Goal: Task Accomplishment & Management: Use online tool/utility

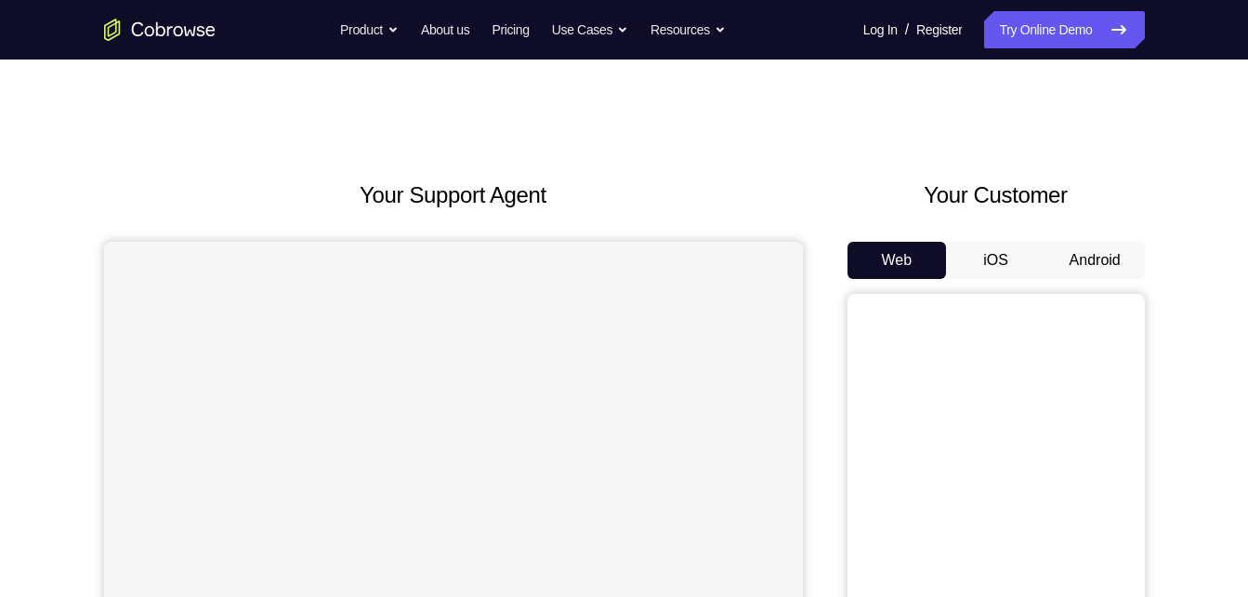
click at [1061, 249] on button "Android" at bounding box center [1094, 260] width 99 height 37
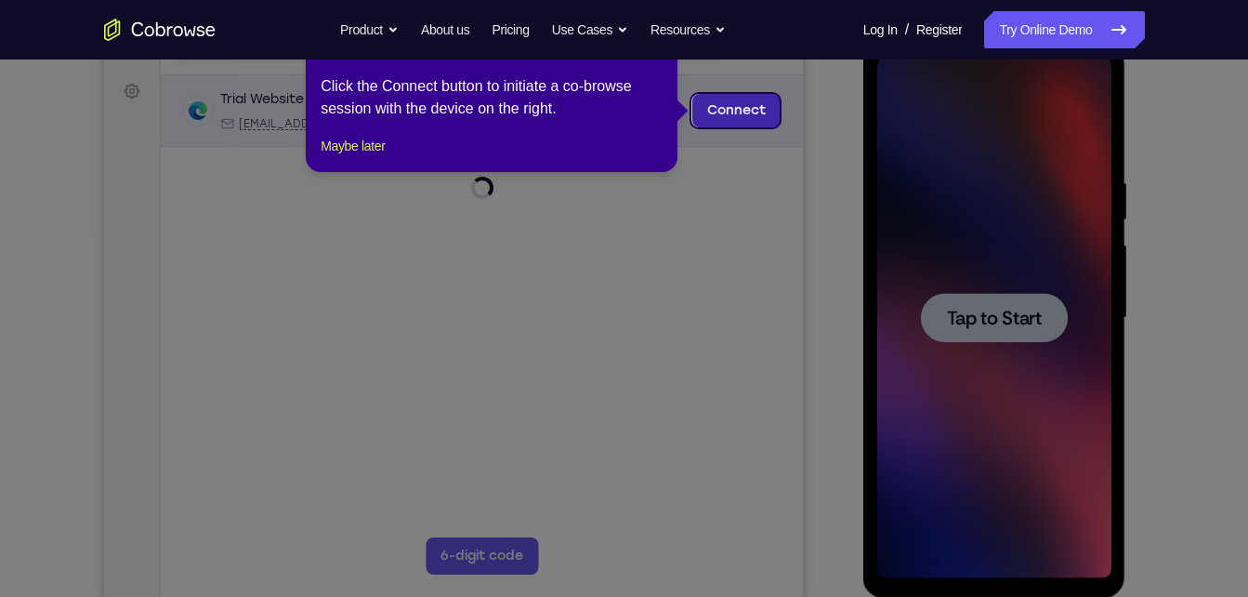
click at [728, 116] on link "Connect" at bounding box center [735, 110] width 88 height 33
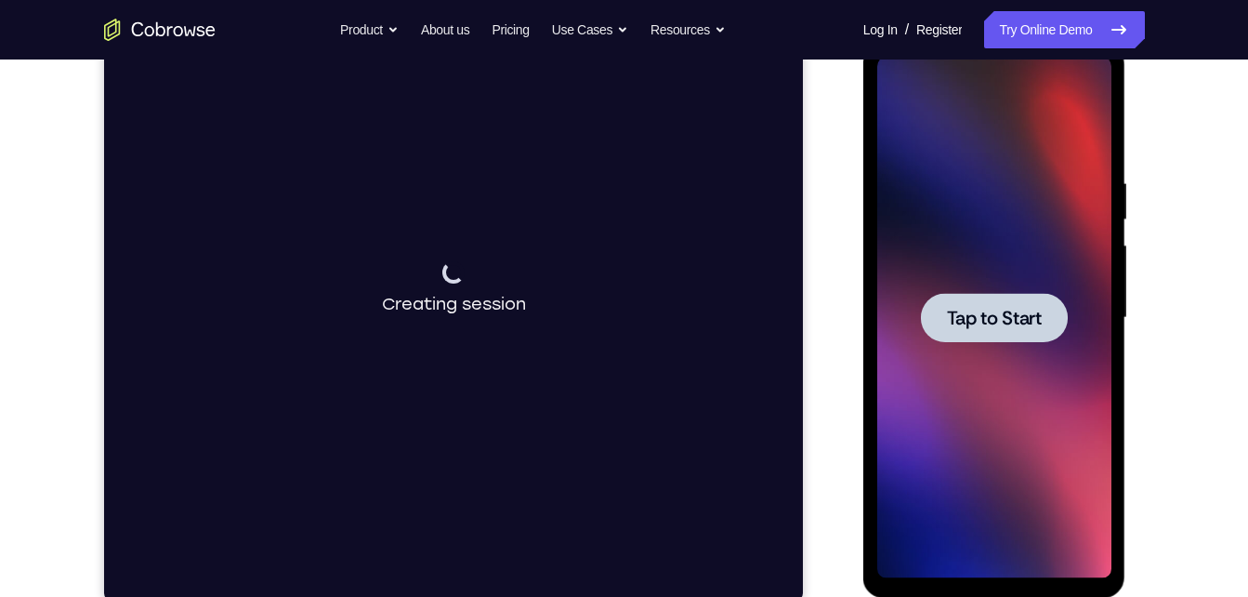
click at [967, 347] on div at bounding box center [994, 318] width 234 height 520
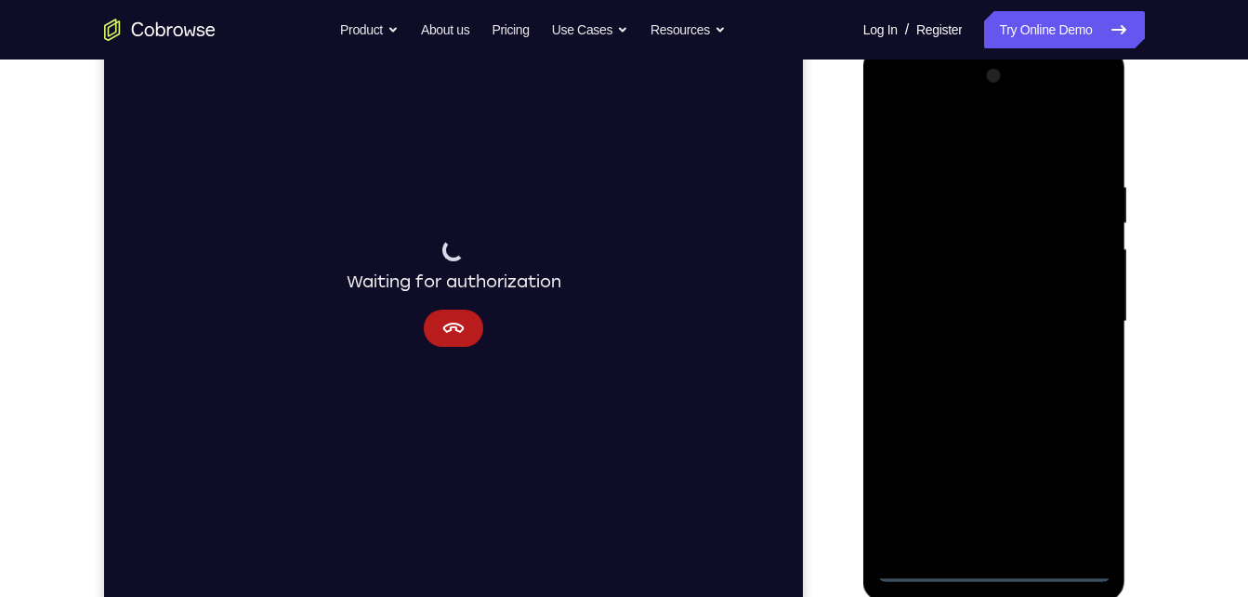
scroll to position [259, 0]
click at [998, 559] on div at bounding box center [994, 322] width 234 height 520
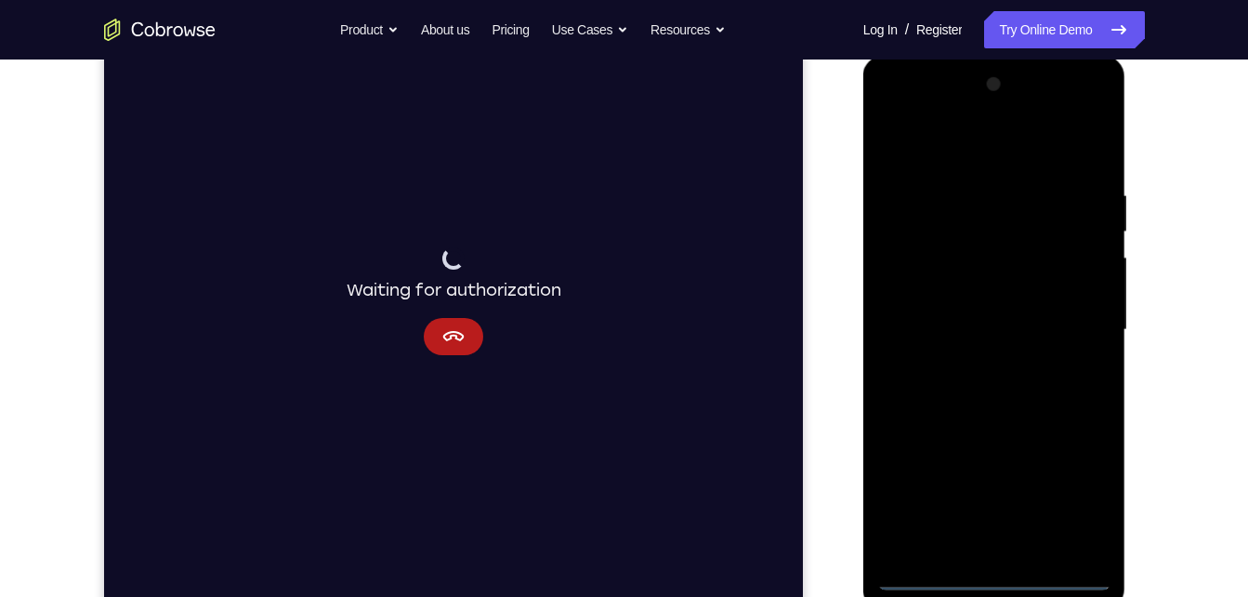
scroll to position [253, 0]
click at [997, 572] on div at bounding box center [994, 329] width 234 height 520
click at [1079, 481] on div at bounding box center [994, 329] width 234 height 520
click at [998, 155] on div at bounding box center [994, 329] width 234 height 520
click at [1086, 320] on div at bounding box center [994, 329] width 234 height 520
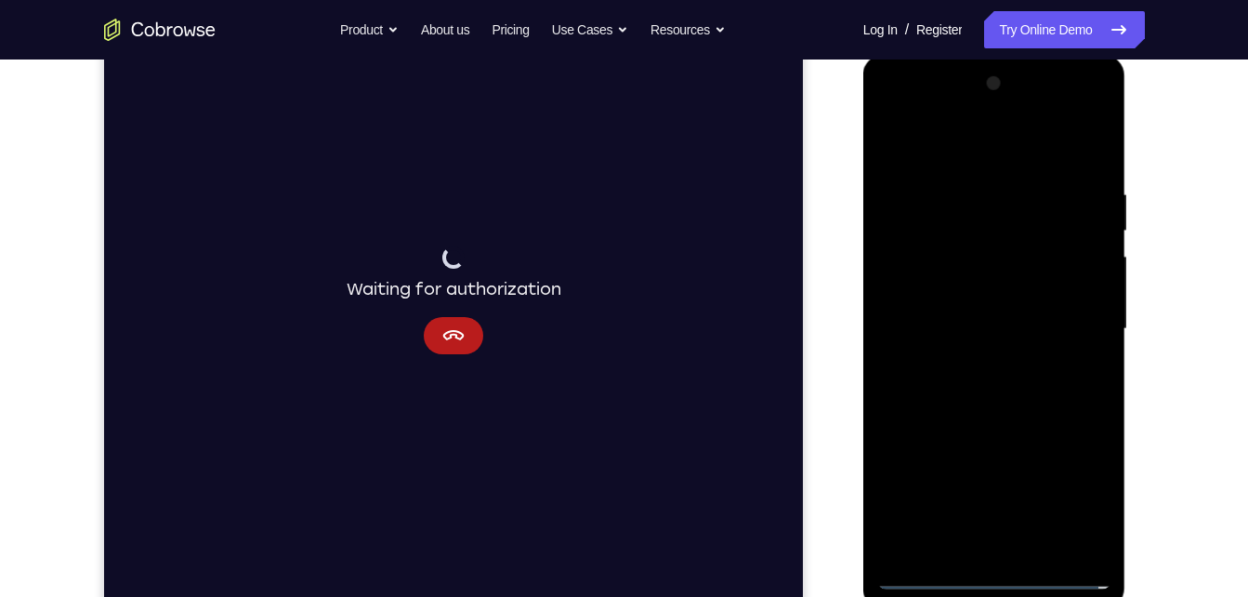
click at [981, 362] on div at bounding box center [994, 329] width 234 height 520
click at [968, 369] on div at bounding box center [994, 329] width 234 height 520
click at [957, 289] on div at bounding box center [994, 329] width 234 height 520
click at [954, 321] on div at bounding box center [994, 329] width 234 height 520
click at [961, 365] on div at bounding box center [994, 329] width 234 height 520
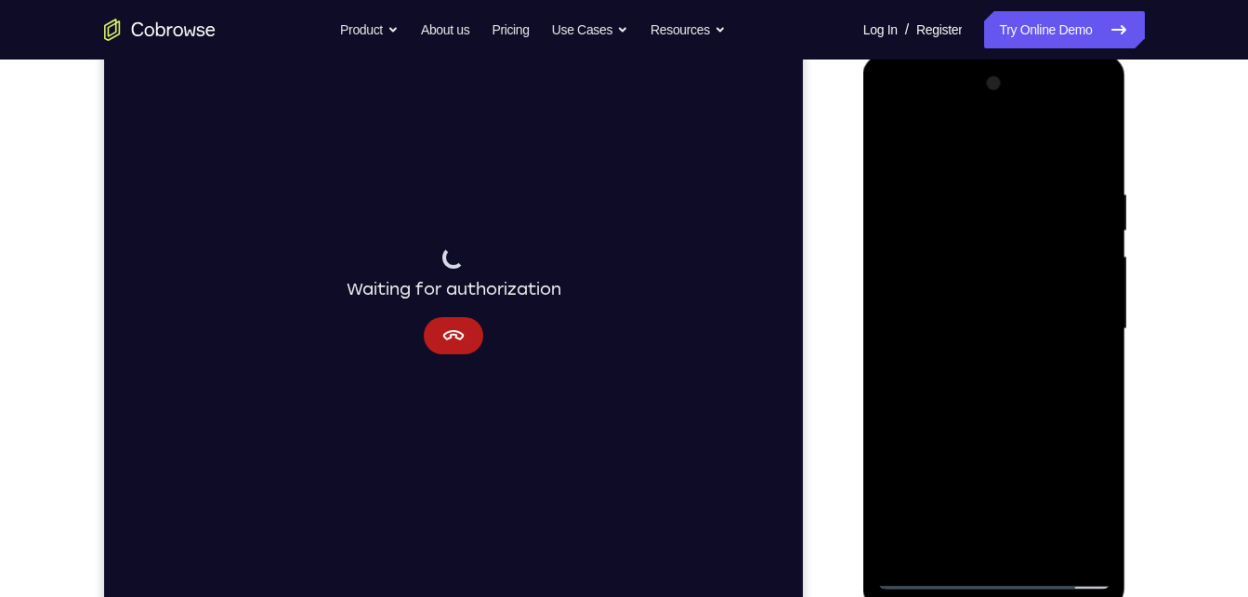
click at [995, 295] on div at bounding box center [994, 329] width 234 height 520
click at [1030, 549] on div at bounding box center [994, 329] width 234 height 520
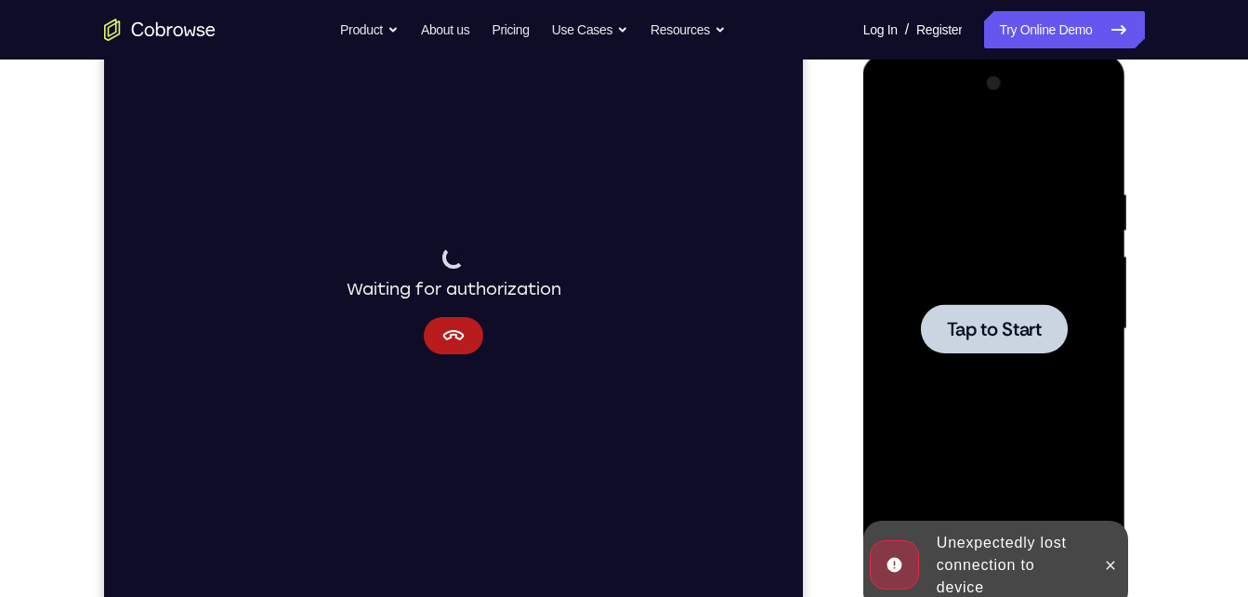
click at [978, 347] on div at bounding box center [994, 328] width 147 height 49
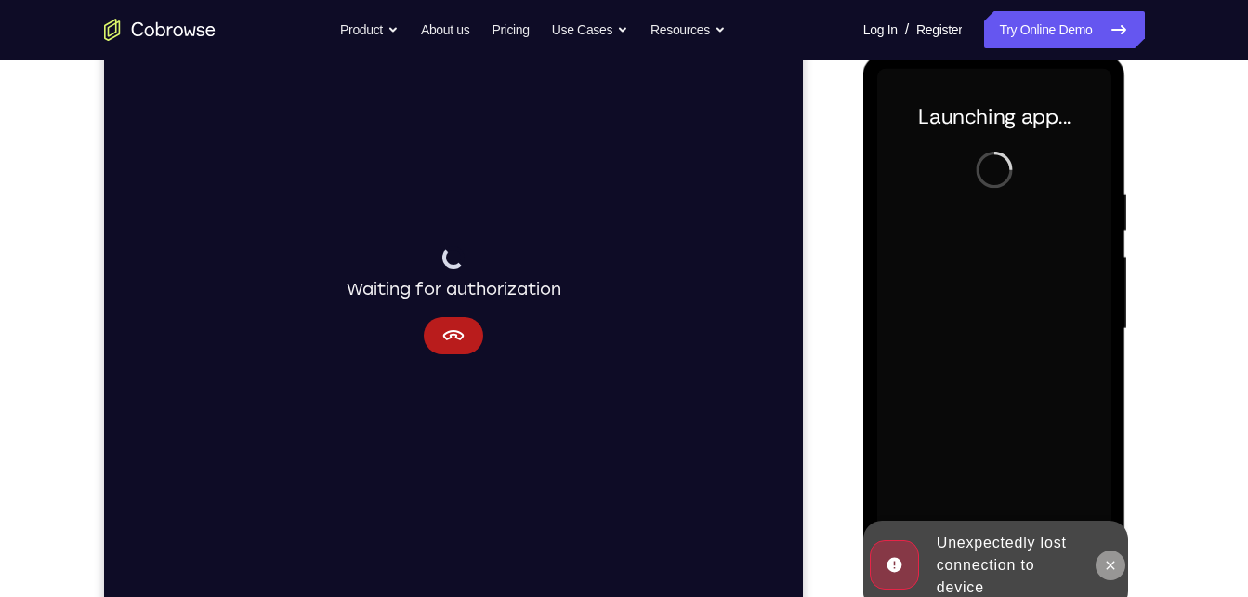
click at [1108, 558] on icon at bounding box center [1110, 565] width 15 height 15
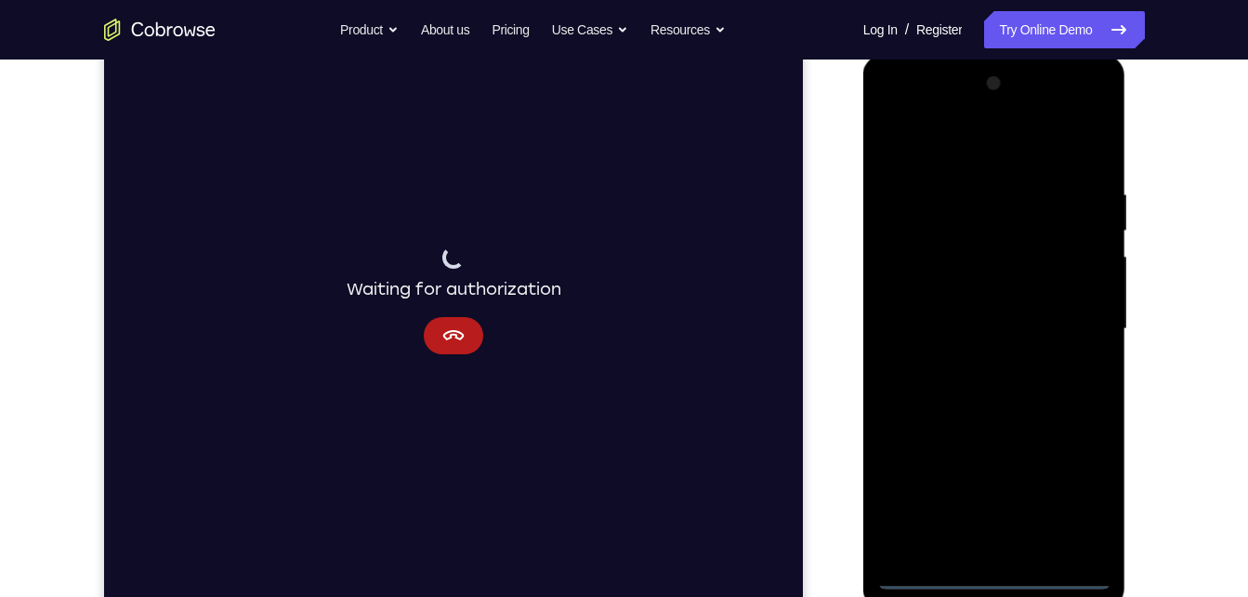
click at [993, 579] on div at bounding box center [994, 329] width 234 height 520
click at [1073, 496] on div at bounding box center [994, 329] width 234 height 520
click at [1013, 148] on div at bounding box center [994, 329] width 234 height 520
click at [1075, 337] on div at bounding box center [994, 329] width 234 height 520
click at [968, 366] on div at bounding box center [994, 329] width 234 height 520
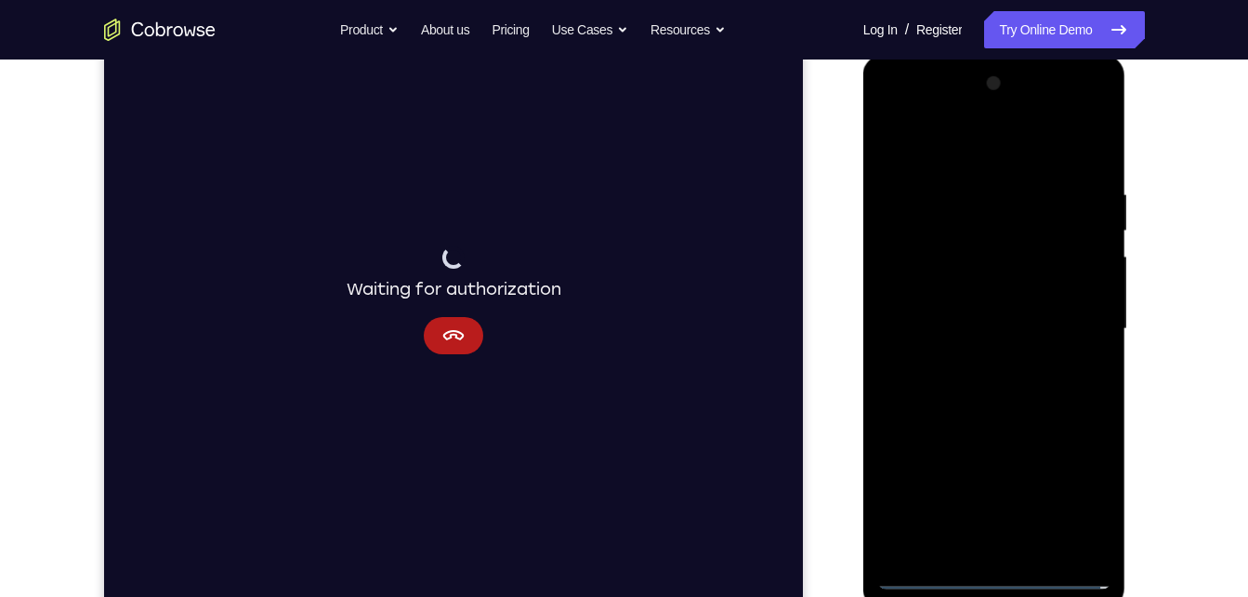
click at [1019, 284] on div at bounding box center [994, 329] width 234 height 520
click at [949, 322] on div at bounding box center [994, 329] width 234 height 520
click at [959, 362] on div at bounding box center [994, 329] width 234 height 520
click at [992, 286] on div at bounding box center [994, 329] width 234 height 520
click at [1032, 547] on div at bounding box center [994, 329] width 234 height 520
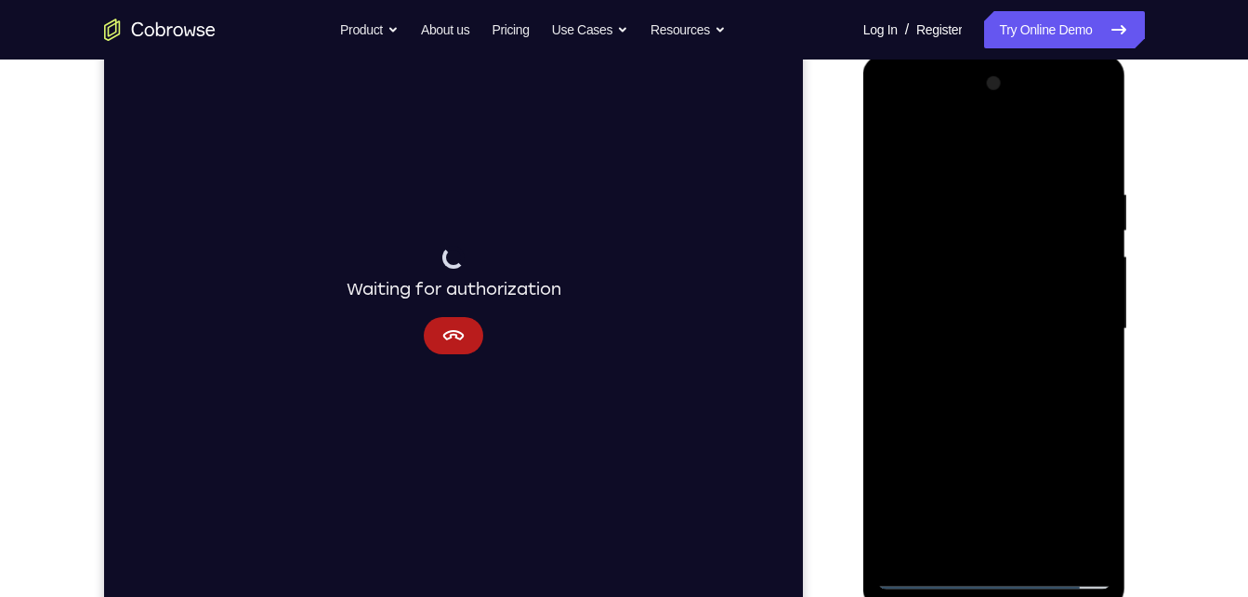
click at [1026, 429] on div at bounding box center [994, 329] width 234 height 520
click at [976, 356] on div at bounding box center [994, 329] width 234 height 520
drag, startPoint x: 976, startPoint y: 356, endPoint x: 1033, endPoint y: 455, distance: 114.9
click at [1033, 455] on div at bounding box center [994, 329] width 234 height 520
click at [1089, 494] on div at bounding box center [994, 329] width 234 height 520
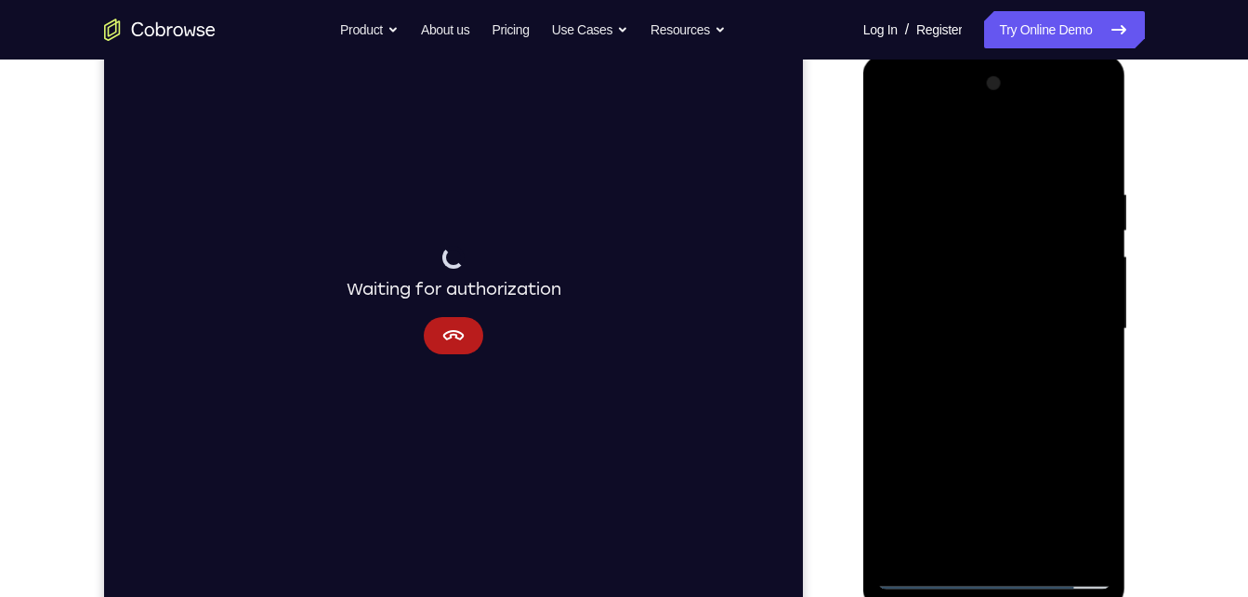
click at [1012, 442] on div at bounding box center [994, 329] width 234 height 520
click at [995, 408] on div at bounding box center [994, 329] width 234 height 520
click at [974, 334] on div at bounding box center [994, 329] width 234 height 520
click at [973, 268] on div at bounding box center [994, 329] width 234 height 520
click at [901, 198] on div at bounding box center [994, 329] width 234 height 520
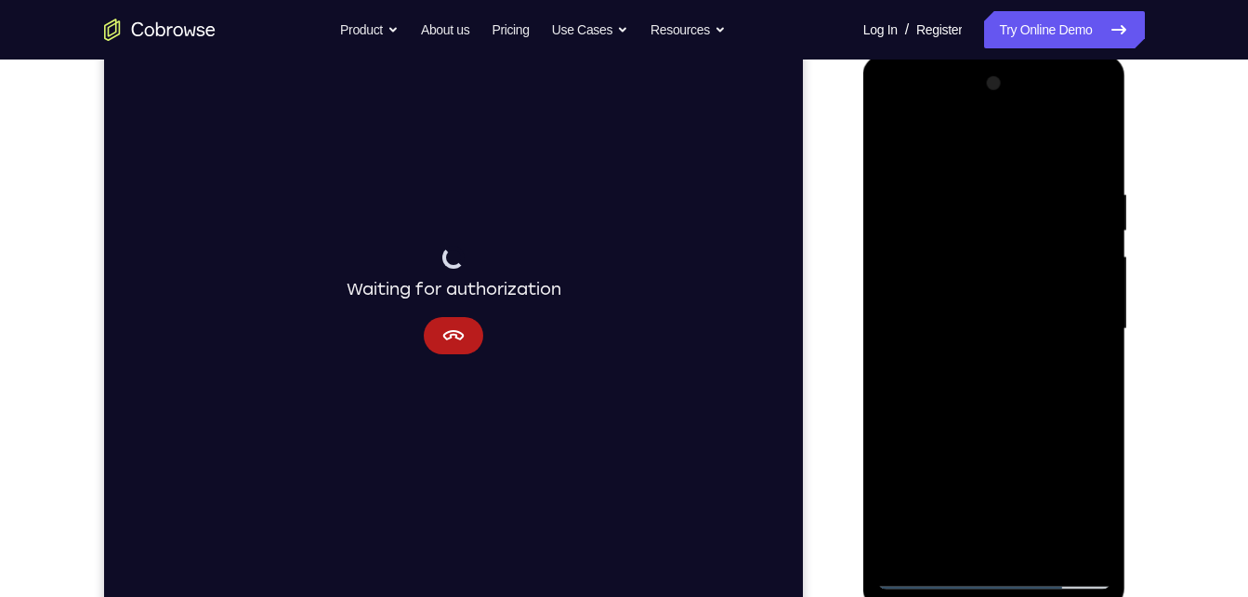
click at [1098, 216] on div at bounding box center [994, 329] width 234 height 520
click at [896, 278] on div at bounding box center [994, 329] width 234 height 520
click at [1064, 186] on div at bounding box center [994, 329] width 234 height 520
click at [1090, 147] on div at bounding box center [994, 329] width 234 height 520
click at [909, 549] on div at bounding box center [994, 329] width 234 height 520
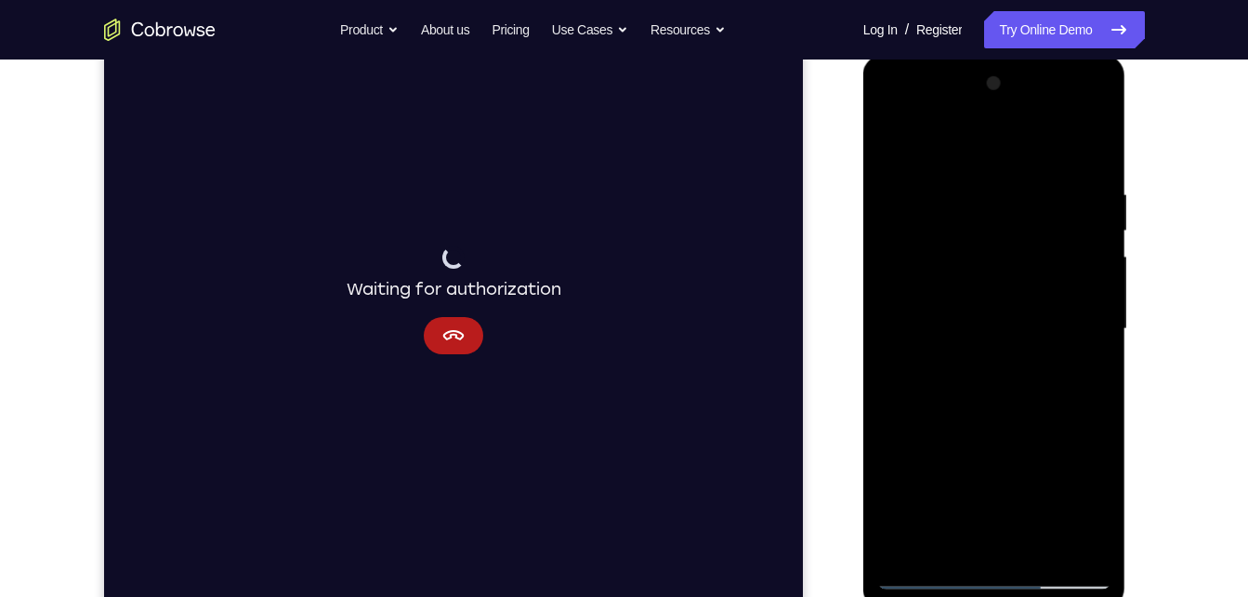
click at [1045, 546] on div at bounding box center [994, 329] width 234 height 520
click at [996, 367] on div at bounding box center [994, 329] width 234 height 520
click at [1087, 145] on div at bounding box center [994, 329] width 234 height 520
click at [941, 532] on div at bounding box center [994, 329] width 234 height 520
click at [923, 538] on div at bounding box center [994, 329] width 234 height 520
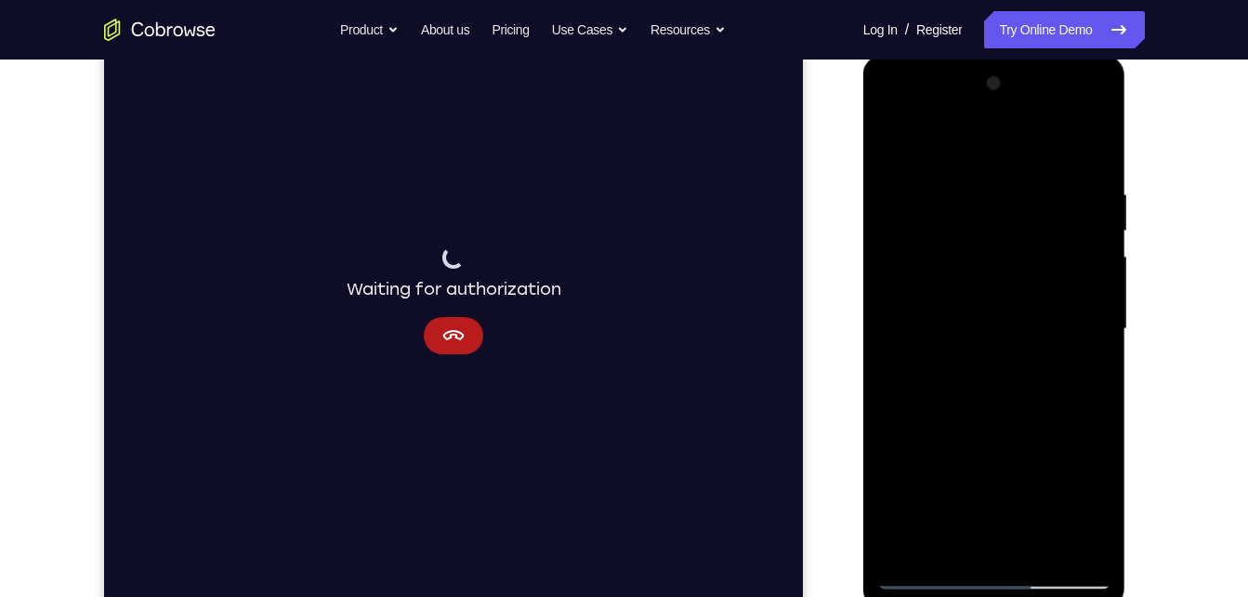
click at [975, 329] on div at bounding box center [994, 329] width 234 height 520
click at [891, 147] on div at bounding box center [994, 329] width 234 height 520
click at [968, 179] on div at bounding box center [994, 329] width 234 height 520
click at [900, 148] on div at bounding box center [994, 329] width 234 height 520
click at [993, 201] on div at bounding box center [994, 329] width 234 height 520
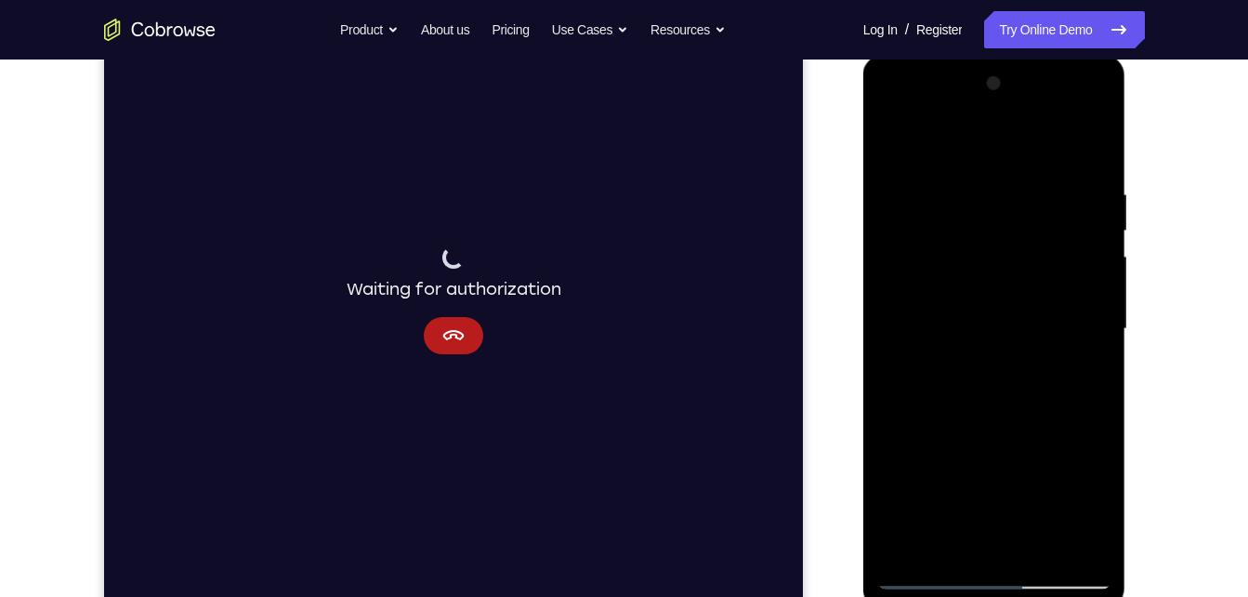
click at [973, 548] on div at bounding box center [994, 329] width 234 height 520
click at [1067, 384] on div at bounding box center [994, 329] width 234 height 520
click at [934, 332] on div at bounding box center [994, 329] width 234 height 520
click at [894, 139] on div at bounding box center [994, 329] width 234 height 520
drag, startPoint x: 973, startPoint y: 427, endPoint x: 934, endPoint y: 261, distance: 170.9
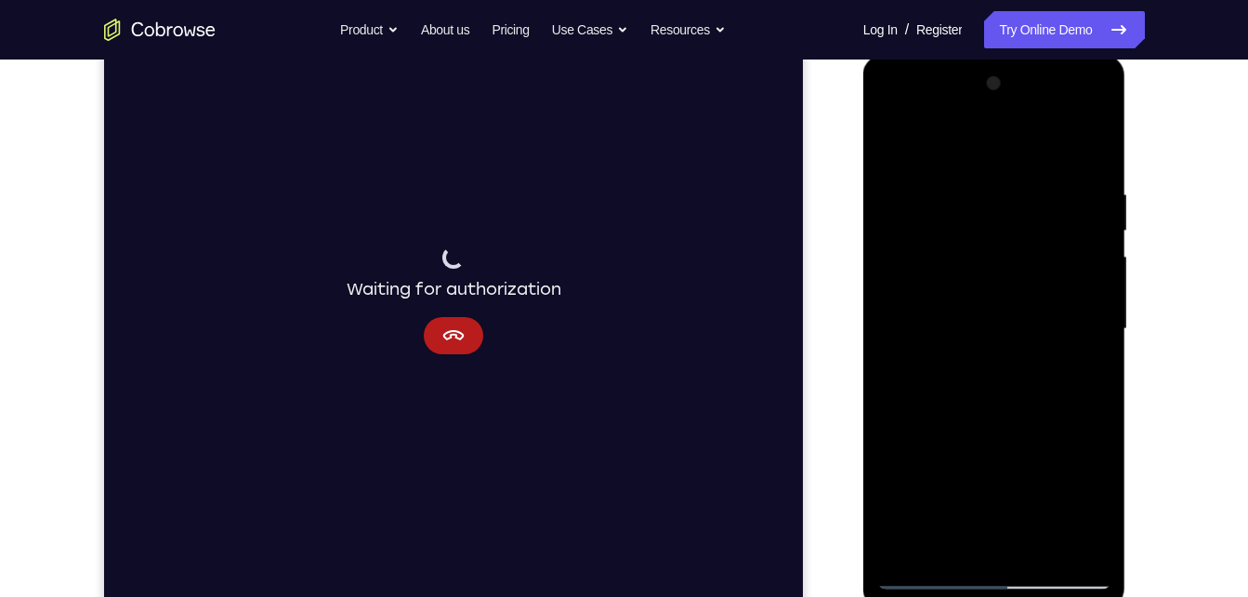
click at [934, 261] on div at bounding box center [994, 329] width 234 height 520
drag, startPoint x: 936, startPoint y: 506, endPoint x: 939, endPoint y: 389, distance: 117.1
click at [939, 389] on div at bounding box center [994, 329] width 234 height 520
click at [906, 298] on div at bounding box center [994, 329] width 234 height 520
drag, startPoint x: 939, startPoint y: 205, endPoint x: 821, endPoint y: 644, distance: 454.2
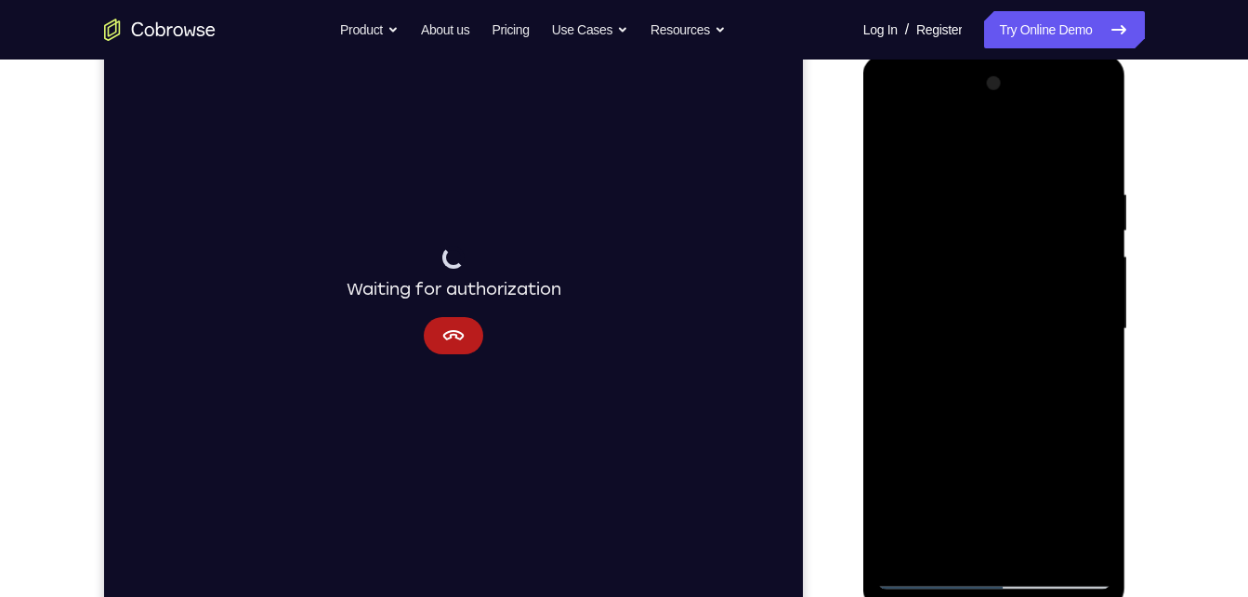
click at [863, 596] on html "Online web based iOS Simulators and Android Emulators. Run iPhone, iPad, Mobile…" at bounding box center [995, 334] width 265 height 558
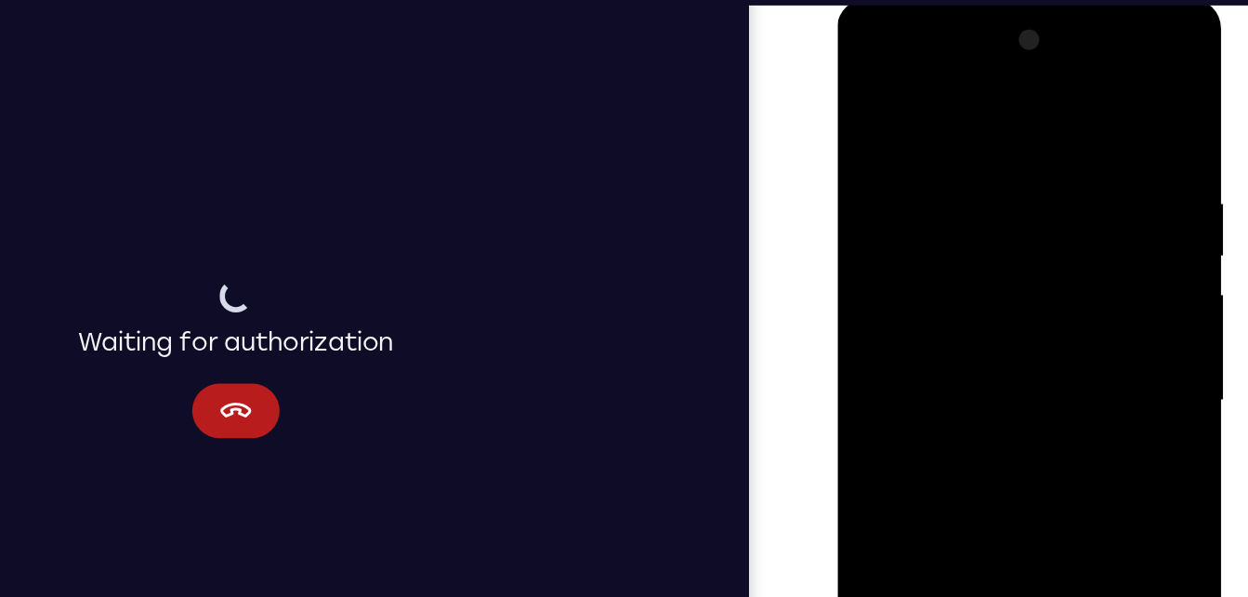
click at [955, 204] on div at bounding box center [968, 273] width 234 height 520
click at [910, 111] on div at bounding box center [968, 273] width 234 height 520
click at [887, 113] on div at bounding box center [968, 273] width 234 height 520
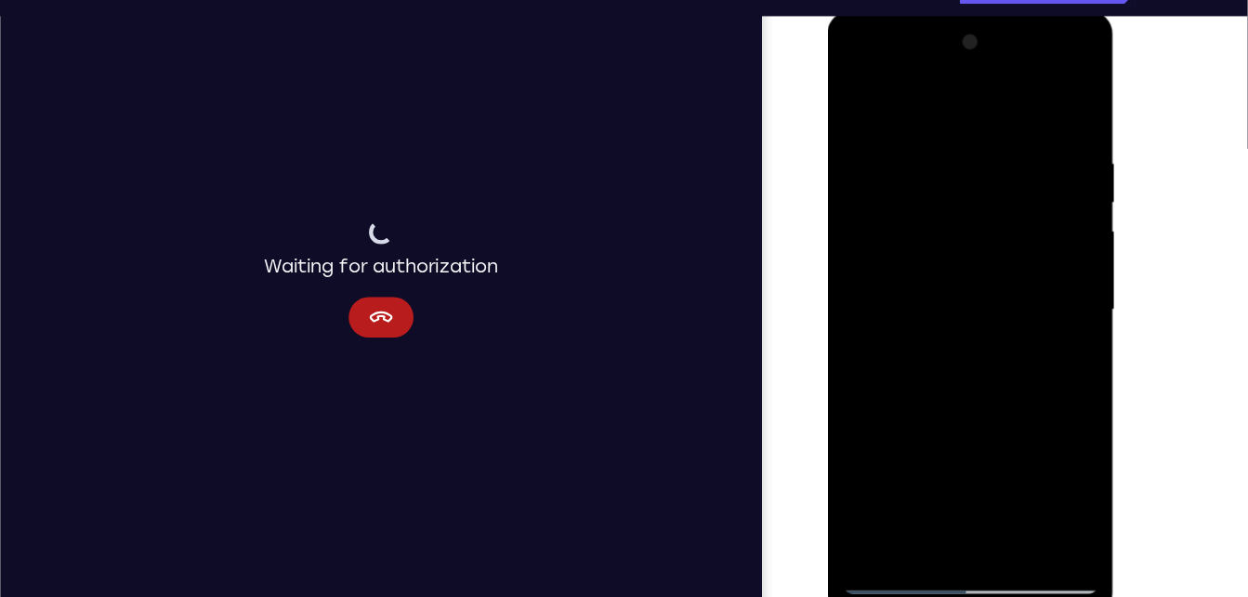
click at [1023, 497] on div at bounding box center [959, 285] width 234 height 520
click at [879, 103] on div at bounding box center [959, 285] width 234 height 520
drag, startPoint x: 879, startPoint y: 93, endPoint x: 891, endPoint y: 102, distance: 15.2
click at [891, 102] on div at bounding box center [959, 285] width 234 height 520
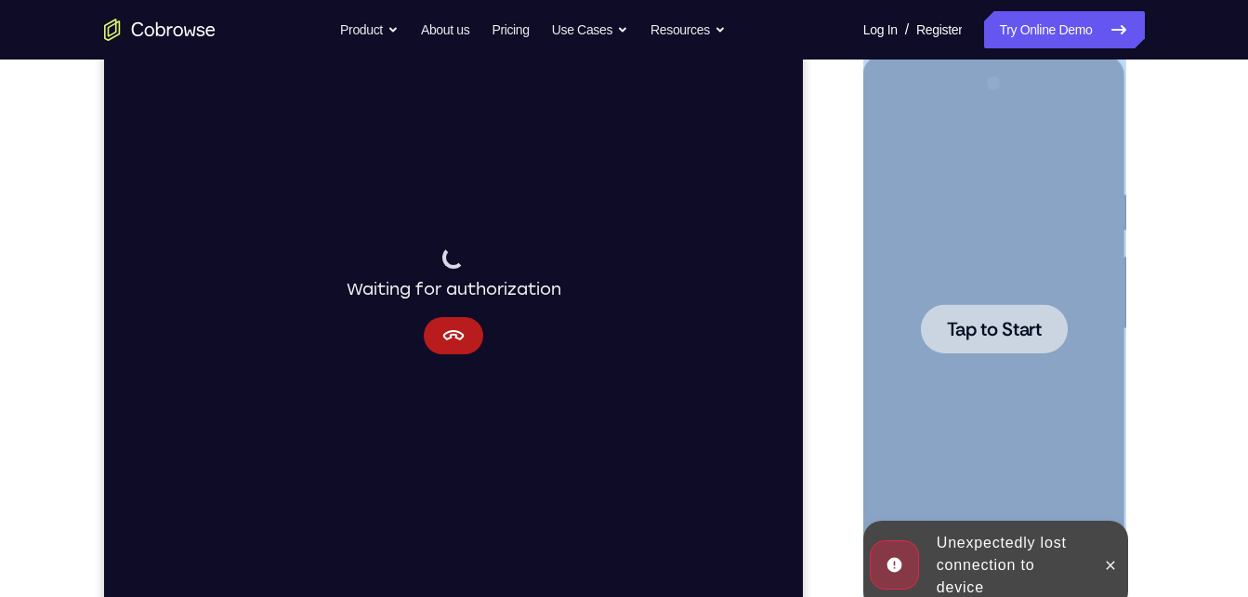
drag, startPoint x: 929, startPoint y: 170, endPoint x: 1690, endPoint y: 153, distance: 761.3
click at [863, 99] on html "Online web based iOS Simulators and Android Emulators. Run iPhone, iPad, Mobile…" at bounding box center [995, 334] width 265 height 558
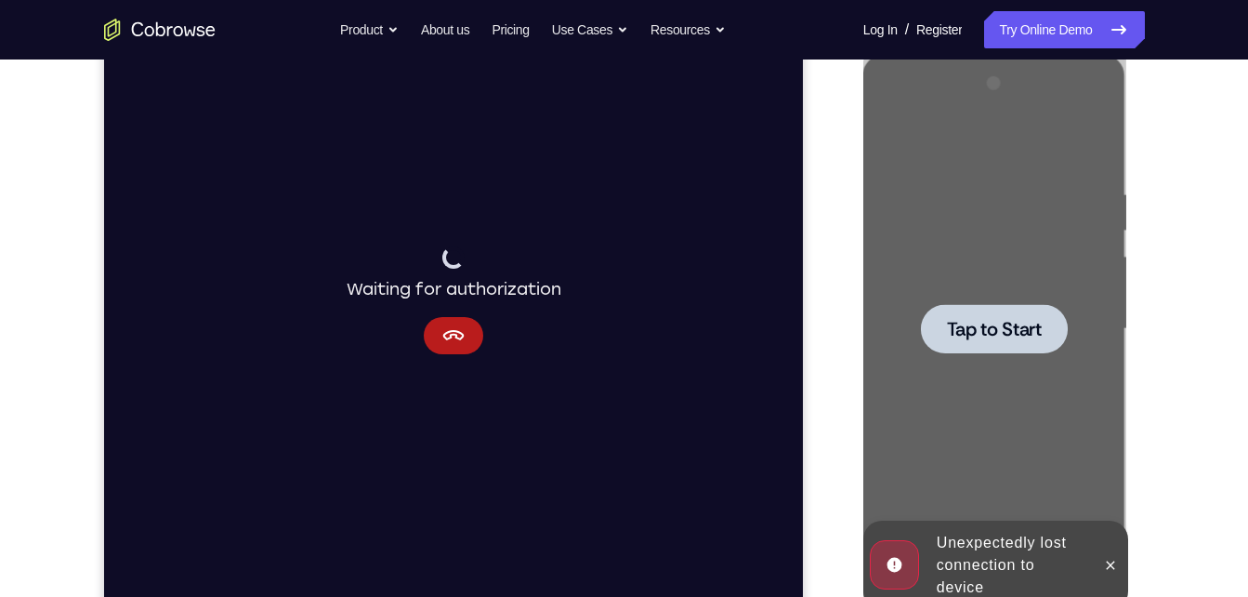
click at [827, 99] on div "Your Support Agent Your Customer Web iOS Android" at bounding box center [624, 269] width 1041 height 687
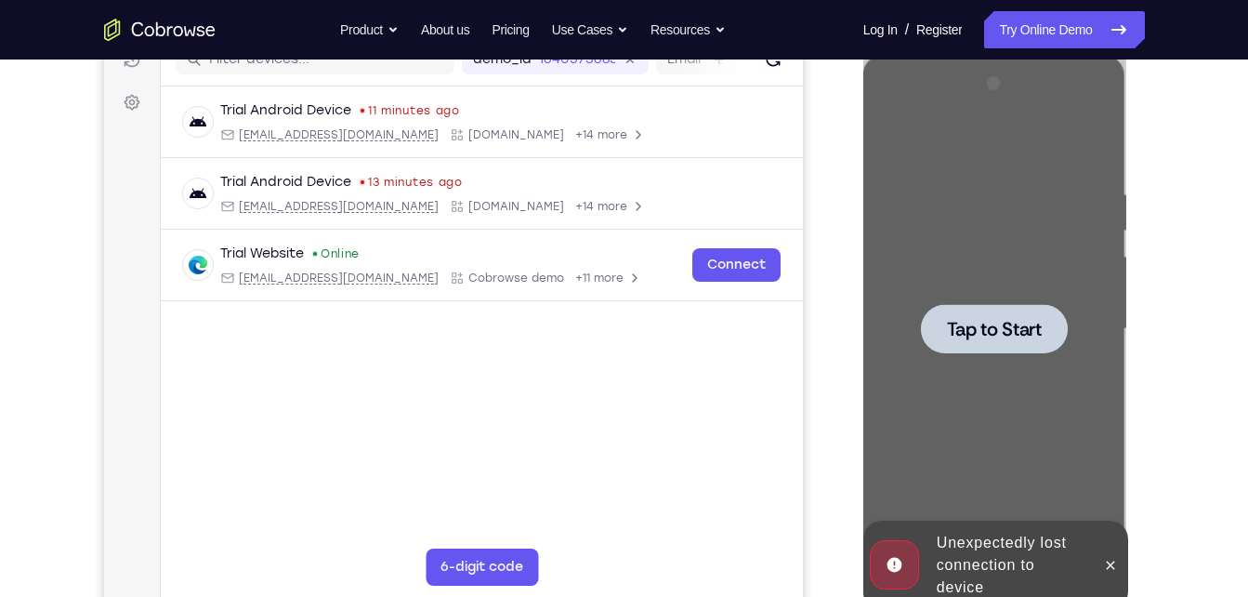
click at [831, 343] on div "Your Support Agent Your Customer Web iOS Android" at bounding box center [624, 269] width 1041 height 687
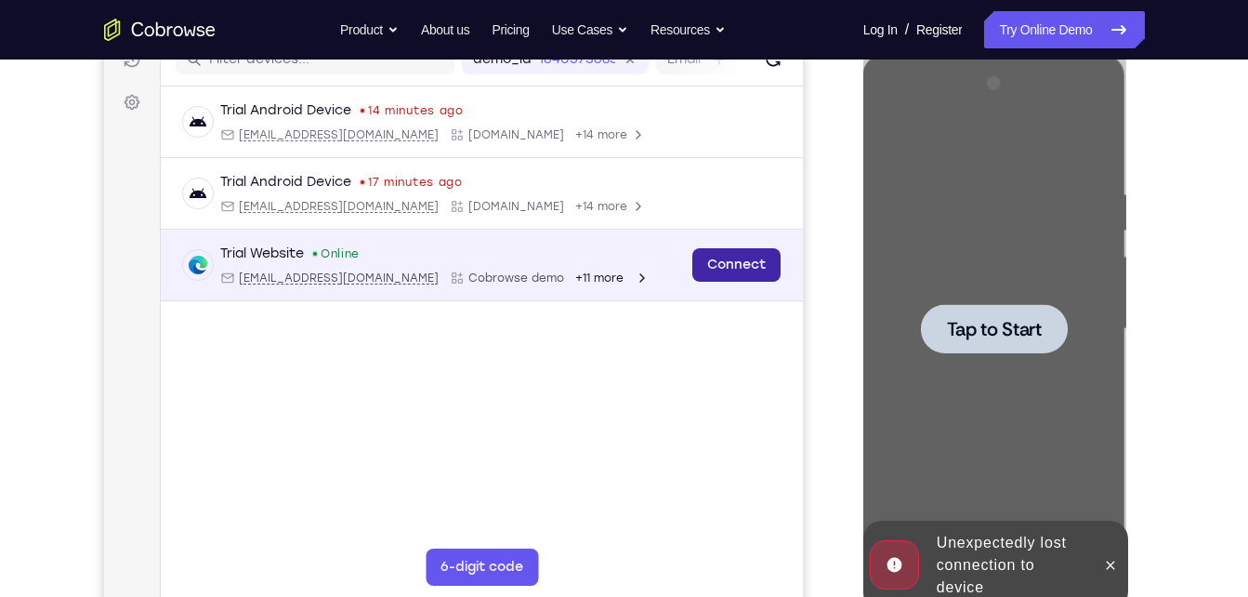
click at [765, 274] on link "Connect" at bounding box center [735, 264] width 88 height 33
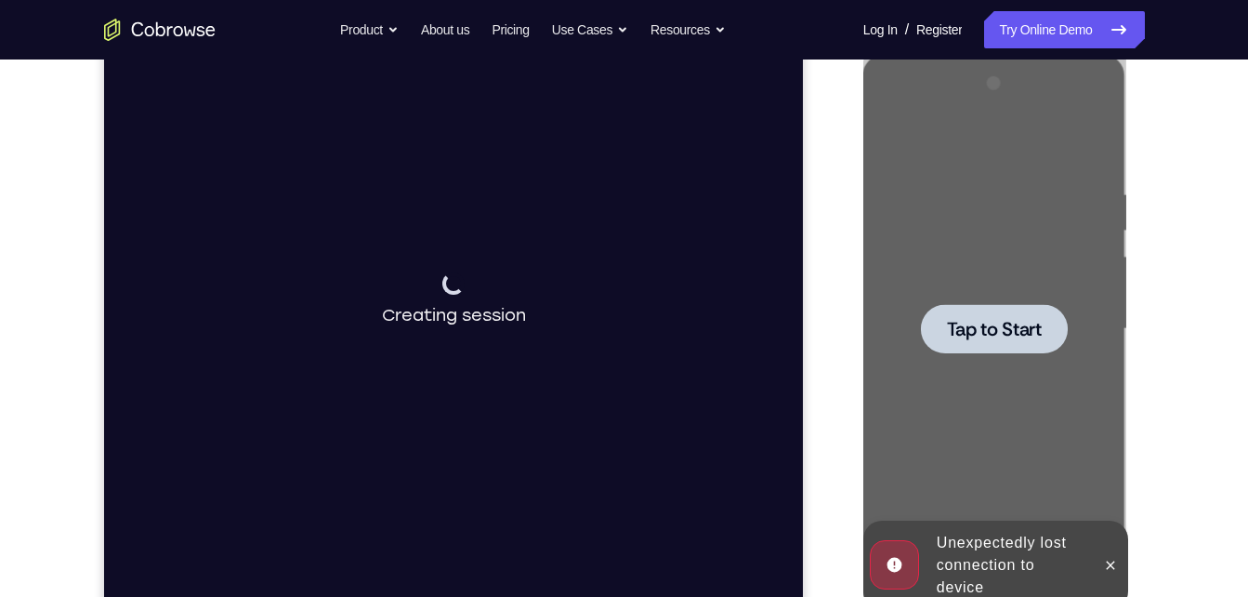
drag, startPoint x: 780, startPoint y: 303, endPoint x: 848, endPoint y: 382, distance: 104.7
click at [802, 382] on html "Connecting to device Creating session" at bounding box center [452, 300] width 699 height 623
click at [849, 382] on div at bounding box center [996, 327] width 297 height 572
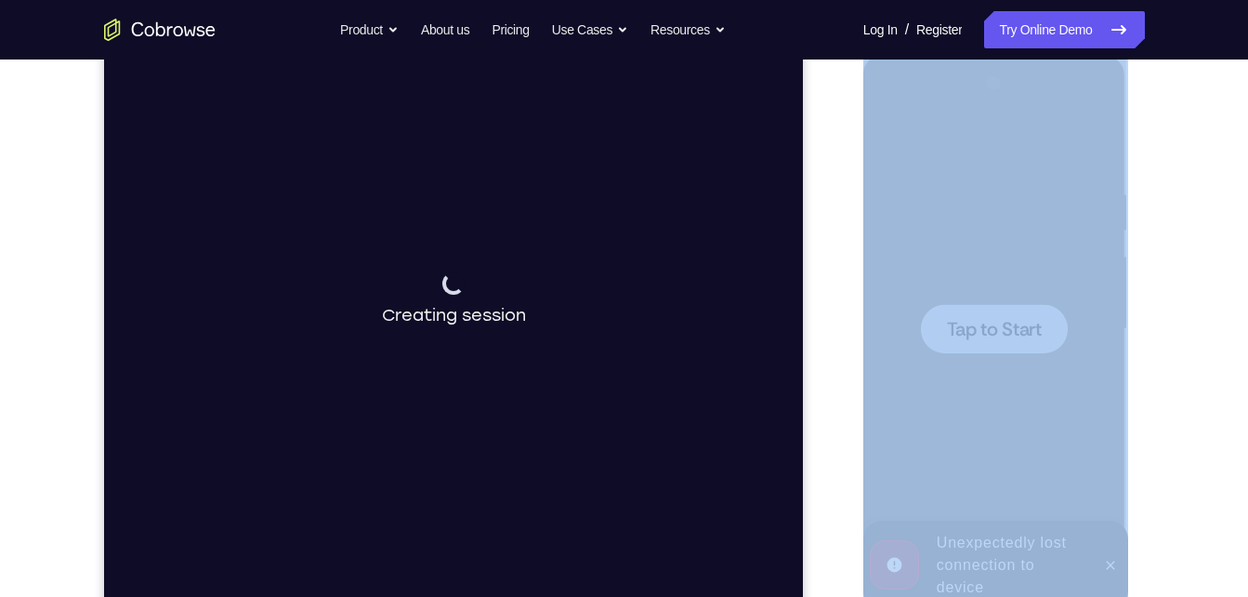
click at [849, 382] on div at bounding box center [996, 327] width 297 height 572
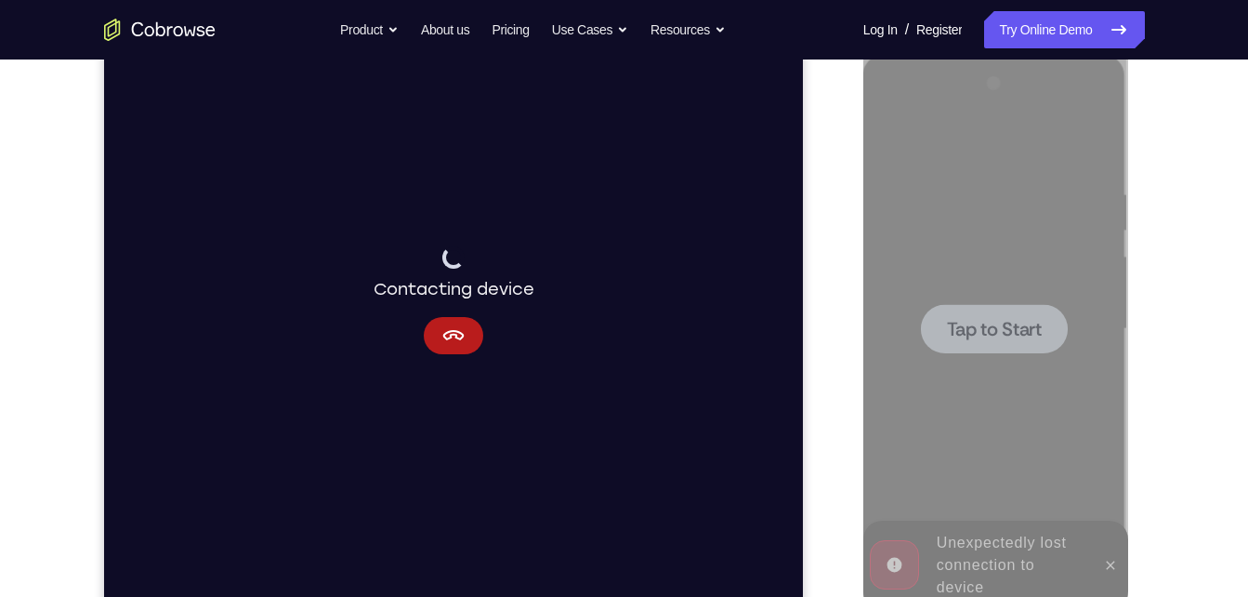
drag, startPoint x: 953, startPoint y: 371, endPoint x: 770, endPoint y: 332, distance: 186.3
click at [770, 332] on div "Connecting to device Contacting device" at bounding box center [452, 300] width 699 height 623
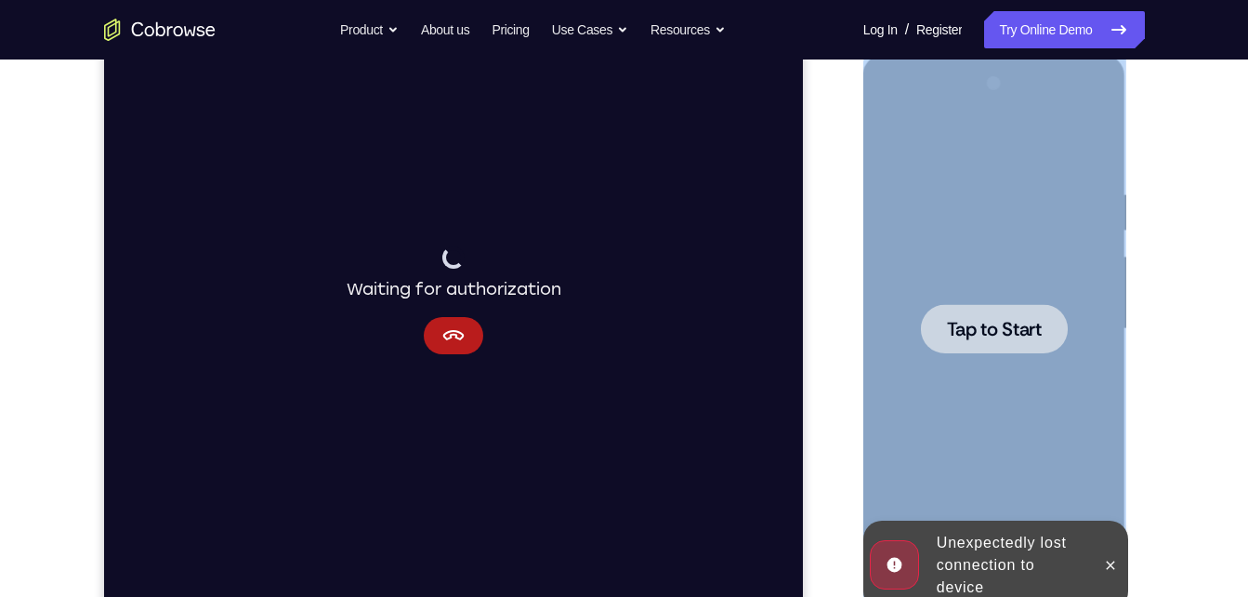
click at [997, 400] on div at bounding box center [994, 329] width 234 height 520
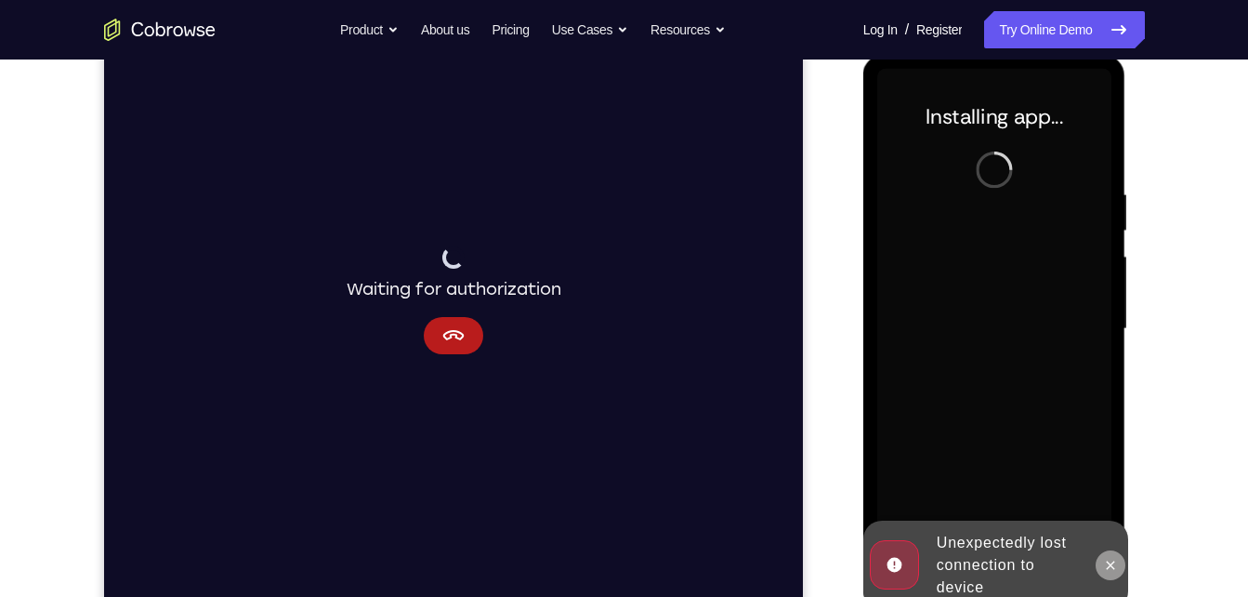
click at [1112, 561] on icon at bounding box center [1110, 565] width 15 height 15
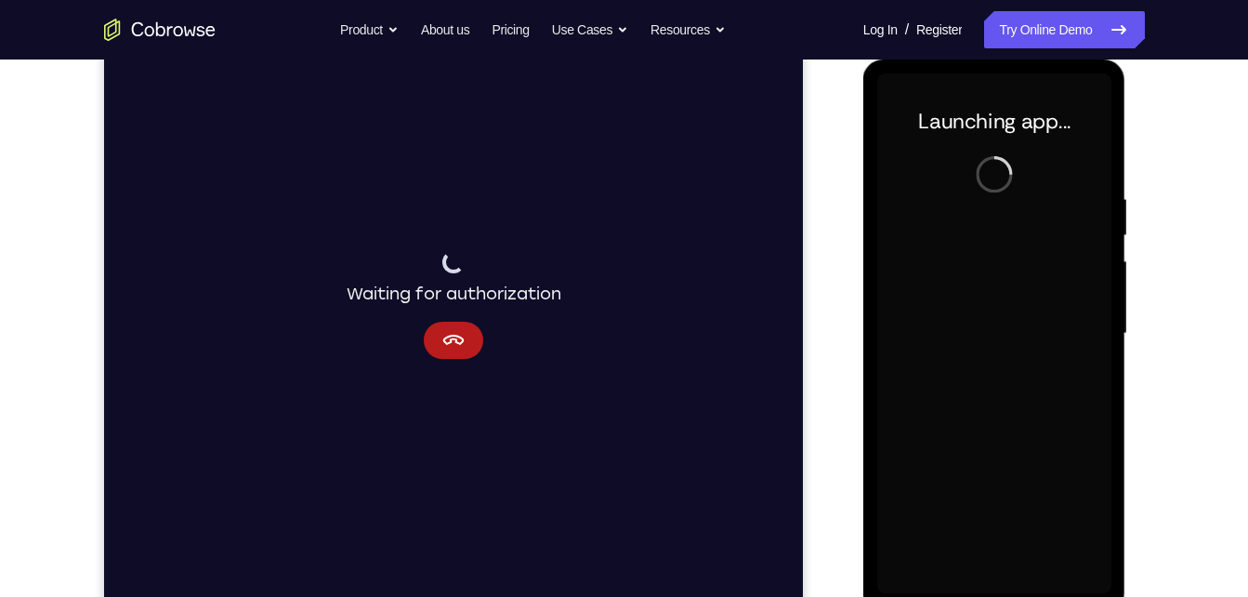
scroll to position [249, 0]
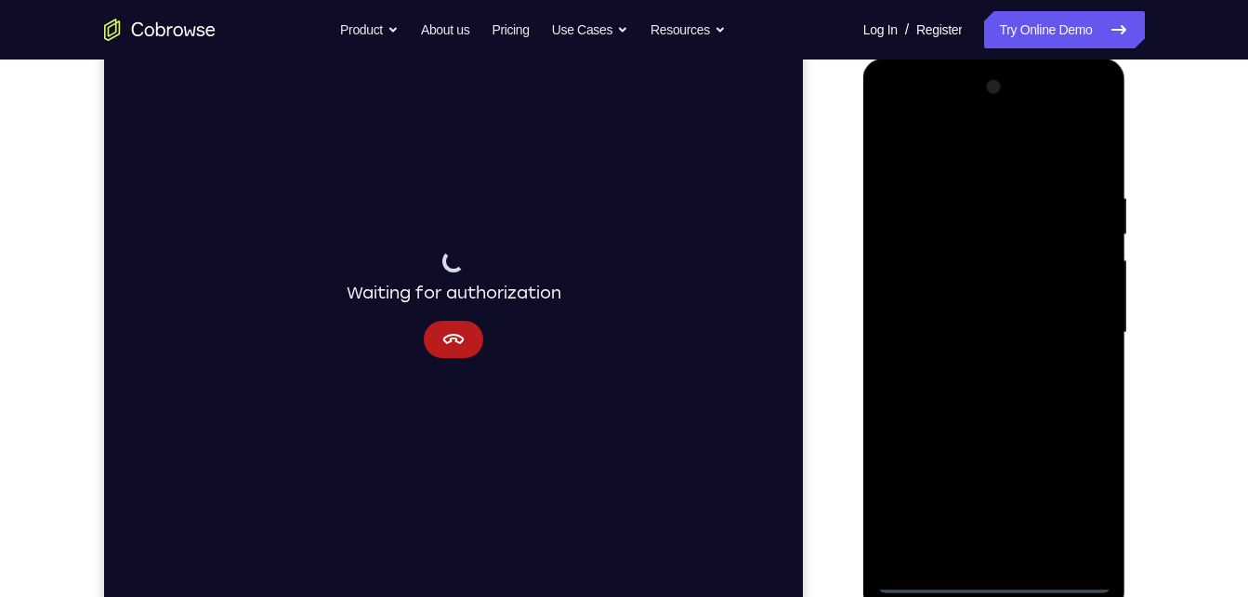
click at [999, 583] on div at bounding box center [994, 332] width 234 height 520
click at [1076, 480] on div at bounding box center [994, 332] width 234 height 520
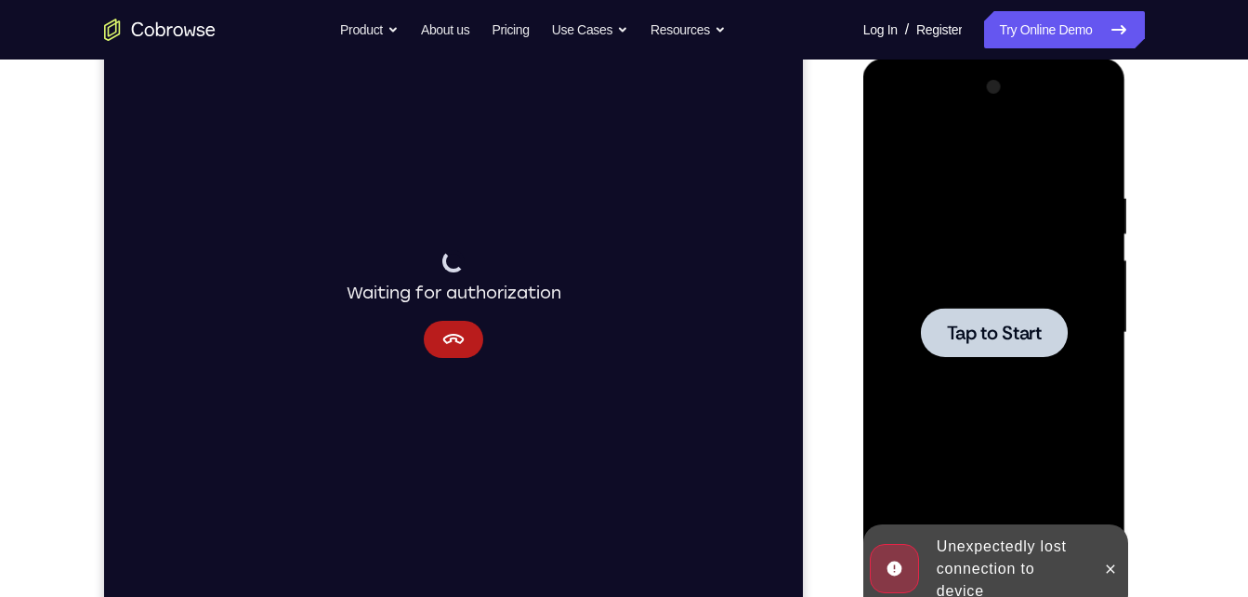
click at [1070, 491] on div at bounding box center [994, 332] width 234 height 520
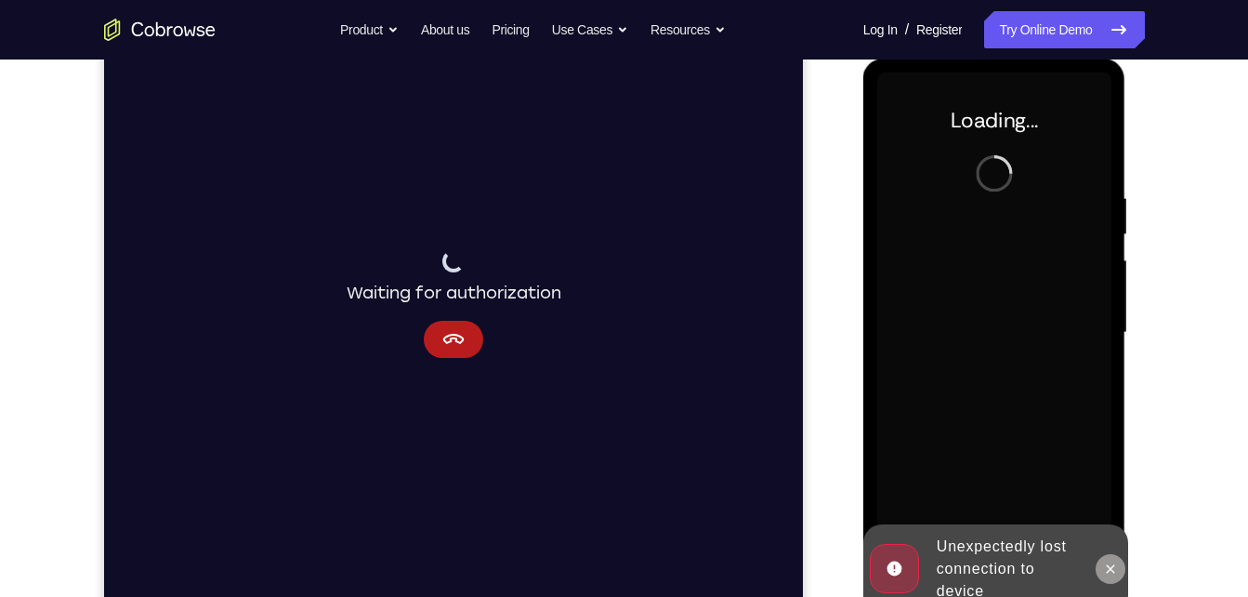
click at [1111, 571] on icon at bounding box center [1110, 568] width 15 height 15
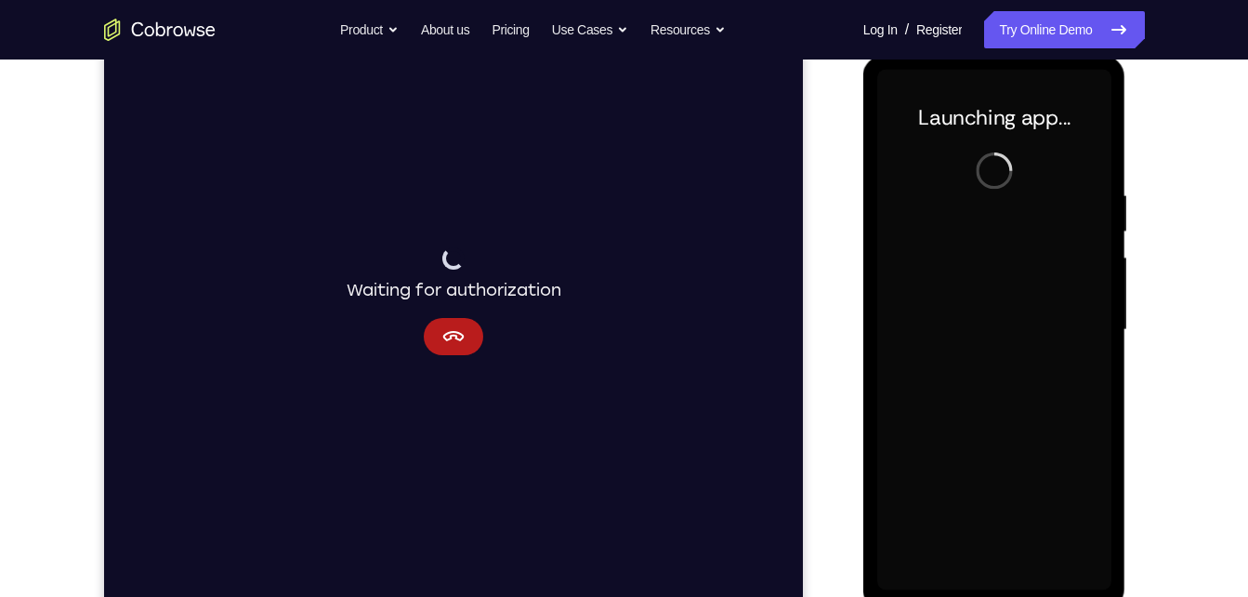
scroll to position [253, 0]
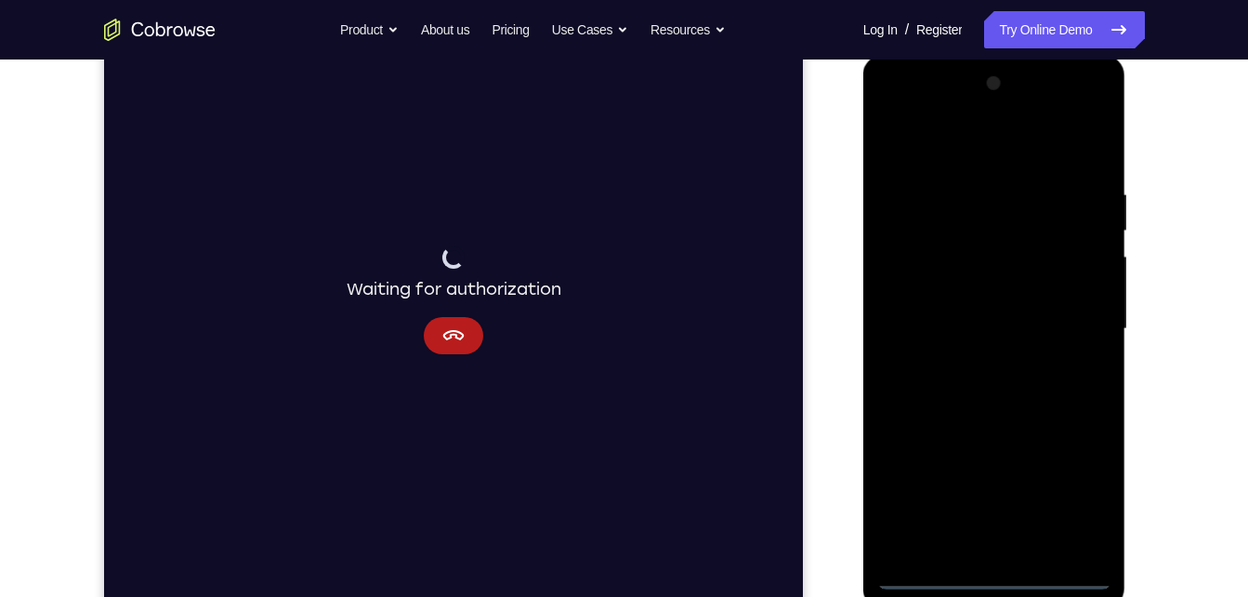
click at [993, 584] on div at bounding box center [994, 329] width 234 height 520
click at [1062, 505] on div at bounding box center [994, 329] width 234 height 520
click at [962, 155] on div at bounding box center [994, 329] width 234 height 520
click at [1073, 314] on div at bounding box center [994, 329] width 234 height 520
click at [972, 361] on div at bounding box center [994, 329] width 234 height 520
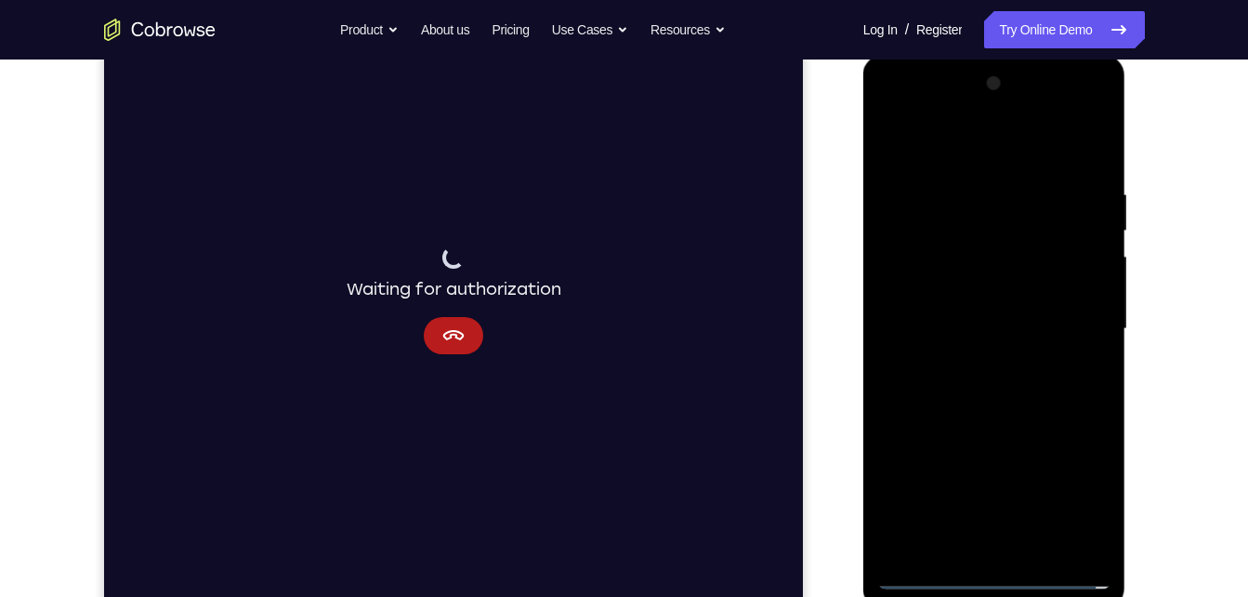
click at [969, 287] on div at bounding box center [994, 329] width 234 height 520
click at [963, 312] on div at bounding box center [994, 329] width 234 height 520
click at [1094, 508] on div at bounding box center [994, 329] width 234 height 520
click at [963, 360] on div at bounding box center [994, 329] width 234 height 520
click at [1002, 284] on div at bounding box center [994, 329] width 234 height 520
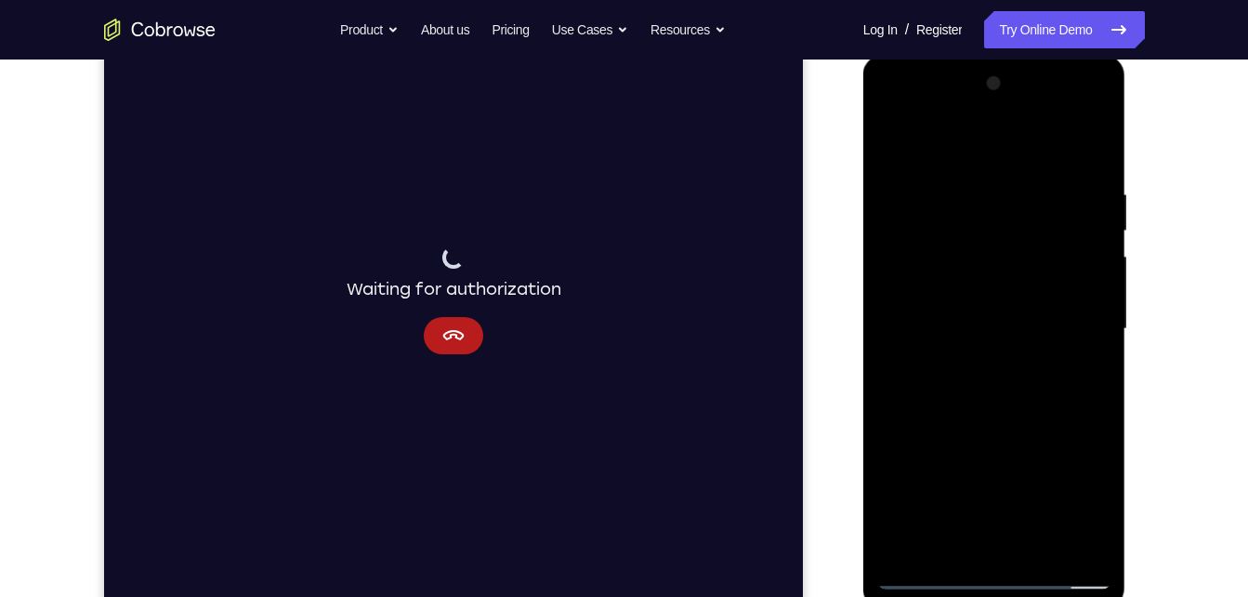
click at [970, 187] on div at bounding box center [994, 329] width 234 height 520
click at [1073, 243] on div at bounding box center [994, 329] width 234 height 520
click at [1073, 239] on div at bounding box center [994, 329] width 234 height 520
click at [1075, 228] on div at bounding box center [994, 329] width 234 height 520
click at [1087, 194] on div at bounding box center [994, 329] width 234 height 520
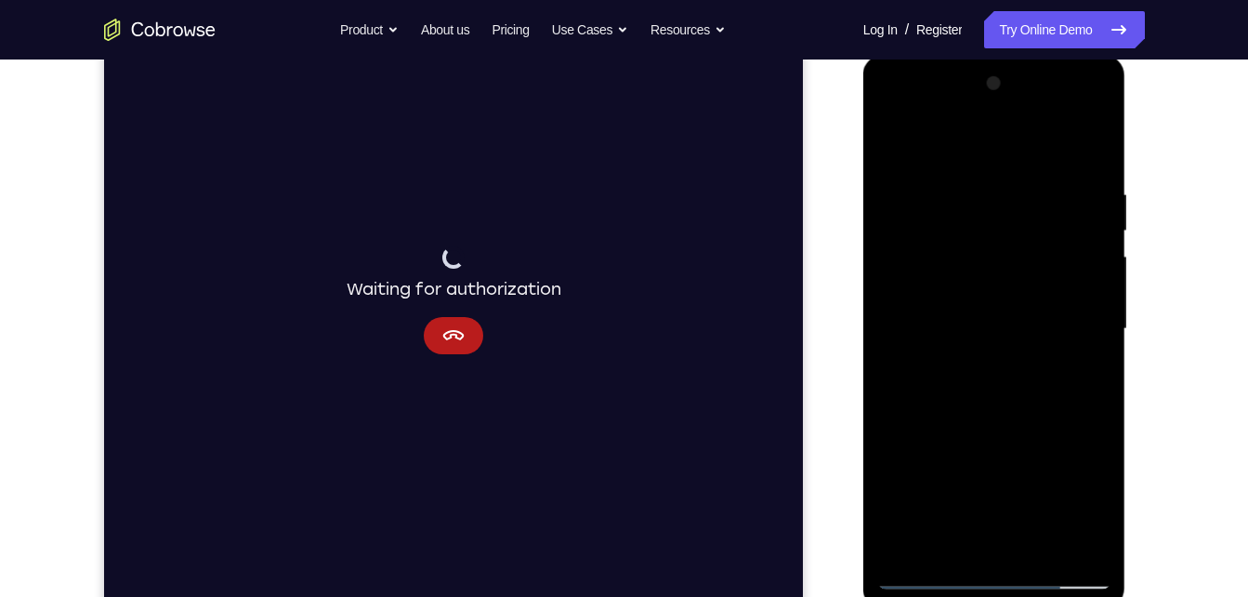
click at [1082, 196] on div at bounding box center [994, 329] width 234 height 520
click at [1088, 152] on div at bounding box center [994, 329] width 234 height 520
click at [1032, 187] on div at bounding box center [994, 329] width 234 height 520
click at [1038, 183] on div at bounding box center [994, 329] width 234 height 520
click at [1085, 151] on div at bounding box center [994, 329] width 234 height 520
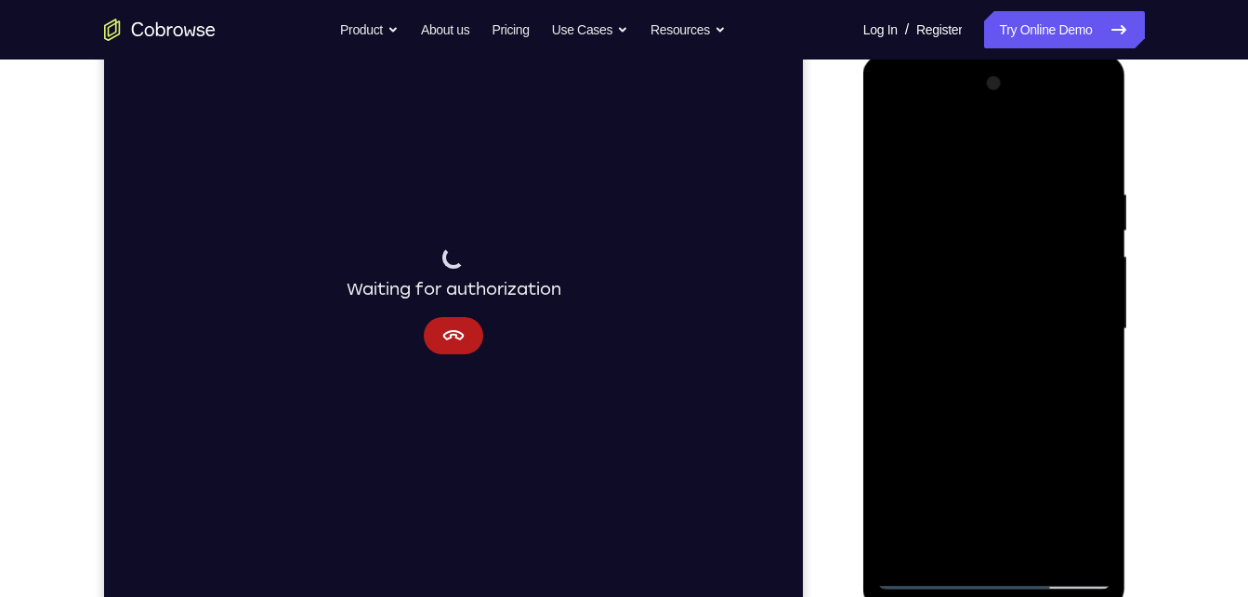
click at [1043, 550] on div at bounding box center [994, 329] width 234 height 520
click at [988, 423] on div at bounding box center [994, 329] width 234 height 520
click at [898, 138] on div at bounding box center [994, 329] width 234 height 520
drag, startPoint x: 1052, startPoint y: 254, endPoint x: 987, endPoint y: 642, distance: 393.9
click at [987, 596] on html "Online web based iOS Simulators and Android Emulators. Run iPhone, iPad, Mobile…" at bounding box center [995, 334] width 265 height 558
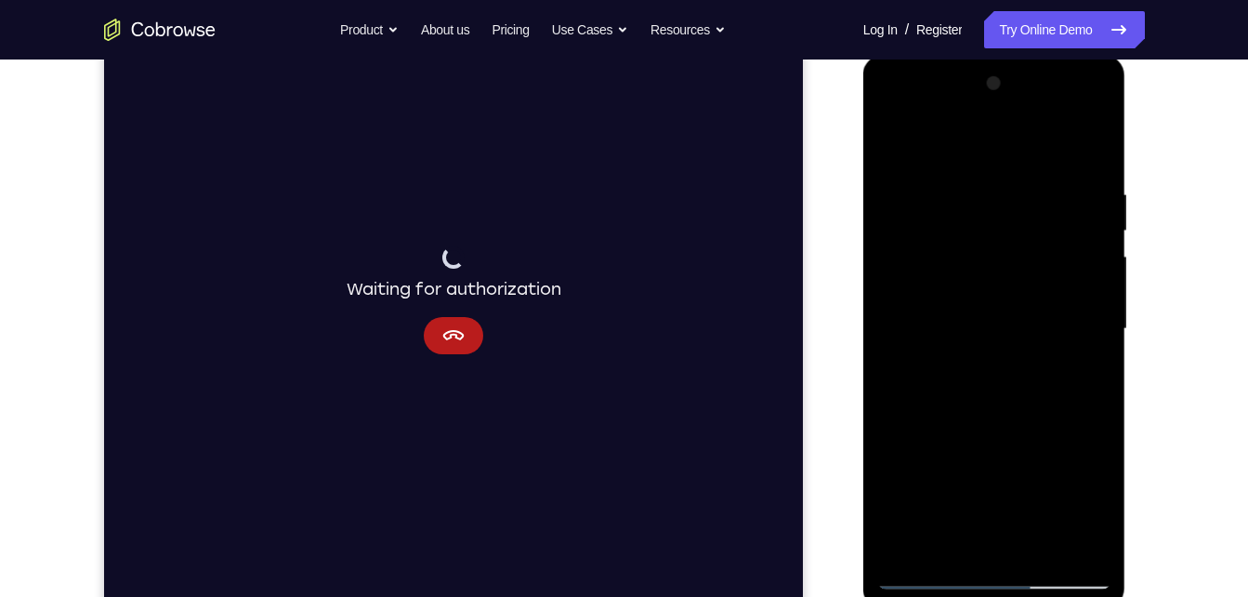
drag, startPoint x: 1028, startPoint y: 253, endPoint x: 1002, endPoint y: 611, distance: 358.7
click at [1002, 596] on div at bounding box center [995, 334] width 265 height 558
click at [976, 186] on div at bounding box center [994, 329] width 234 height 520
click at [971, 191] on div at bounding box center [994, 329] width 234 height 520
click at [971, 192] on div at bounding box center [994, 329] width 234 height 520
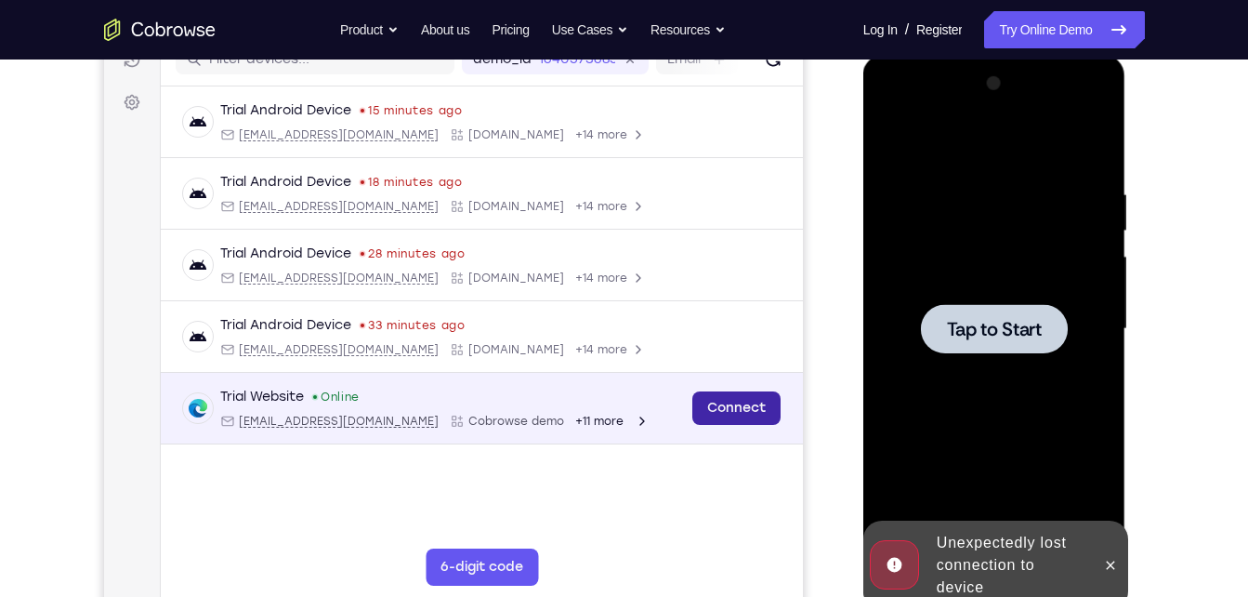
click at [759, 397] on link "Connect" at bounding box center [735, 407] width 88 height 33
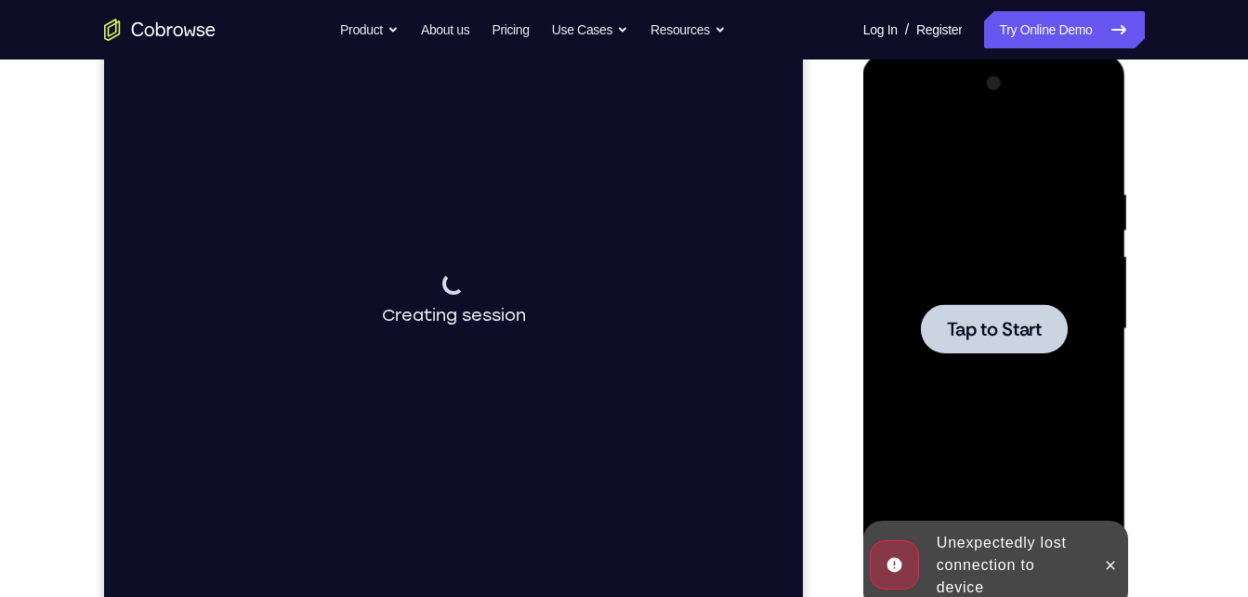
click at [1075, 377] on div at bounding box center [994, 329] width 234 height 520
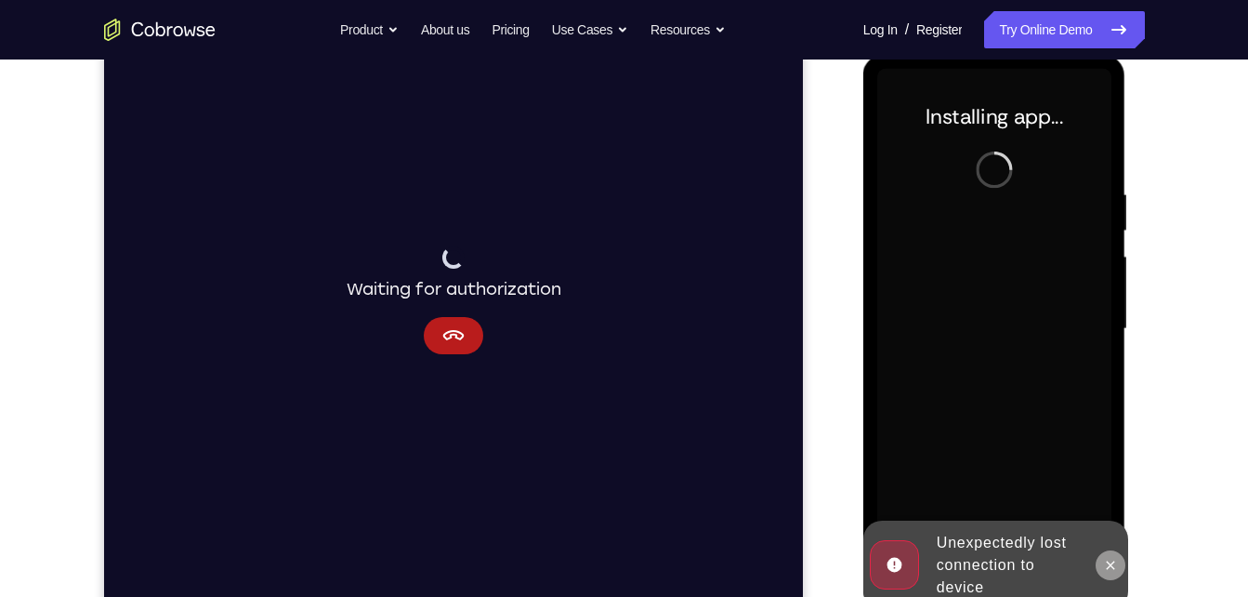
click at [1105, 568] on icon at bounding box center [1110, 565] width 15 height 15
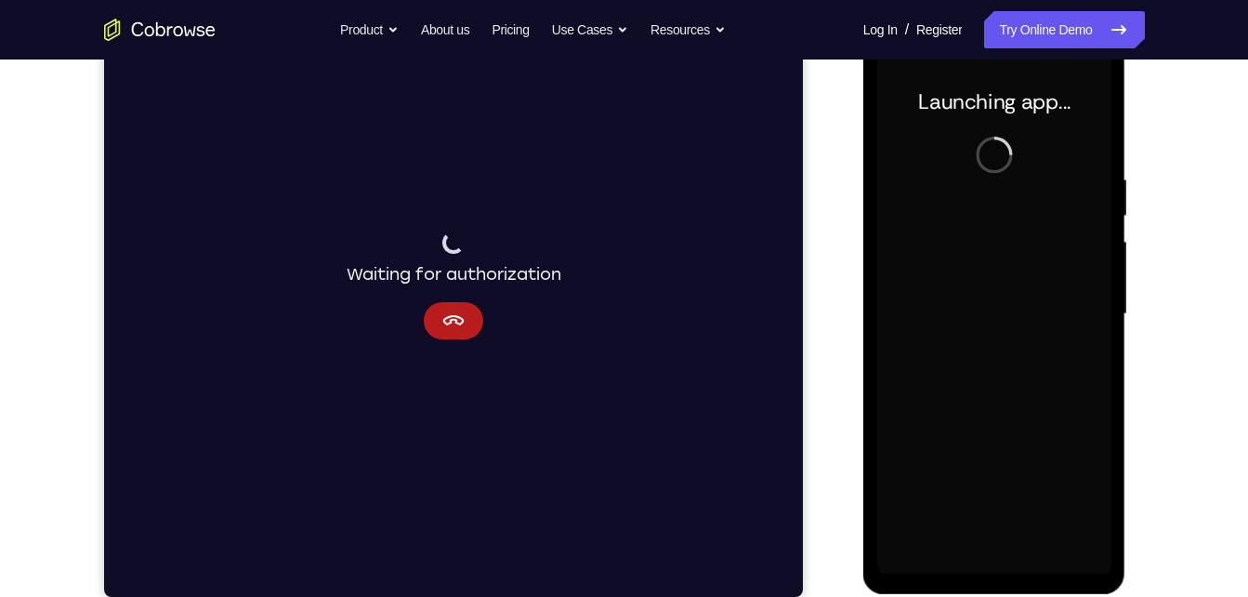
scroll to position [263, 0]
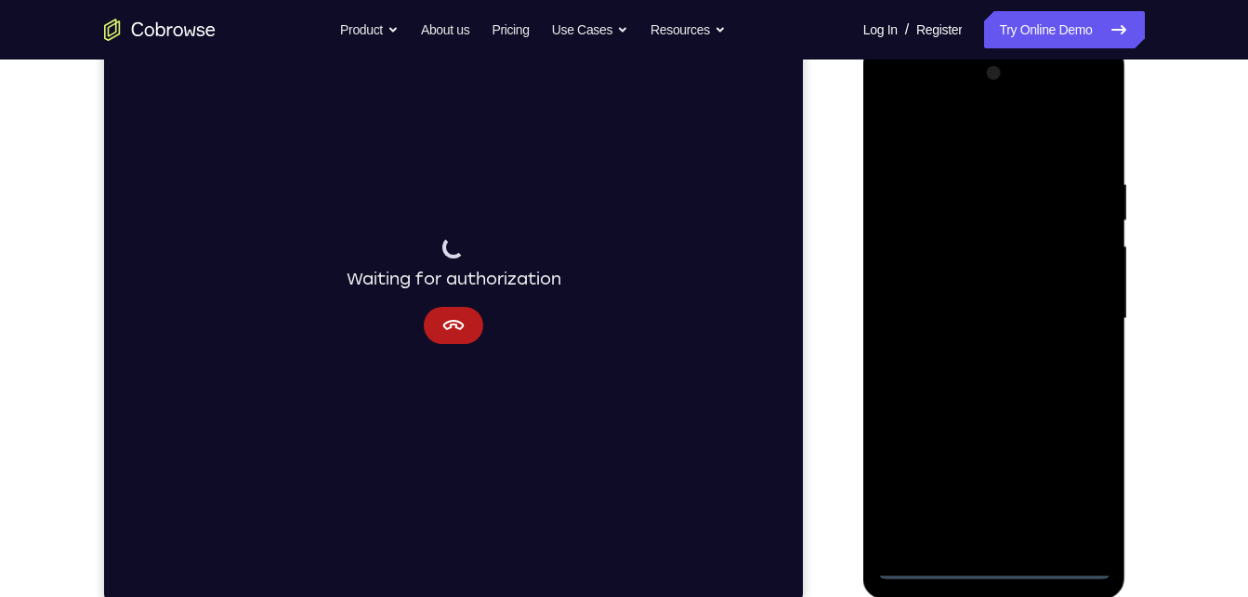
click at [997, 559] on div at bounding box center [994, 319] width 234 height 520
click at [1083, 494] on div at bounding box center [994, 319] width 234 height 520
click at [940, 250] on div at bounding box center [994, 319] width 234 height 520
click at [961, 147] on div at bounding box center [994, 319] width 234 height 520
click at [1066, 300] on div at bounding box center [994, 319] width 234 height 520
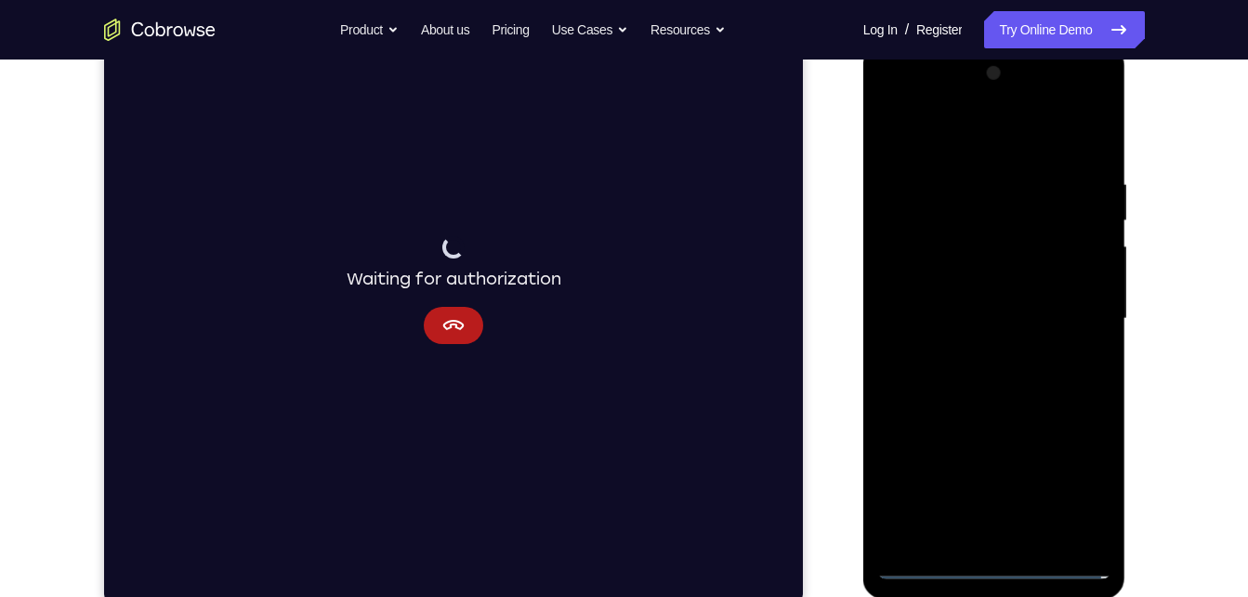
click at [1022, 538] on div at bounding box center [994, 319] width 234 height 520
click at [952, 303] on div at bounding box center [994, 319] width 234 height 520
click at [953, 286] on div at bounding box center [994, 319] width 234 height 520
click at [956, 323] on div at bounding box center [994, 319] width 234 height 520
click at [974, 188] on div at bounding box center [994, 319] width 234 height 520
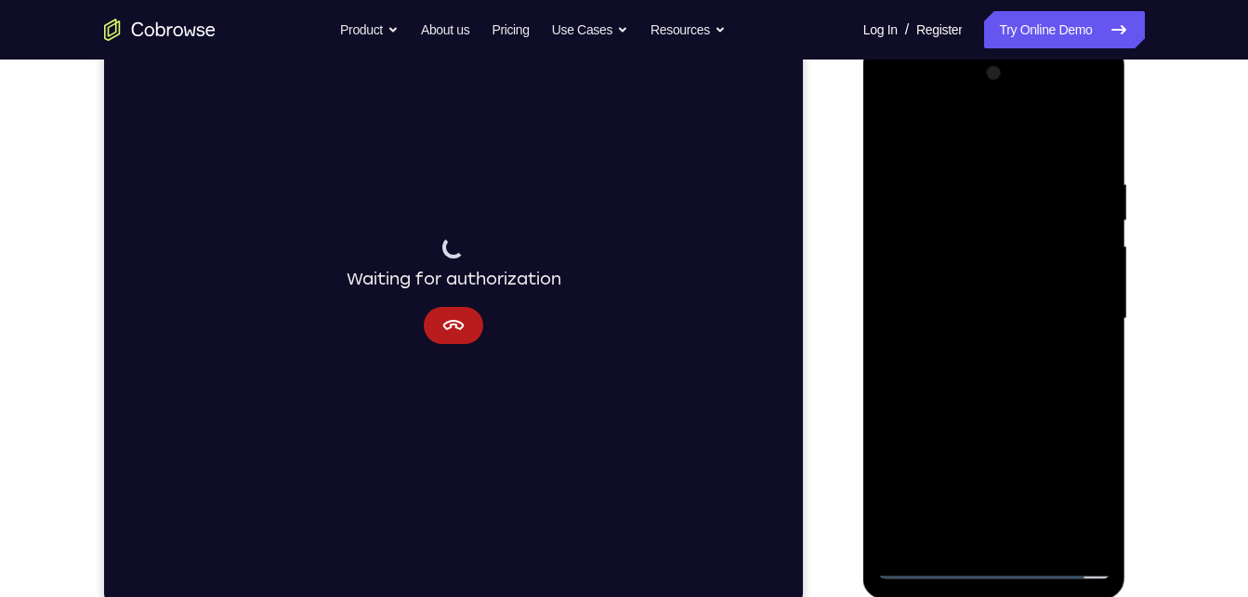
click at [1090, 166] on div at bounding box center [994, 319] width 234 height 520
click at [1092, 157] on div at bounding box center [994, 319] width 234 height 520
click at [977, 189] on div at bounding box center [994, 319] width 234 height 520
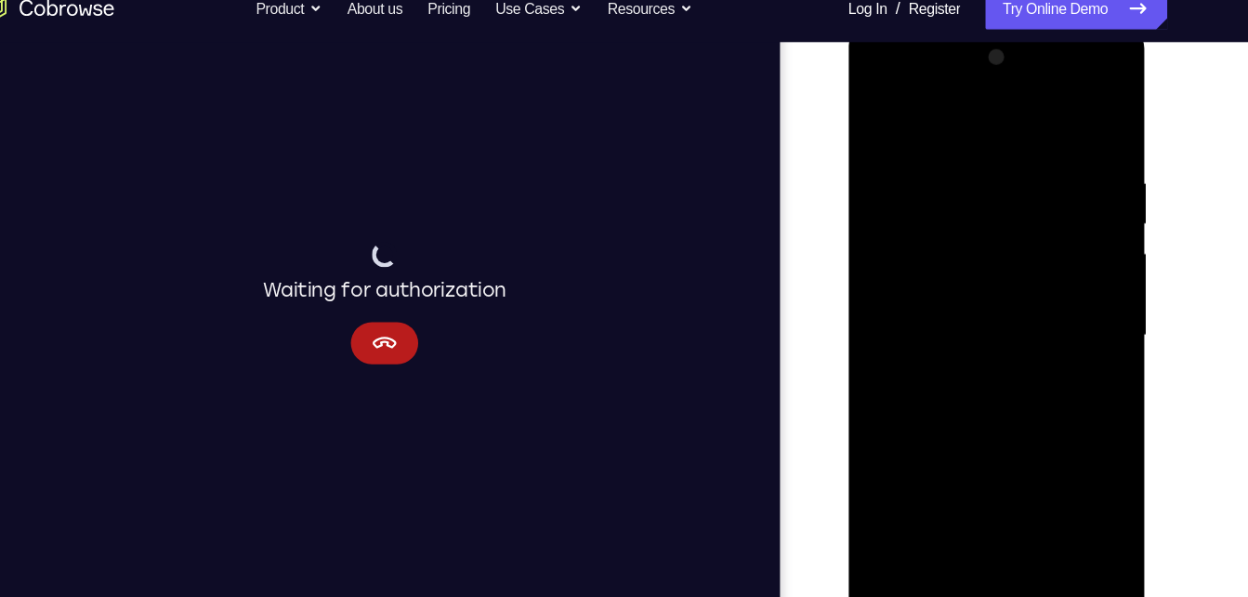
click at [1061, 112] on div at bounding box center [979, 299] width 234 height 520
click at [1056, 210] on div at bounding box center [979, 299] width 234 height 520
drag, startPoint x: 1032, startPoint y: 205, endPoint x: 862, endPoint y: 232, distance: 172.2
click at [862, 232] on div at bounding box center [979, 299] width 234 height 520
click at [1053, 510] on div at bounding box center [979, 299] width 234 height 520
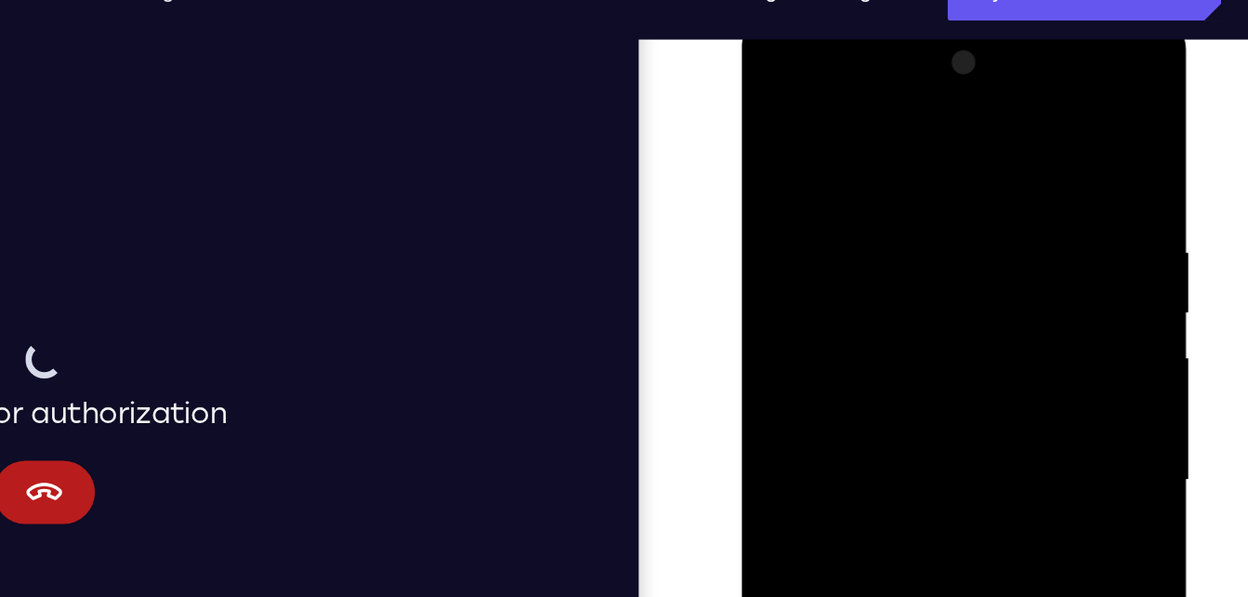
click at [967, 109] on div at bounding box center [873, 288] width 234 height 520
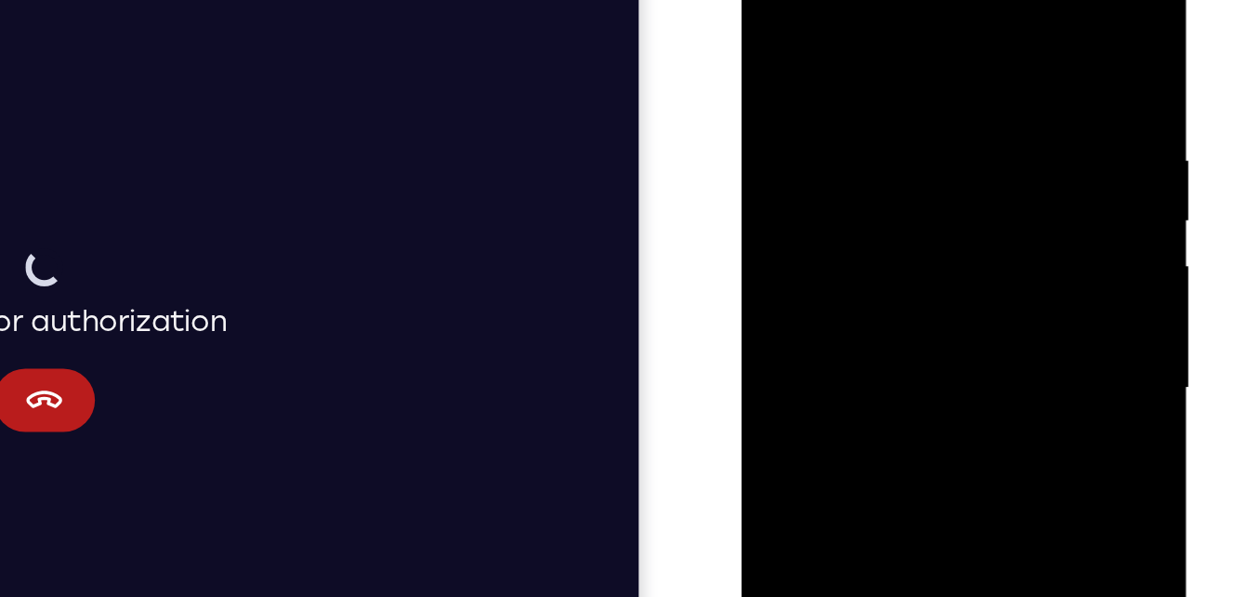
click at [893, 66] on div at bounding box center [873, 197] width 234 height 520
click at [967, 20] on div at bounding box center [873, 197] width 234 height 520
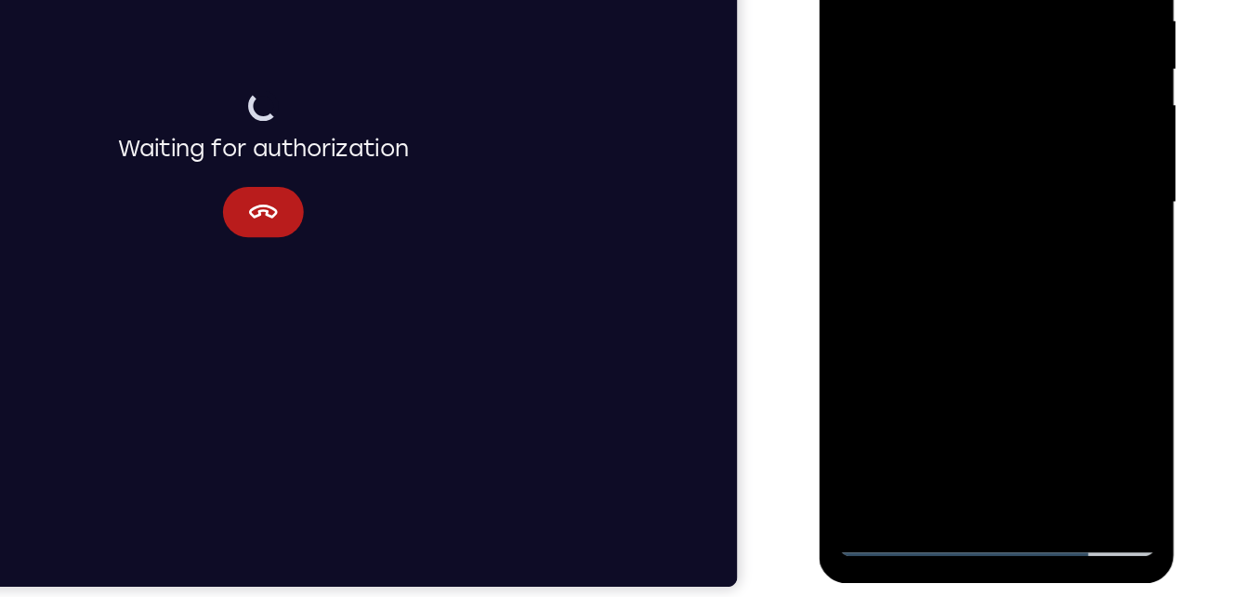
scroll to position [274, 0]
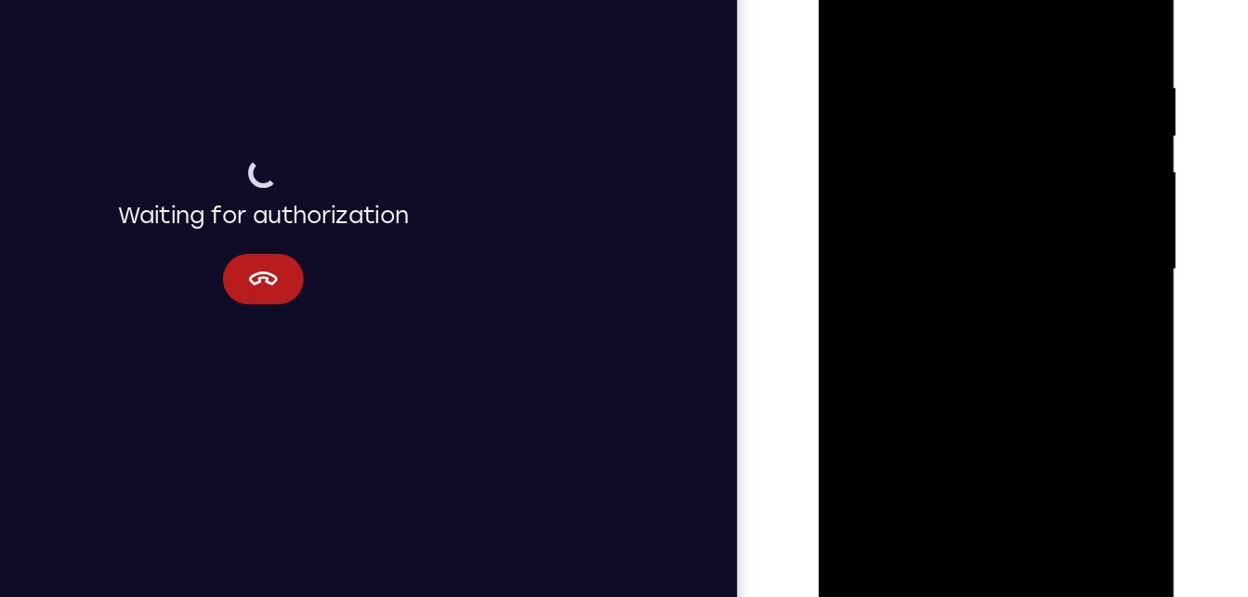
click at [993, 395] on div at bounding box center [951, 173] width 234 height 520
click at [963, 276] on div at bounding box center [951, 173] width 234 height 520
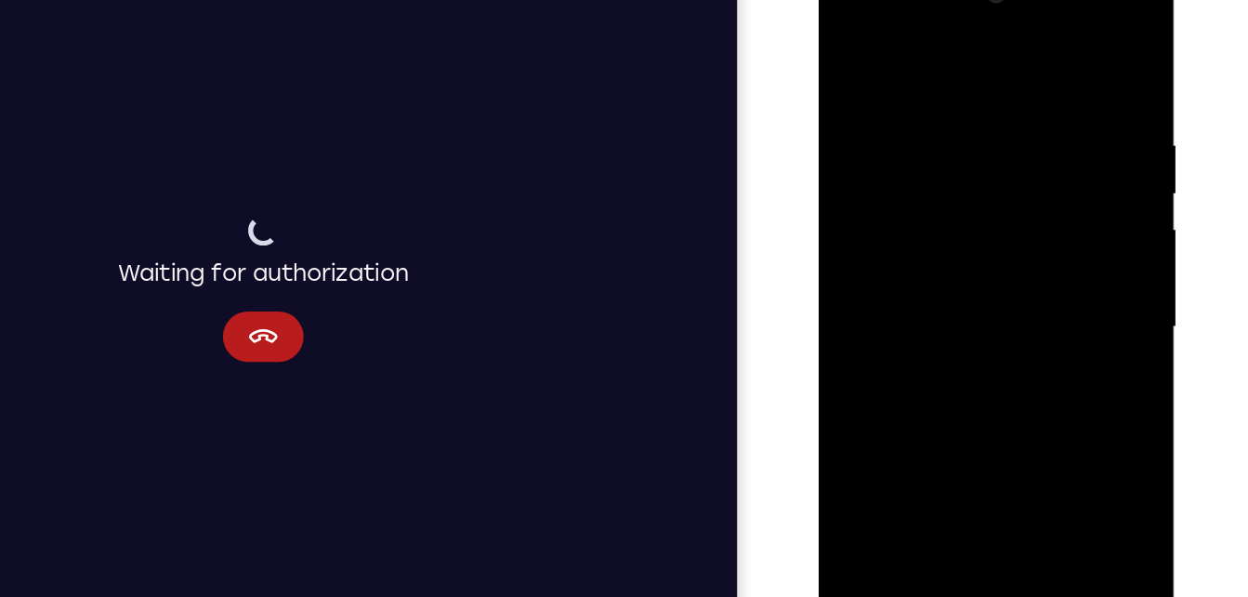
click at [854, 37] on div at bounding box center [951, 230] width 234 height 520
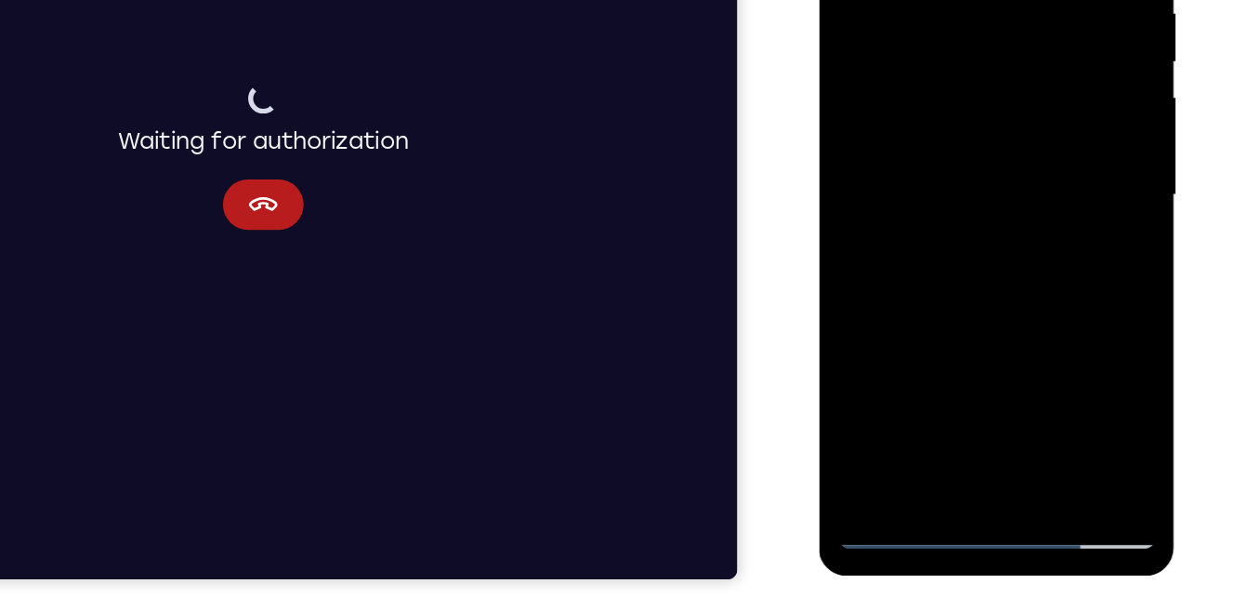
scroll to position [283, 0]
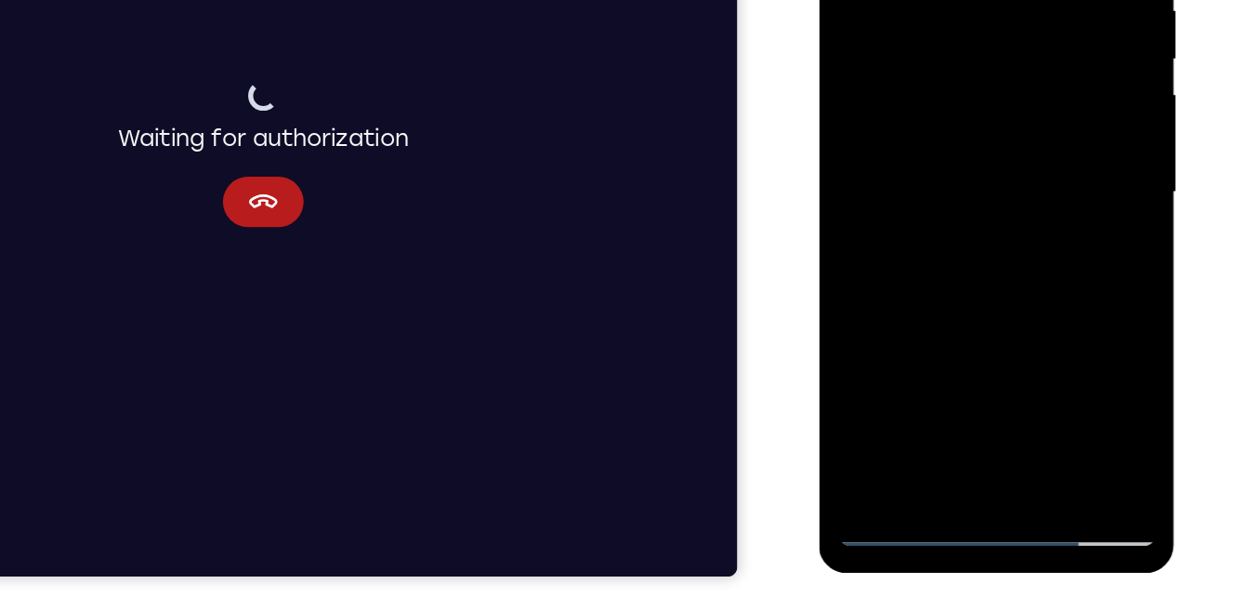
click at [901, 313] on div at bounding box center [951, 96] width 234 height 520
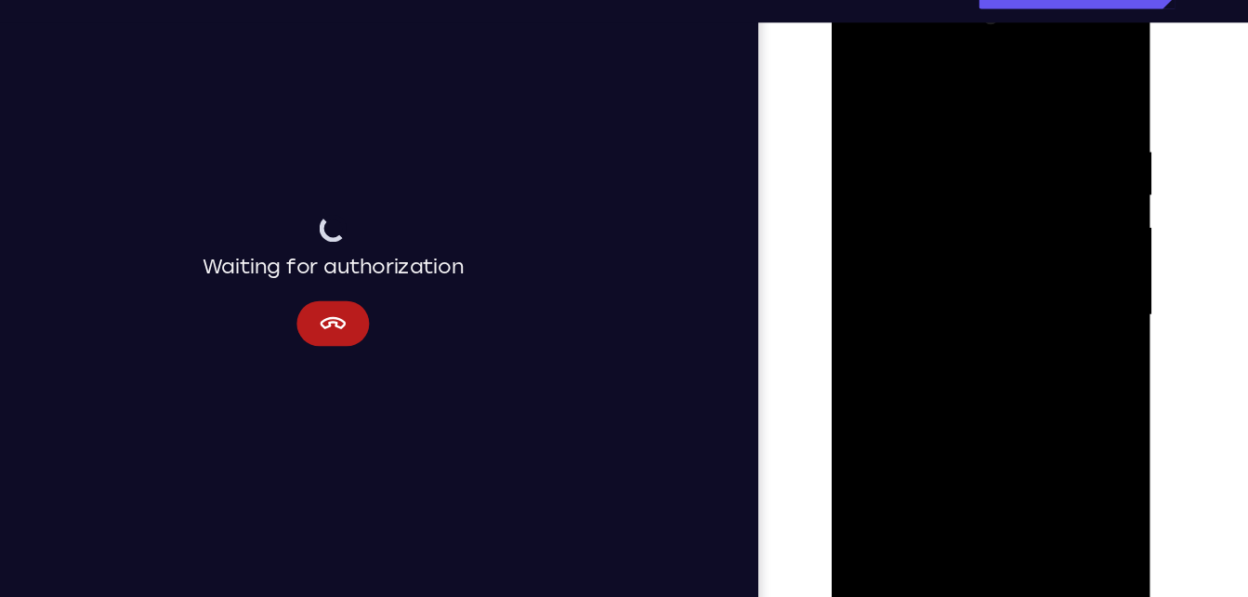
click at [966, 74] on div at bounding box center [963, 256] width 234 height 520
click at [864, 150] on div at bounding box center [963, 256] width 234 height 520
click at [1058, 86] on div at bounding box center [963, 256] width 234 height 520
click at [942, 149] on div at bounding box center [963, 256] width 234 height 520
click at [1040, 317] on div at bounding box center [963, 256] width 234 height 520
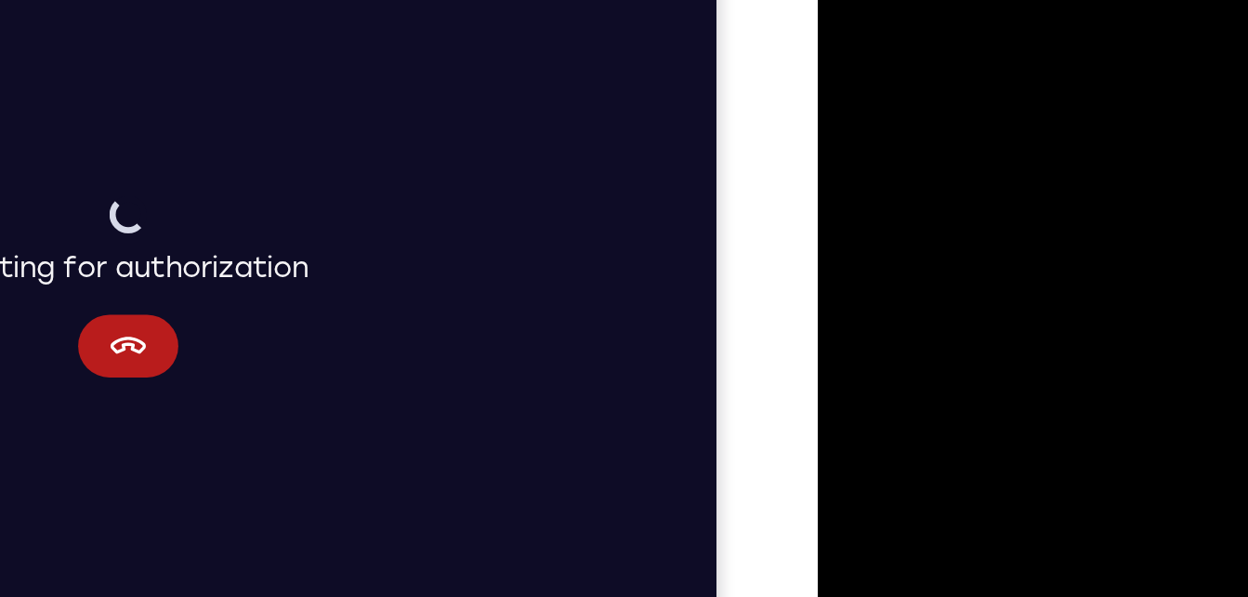
click at [847, 52] on div at bounding box center [949, 148] width 234 height 520
drag, startPoint x: 847, startPoint y: 52, endPoint x: 860, endPoint y: 148, distance: 96.6
click at [860, 148] on div at bounding box center [949, 148] width 234 height 520
drag, startPoint x: 941, startPoint y: 53, endPoint x: 915, endPoint y: 164, distance: 114.5
click at [915, 164] on div at bounding box center [949, 148] width 234 height 520
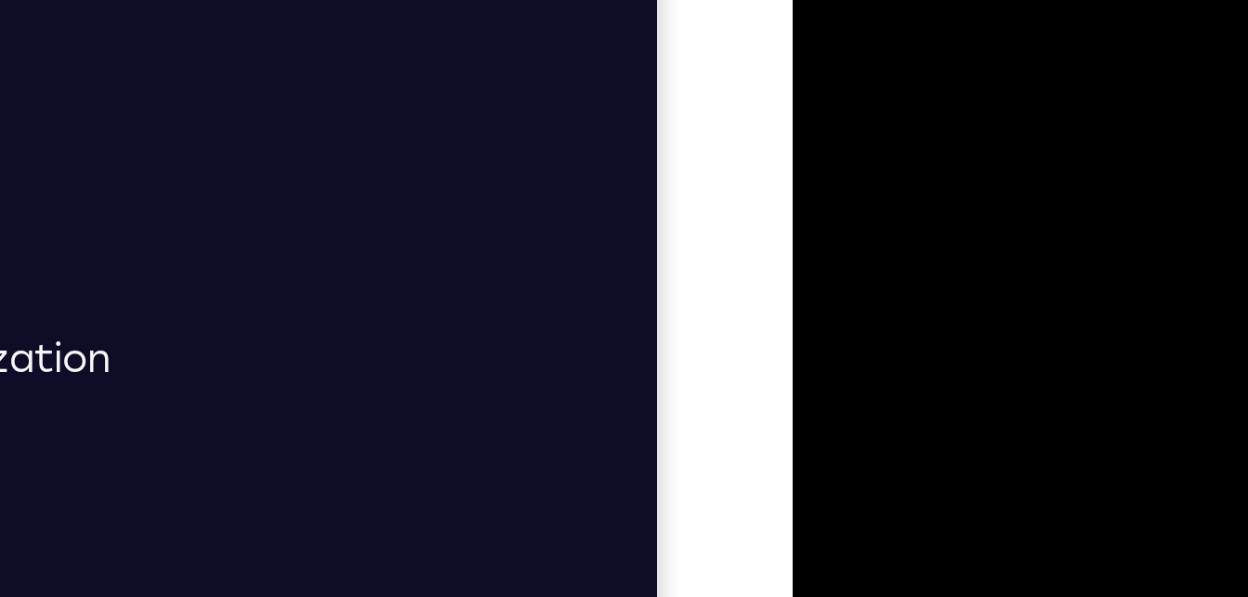
click at [848, 22] on div at bounding box center [925, 104] width 234 height 520
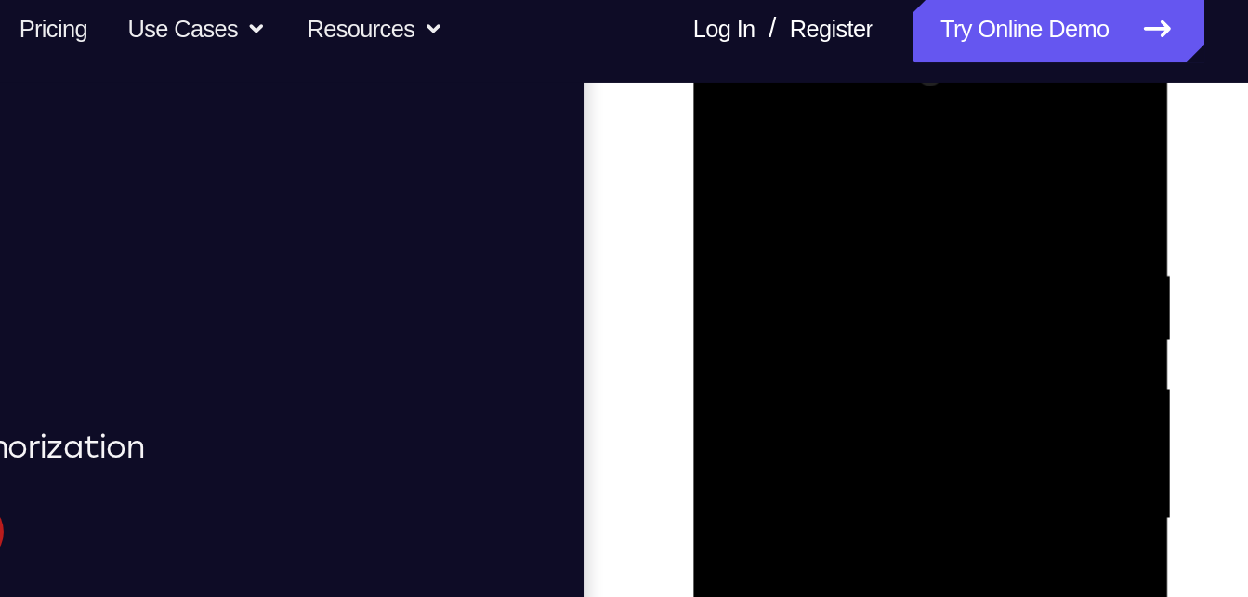
click at [822, 168] on div at bounding box center [824, 295] width 234 height 520
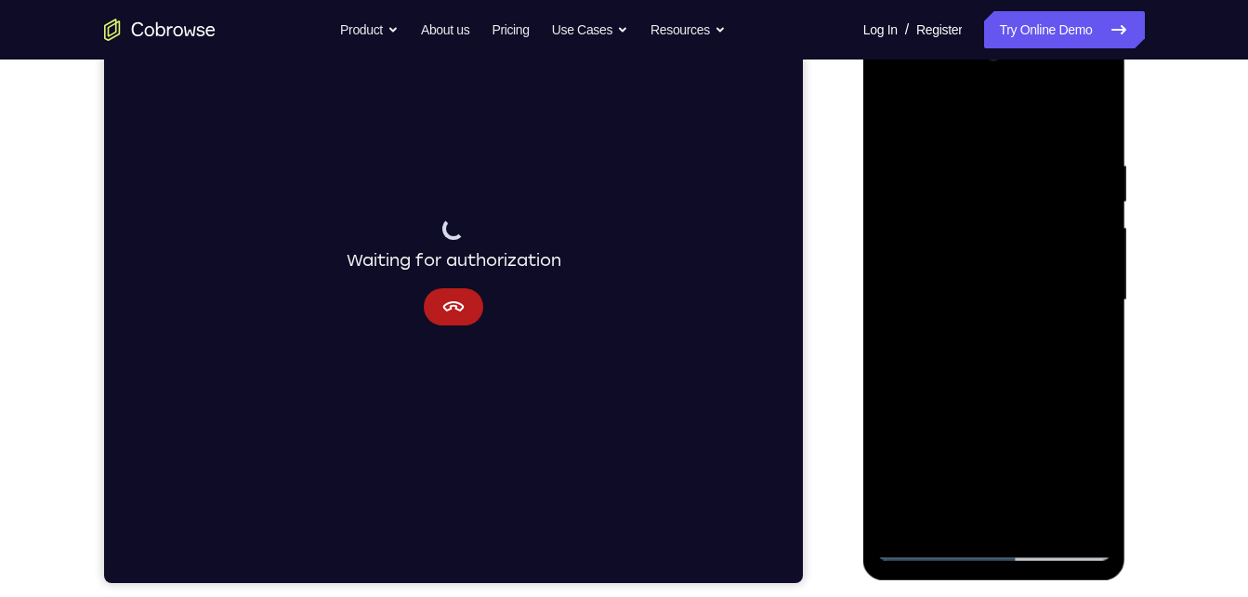
click at [942, 519] on div at bounding box center [994, 300] width 234 height 520
click at [1029, 111] on div at bounding box center [994, 300] width 234 height 520
click at [911, 147] on div at bounding box center [994, 300] width 234 height 520
click at [906, 515] on div at bounding box center [994, 300] width 234 height 520
drag, startPoint x: 906, startPoint y: 515, endPoint x: 916, endPoint y: 478, distance: 38.6
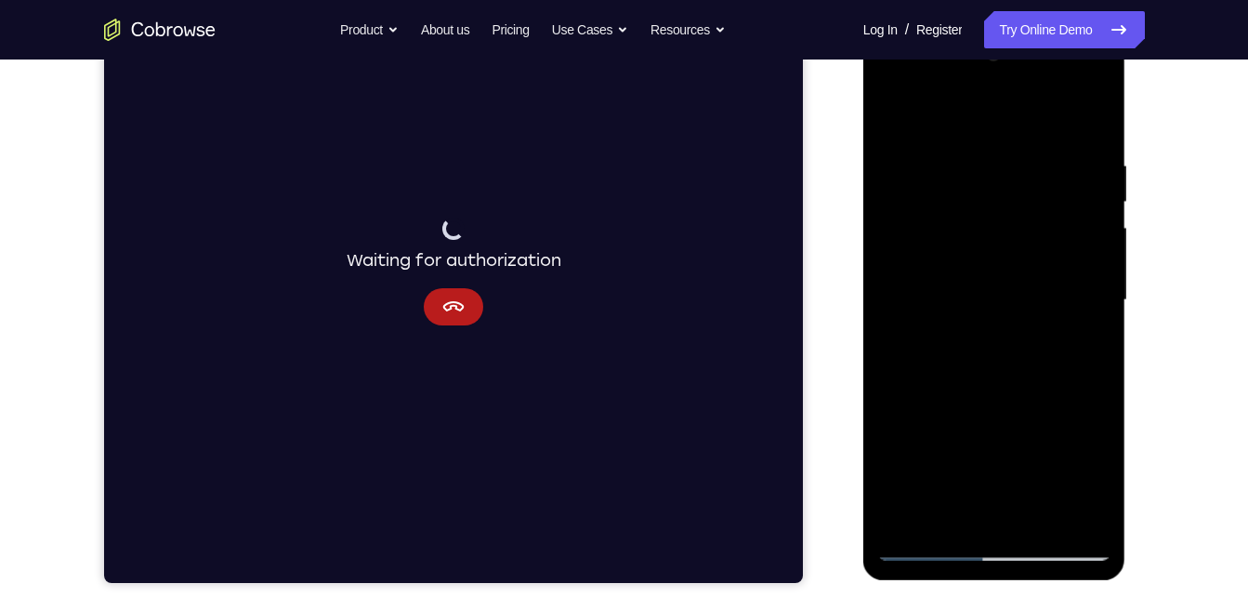
click at [916, 478] on div at bounding box center [994, 300] width 234 height 520
click at [978, 265] on div at bounding box center [994, 300] width 234 height 520
drag, startPoint x: 967, startPoint y: 198, endPoint x: 1008, endPoint y: 644, distance: 447.9
click at [1008, 584] on html "Online web based iOS Simulators and Android Emulators. Run iPhone, iPad, Mobile…" at bounding box center [995, 305] width 265 height 558
click at [958, 158] on div at bounding box center [994, 300] width 234 height 520
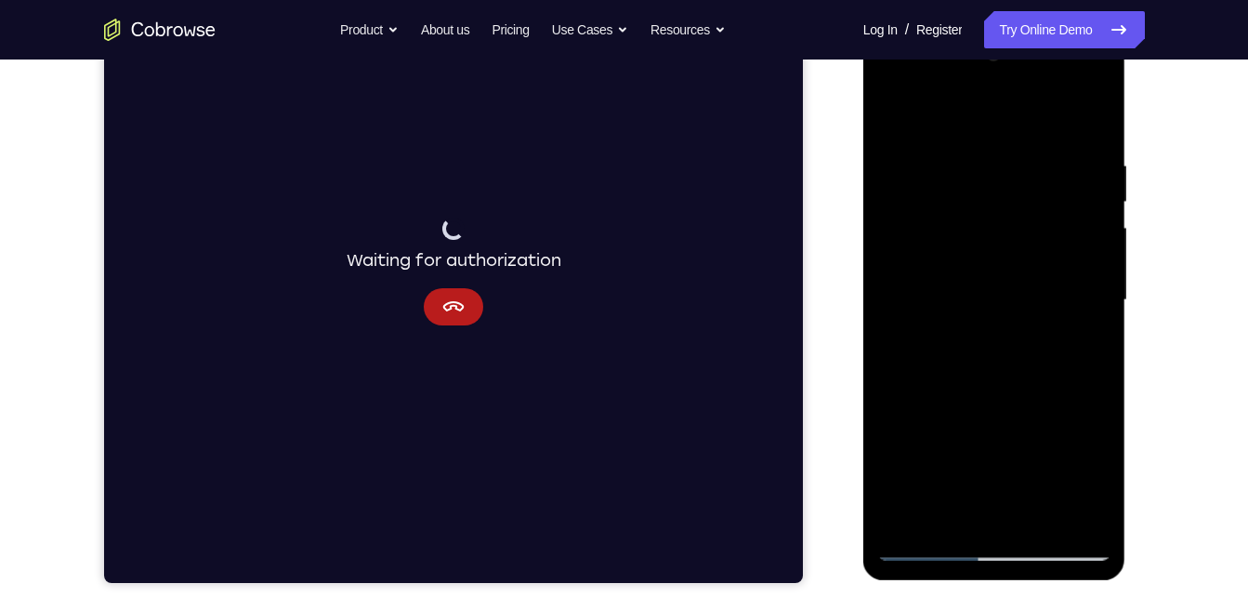
click at [1088, 201] on div at bounding box center [994, 300] width 234 height 520
click at [1089, 122] on div at bounding box center [994, 300] width 234 height 520
drag, startPoint x: 1065, startPoint y: 218, endPoint x: 1000, endPoint y: 644, distance: 430.6
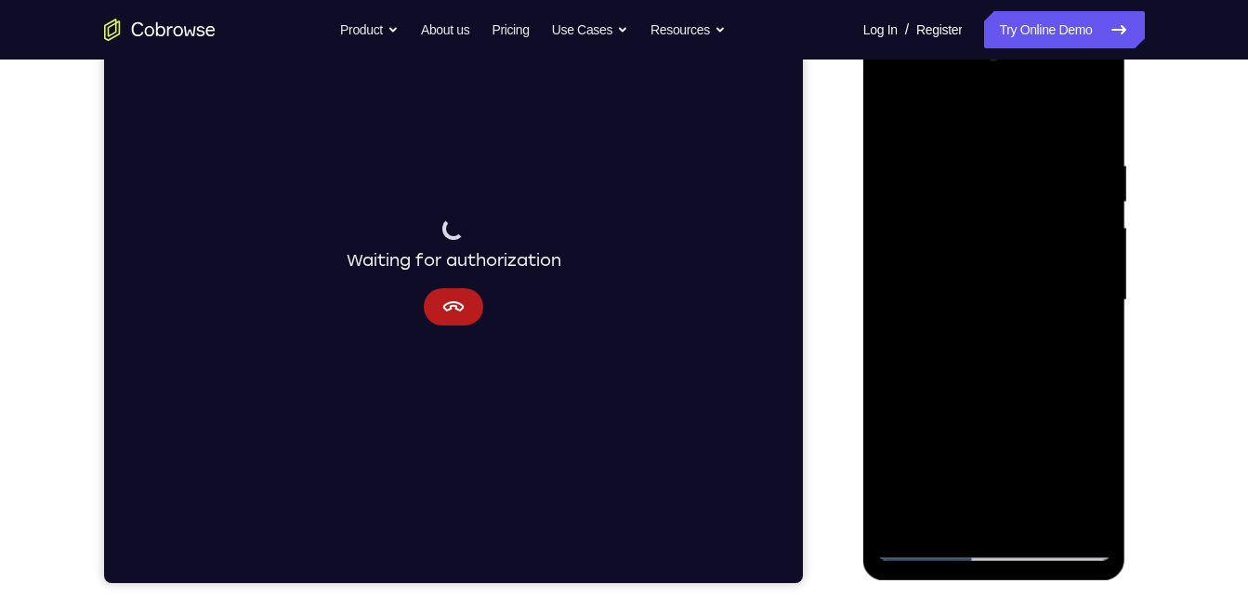
click at [1000, 584] on html "Online web based iOS Simulators and Android Emulators. Run iPhone, iPad, Mobile…" at bounding box center [995, 305] width 265 height 558
click at [1035, 514] on div at bounding box center [994, 300] width 234 height 520
click at [920, 553] on div at bounding box center [994, 300] width 234 height 520
drag, startPoint x: 1006, startPoint y: 197, endPoint x: 1017, endPoint y: 612, distance: 415.5
click at [1017, 584] on html "Online web based iOS Simulators and Android Emulators. Run iPhone, iPad, Mobile…" at bounding box center [995, 305] width 265 height 558
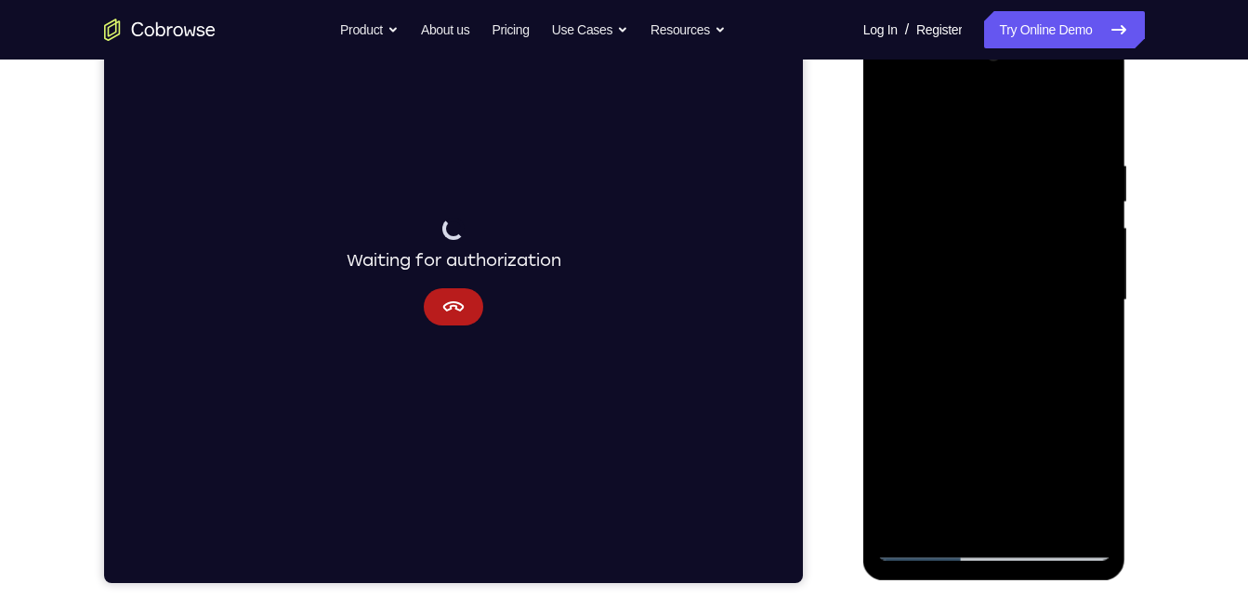
click at [1087, 165] on div at bounding box center [994, 300] width 234 height 520
click at [1092, 123] on div at bounding box center [994, 300] width 234 height 520
drag, startPoint x: 1071, startPoint y: 203, endPoint x: 1050, endPoint y: 577, distance: 375.1
click at [1050, 577] on div at bounding box center [994, 303] width 263 height 554
click at [982, 161] on div at bounding box center [994, 300] width 234 height 520
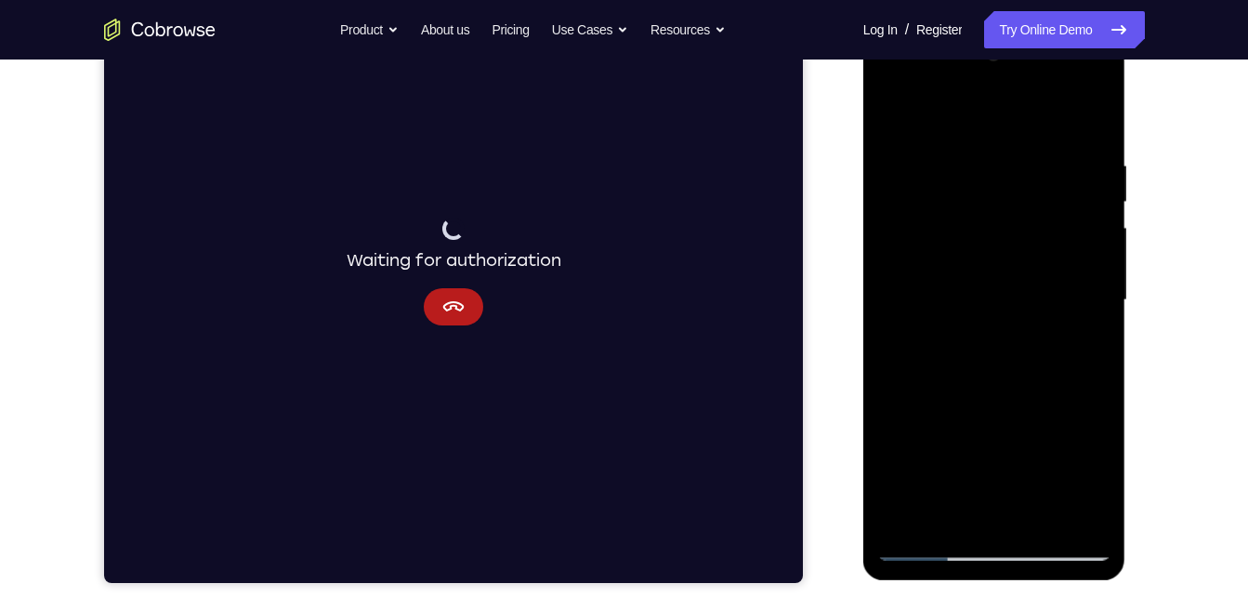
click at [1090, 118] on div at bounding box center [994, 300] width 234 height 520
click at [1040, 526] on div at bounding box center [994, 300] width 234 height 520
click at [934, 553] on div at bounding box center [994, 300] width 234 height 520
click at [956, 521] on div at bounding box center [994, 300] width 234 height 520
click at [1019, 119] on div at bounding box center [994, 300] width 234 height 520
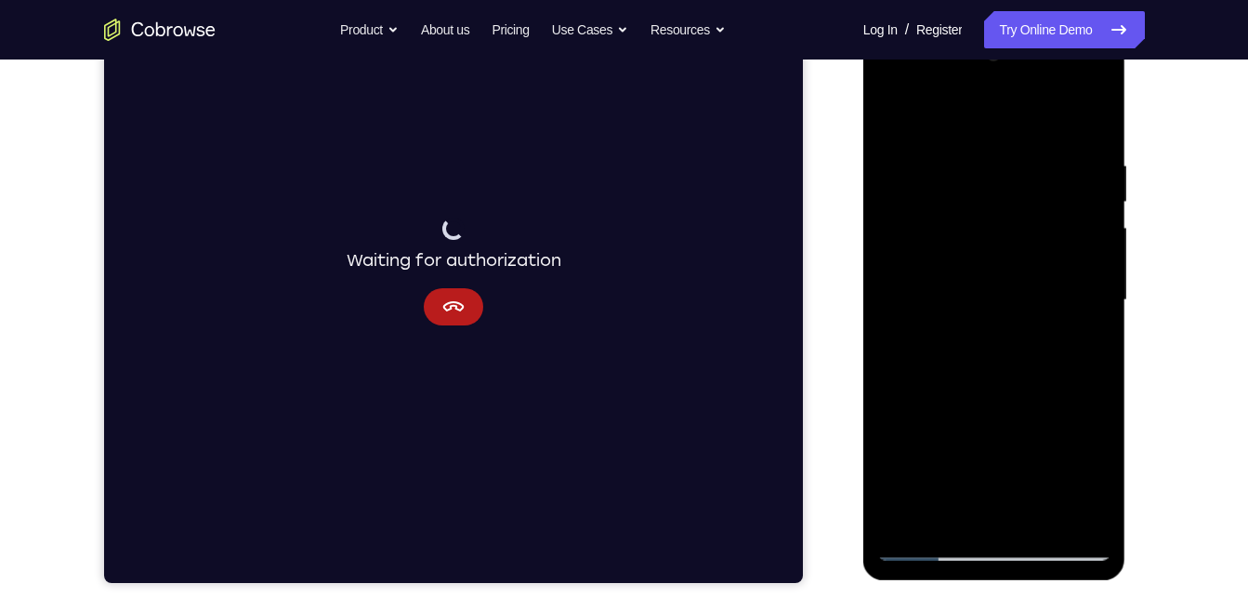
click at [1097, 109] on div at bounding box center [994, 300] width 234 height 520
click at [903, 513] on div at bounding box center [994, 300] width 234 height 520
drag, startPoint x: 1027, startPoint y: 341, endPoint x: 960, endPoint y: 619, distance: 285.8
click at [960, 584] on html "Online web based iOS Simulators and Android Emulators. Run iPhone, iPad, Mobile…" at bounding box center [995, 305] width 265 height 558
drag, startPoint x: 983, startPoint y: 419, endPoint x: 1023, endPoint y: 168, distance: 254.1
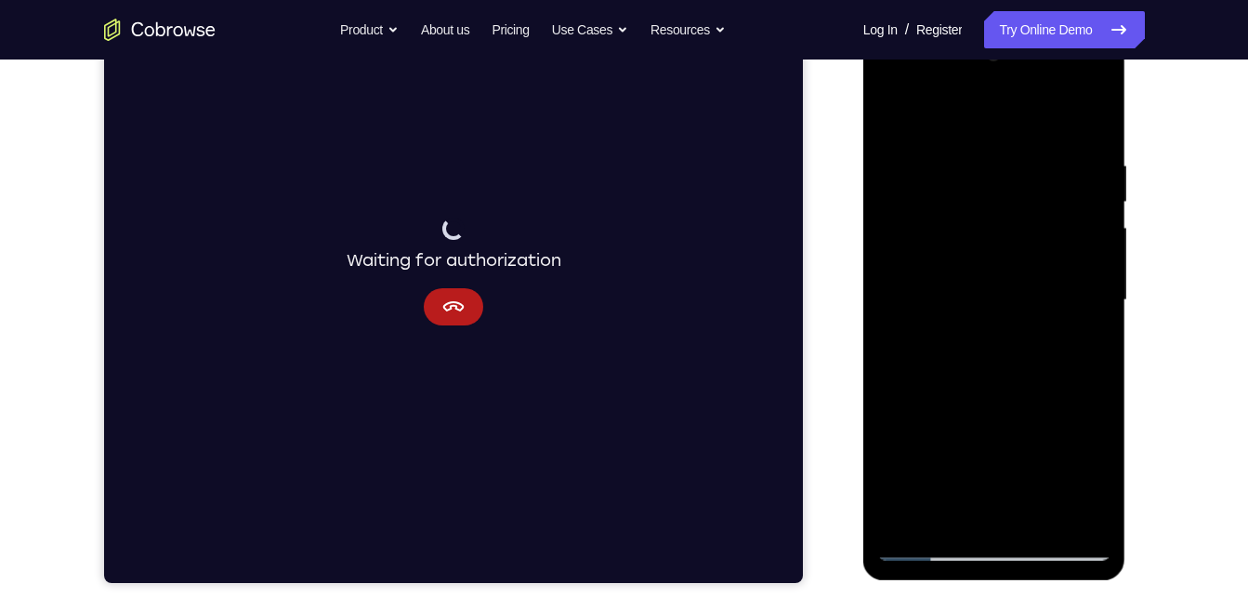
click at [1023, 168] on div at bounding box center [994, 300] width 234 height 520
drag, startPoint x: 968, startPoint y: 390, endPoint x: 1047, endPoint y: 125, distance: 276.4
click at [1047, 125] on div at bounding box center [994, 300] width 234 height 520
drag, startPoint x: 989, startPoint y: 313, endPoint x: 1038, endPoint y: 147, distance: 173.5
click at [1038, 147] on div at bounding box center [994, 300] width 234 height 520
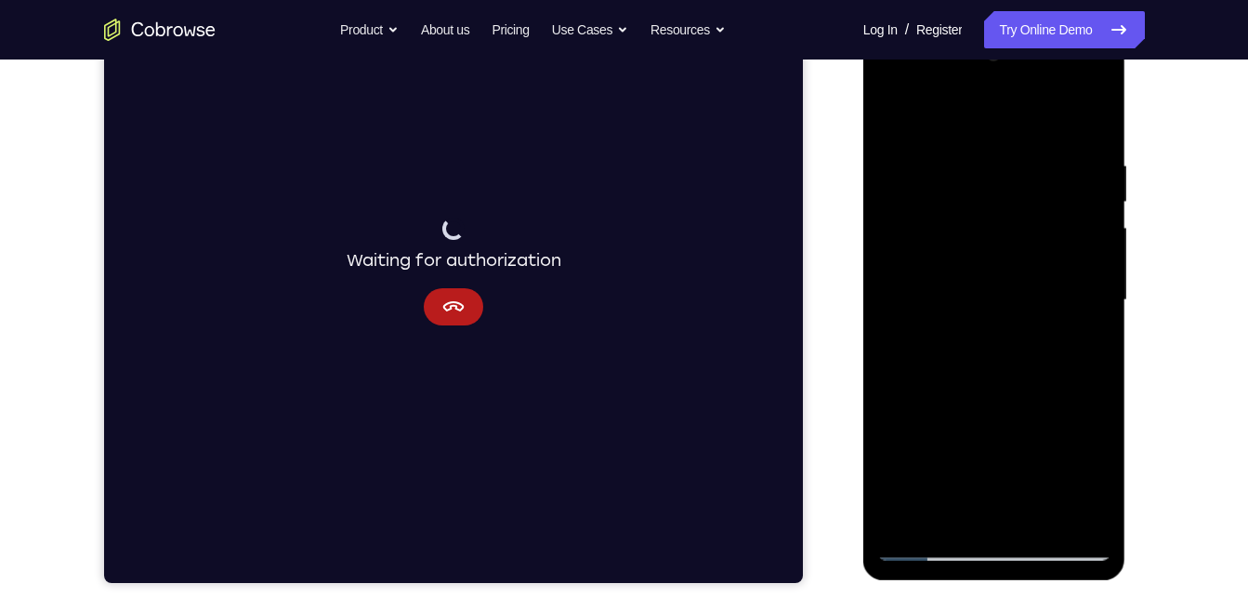
click at [1093, 285] on div at bounding box center [994, 300] width 234 height 520
click at [1094, 285] on div at bounding box center [994, 300] width 234 height 520
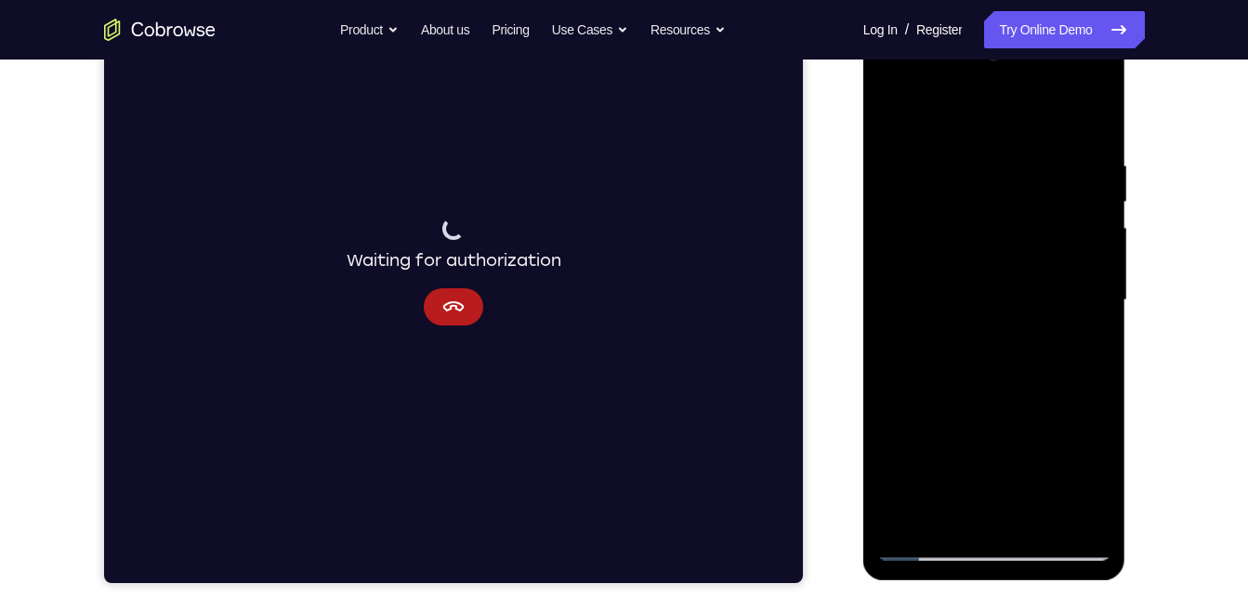
click at [1094, 285] on div at bounding box center [994, 300] width 234 height 520
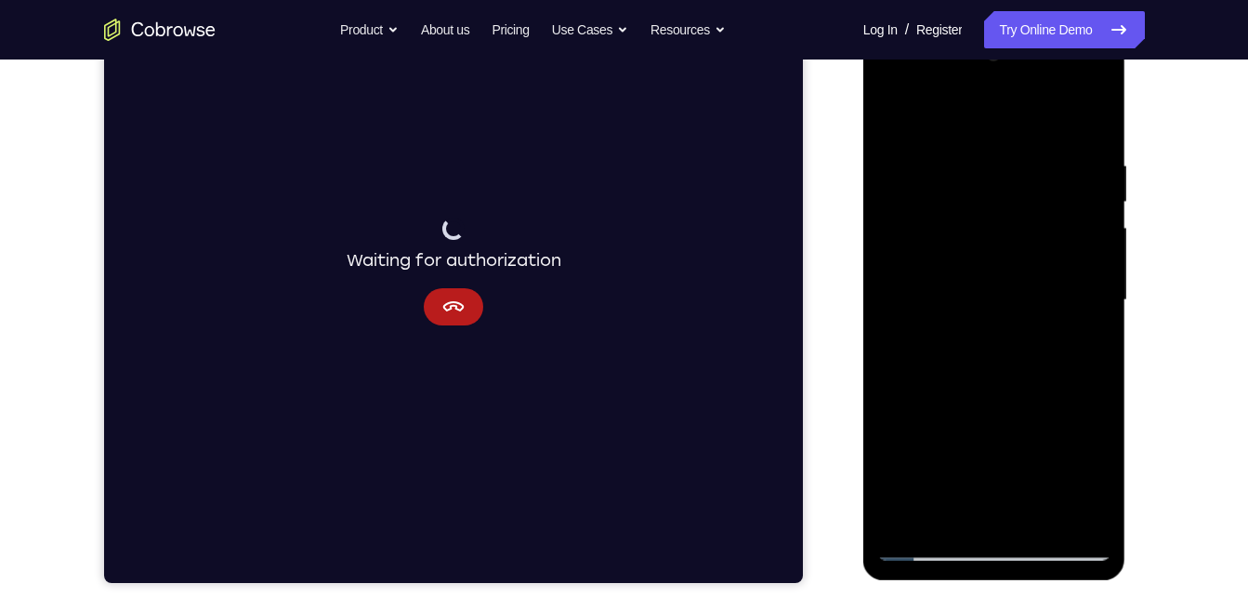
click at [1094, 285] on div at bounding box center [994, 300] width 234 height 520
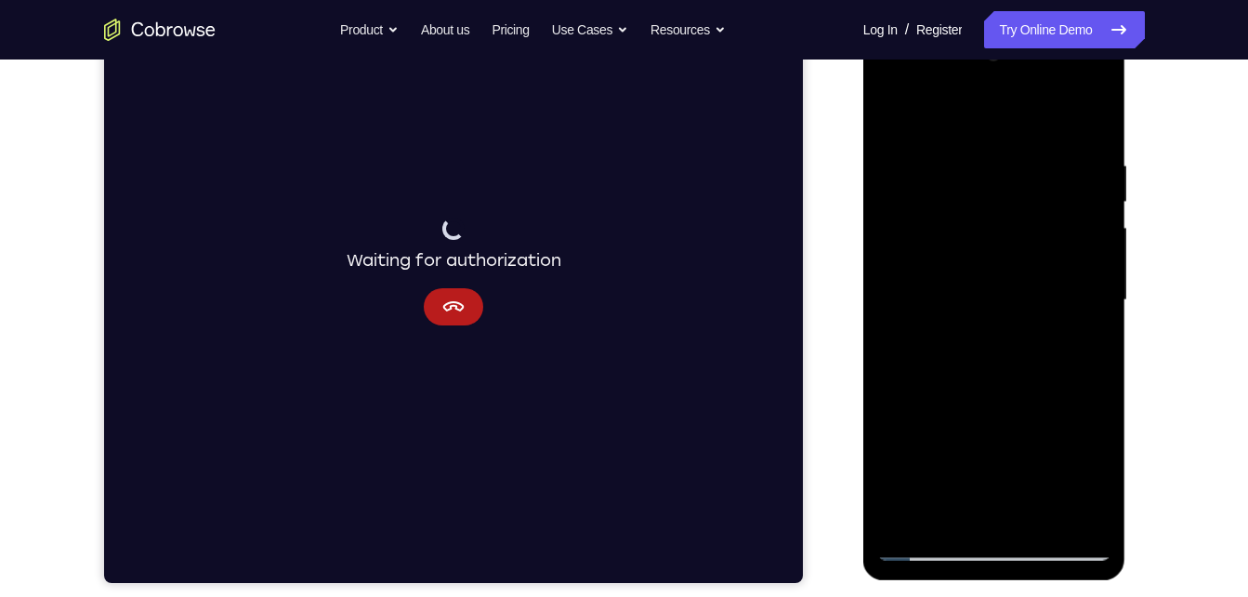
click at [1094, 285] on div at bounding box center [994, 300] width 234 height 520
click at [892, 289] on div at bounding box center [994, 300] width 234 height 520
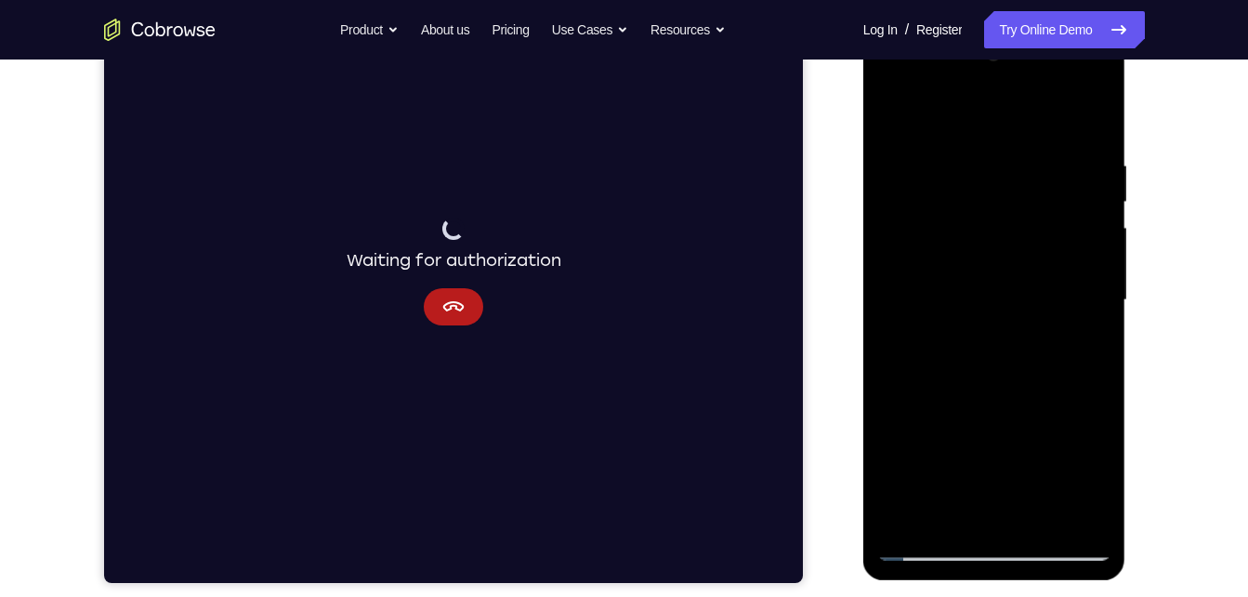
click at [892, 289] on div at bounding box center [994, 300] width 234 height 520
click at [893, 283] on div at bounding box center [994, 300] width 234 height 520
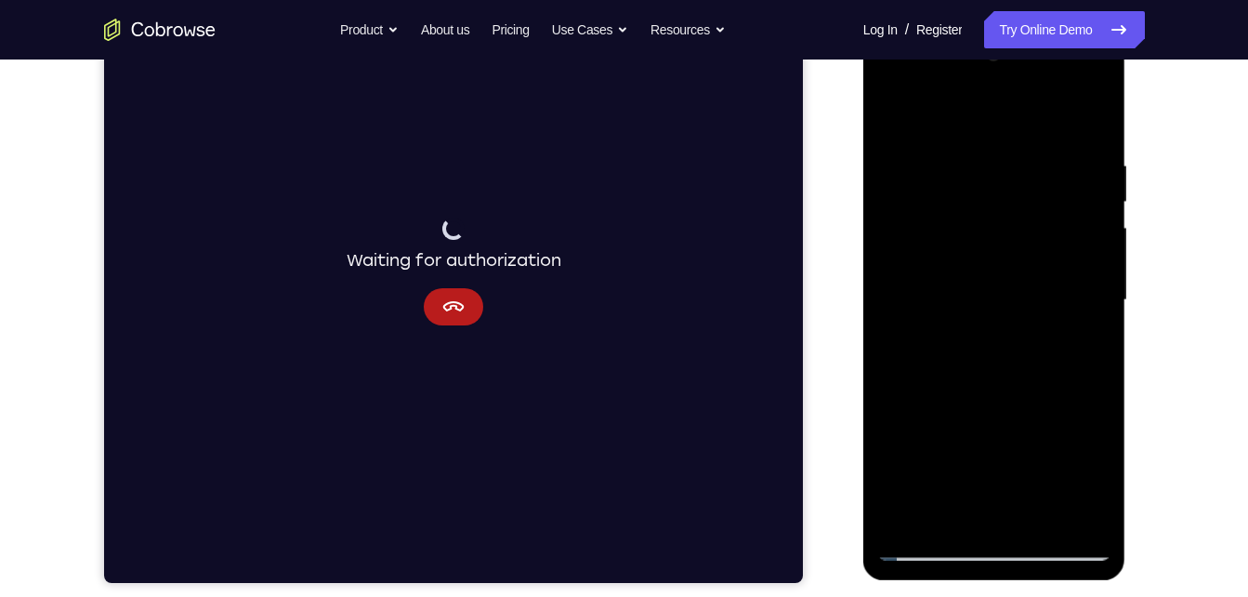
click at [893, 283] on div at bounding box center [994, 300] width 234 height 520
click at [894, 283] on div at bounding box center [994, 300] width 234 height 520
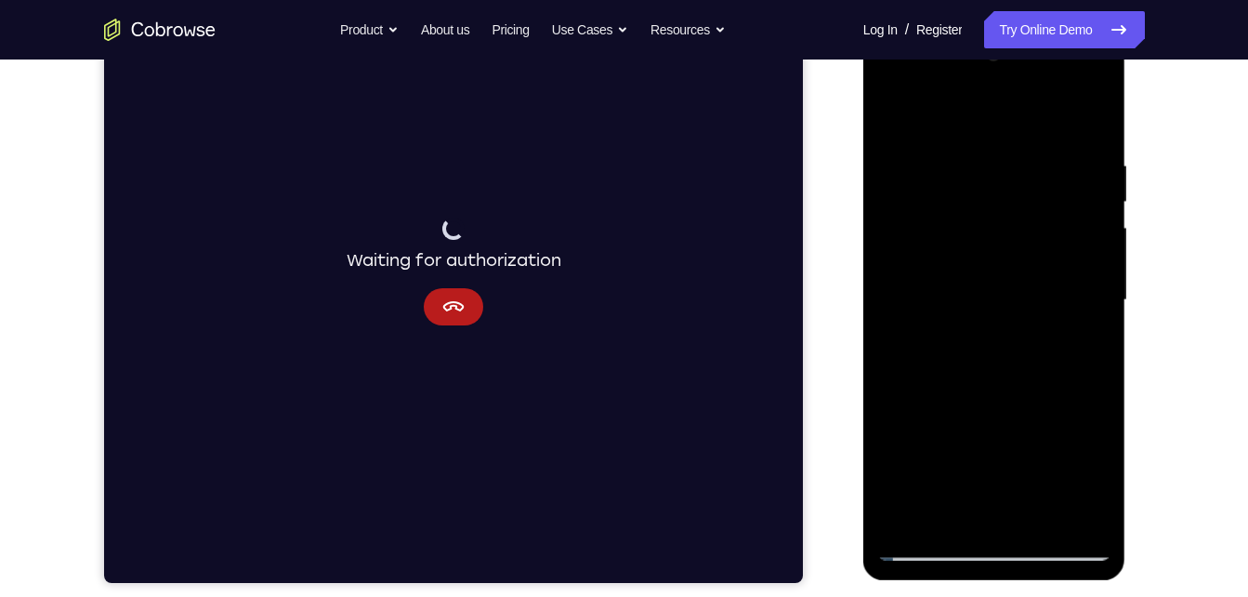
click at [894, 283] on div at bounding box center [994, 300] width 234 height 520
click at [901, 520] on div at bounding box center [994, 300] width 234 height 520
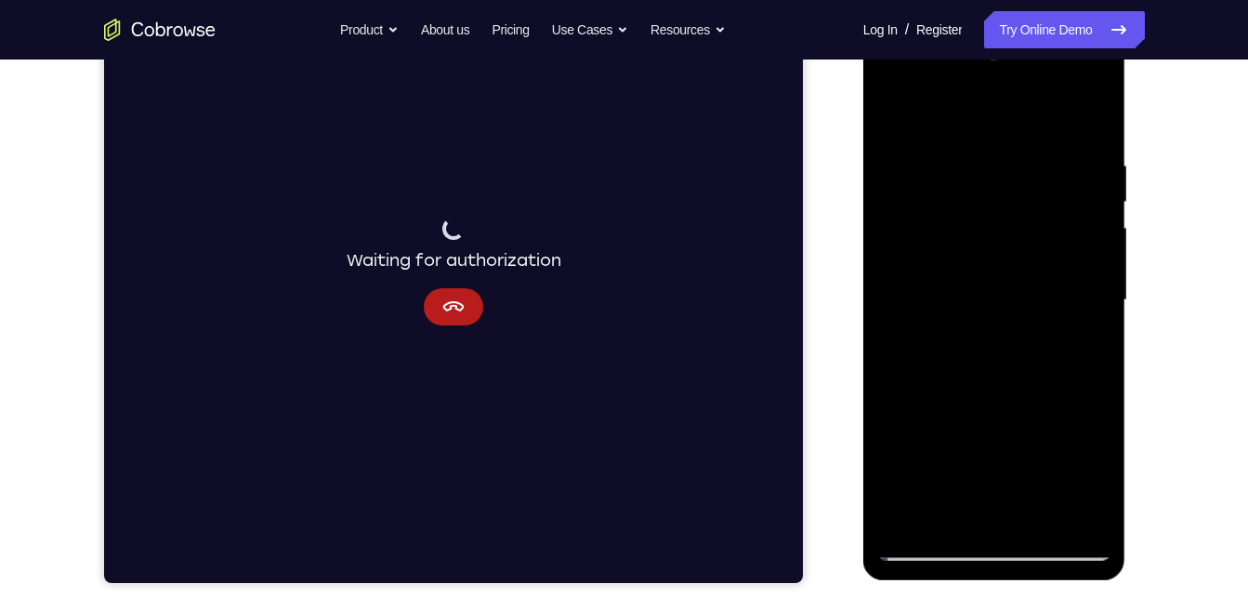
click at [953, 148] on div at bounding box center [994, 300] width 234 height 520
click at [1109, 288] on div at bounding box center [994, 300] width 234 height 520
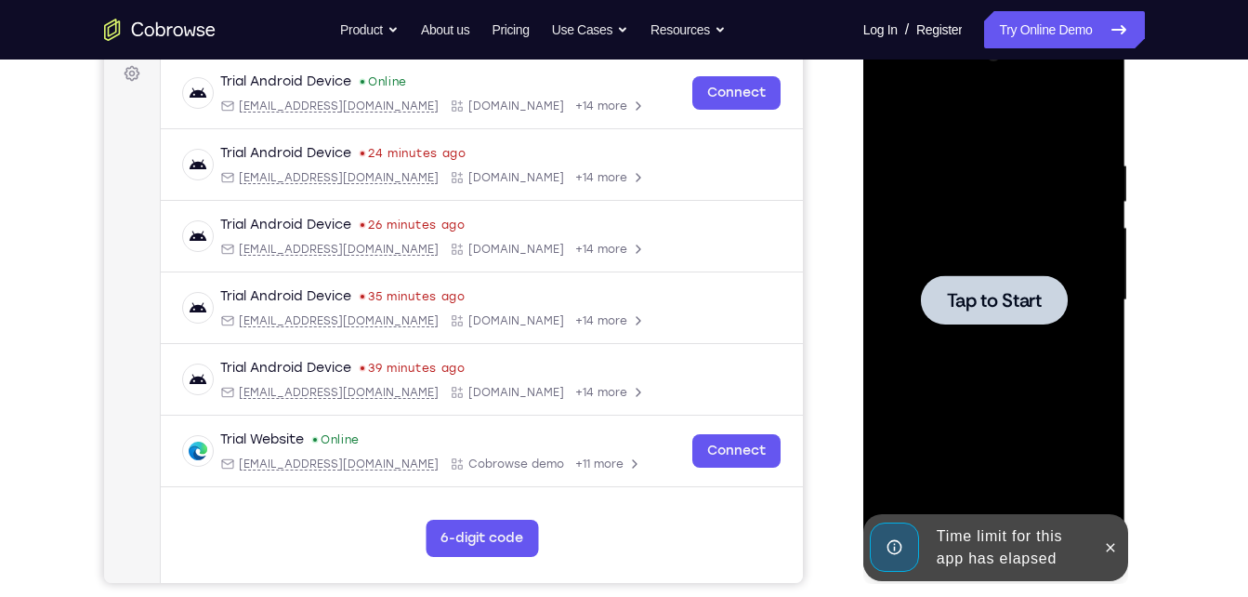
click at [1109, 288] on div at bounding box center [994, 300] width 234 height 520
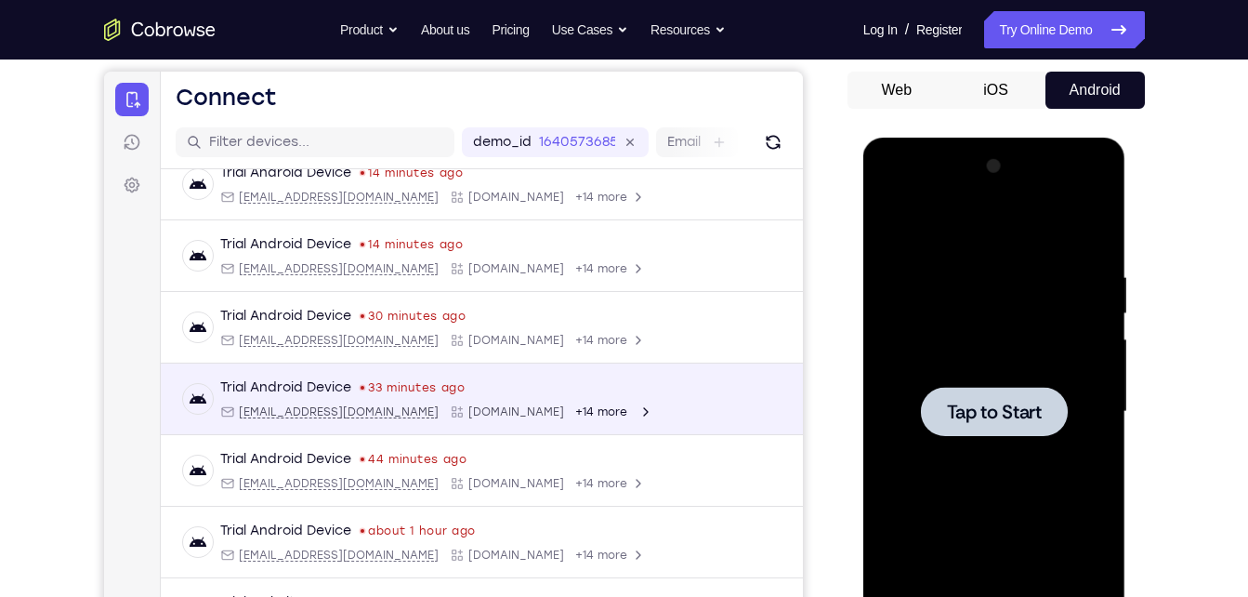
scroll to position [171, 0]
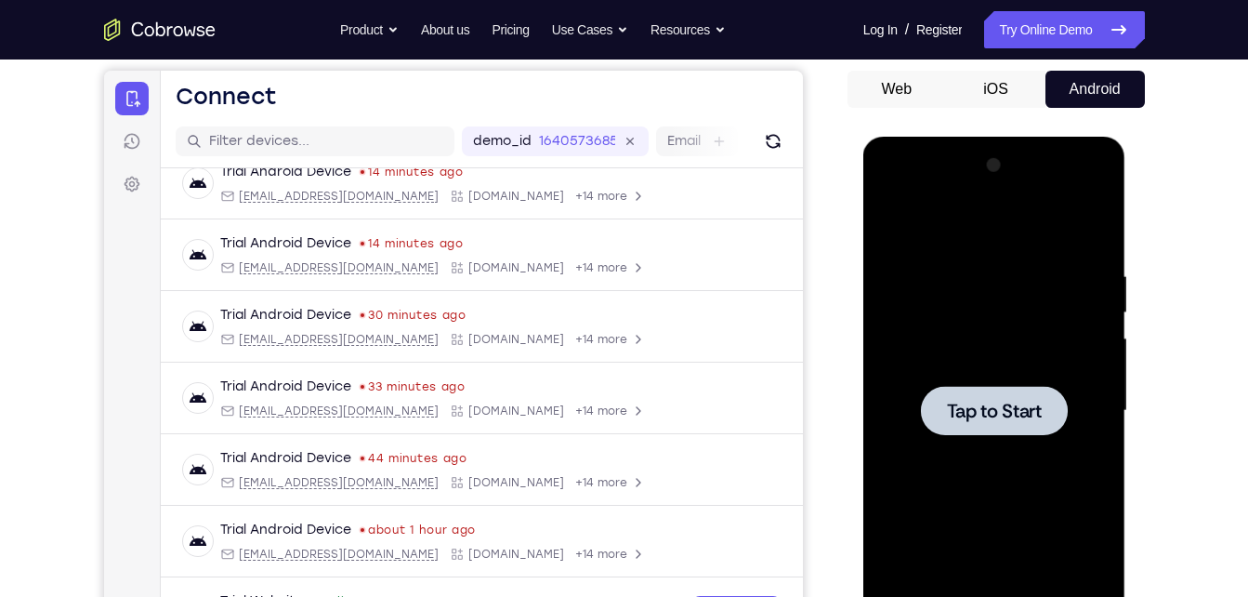
click at [1181, 338] on div "Your Support Agent Your Customer Web iOS Android Next Steps We’d be happy to gi…" at bounding box center [625, 501] width 1190 height 1226
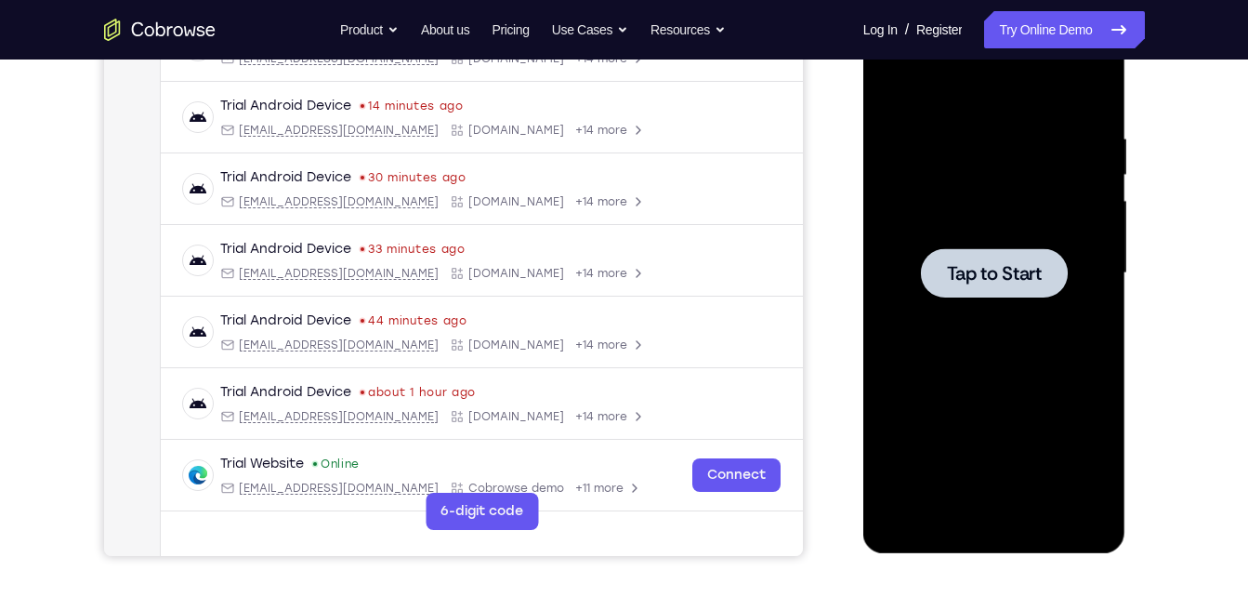
click at [1028, 358] on div at bounding box center [994, 273] width 234 height 520
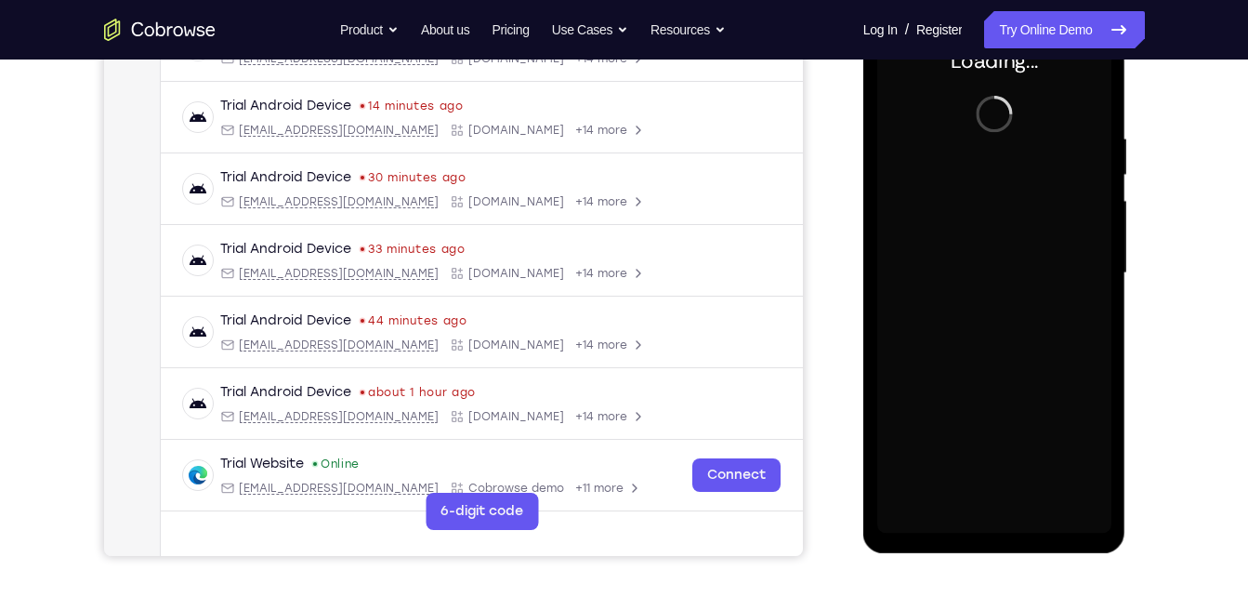
scroll to position [202, 0]
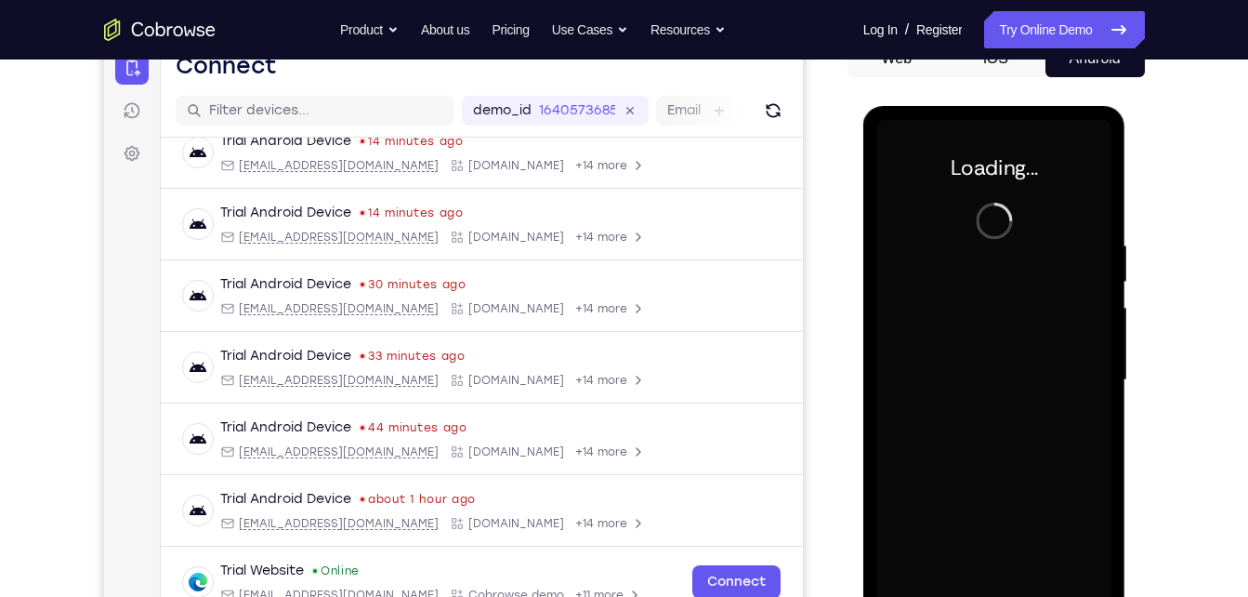
click at [1028, 358] on div at bounding box center [994, 380] width 234 height 520
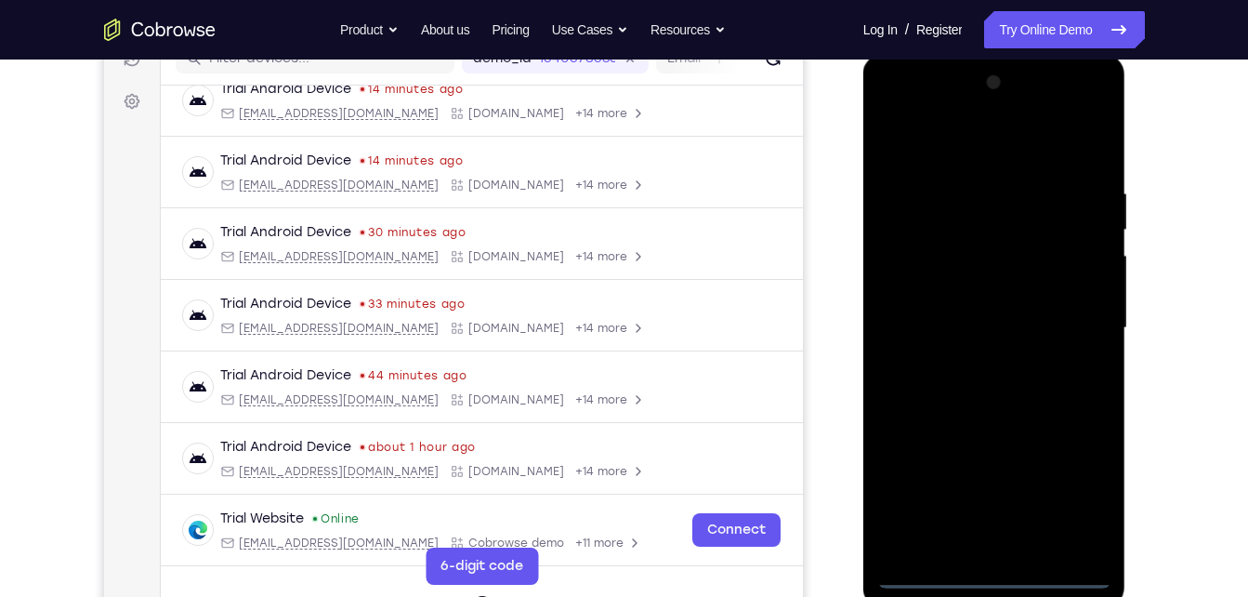
scroll to position [0, 0]
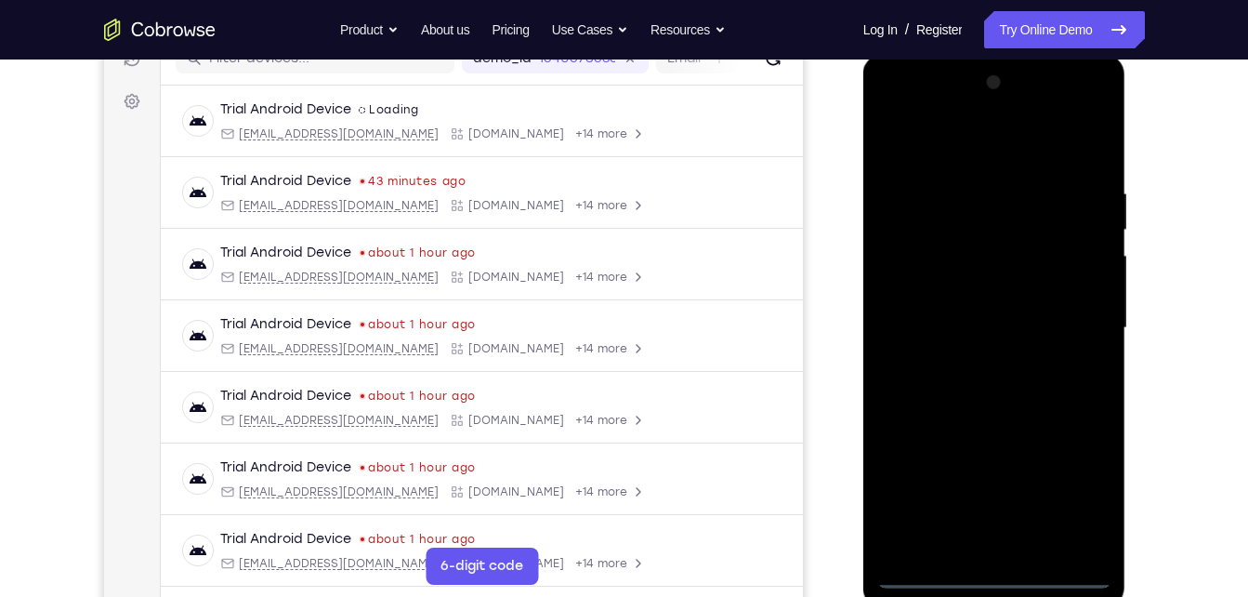
click at [994, 579] on div at bounding box center [994, 328] width 234 height 520
click at [1064, 485] on div at bounding box center [994, 328] width 234 height 520
click at [1003, 142] on div at bounding box center [994, 328] width 234 height 520
click at [1076, 324] on div at bounding box center [994, 328] width 234 height 520
click at [1012, 546] on div at bounding box center [994, 328] width 234 height 520
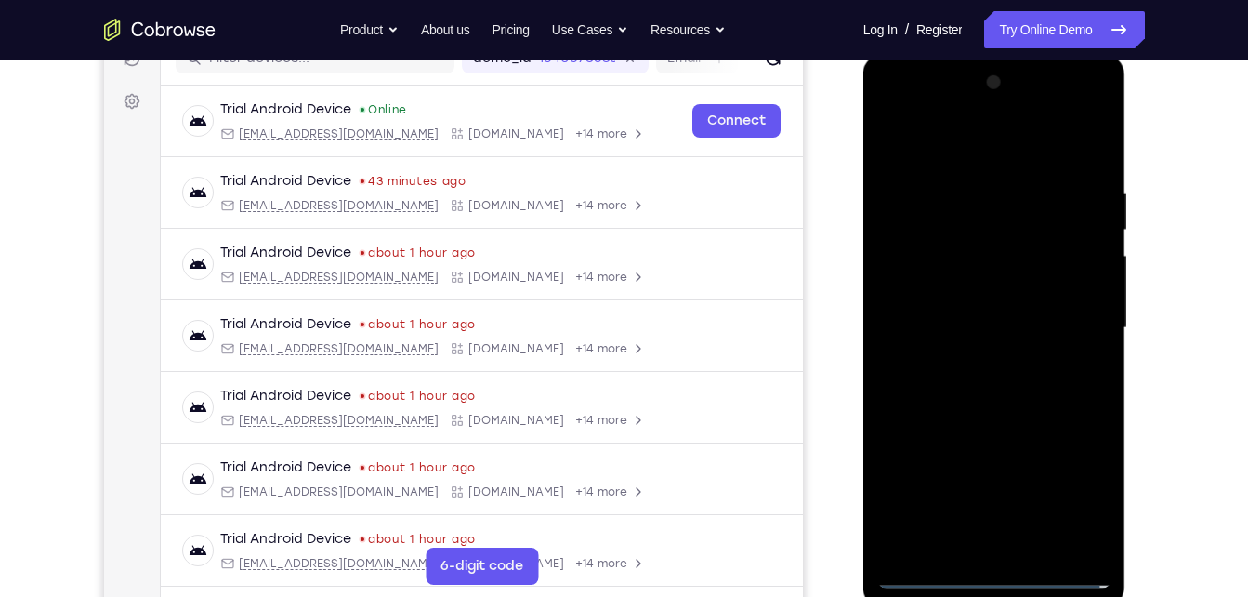
click at [967, 314] on div at bounding box center [994, 328] width 234 height 520
click at [969, 293] on div at bounding box center [994, 328] width 234 height 520
click at [965, 325] on div at bounding box center [994, 328] width 234 height 520
click at [955, 384] on div at bounding box center [994, 328] width 234 height 520
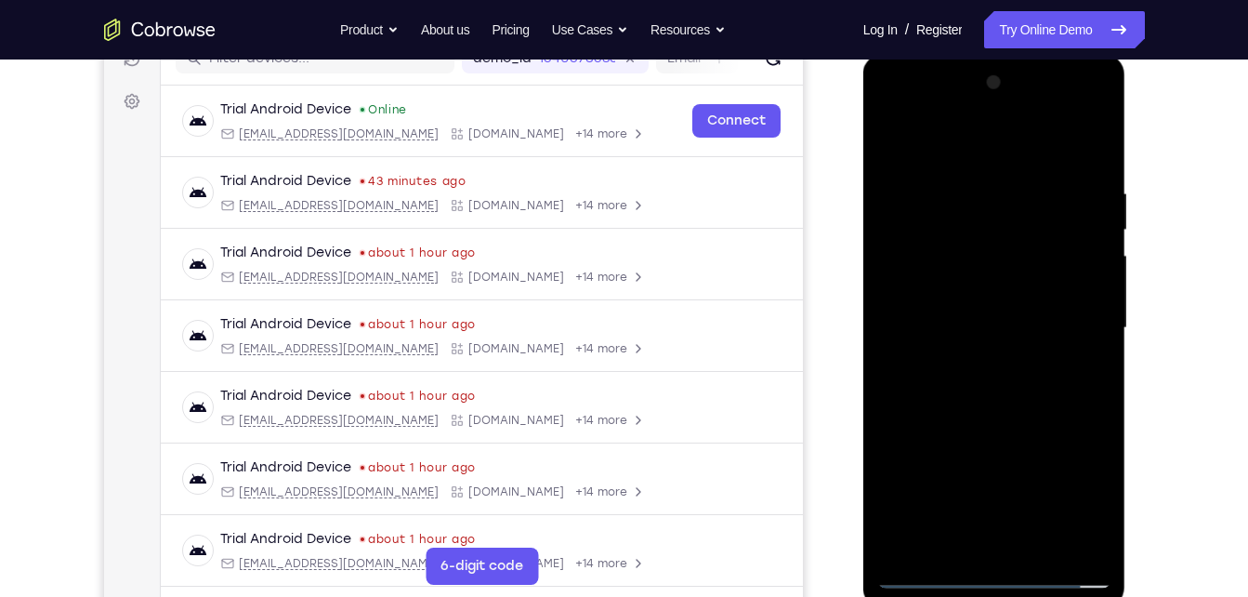
click at [1017, 416] on div at bounding box center [994, 328] width 234 height 520
click at [1044, 546] on div at bounding box center [994, 328] width 234 height 520
click at [978, 427] on div at bounding box center [994, 328] width 234 height 520
click at [897, 138] on div at bounding box center [994, 328] width 234 height 520
click at [942, 543] on div at bounding box center [994, 328] width 234 height 520
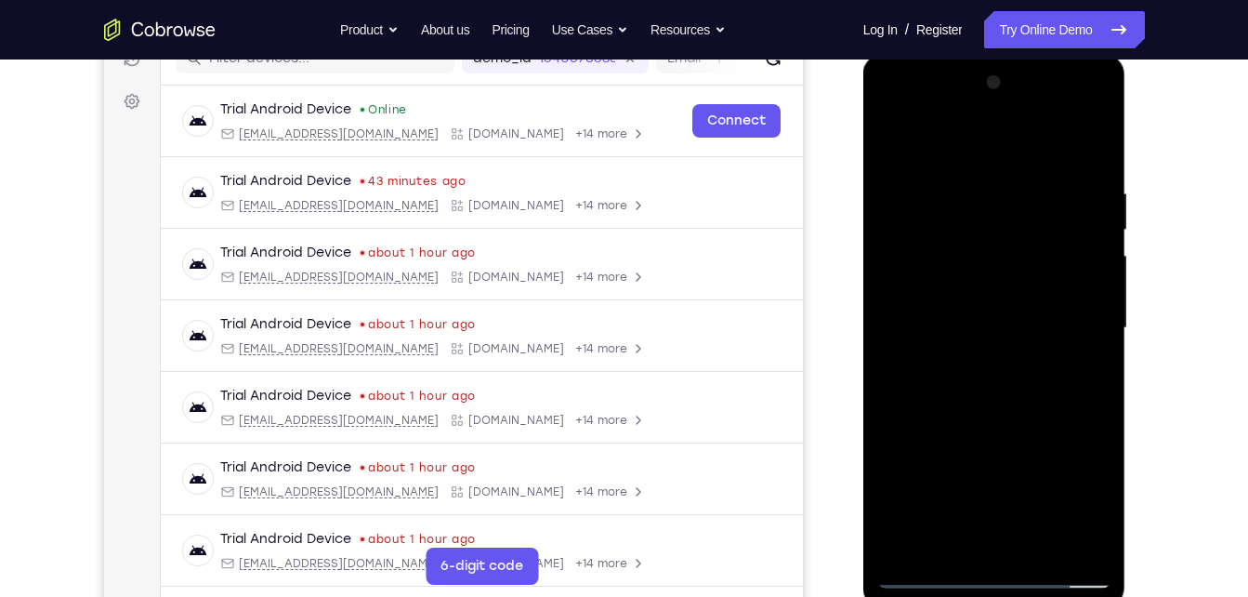
click at [994, 143] on div at bounding box center [994, 328] width 234 height 520
click at [964, 190] on div at bounding box center [994, 328] width 234 height 520
drag, startPoint x: 967, startPoint y: 188, endPoint x: 943, endPoint y: 467, distance: 279.8
click at [943, 467] on div at bounding box center [994, 328] width 234 height 520
click at [901, 135] on div at bounding box center [994, 328] width 234 height 520
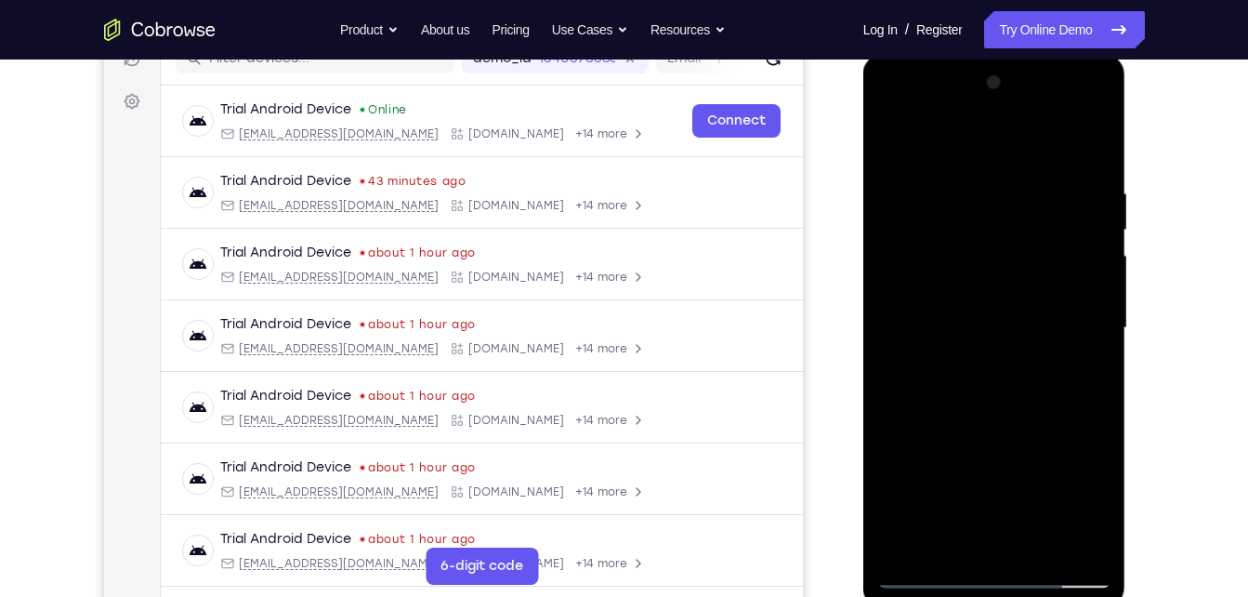
click at [977, 175] on div at bounding box center [994, 328] width 234 height 520
click at [1085, 149] on div at bounding box center [994, 328] width 234 height 520
click at [1033, 557] on div at bounding box center [994, 328] width 234 height 520
click at [933, 572] on div at bounding box center [994, 328] width 234 height 520
click at [940, 550] on div at bounding box center [994, 328] width 234 height 520
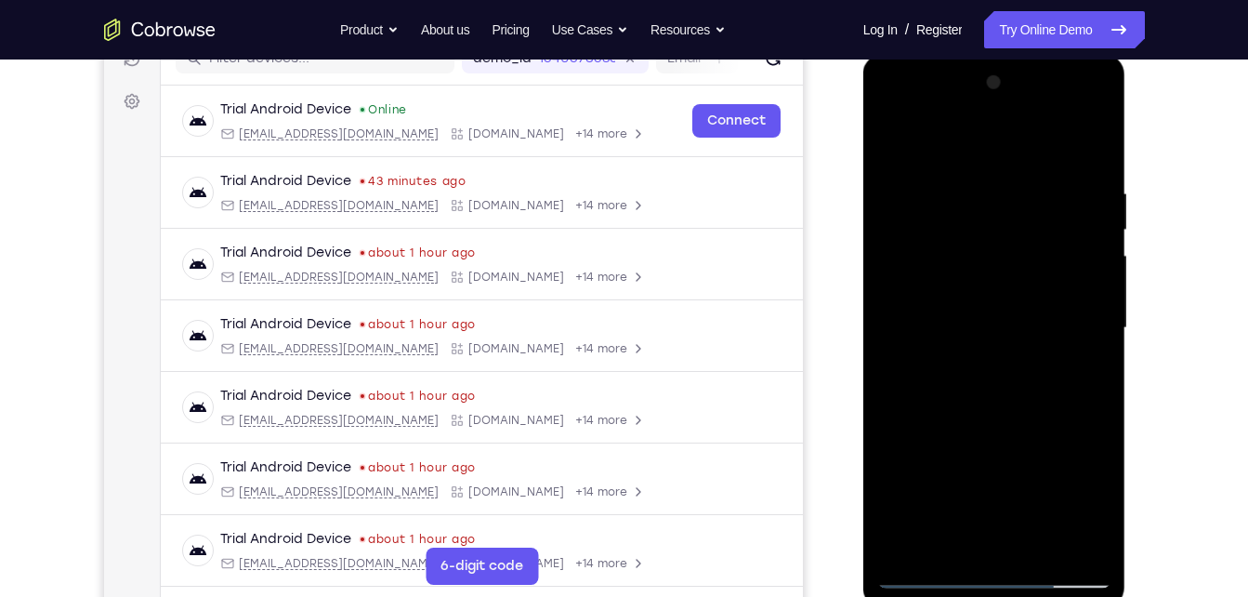
click at [967, 136] on div at bounding box center [994, 328] width 234 height 520
click at [940, 221] on div at bounding box center [994, 328] width 234 height 520
drag, startPoint x: 940, startPoint y: 221, endPoint x: 912, endPoint y: 401, distance: 182.4
click at [912, 401] on div at bounding box center [994, 328] width 234 height 520
drag, startPoint x: 956, startPoint y: 220, endPoint x: 951, endPoint y: 440, distance: 220.3
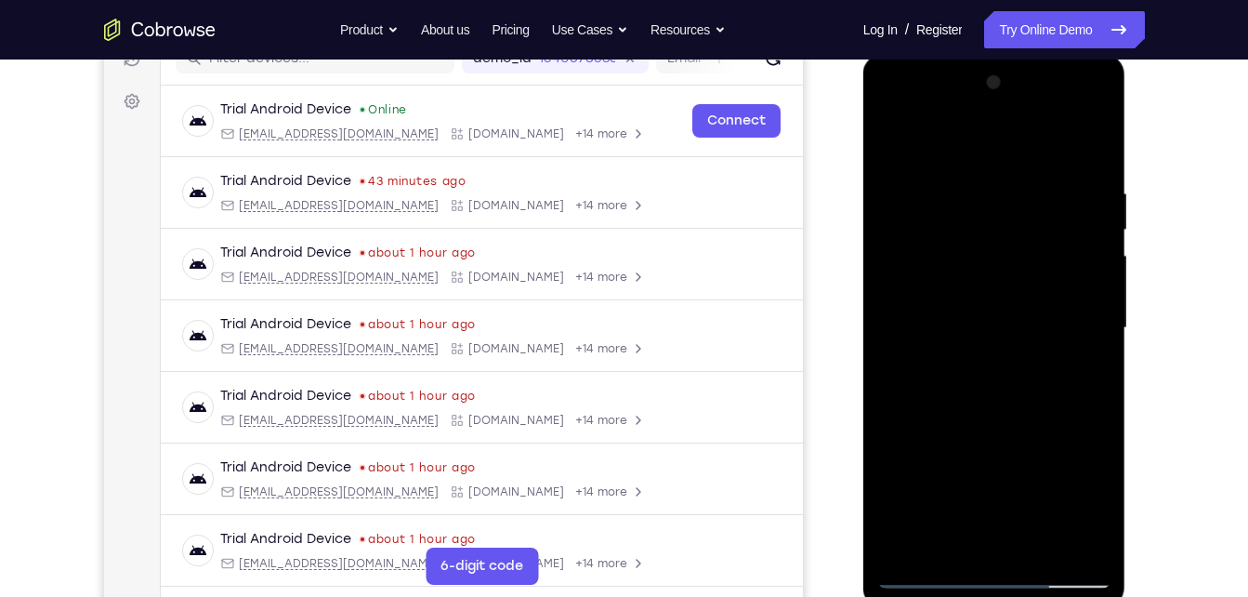
click at [951, 440] on div at bounding box center [994, 328] width 234 height 520
drag, startPoint x: 1057, startPoint y: 452, endPoint x: 1093, endPoint y: 241, distance: 214.0
click at [1093, 241] on div at bounding box center [994, 328] width 234 height 520
click at [914, 274] on div at bounding box center [994, 328] width 234 height 520
click at [891, 388] on div at bounding box center [994, 328] width 234 height 520
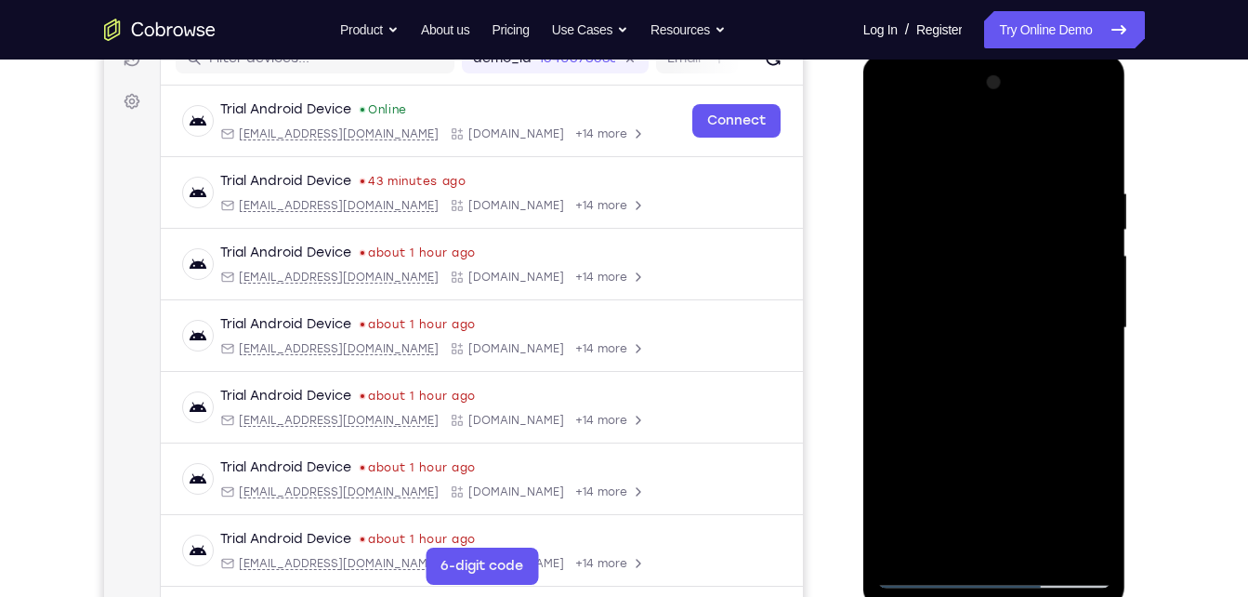
click at [896, 151] on div at bounding box center [994, 328] width 234 height 520
click at [893, 136] on div at bounding box center [994, 328] width 234 height 520
drag, startPoint x: 1084, startPoint y: 407, endPoint x: 1037, endPoint y: 333, distance: 87.7
click at [1037, 333] on div at bounding box center [994, 328] width 234 height 520
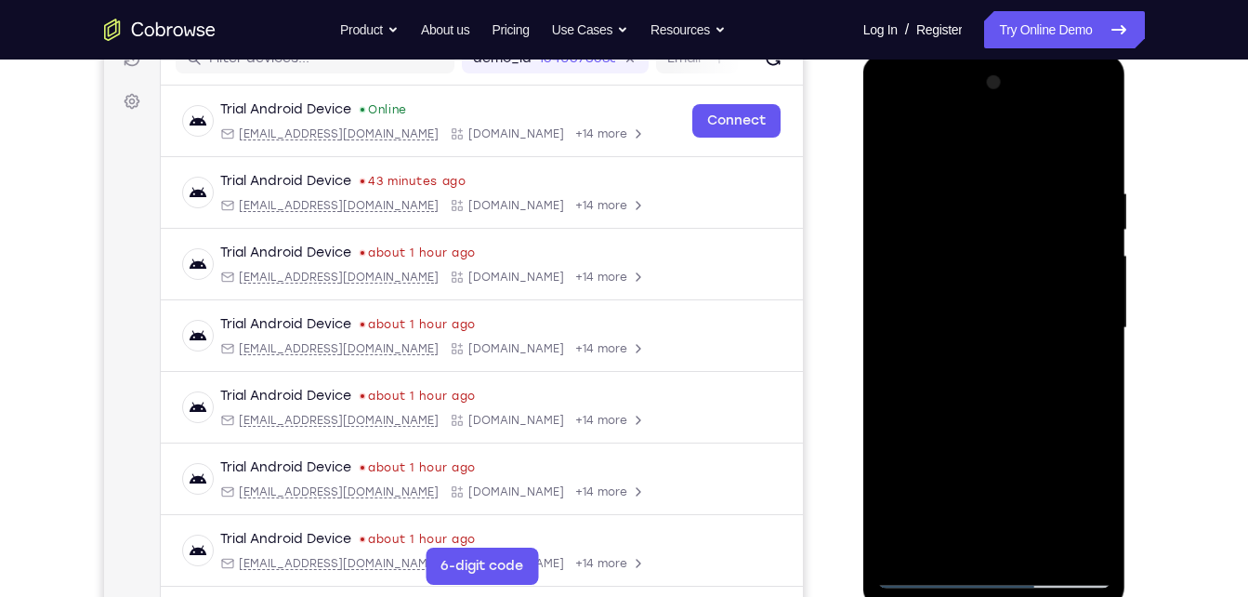
click at [1037, 333] on div at bounding box center [994, 328] width 234 height 520
click at [899, 143] on div at bounding box center [994, 328] width 234 height 520
click at [920, 449] on div at bounding box center [994, 328] width 234 height 520
click at [895, 403] on div at bounding box center [994, 328] width 234 height 520
click at [917, 429] on div at bounding box center [994, 328] width 234 height 520
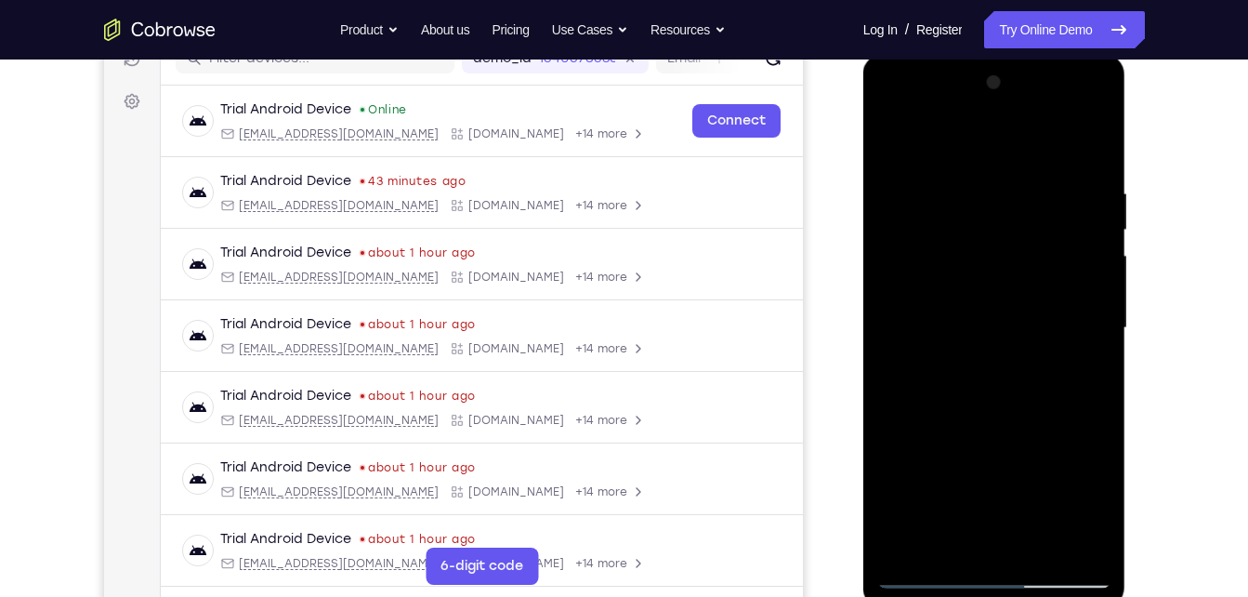
drag, startPoint x: 1033, startPoint y: 229, endPoint x: 1005, endPoint y: 114, distance: 117.9
click at [1005, 114] on div at bounding box center [994, 328] width 234 height 520
drag, startPoint x: 979, startPoint y: 350, endPoint x: 960, endPoint y: 225, distance: 126.8
click at [960, 225] on div at bounding box center [994, 328] width 234 height 520
drag, startPoint x: 898, startPoint y: 480, endPoint x: 929, endPoint y: 365, distance: 118.6
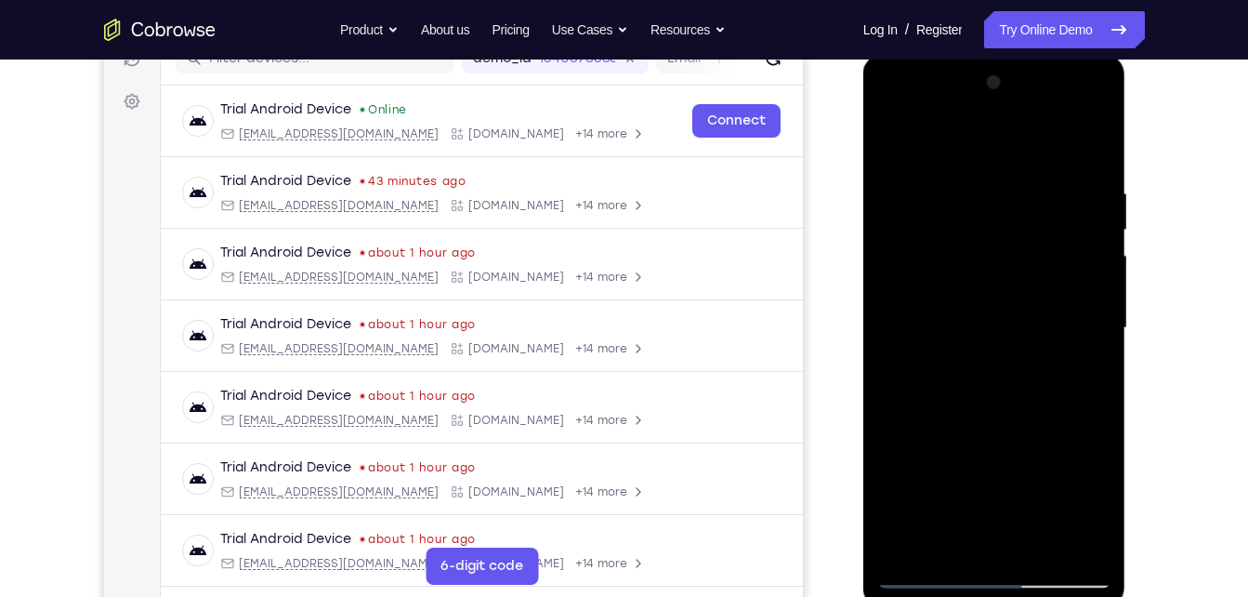
click at [929, 365] on div at bounding box center [994, 328] width 234 height 520
drag, startPoint x: 944, startPoint y: 405, endPoint x: 940, endPoint y: 288, distance: 117.2
click at [940, 288] on div at bounding box center [994, 328] width 234 height 520
drag, startPoint x: 963, startPoint y: 386, endPoint x: 953, endPoint y: 232, distance: 153.6
click at [953, 232] on div at bounding box center [994, 328] width 234 height 520
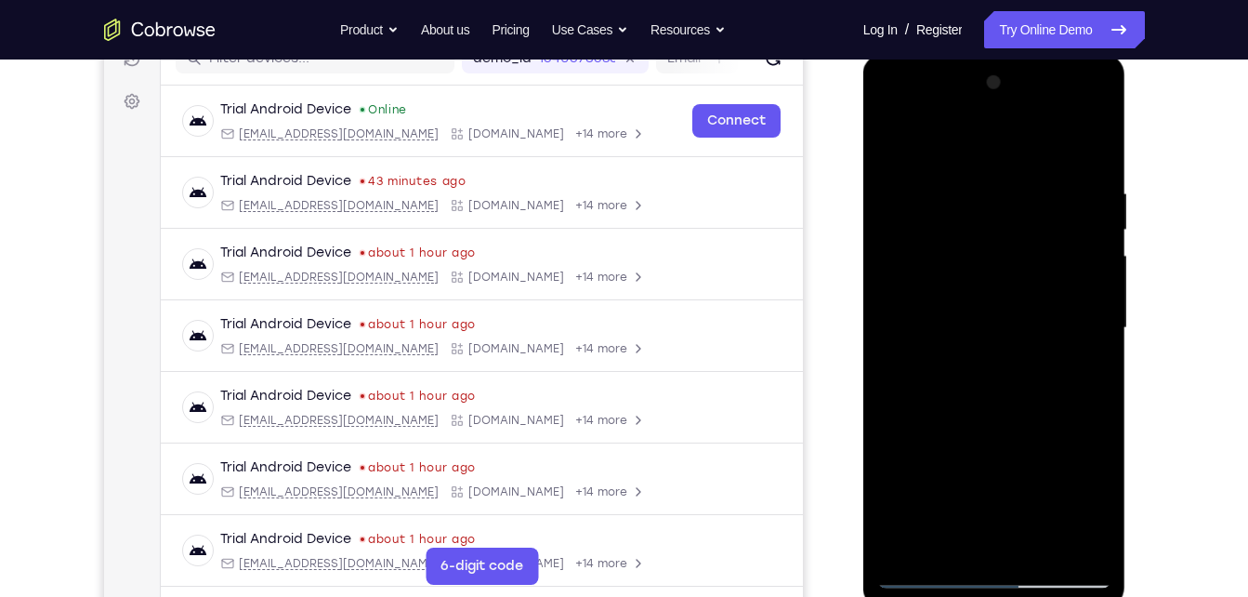
drag, startPoint x: 969, startPoint y: 386, endPoint x: 966, endPoint y: 265, distance: 120.9
click at [966, 265] on div at bounding box center [994, 328] width 234 height 520
drag, startPoint x: 966, startPoint y: 265, endPoint x: 968, endPoint y: 426, distance: 160.8
click at [968, 426] on div at bounding box center [994, 328] width 234 height 520
drag, startPoint x: 1019, startPoint y: 311, endPoint x: 1024, endPoint y: 377, distance: 66.1
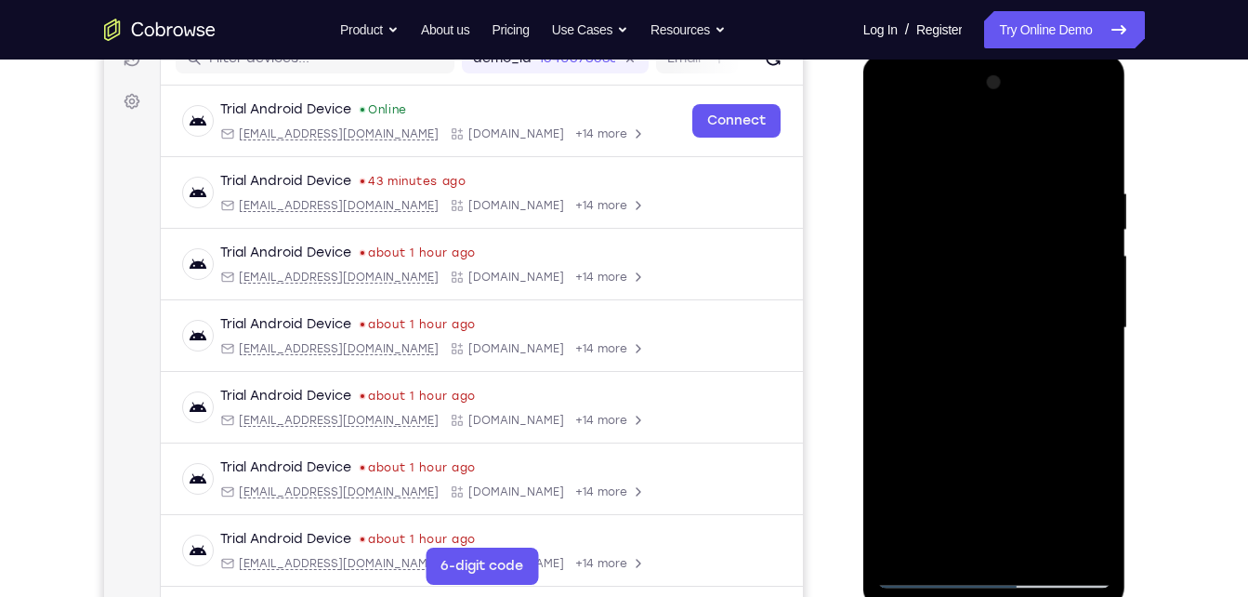
click at [1024, 377] on div at bounding box center [994, 328] width 234 height 520
drag, startPoint x: 1024, startPoint y: 377, endPoint x: 1099, endPoint y: 523, distance: 164.2
click at [1099, 523] on div at bounding box center [994, 328] width 234 height 520
click at [908, 337] on div at bounding box center [994, 328] width 234 height 520
drag, startPoint x: 1026, startPoint y: 231, endPoint x: 1049, endPoint y: 324, distance: 95.8
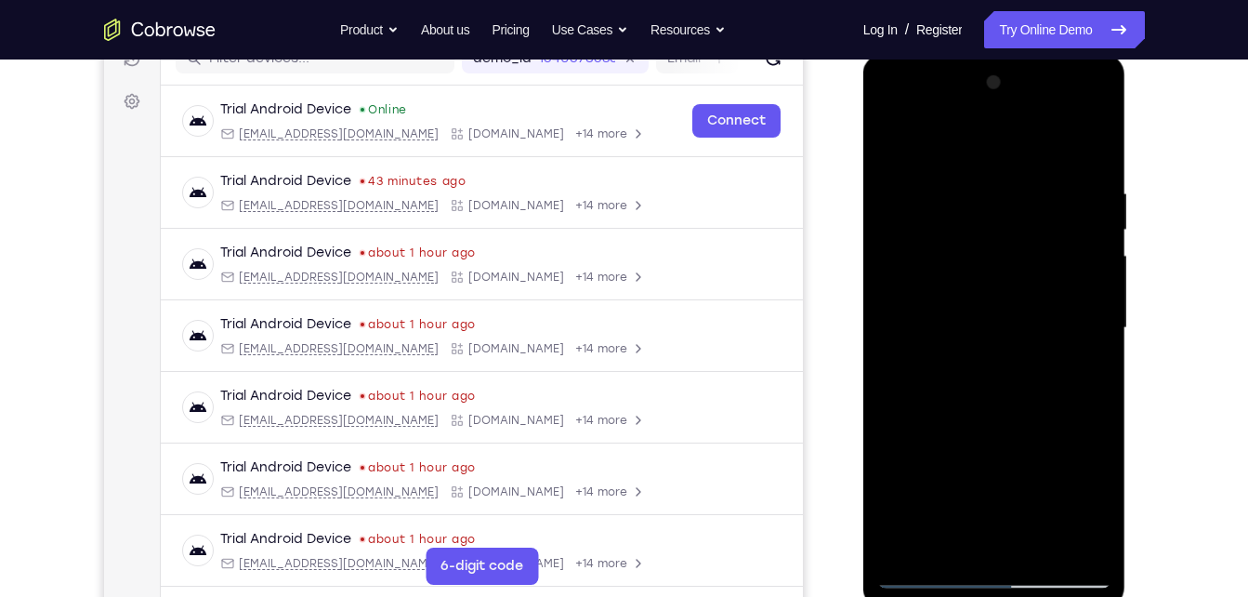
click at [1049, 324] on div at bounding box center [994, 328] width 234 height 520
click at [901, 152] on div at bounding box center [994, 328] width 234 height 520
drag, startPoint x: 940, startPoint y: 216, endPoint x: 926, endPoint y: 343, distance: 128.2
click at [926, 343] on div at bounding box center [994, 328] width 234 height 520
click at [925, 439] on div at bounding box center [994, 328] width 234 height 520
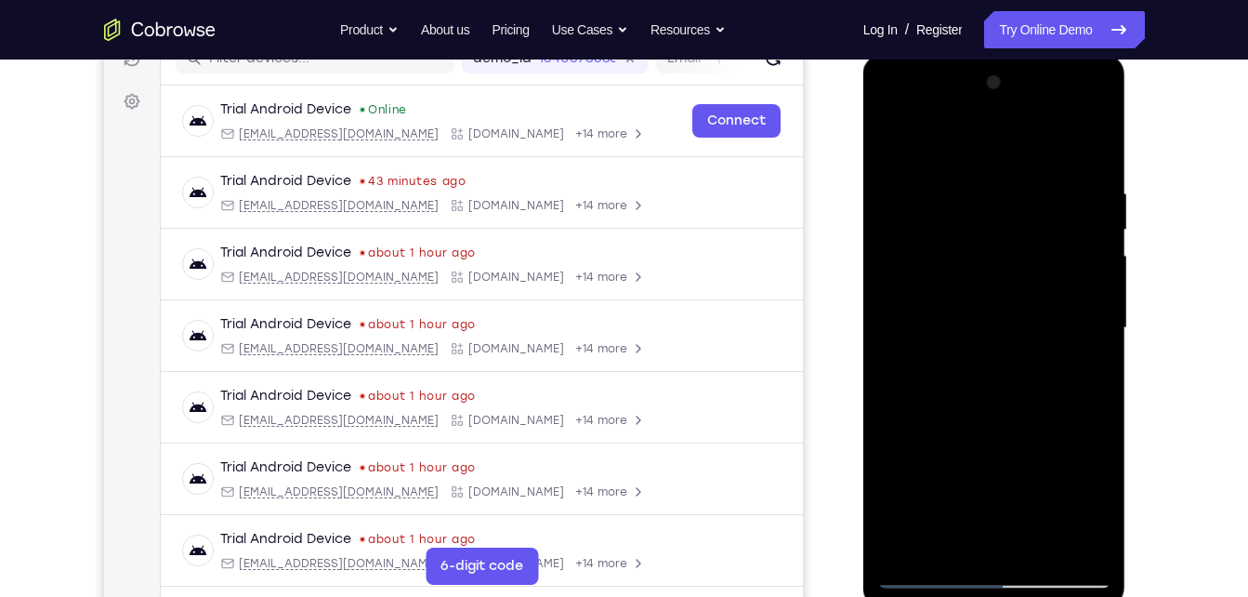
click at [1041, 201] on div at bounding box center [994, 328] width 234 height 520
click at [959, 542] on div at bounding box center [994, 328] width 234 height 520
click at [1077, 358] on div at bounding box center [994, 328] width 234 height 520
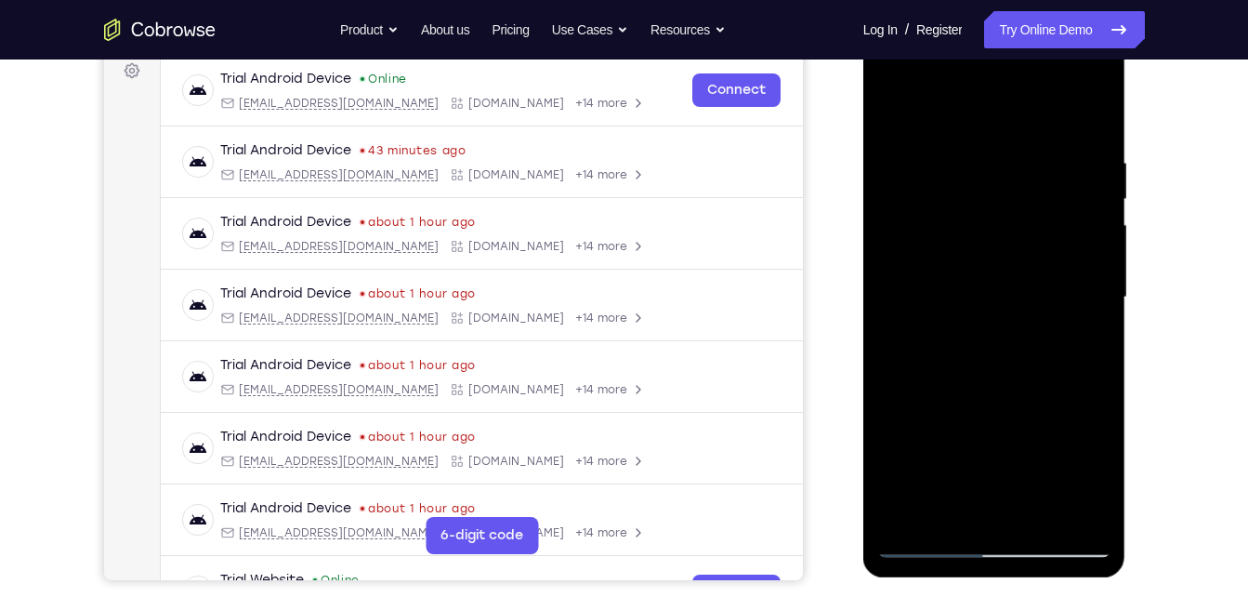
scroll to position [283, 0]
click at [894, 125] on div at bounding box center [994, 298] width 234 height 520
click at [967, 185] on div at bounding box center [994, 298] width 234 height 520
click at [1040, 230] on div at bounding box center [994, 298] width 234 height 520
click at [1038, 206] on div at bounding box center [994, 298] width 234 height 520
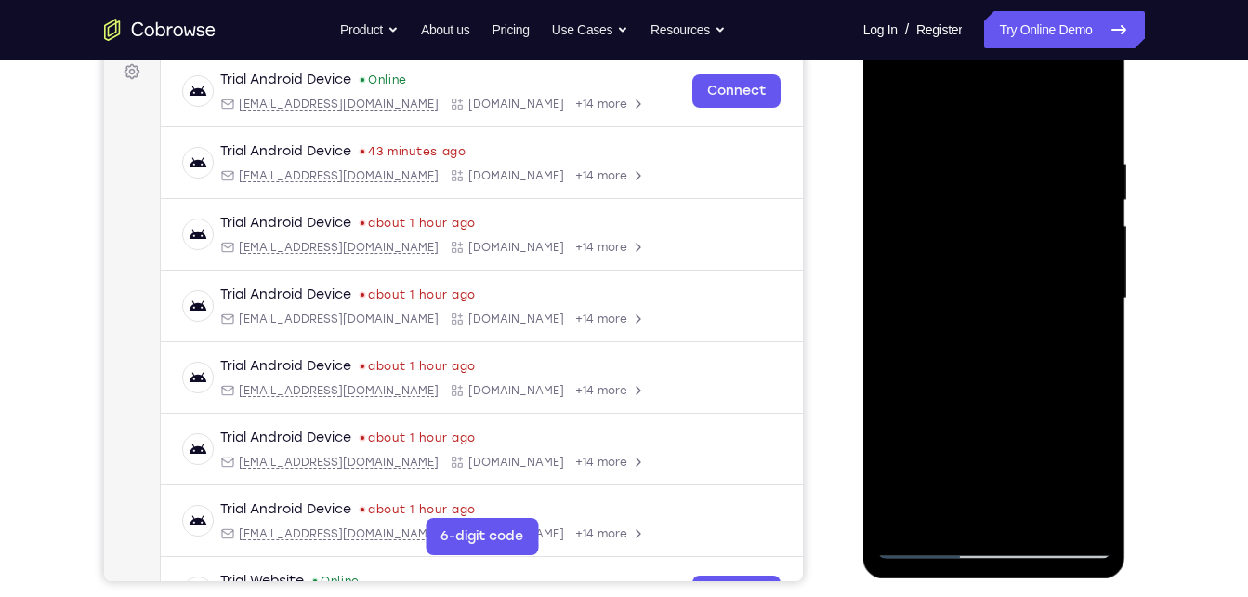
click at [986, 153] on div at bounding box center [994, 298] width 234 height 520
click at [899, 119] on div at bounding box center [994, 298] width 234 height 520
drag, startPoint x: 1012, startPoint y: 159, endPoint x: 916, endPoint y: 144, distance: 96.9
click at [916, 144] on div at bounding box center [994, 298] width 234 height 520
drag, startPoint x: 1069, startPoint y: 145, endPoint x: 909, endPoint y: 182, distance: 164.1
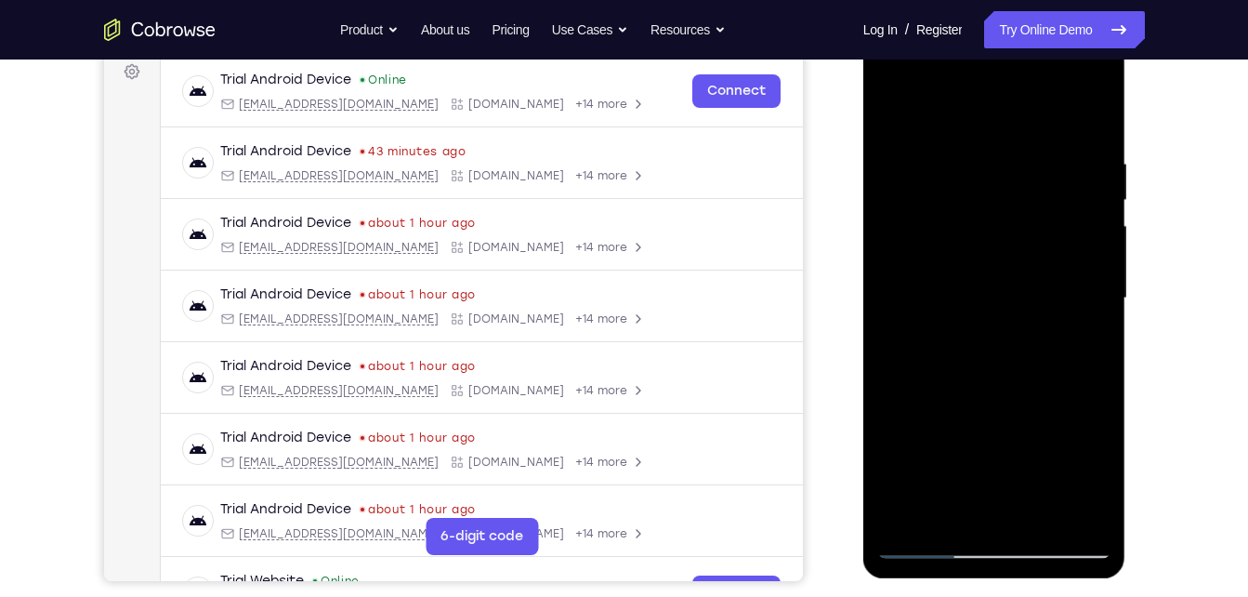
click at [909, 182] on div at bounding box center [994, 298] width 234 height 520
drag, startPoint x: 1032, startPoint y: 159, endPoint x: 789, endPoint y: 238, distance: 255.1
click at [863, 238] on html "Online web based iOS Simulators and Android Emulators. Run iPhone, iPad, Mobile…" at bounding box center [995, 303] width 265 height 558
drag, startPoint x: 1035, startPoint y: 138, endPoint x: 848, endPoint y: 186, distance: 193.8
click at [863, 186] on html "Online web based iOS Simulators and Android Emulators. Run iPhone, iPad, Mobile…" at bounding box center [995, 303] width 265 height 558
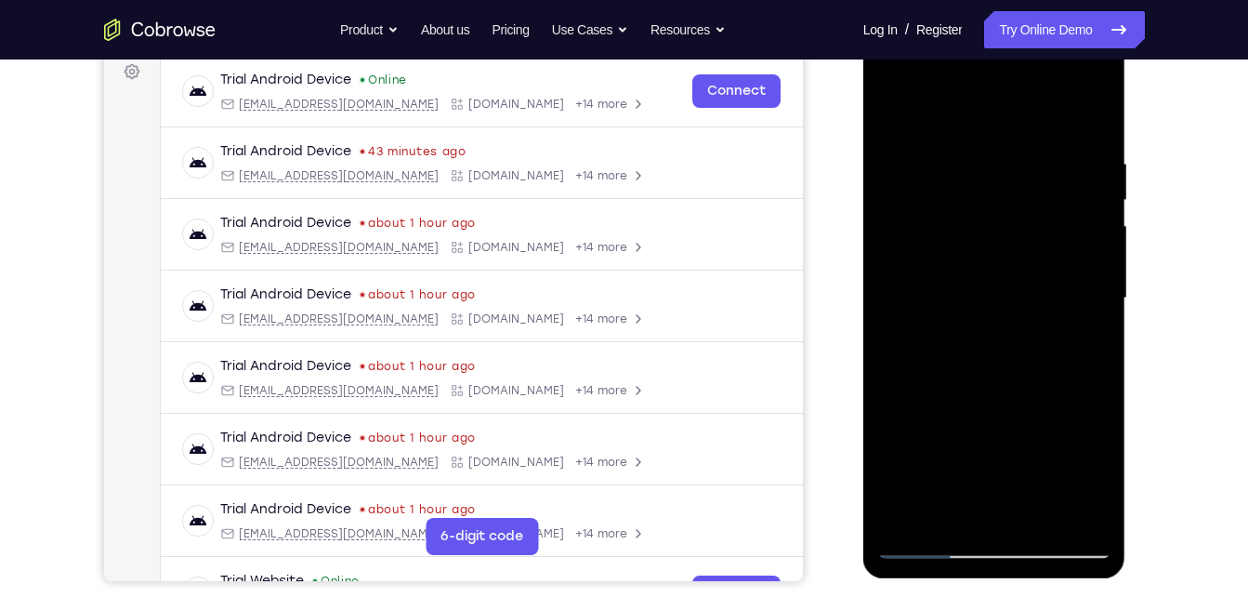
click at [1045, 520] on div at bounding box center [994, 298] width 234 height 520
click at [959, 256] on div at bounding box center [994, 298] width 234 height 520
click at [895, 125] on div at bounding box center [994, 298] width 234 height 520
click at [903, 115] on div at bounding box center [994, 298] width 234 height 520
click at [1039, 515] on div at bounding box center [994, 298] width 234 height 520
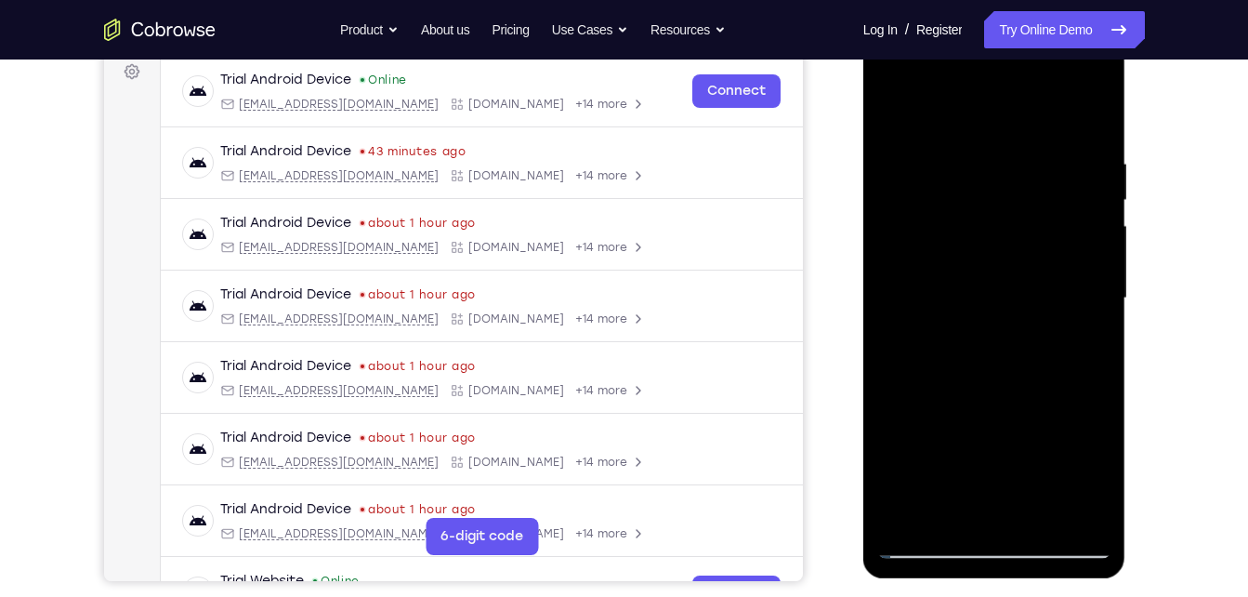
click at [934, 546] on div at bounding box center [994, 298] width 234 height 520
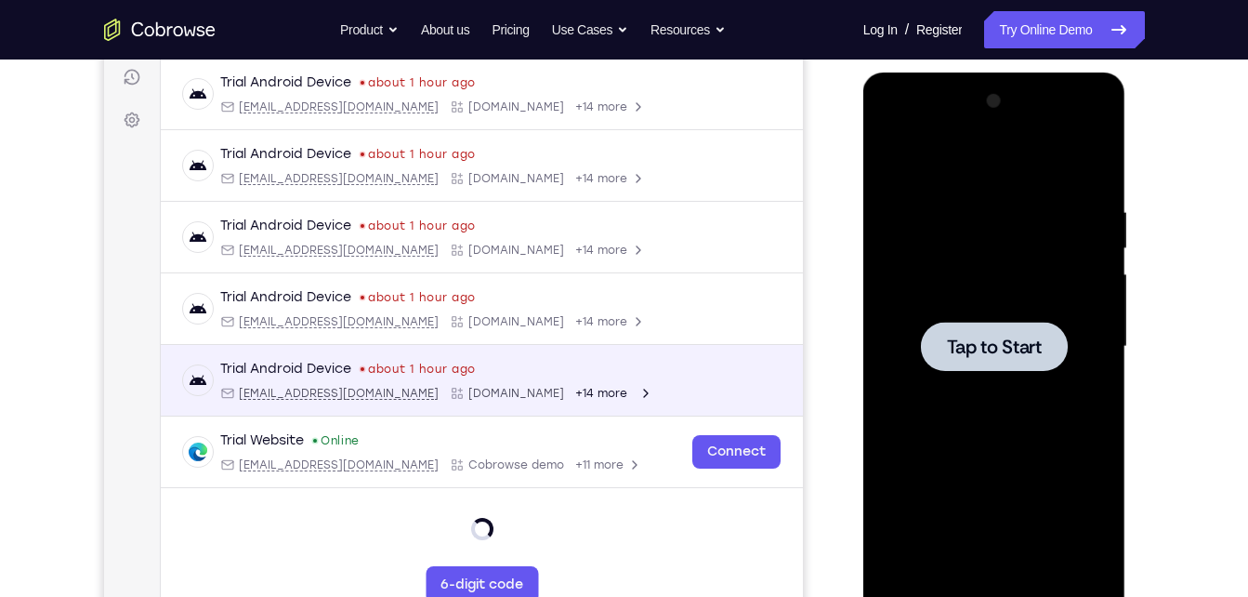
scroll to position [92, 0]
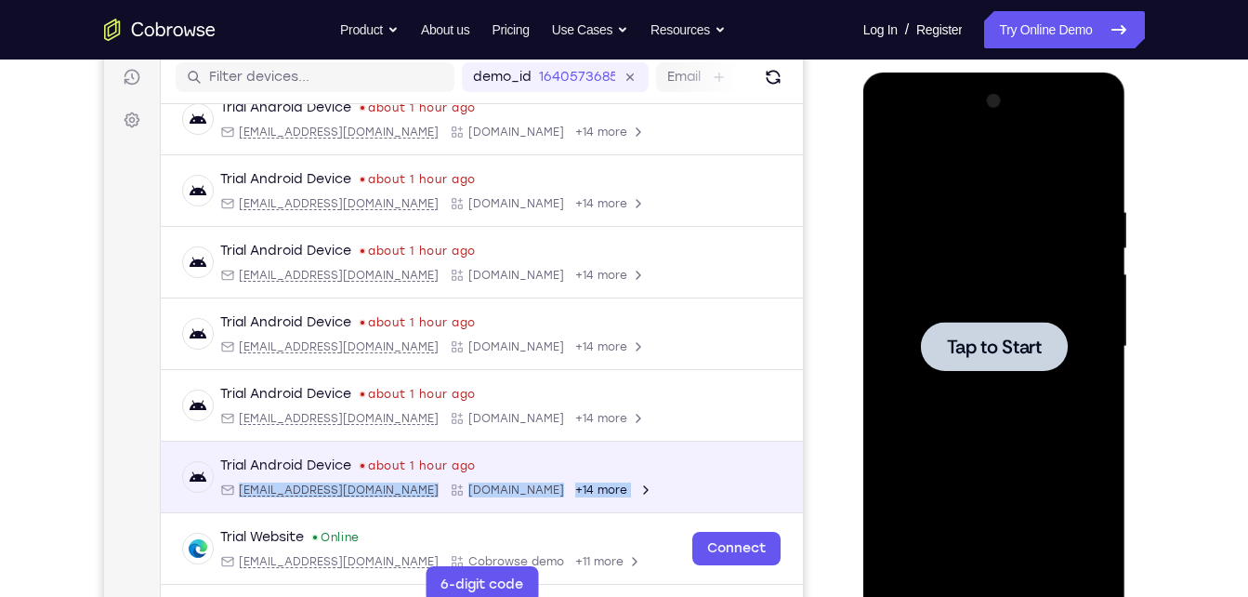
drag, startPoint x: 739, startPoint y: 461, endPoint x: 673, endPoint y: 491, distance: 72.4
click at [673, 491] on div "Trial Android Device about 1 hour ago [EMAIL_ADDRESS][DOMAIN_NAME] [DOMAIN_NAME…" at bounding box center [481, 476] width 598 height 41
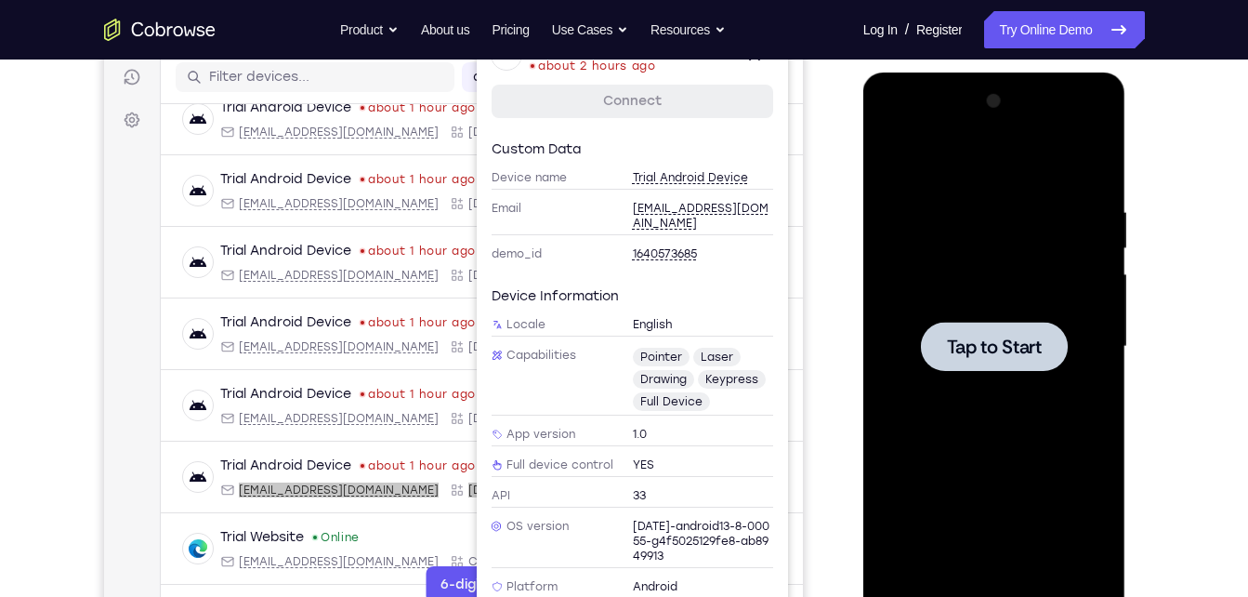
drag, startPoint x: 570, startPoint y: 484, endPoint x: 849, endPoint y: 455, distance: 281.2
click at [849, 455] on div at bounding box center [996, 345] width 297 height 572
click at [760, 61] on icon at bounding box center [754, 55] width 22 height 22
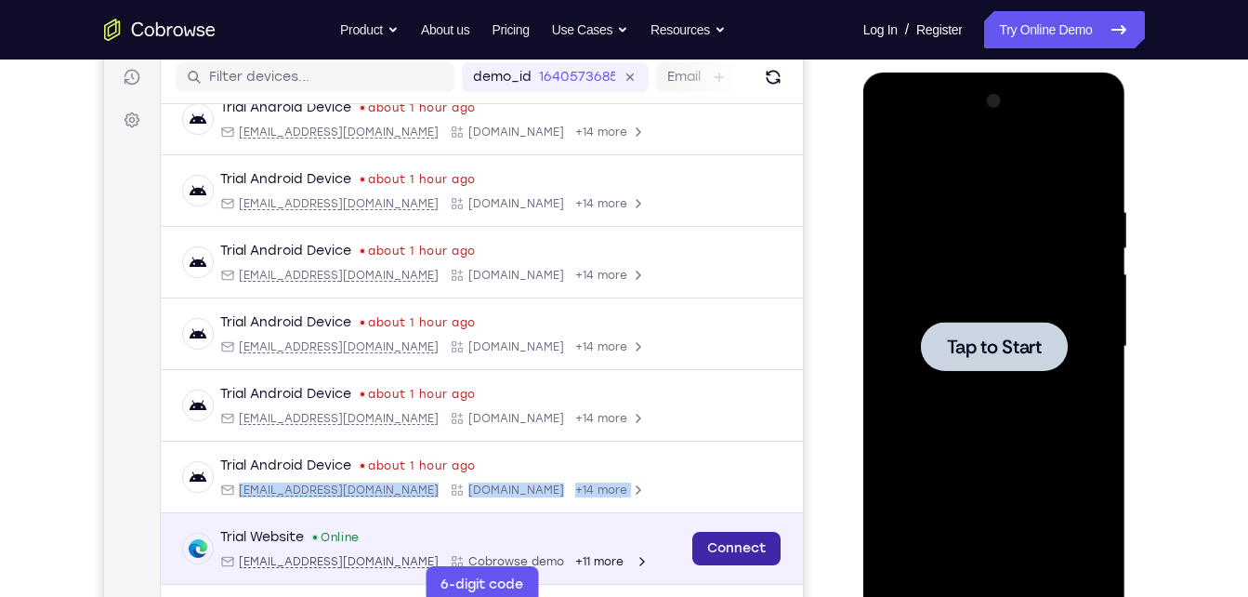
click at [723, 538] on link "Connect" at bounding box center [735, 548] width 88 height 33
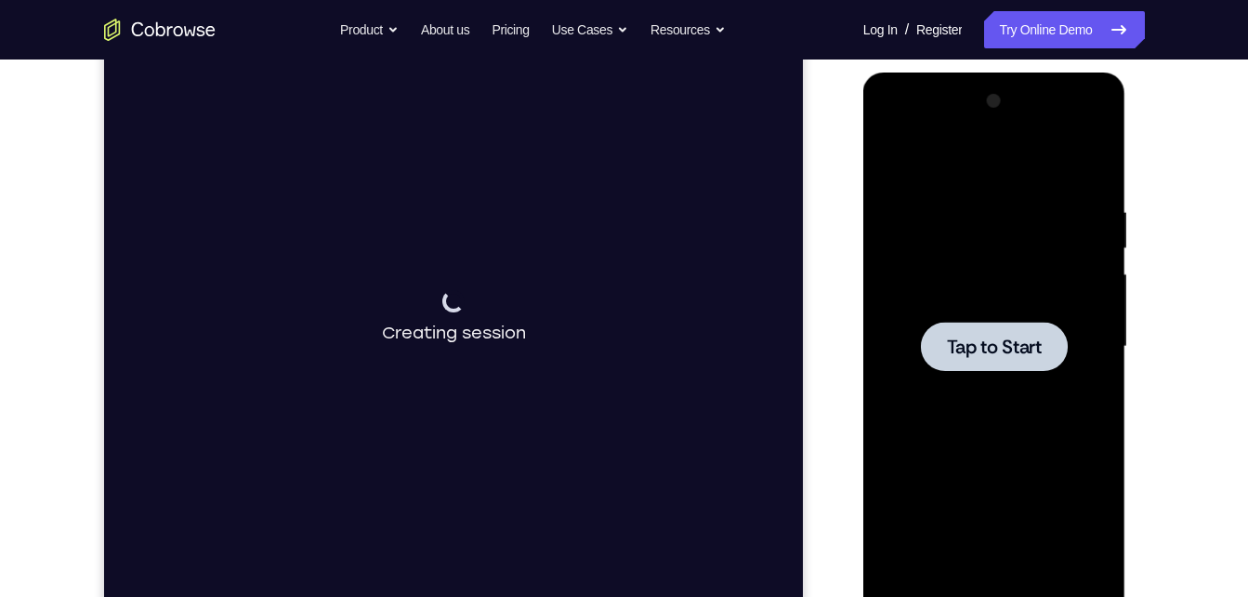
click at [1022, 309] on div at bounding box center [994, 346] width 234 height 520
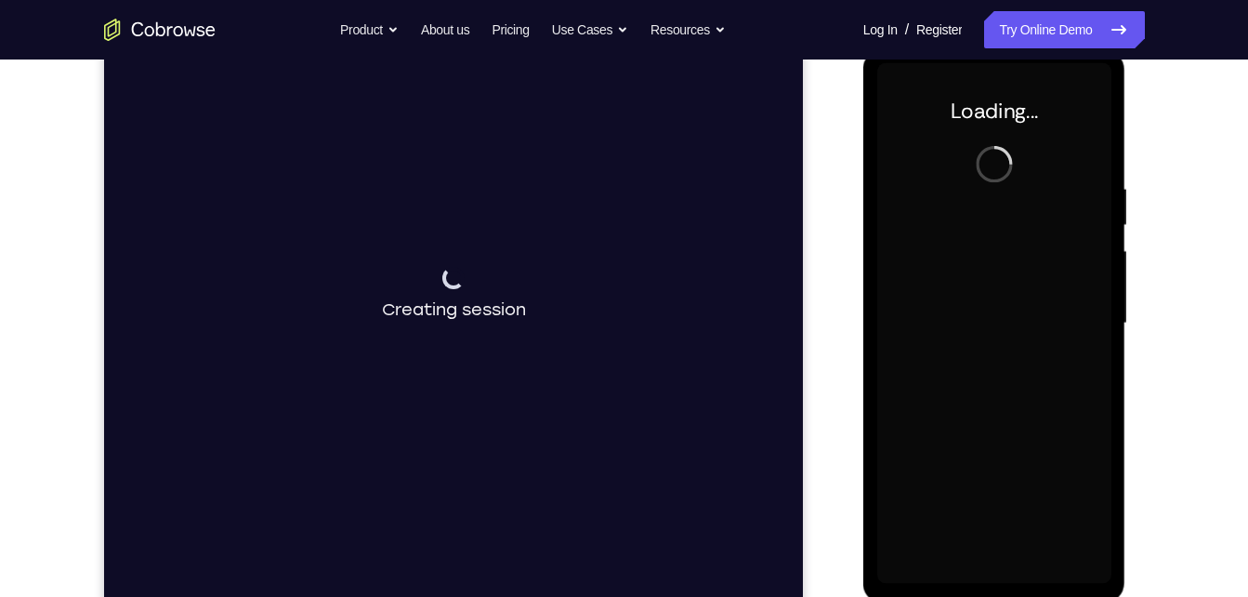
scroll to position [260, 0]
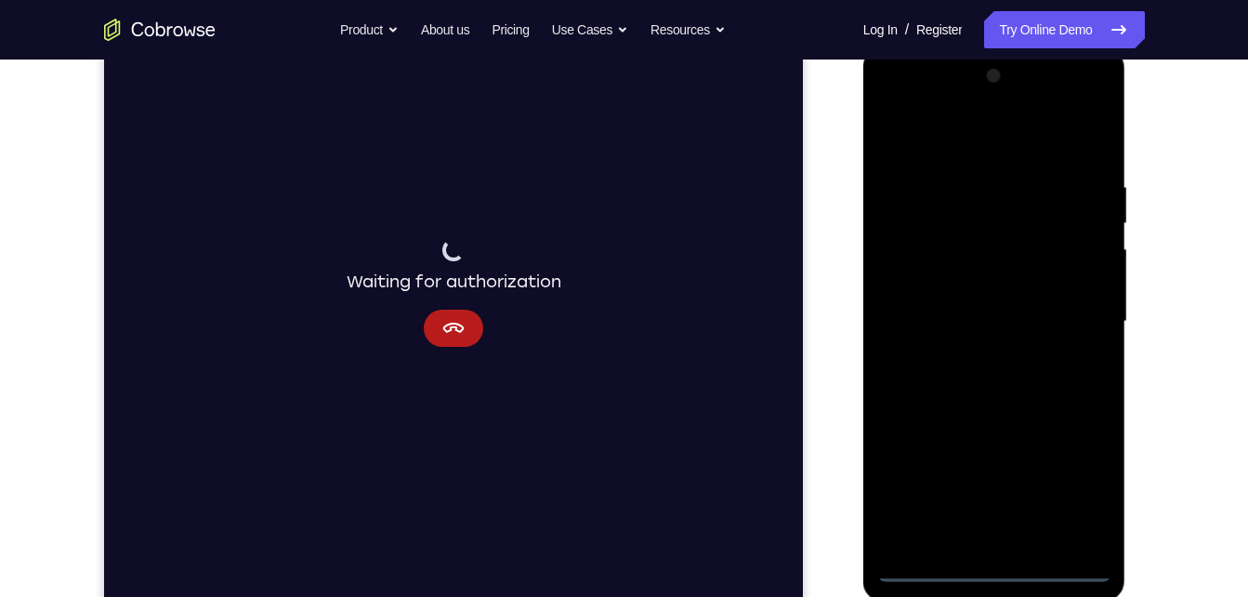
click at [1006, 547] on div at bounding box center [994, 321] width 234 height 520
click at [999, 572] on div at bounding box center [994, 321] width 234 height 520
click at [1088, 481] on div at bounding box center [994, 321] width 234 height 520
click at [1017, 149] on div at bounding box center [994, 321] width 234 height 520
click at [1075, 313] on div at bounding box center [994, 321] width 234 height 520
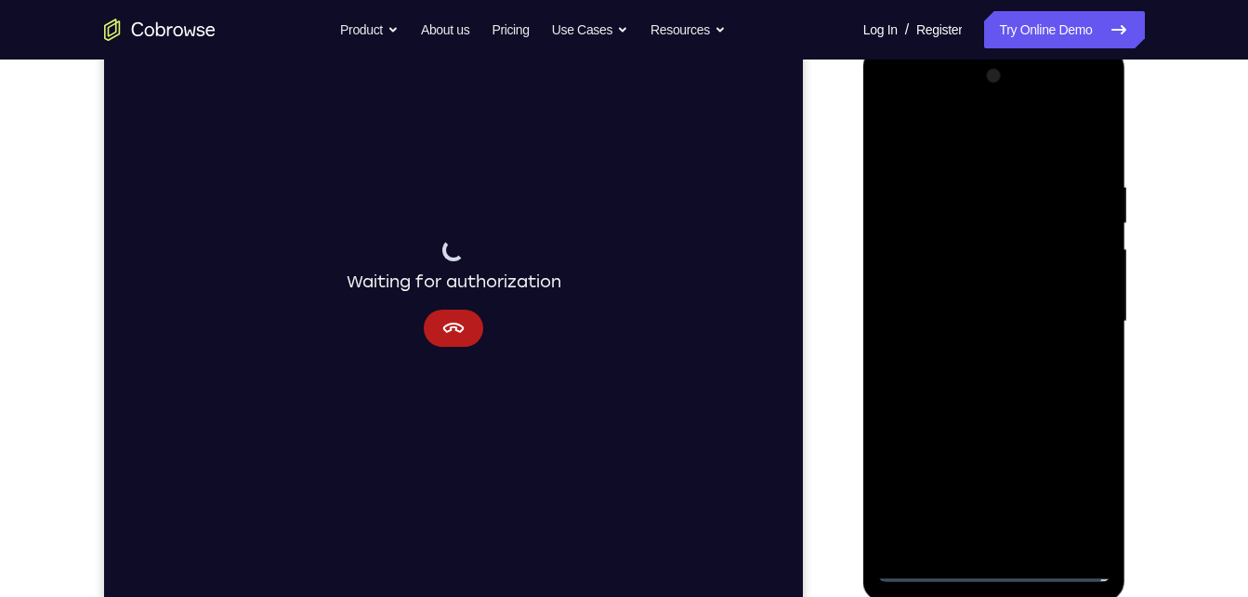
click at [1014, 541] on div at bounding box center [994, 321] width 234 height 520
click at [936, 298] on div at bounding box center [994, 321] width 234 height 520
click at [939, 284] on div at bounding box center [994, 321] width 234 height 520
click at [945, 330] on div at bounding box center [994, 321] width 234 height 520
click at [1001, 412] on div at bounding box center [994, 321] width 234 height 520
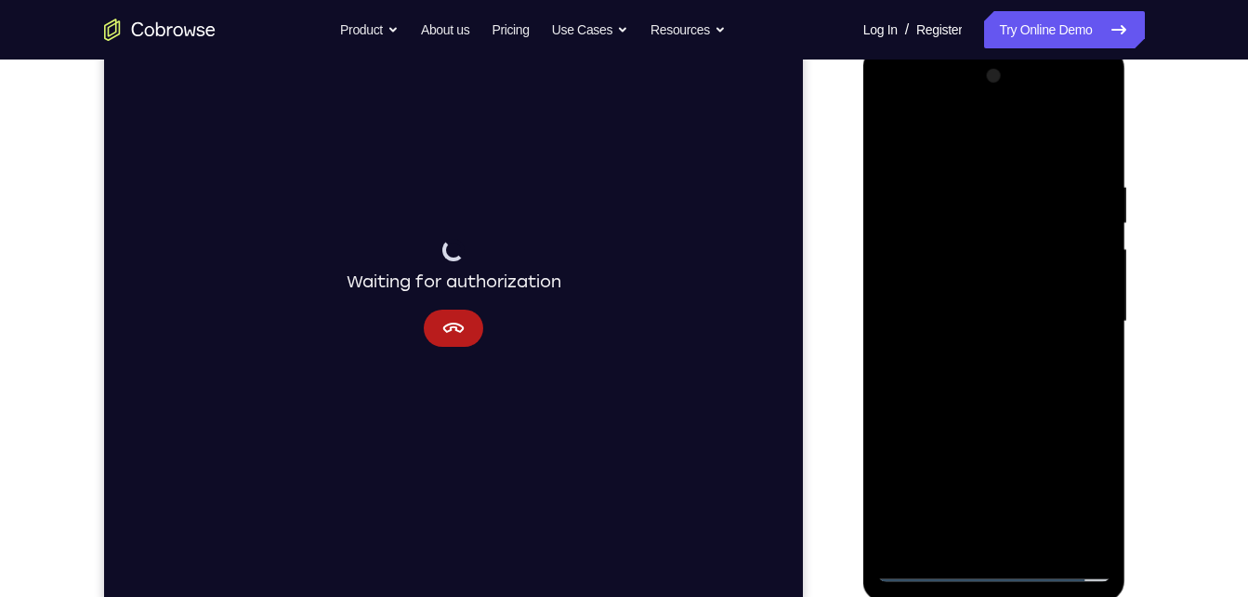
click at [1046, 545] on div at bounding box center [994, 321] width 234 height 520
click at [1004, 427] on div at bounding box center [994, 321] width 234 height 520
drag, startPoint x: 1032, startPoint y: 299, endPoint x: 1011, endPoint y: 628, distance: 329.7
click at [1011, 596] on html "Online web based iOS Simulators and Android Emulators. Run iPhone, iPad, Mobile…" at bounding box center [995, 326] width 265 height 558
click at [1078, 131] on div at bounding box center [994, 321] width 234 height 520
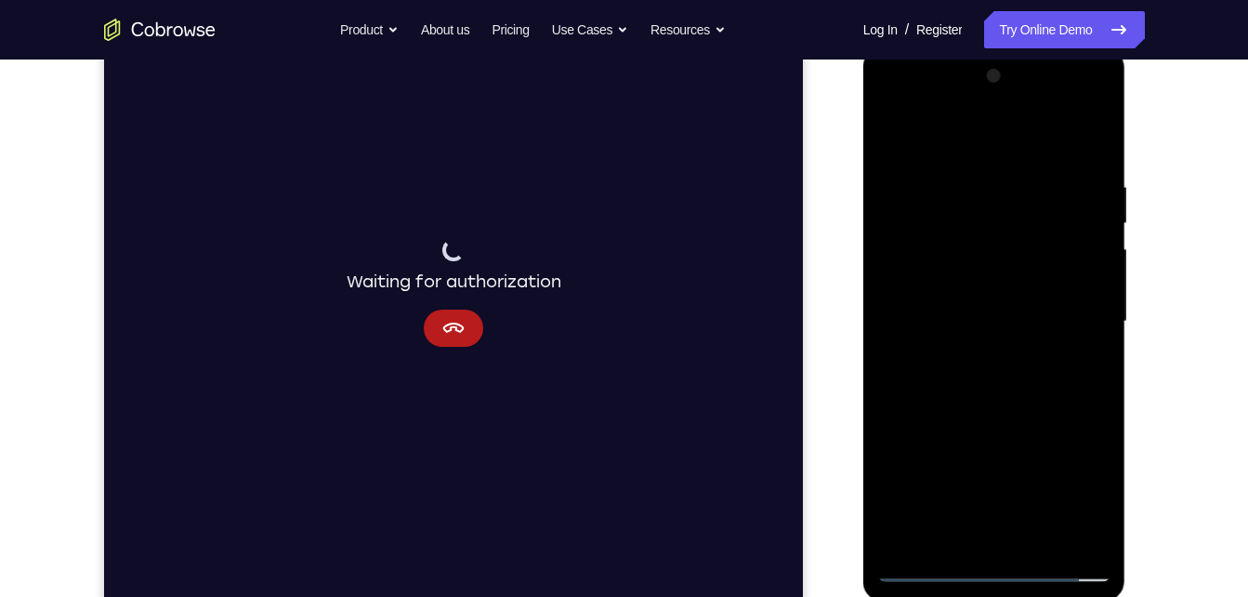
drag, startPoint x: 918, startPoint y: 294, endPoint x: 940, endPoint y: 563, distance: 270.4
click at [940, 563] on div at bounding box center [994, 321] width 234 height 520
click at [941, 264] on div at bounding box center [994, 321] width 234 height 520
click at [898, 142] on div at bounding box center [994, 321] width 234 height 520
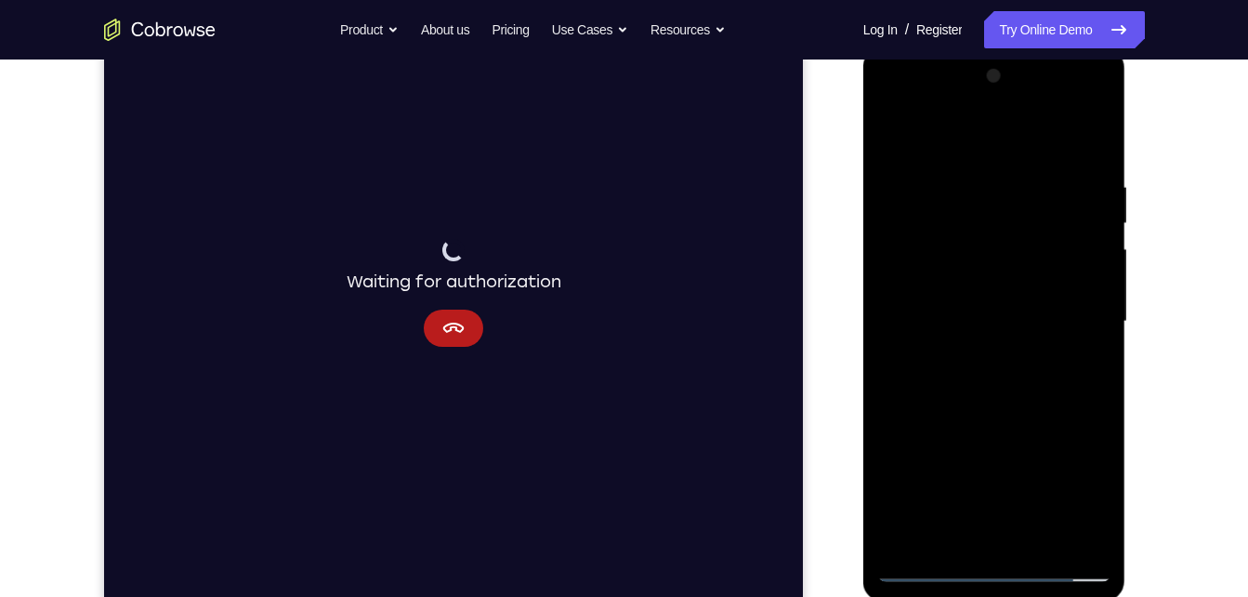
click at [948, 538] on div at bounding box center [994, 321] width 234 height 520
click at [993, 141] on div at bounding box center [994, 321] width 234 height 520
click at [922, 223] on div at bounding box center [994, 321] width 234 height 520
click at [909, 222] on div at bounding box center [994, 321] width 234 height 520
click at [909, 175] on div at bounding box center [994, 321] width 234 height 520
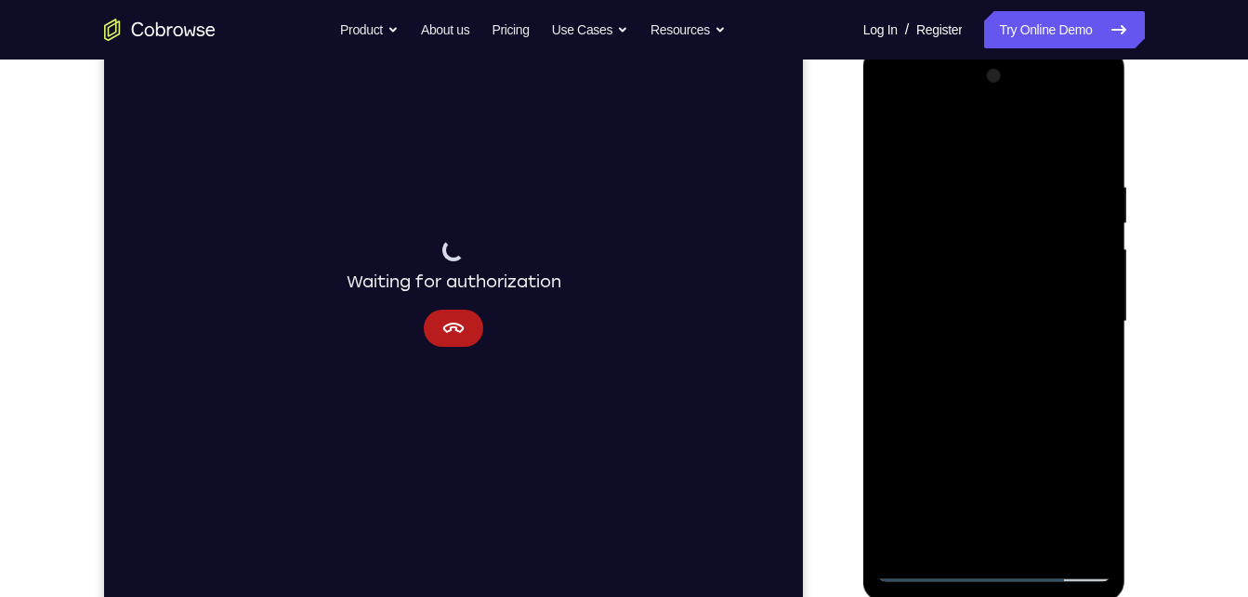
click at [1085, 231] on div at bounding box center [994, 321] width 234 height 520
click at [1092, 149] on div at bounding box center [994, 321] width 234 height 520
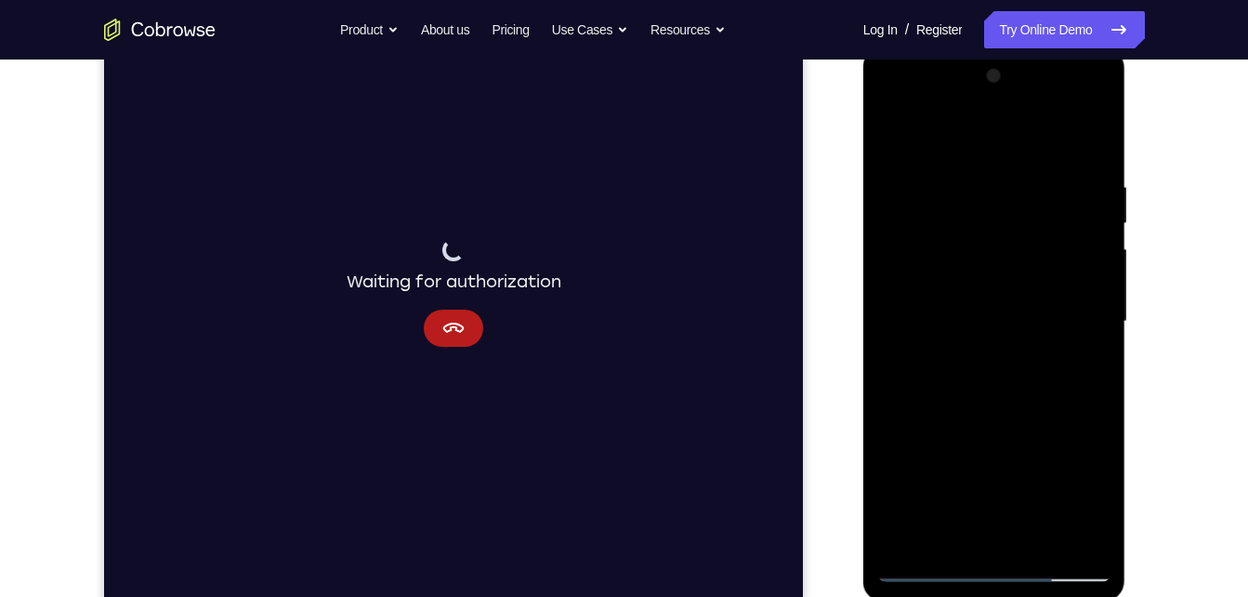
click at [943, 354] on div at bounding box center [994, 321] width 234 height 520
click at [1088, 549] on div at bounding box center [994, 321] width 234 height 520
click at [920, 546] on div at bounding box center [994, 321] width 234 height 520
click at [982, 175] on div at bounding box center [994, 321] width 234 height 520
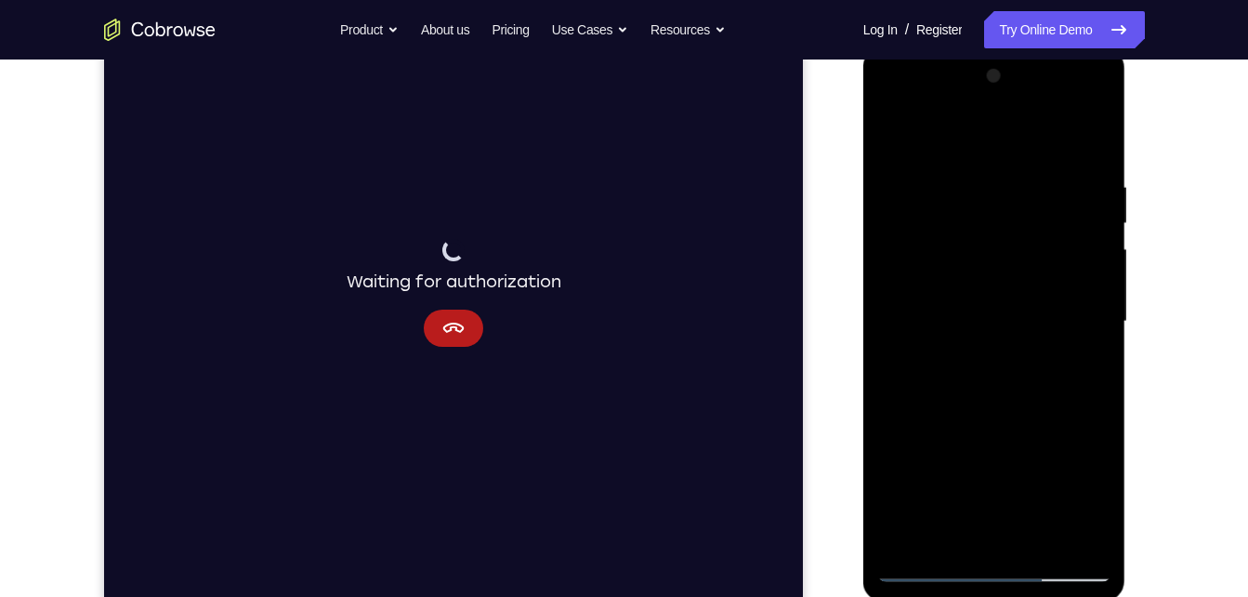
click at [1093, 134] on div at bounding box center [994, 321] width 234 height 520
click at [955, 533] on div at bounding box center [994, 321] width 234 height 520
click at [1058, 130] on div at bounding box center [994, 321] width 234 height 520
click at [952, 223] on div at bounding box center [994, 321] width 234 height 520
click at [985, 388] on div at bounding box center [994, 321] width 234 height 520
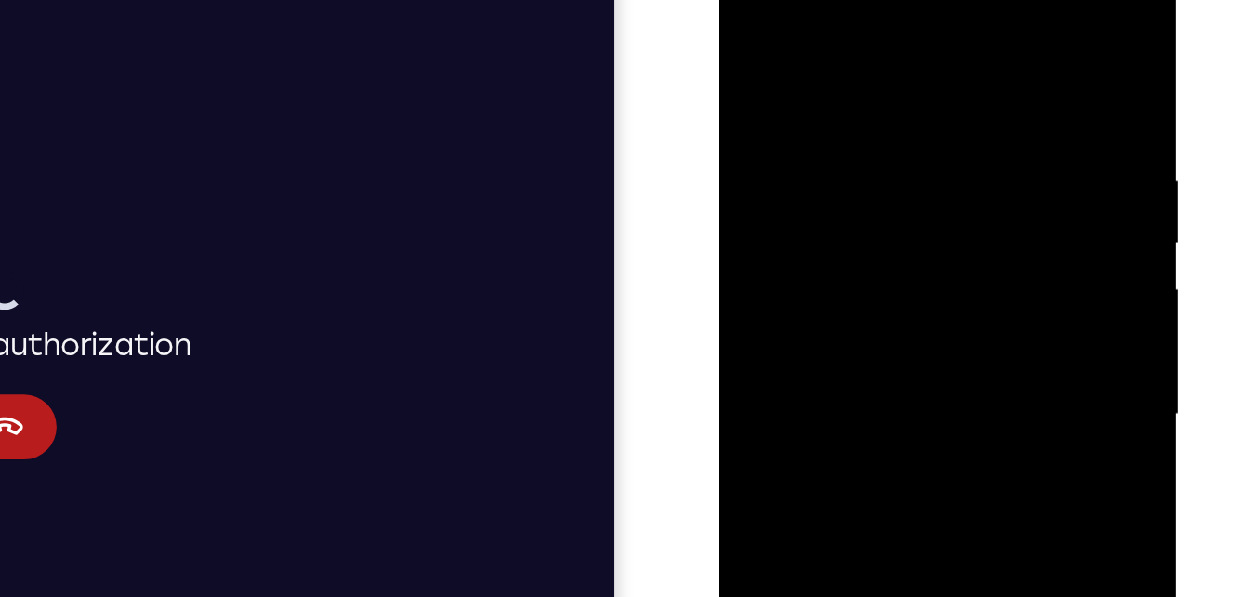
click at [757, 113] on div at bounding box center [851, 211] width 234 height 520
drag, startPoint x: 883, startPoint y: 67, endPoint x: 906, endPoint y: 158, distance: 94.0
click at [906, 158] on div at bounding box center [851, 211] width 234 height 520
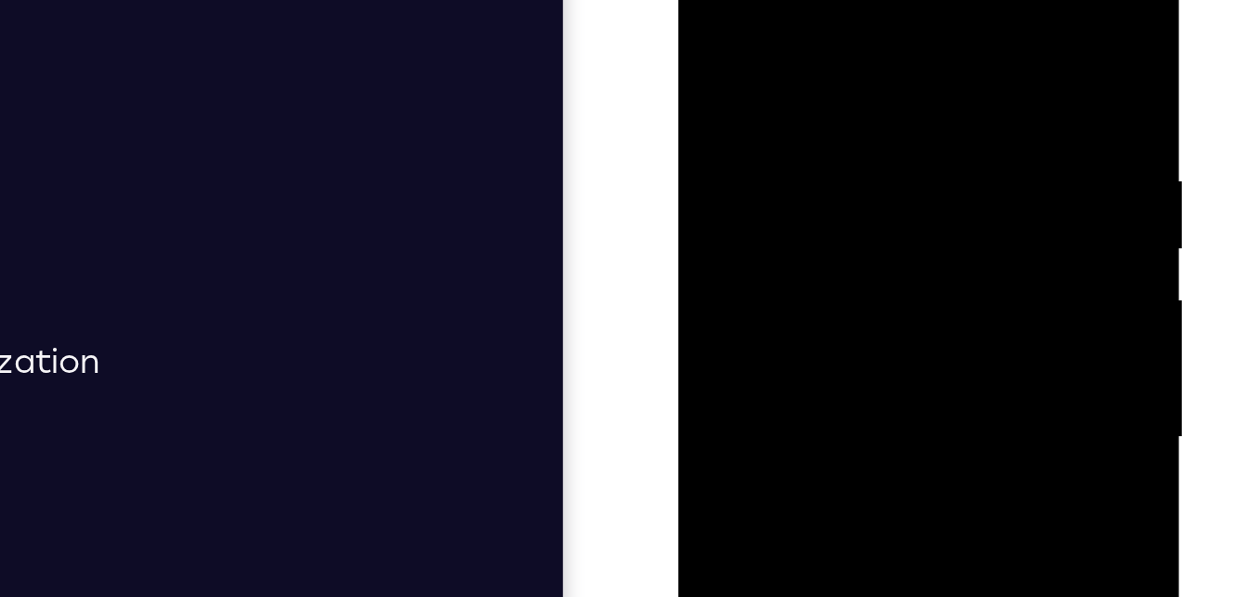
click at [790, 63] on div at bounding box center [809, 188] width 234 height 520
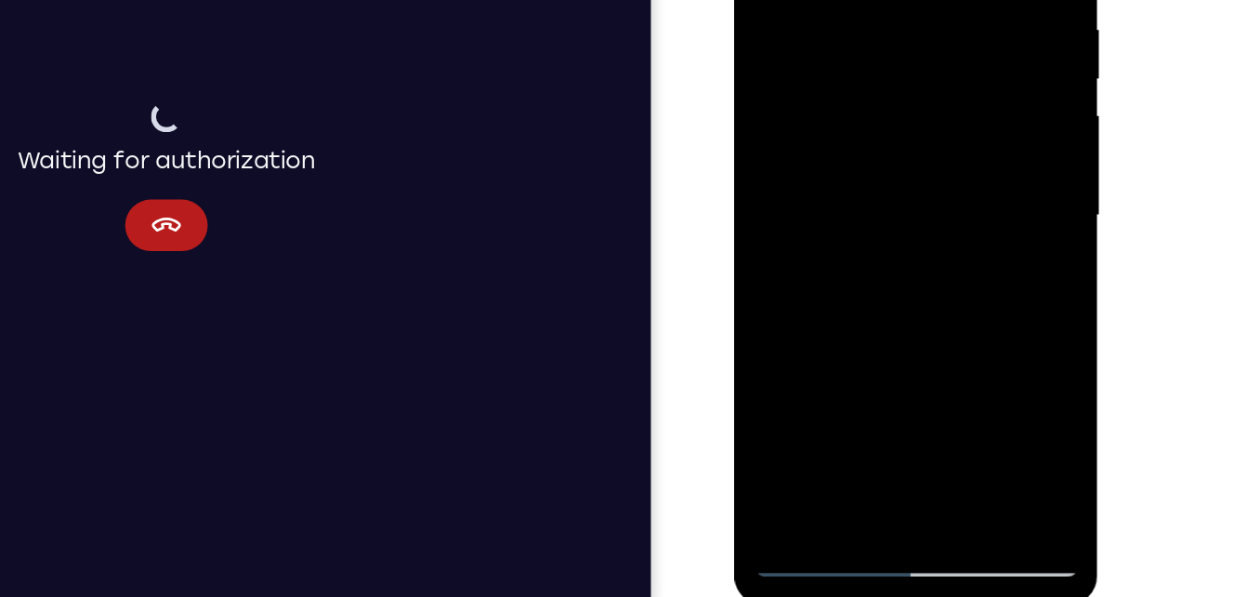
scroll to position [258, 0]
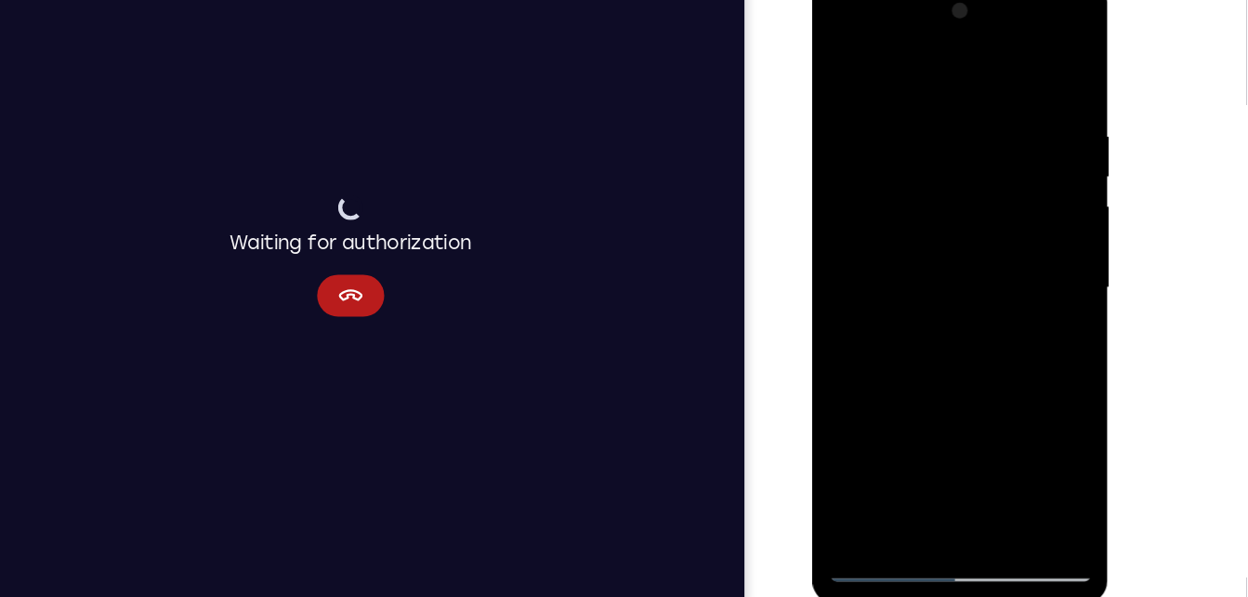
click at [903, 472] on div at bounding box center [944, 253] width 234 height 520
click at [944, 68] on div at bounding box center [944, 253] width 234 height 520
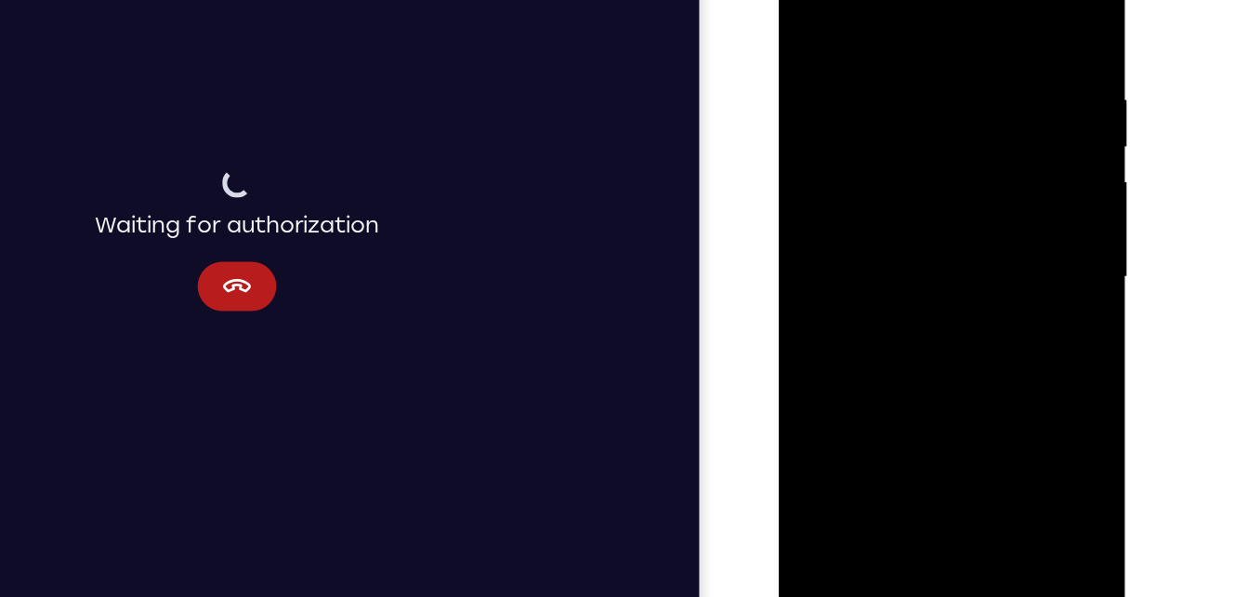
click at [822, 42] on div at bounding box center [911, 189] width 234 height 520
click at [1002, 134] on div at bounding box center [911, 189] width 234 height 520
click at [1012, 120] on div at bounding box center [911, 189] width 234 height 520
click at [1006, 9] on div at bounding box center [911, 189] width 234 height 520
click at [974, 2] on div at bounding box center [911, 189] width 234 height 520
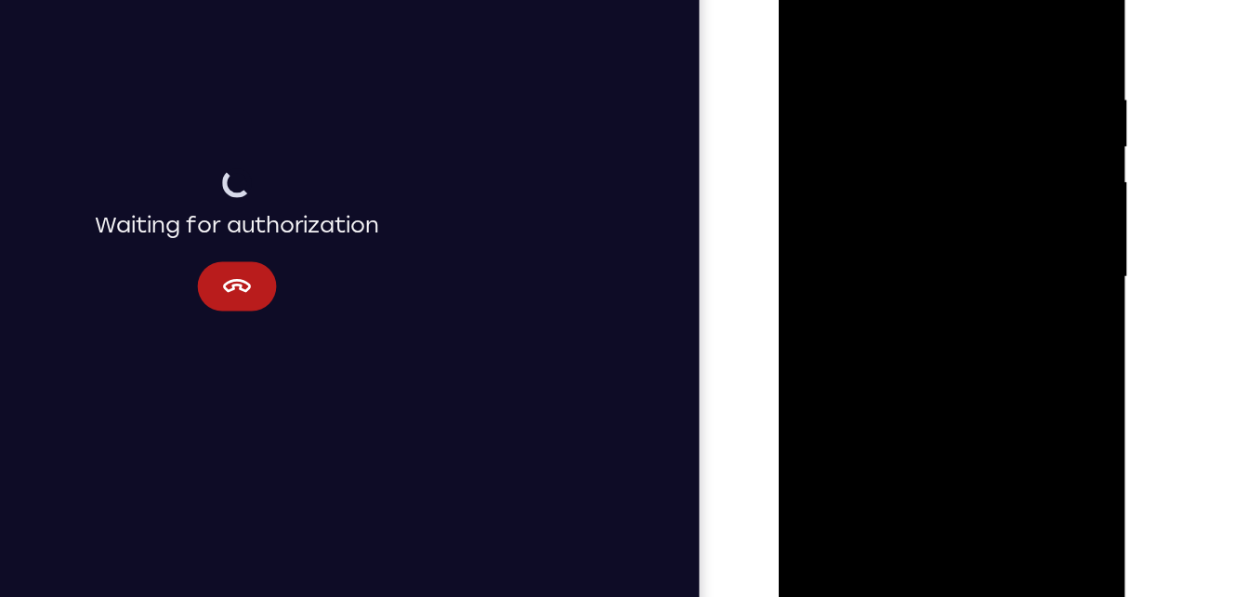
click at [980, 3] on div at bounding box center [911, 189] width 234 height 520
click at [856, 48] on div at bounding box center [911, 189] width 234 height 520
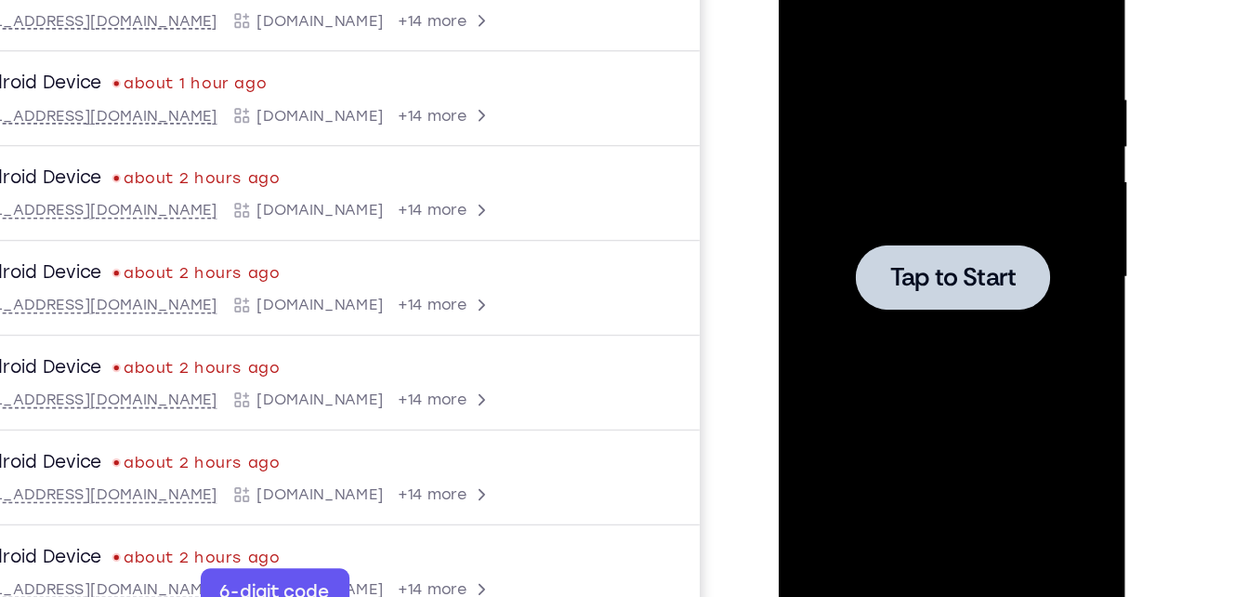
click at [907, 260] on div at bounding box center [911, 189] width 234 height 520
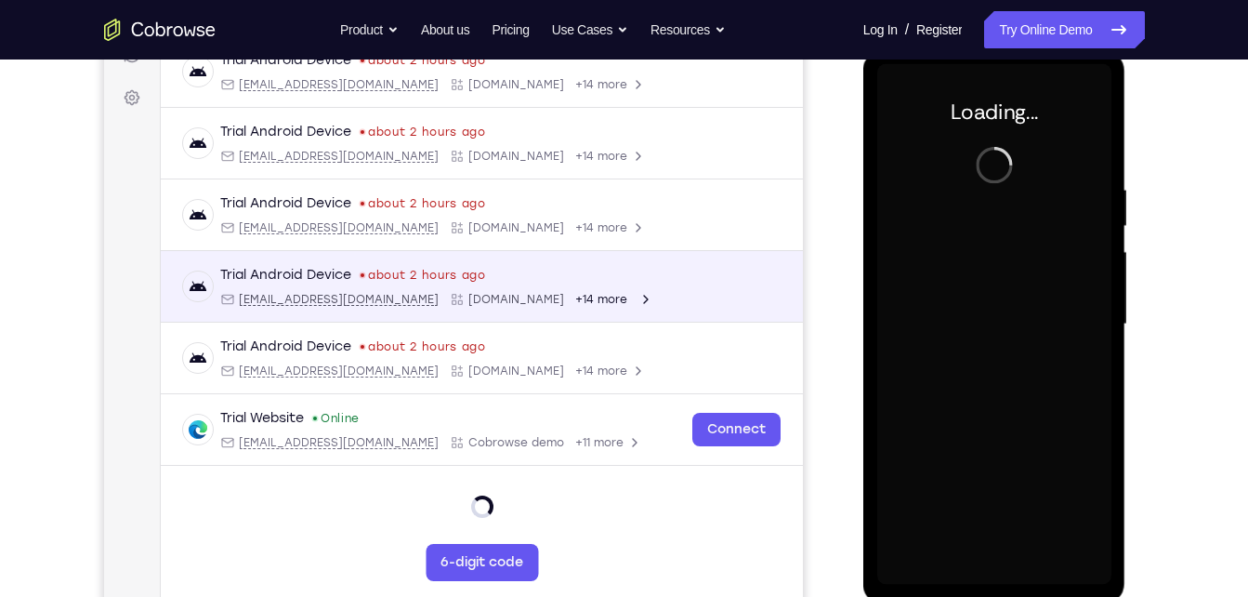
scroll to position [164, 0]
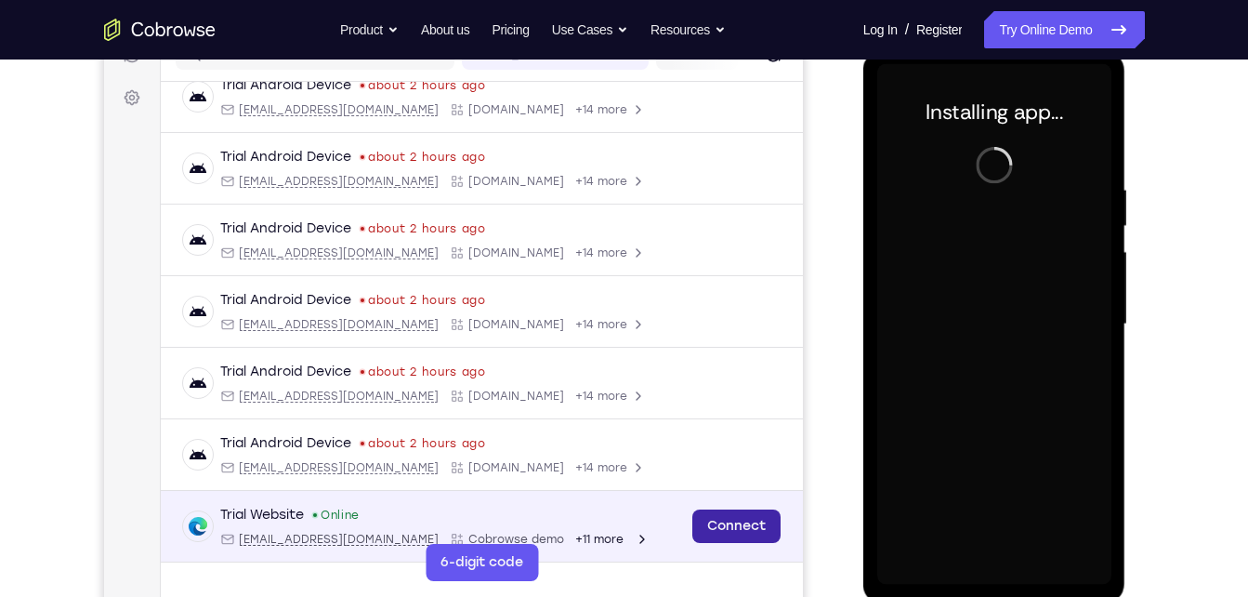
click at [713, 515] on link "Connect" at bounding box center [735, 525] width 88 height 33
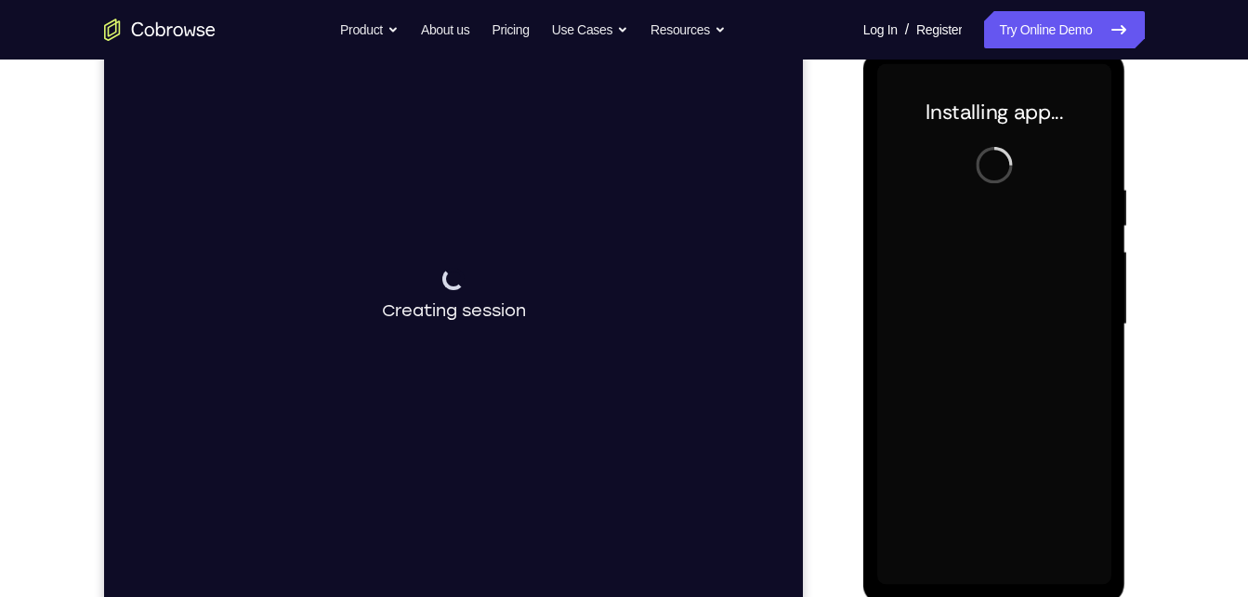
click at [723, 376] on div "Connecting to device Creating session" at bounding box center [452, 295] width 699 height 623
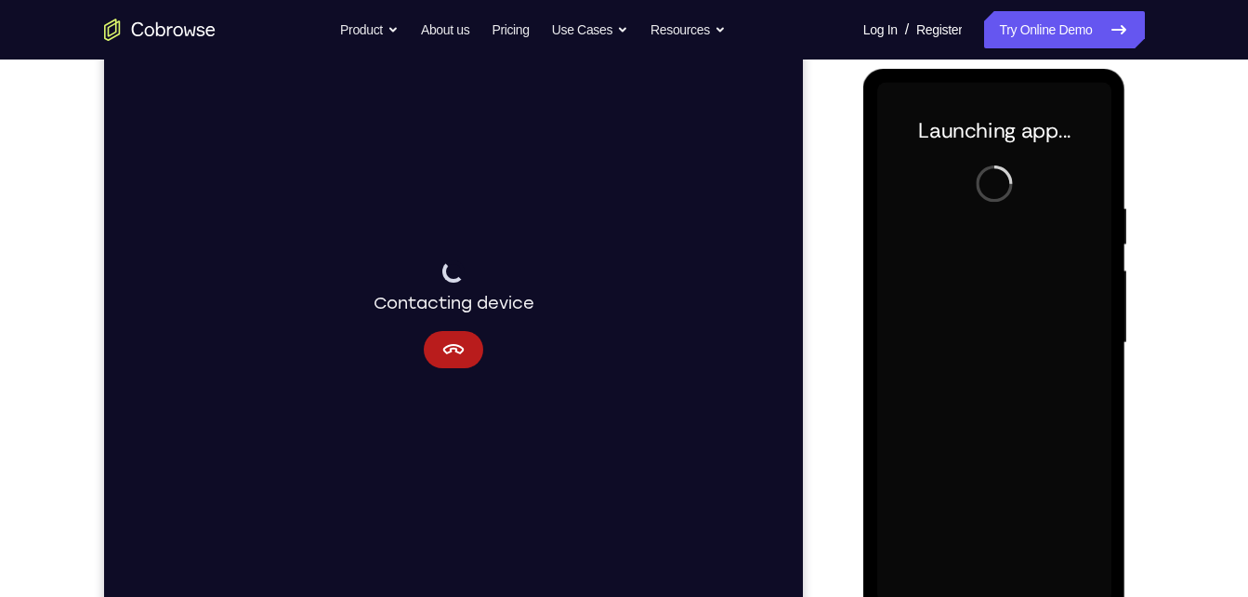
scroll to position [256, 0]
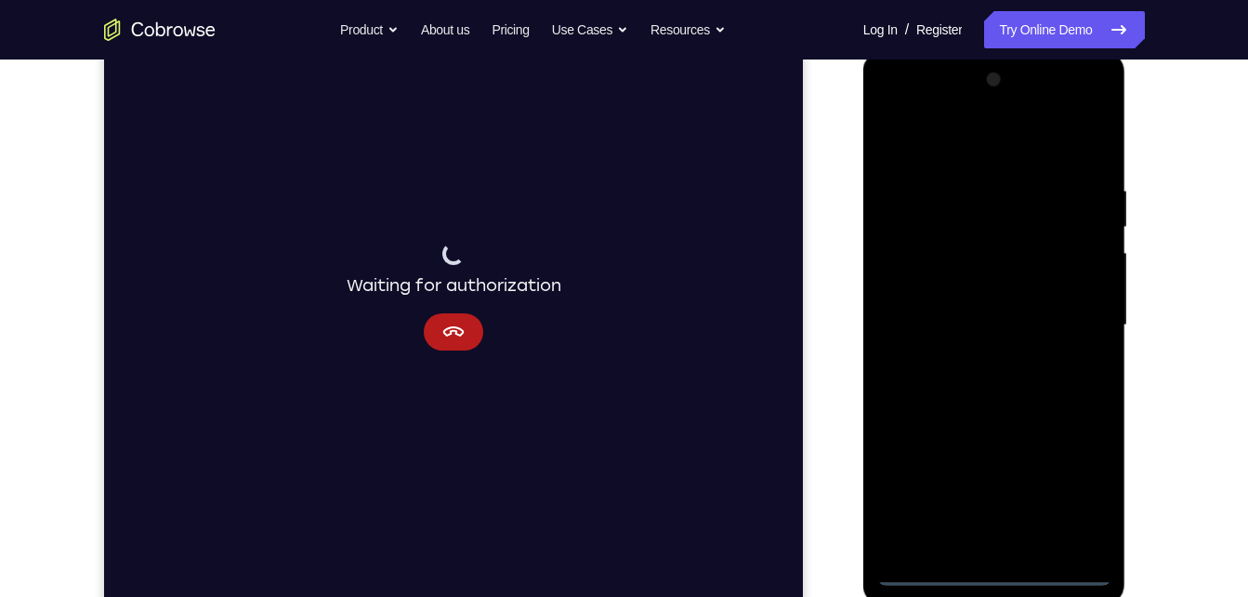
click at [1015, 581] on div at bounding box center [994, 325] width 234 height 520
click at [1076, 476] on div at bounding box center [994, 325] width 234 height 520
click at [997, 142] on div at bounding box center [994, 325] width 234 height 520
click at [1064, 322] on div at bounding box center [994, 325] width 234 height 520
drag, startPoint x: 1003, startPoint y: 355, endPoint x: 970, endPoint y: 356, distance: 32.5
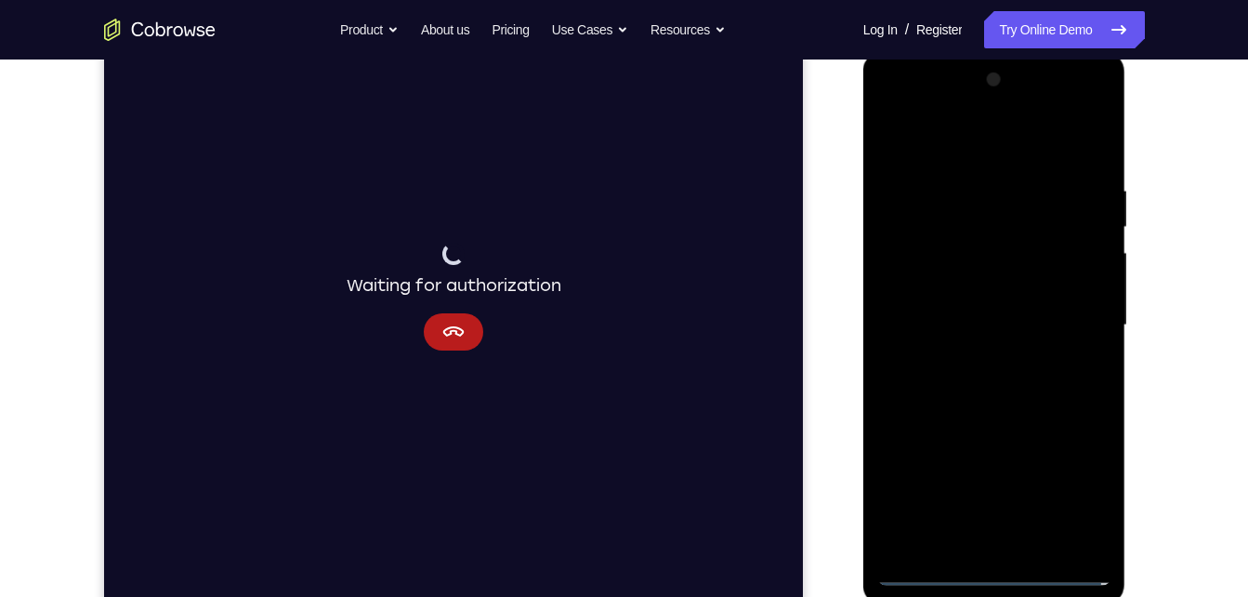
click at [970, 356] on div at bounding box center [994, 325] width 234 height 520
click at [993, 300] on div at bounding box center [994, 325] width 234 height 520
click at [990, 296] on div at bounding box center [994, 325] width 234 height 520
click at [979, 325] on div at bounding box center [994, 325] width 234 height 520
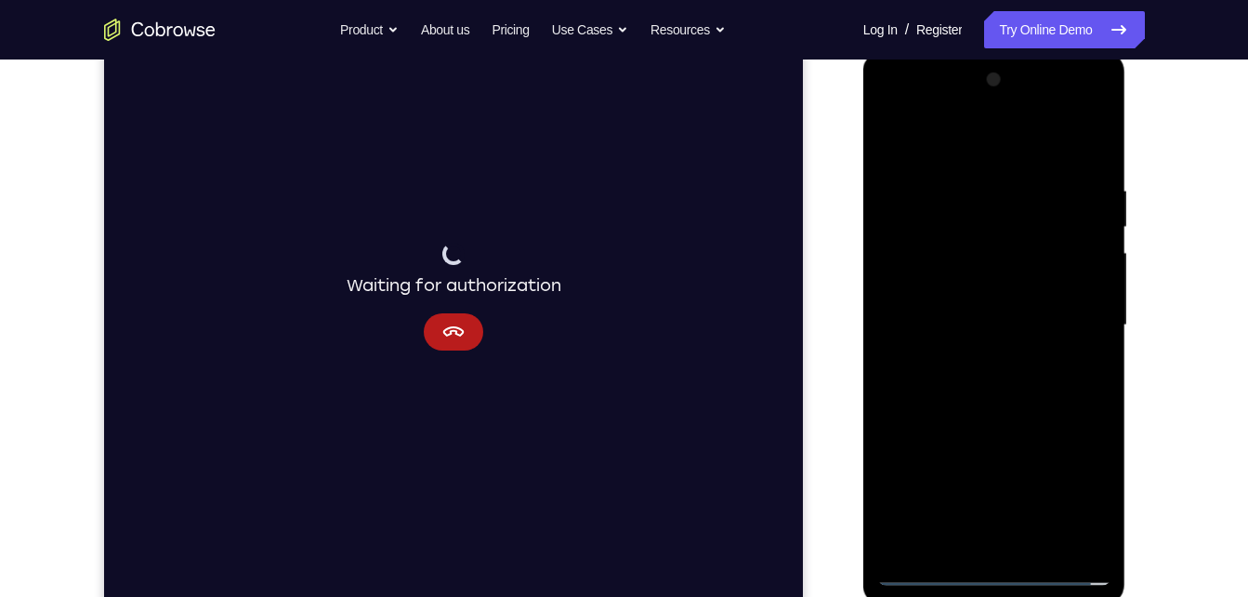
click at [981, 383] on div at bounding box center [994, 325] width 234 height 520
click at [981, 385] on div at bounding box center [994, 325] width 234 height 520
click at [983, 414] on div at bounding box center [994, 325] width 234 height 520
click at [1038, 540] on div at bounding box center [994, 325] width 234 height 520
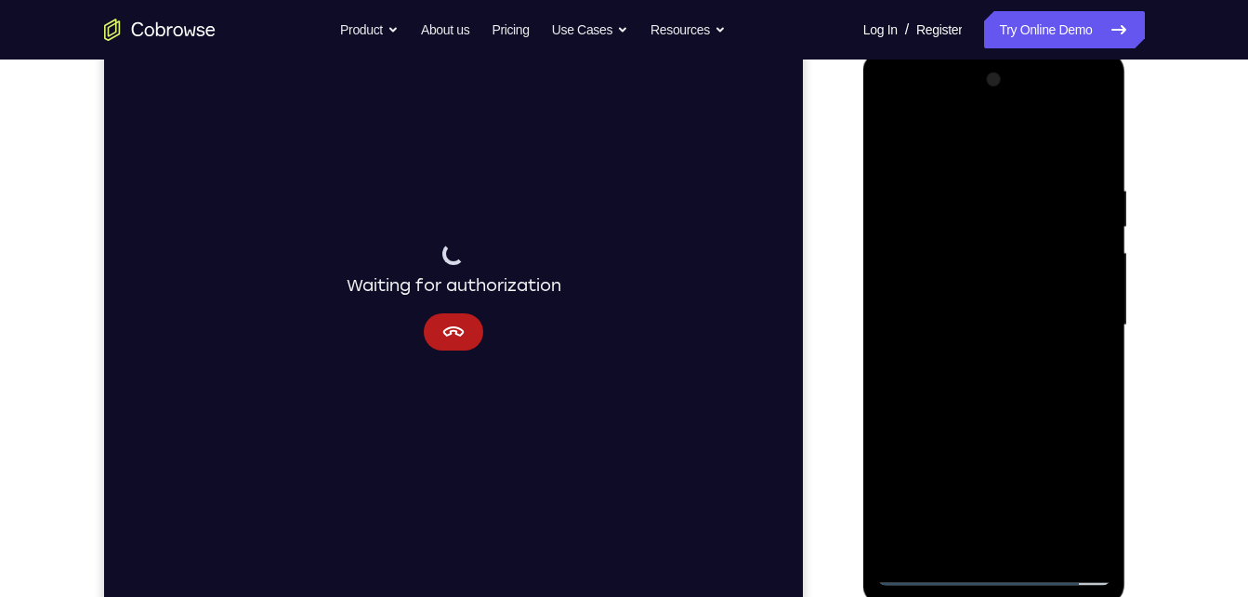
click at [967, 424] on div at bounding box center [994, 325] width 234 height 520
drag, startPoint x: 961, startPoint y: 514, endPoint x: 959, endPoint y: 547, distance: 33.5
click at [959, 547] on div at bounding box center [994, 325] width 234 height 520
click at [900, 140] on div at bounding box center [994, 325] width 234 height 520
click at [961, 546] on div at bounding box center [994, 325] width 234 height 520
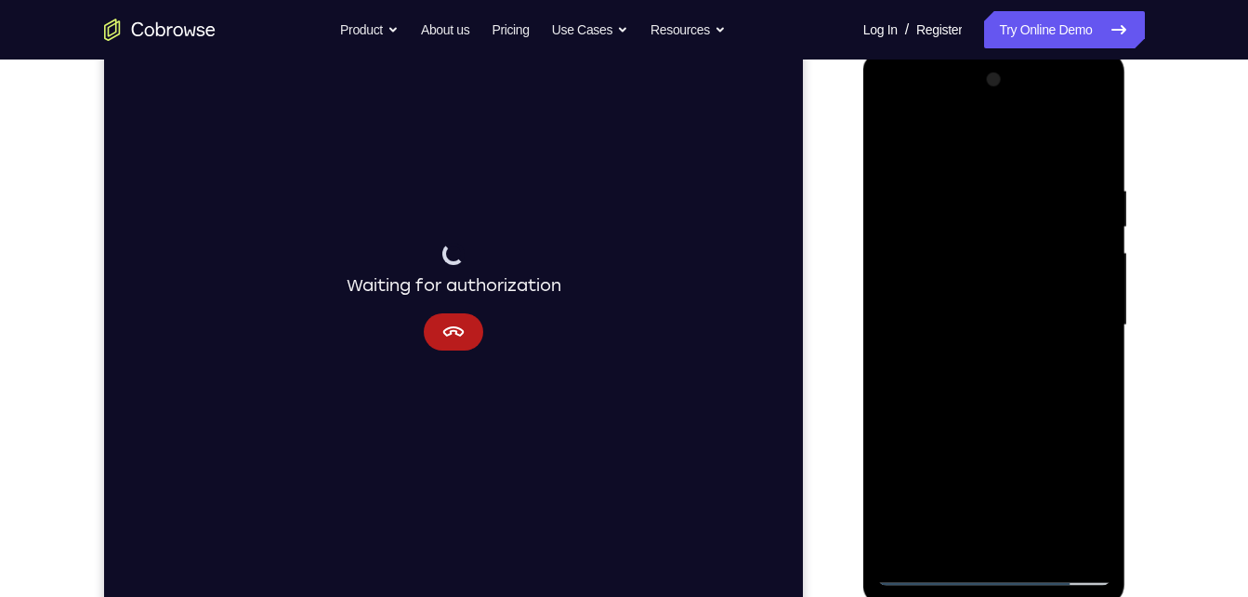
click at [953, 138] on div at bounding box center [994, 325] width 234 height 520
click at [901, 179] on div at bounding box center [994, 325] width 234 height 520
click at [972, 405] on div at bounding box center [994, 325] width 234 height 520
click at [900, 268] on div at bounding box center [994, 325] width 234 height 520
click at [958, 195] on div at bounding box center [994, 325] width 234 height 520
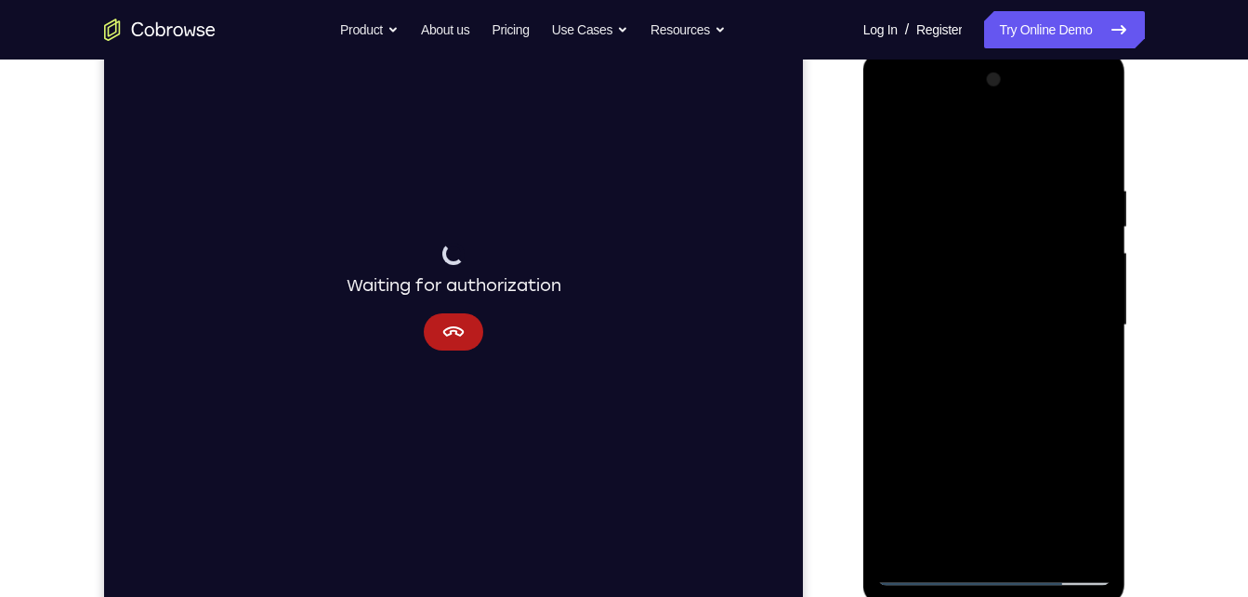
click at [1007, 389] on div at bounding box center [994, 325] width 234 height 520
drag, startPoint x: 968, startPoint y: 401, endPoint x: 944, endPoint y: 153, distance: 249.3
click at [944, 153] on div at bounding box center [994, 325] width 234 height 520
click at [906, 368] on div at bounding box center [994, 325] width 234 height 520
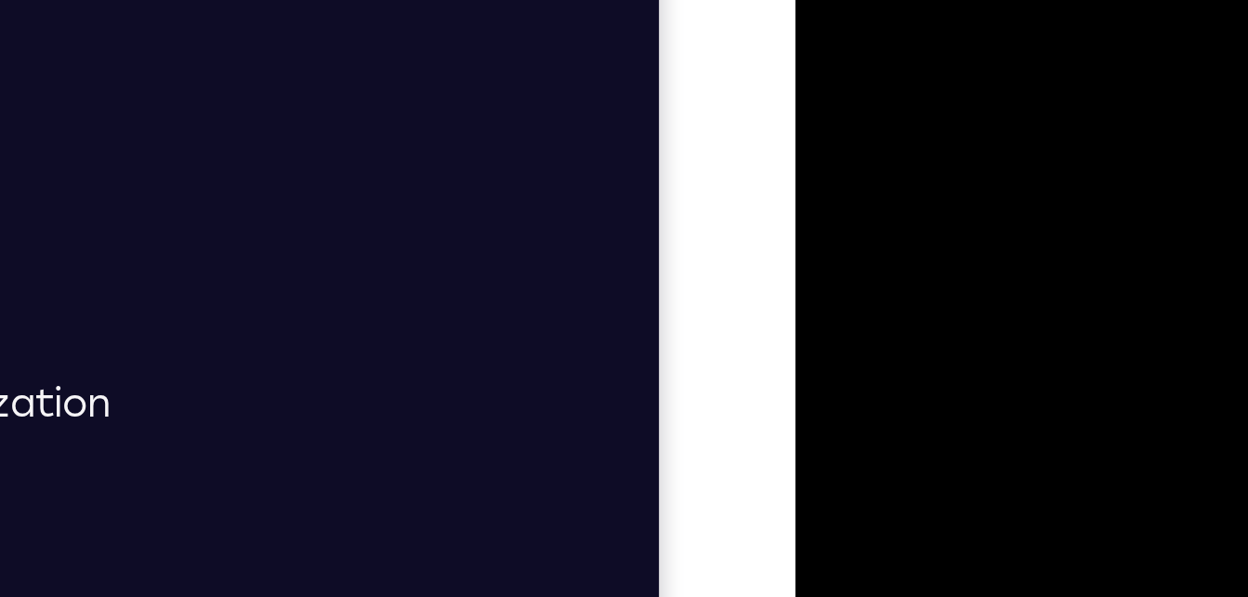
drag, startPoint x: 953, startPoint y: 24, endPoint x: 1000, endPoint y: 214, distance: 195.2
click at [1000, 214] on div at bounding box center [926, 148] width 234 height 520
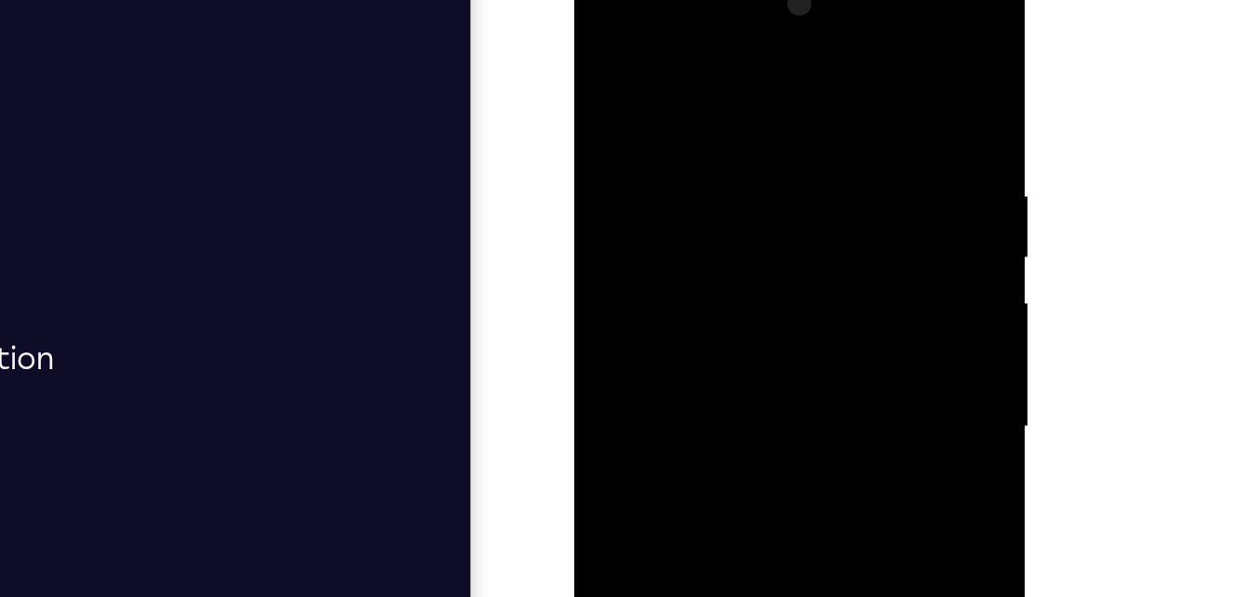
click at [835, 172] on div "Your Support Agent Your Customer Web iOS Android" at bounding box center [624, 265] width 1041 height 687
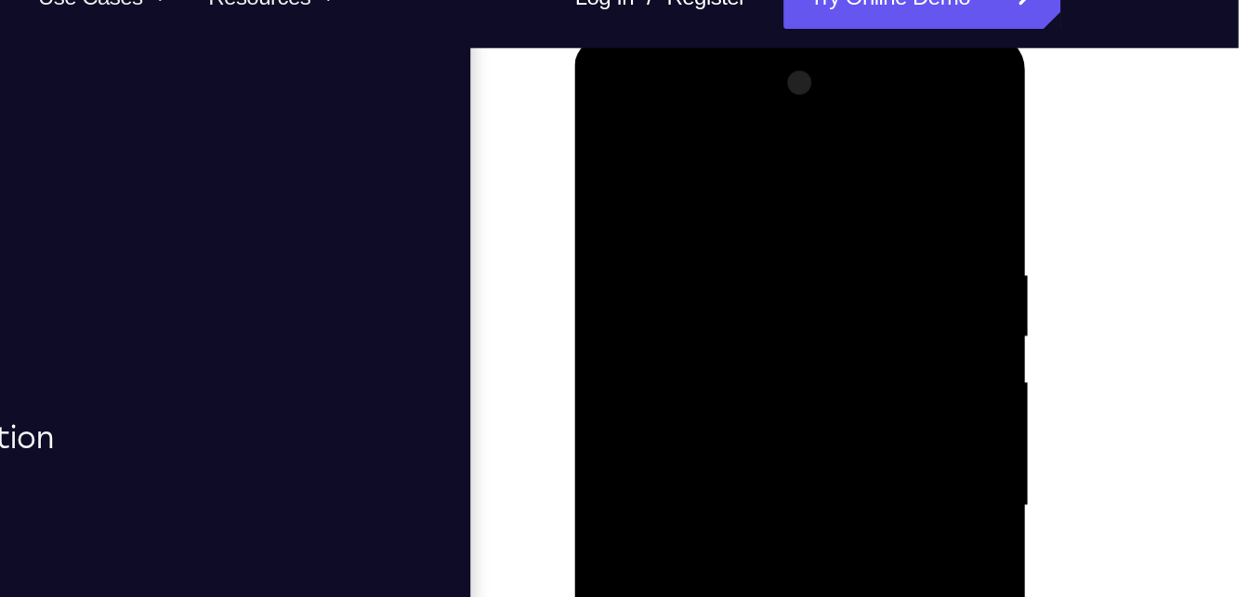
click at [613, 115] on div at bounding box center [705, 307] width 234 height 520
click at [598, 113] on div at bounding box center [705, 307] width 234 height 520
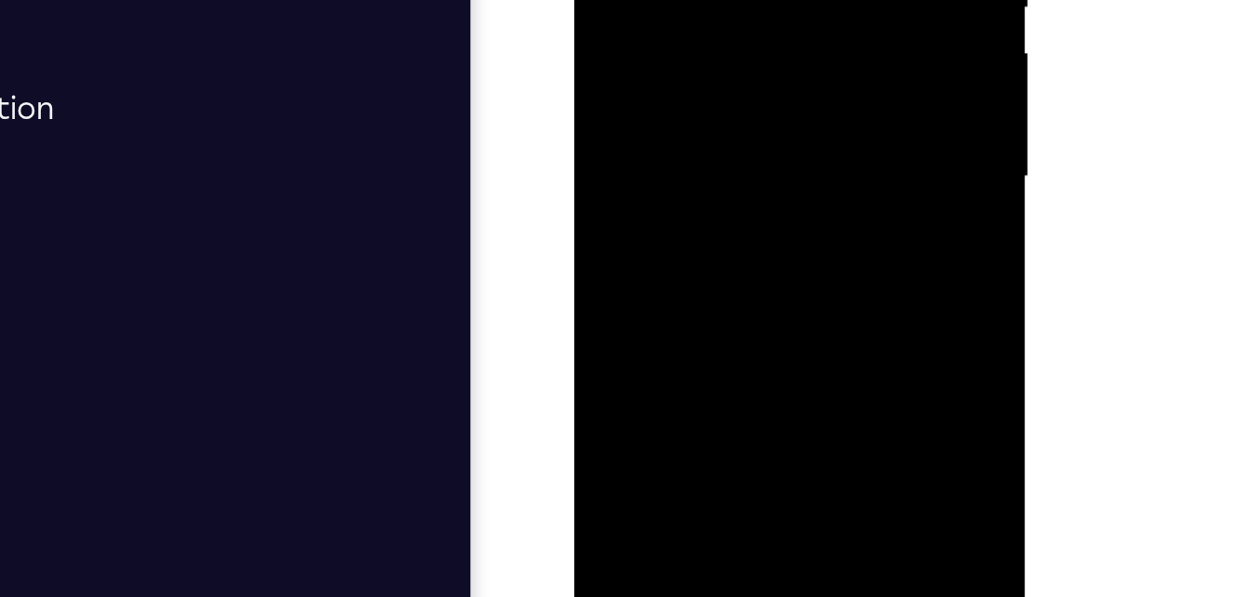
scroll to position [255, 0]
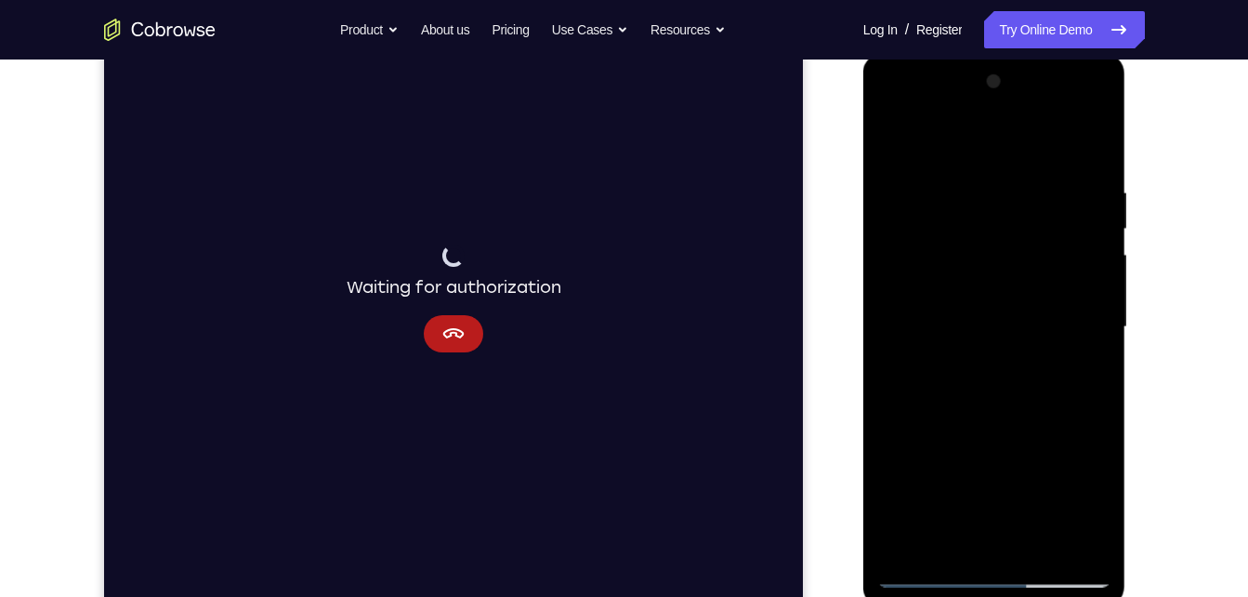
click at [944, 539] on div at bounding box center [994, 327] width 234 height 520
click at [949, 135] on div at bounding box center [994, 327] width 234 height 520
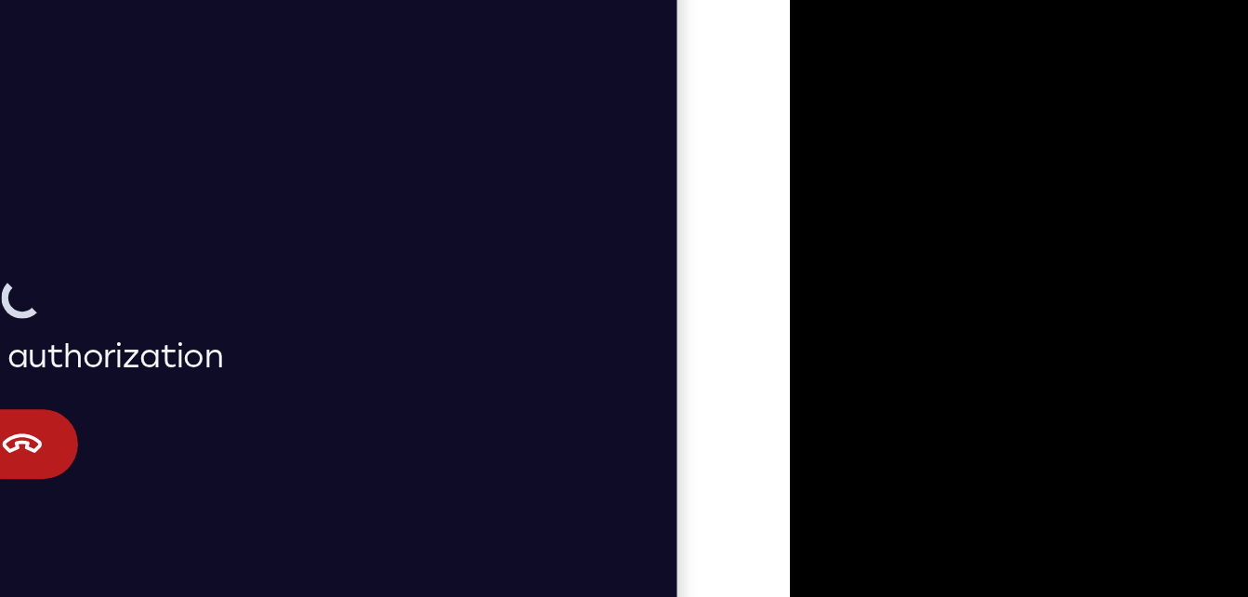
click at [853, 33] on div at bounding box center [922, 192] width 234 height 520
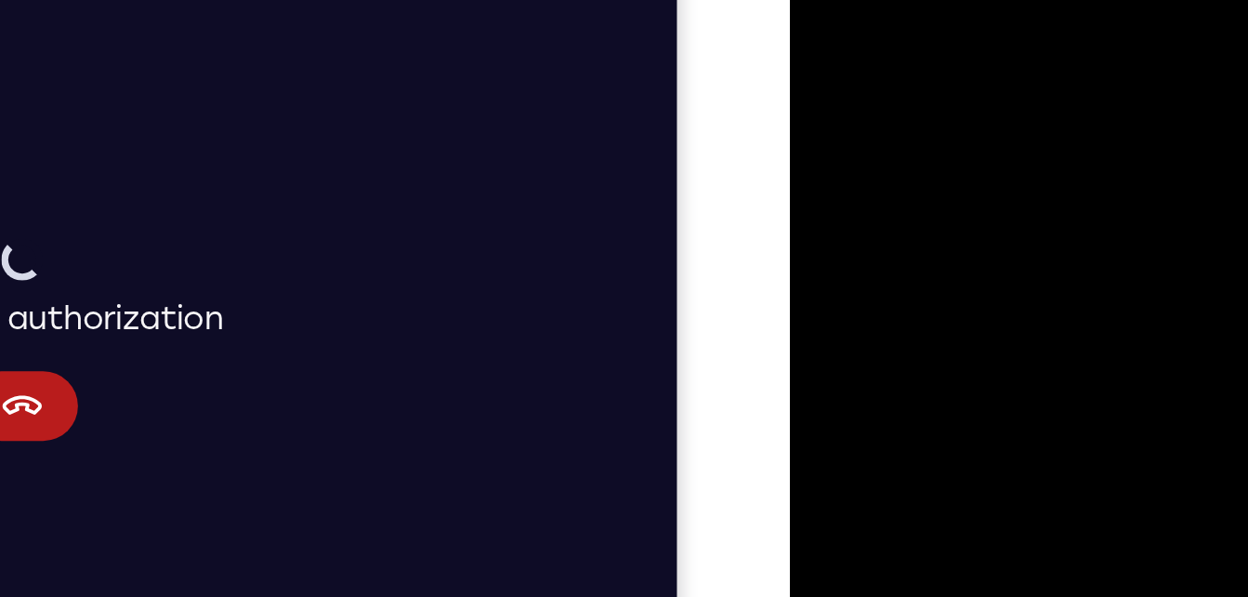
click at [1003, 198] on div at bounding box center [922, 154] width 234 height 520
click at [941, 0] on div at bounding box center [922, 154] width 234 height 520
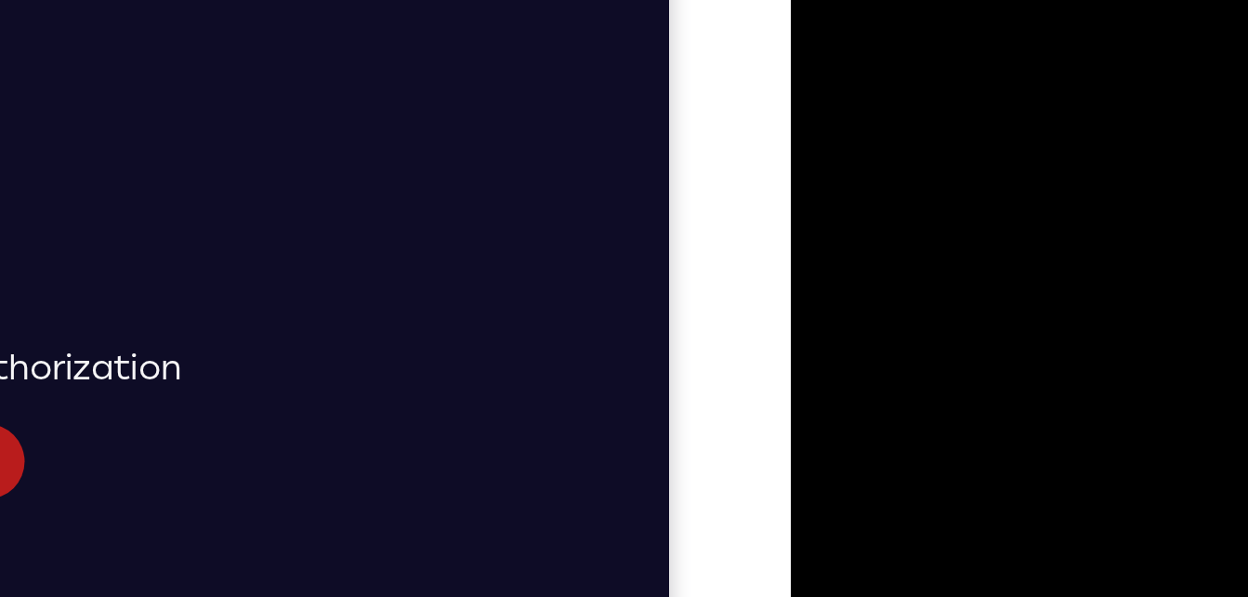
click at [818, 0] on div at bounding box center [921, 170] width 234 height 520
click at [859, 7] on div at bounding box center [921, 170] width 234 height 520
click at [1002, 109] on div at bounding box center [921, 170] width 234 height 520
click at [872, 8] on div at bounding box center [921, 170] width 234 height 520
click at [843, 136] on div at bounding box center [921, 170] width 234 height 520
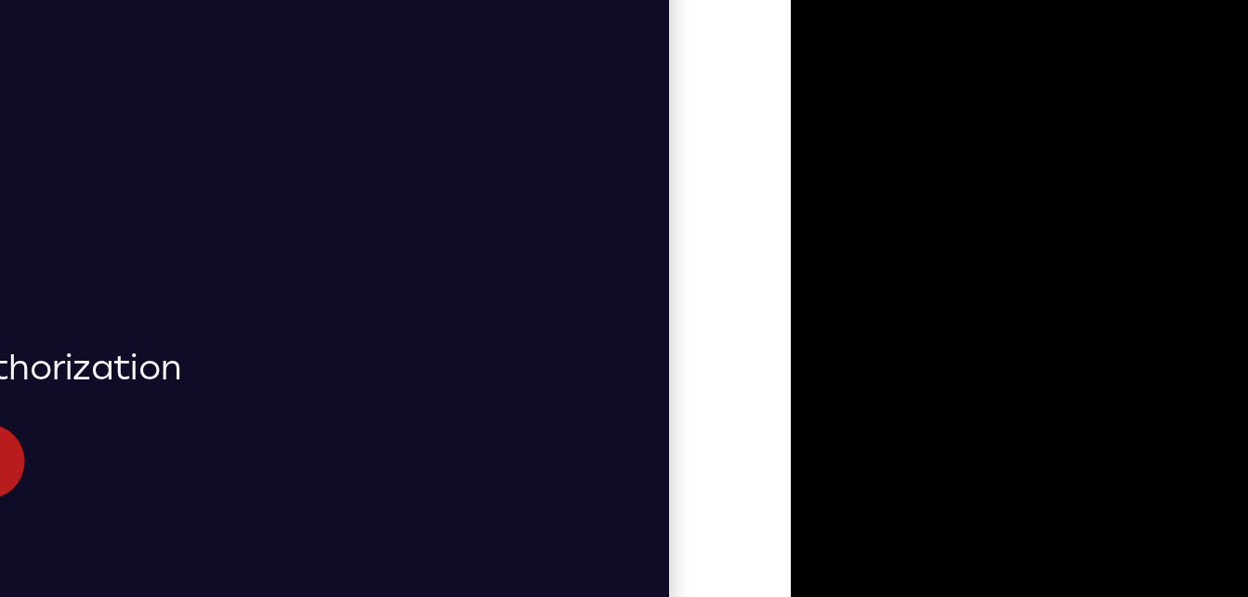
drag, startPoint x: 909, startPoint y: 117, endPoint x: 916, endPoint y: -51, distance: 168.4
click at [916, 0] on div at bounding box center [921, 170] width 234 height 520
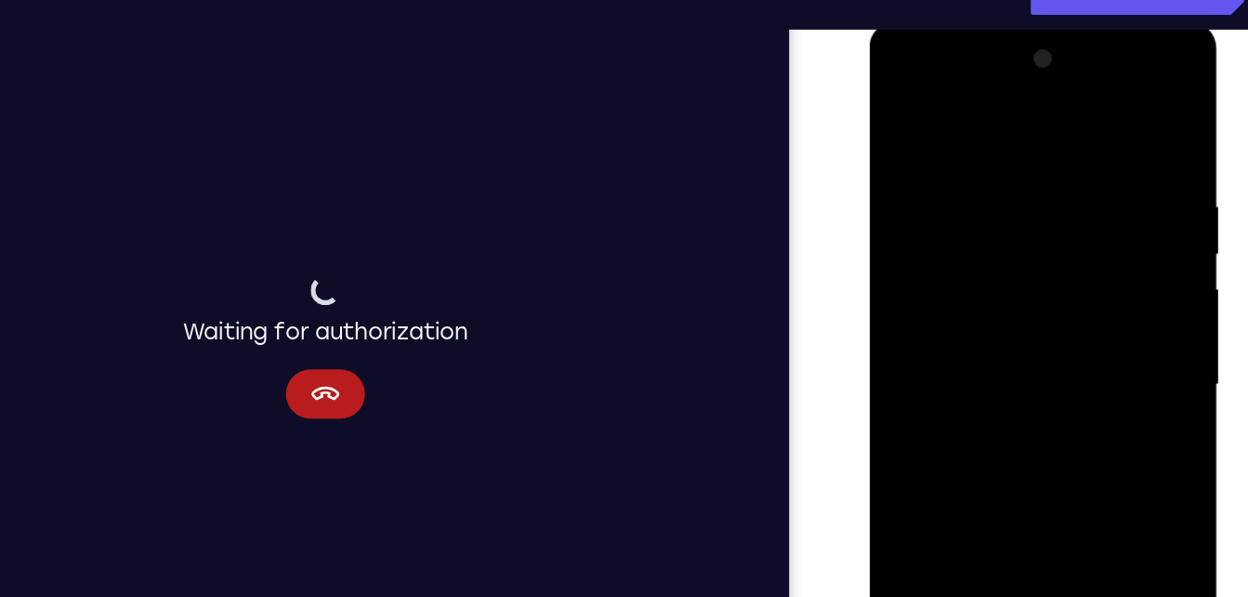
click at [905, 101] on div at bounding box center [1001, 294] width 234 height 520
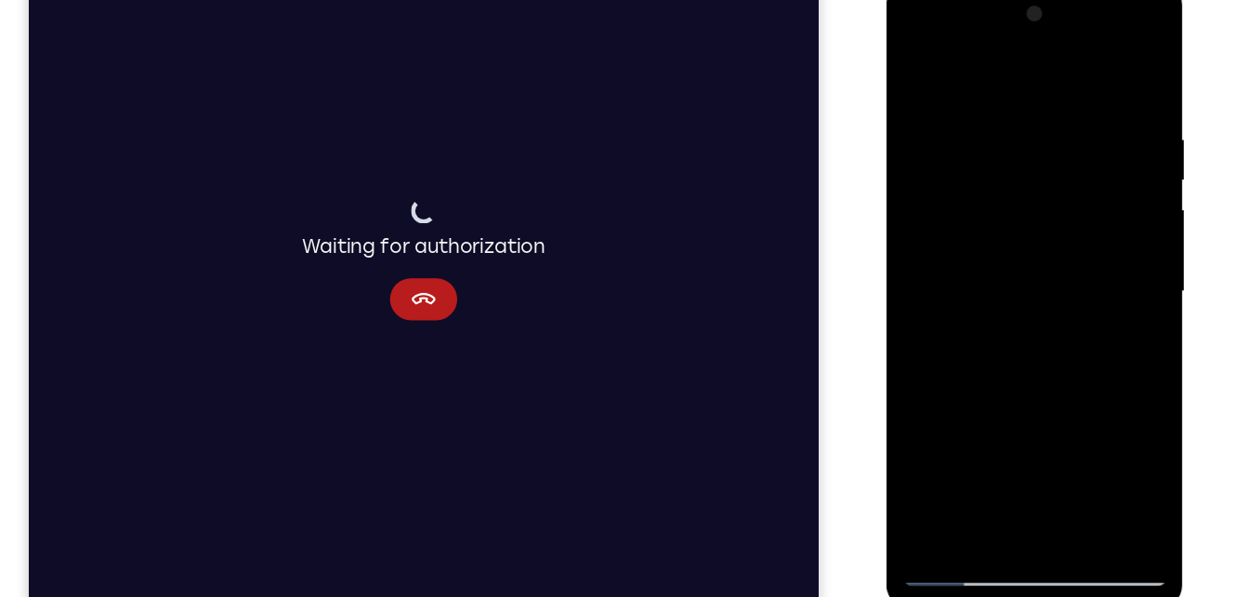
scroll to position [254, 0]
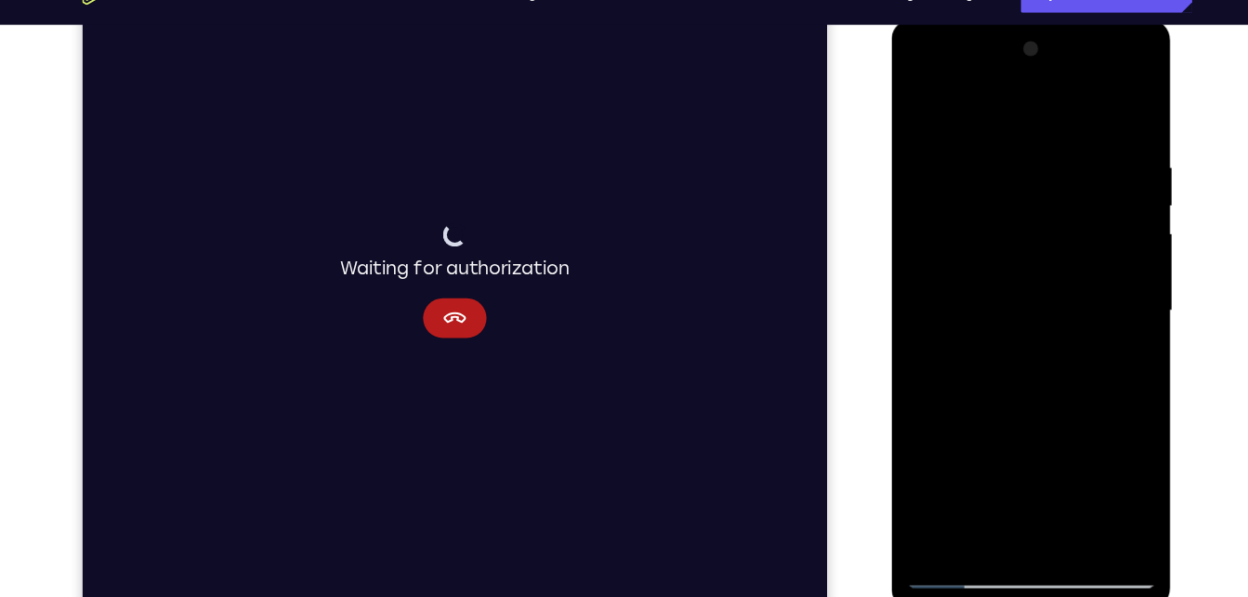
click at [1072, 512] on div at bounding box center [1022, 293] width 234 height 520
click at [955, 543] on div at bounding box center [1022, 293] width 234 height 520
click at [978, 511] on div at bounding box center [1022, 293] width 234 height 520
click at [1040, 99] on div at bounding box center [1022, 293] width 234 height 520
click at [1089, 103] on div at bounding box center [1022, 293] width 234 height 520
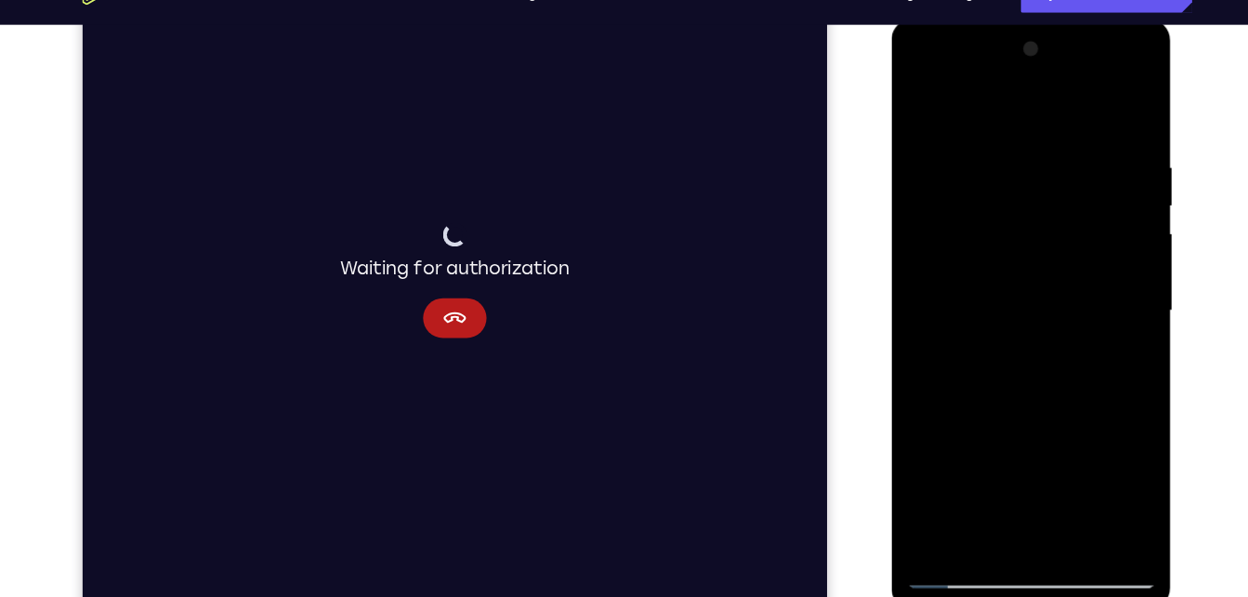
click at [972, 139] on div at bounding box center [1022, 293] width 234 height 520
drag, startPoint x: 1055, startPoint y: 193, endPoint x: 1065, endPoint y: 433, distance: 240.0
click at [1065, 433] on div at bounding box center [1022, 293] width 234 height 520
click at [919, 98] on div at bounding box center [1022, 293] width 234 height 520
click at [996, 172] on div at bounding box center [1022, 293] width 234 height 520
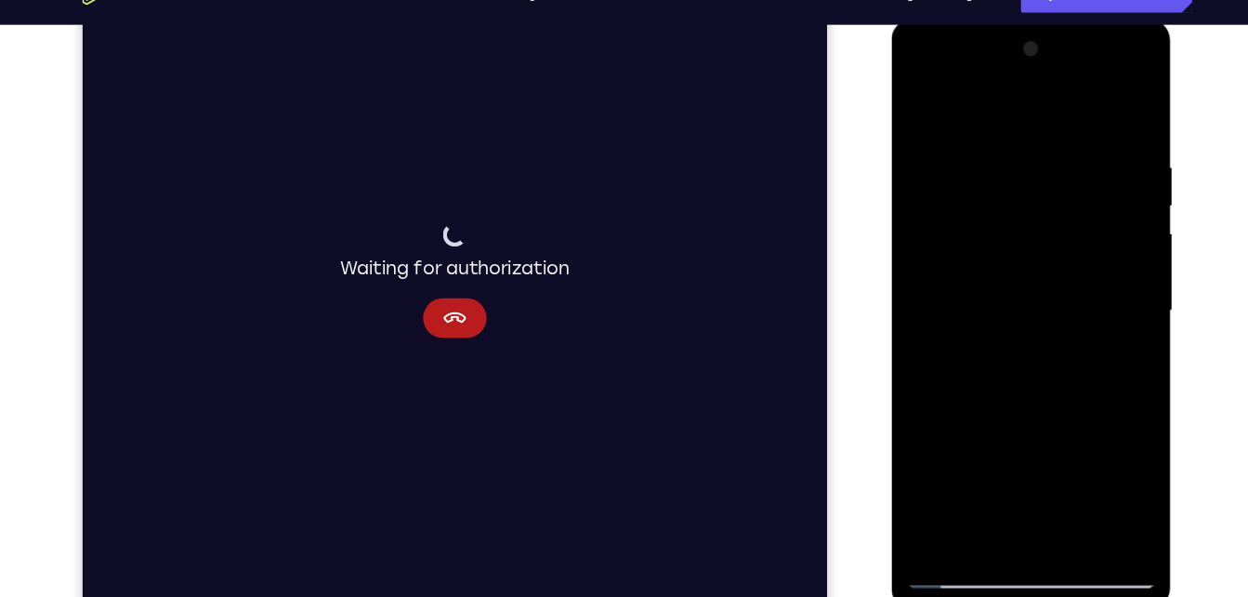
drag, startPoint x: 1009, startPoint y: 165, endPoint x: 1047, endPoint y: 378, distance: 216.2
click at [1047, 378] on div at bounding box center [1022, 293] width 234 height 520
drag, startPoint x: 1035, startPoint y: 231, endPoint x: 1047, endPoint y: 409, distance: 177.9
click at [1047, 409] on div at bounding box center [1022, 293] width 234 height 520
drag, startPoint x: 1028, startPoint y: 197, endPoint x: 1032, endPoint y: 427, distance: 229.6
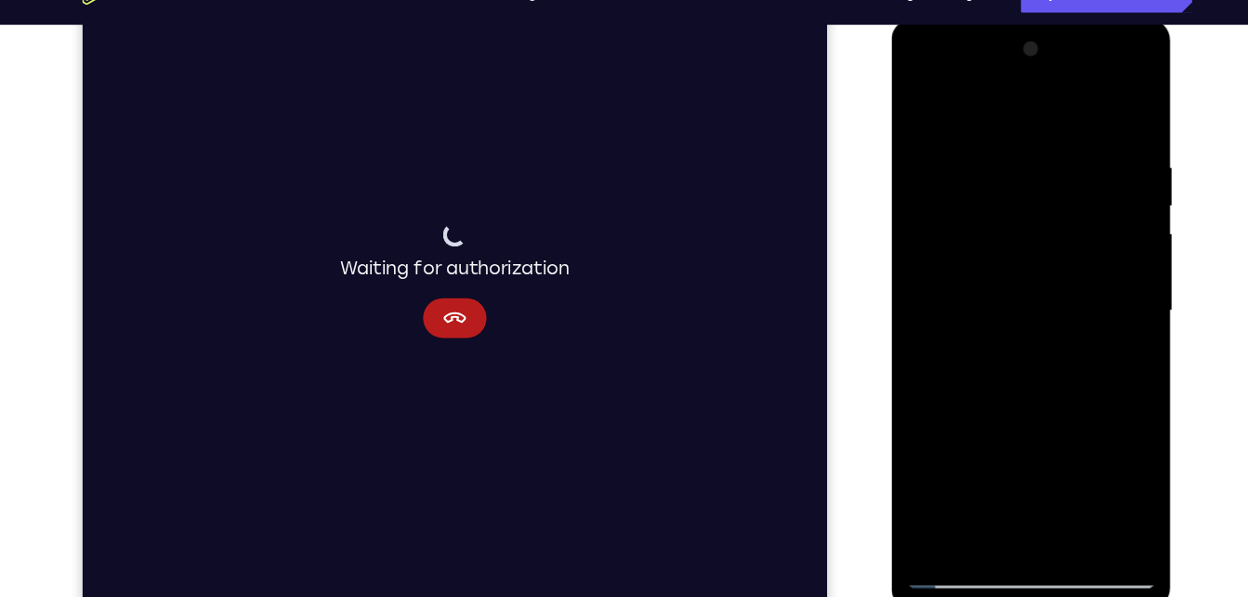
click at [1032, 427] on div at bounding box center [1022, 293] width 234 height 520
click at [940, 510] on div at bounding box center [1022, 293] width 234 height 520
click at [1070, 511] on div at bounding box center [1022, 293] width 234 height 520
click at [960, 541] on div at bounding box center [1022, 293] width 234 height 520
click at [980, 510] on div at bounding box center [1022, 293] width 234 height 520
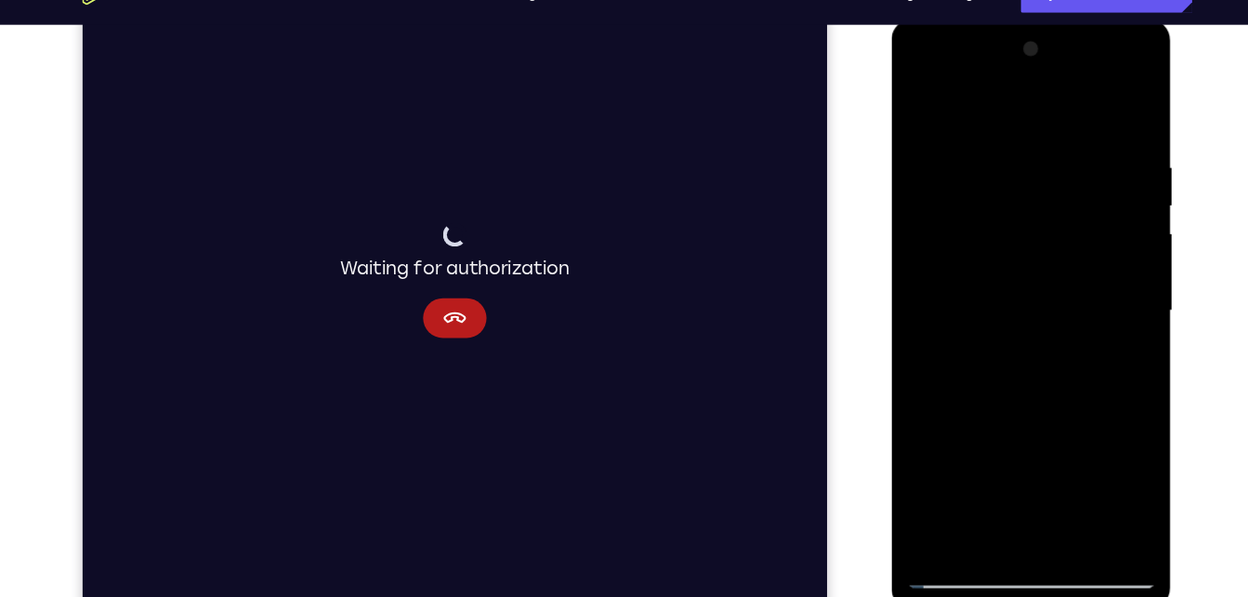
click at [1063, 102] on div at bounding box center [1022, 293] width 234 height 520
click at [981, 185] on div at bounding box center [1022, 293] width 234 height 520
drag, startPoint x: 1054, startPoint y: 421, endPoint x: 1048, endPoint y: 295, distance: 126.5
click at [1048, 295] on div at bounding box center [1022, 293] width 234 height 520
click at [969, 369] on div at bounding box center [1022, 293] width 234 height 520
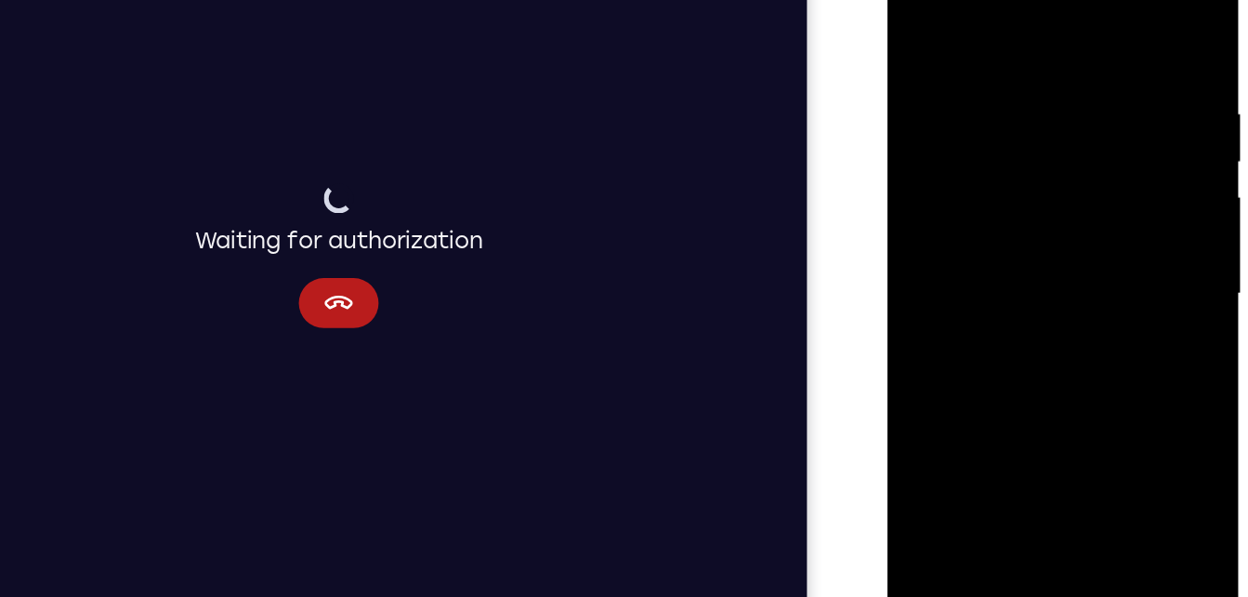
drag, startPoint x: 966, startPoint y: 275, endPoint x: 959, endPoint y: 461, distance: 186.0
click at [959, 461] on div at bounding box center [1019, 204] width 263 height 554
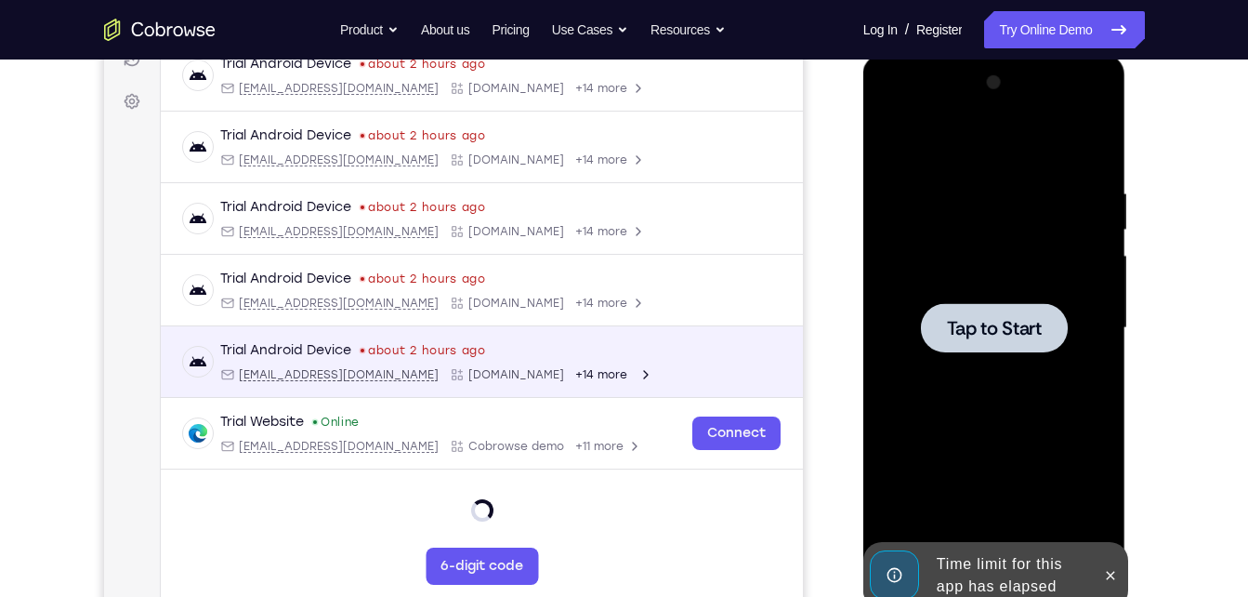
scroll to position [235, 0]
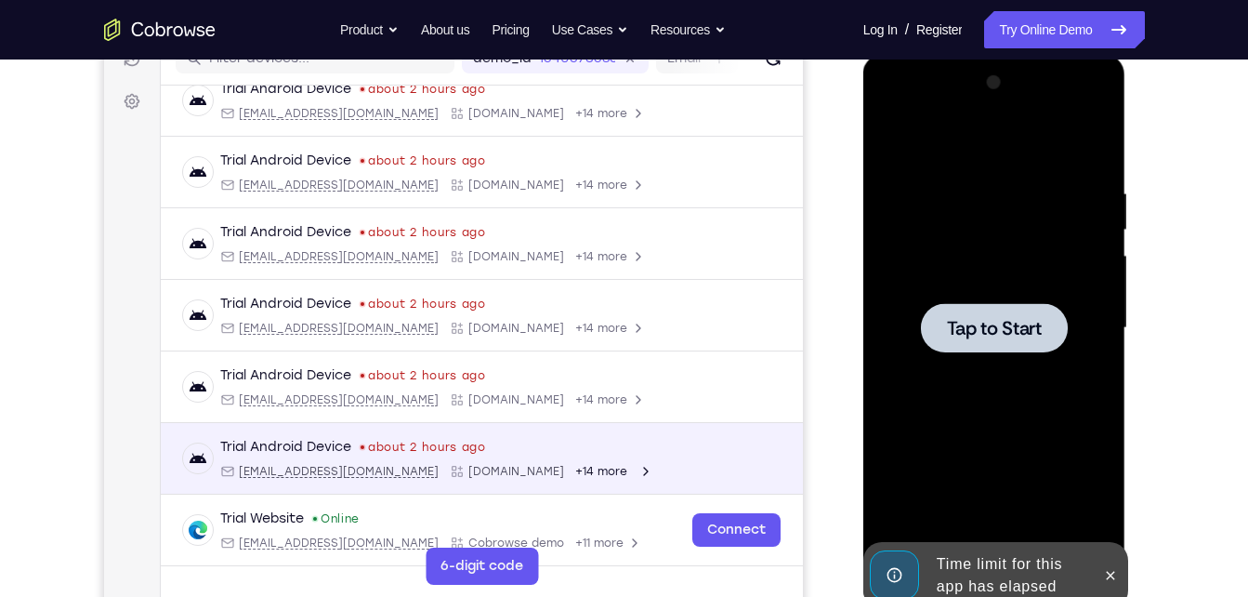
click at [719, 432] on div "Trial Android Device about 2 hours ago [EMAIL_ADDRESS][DOMAIN_NAME] [DOMAIN_NAM…" at bounding box center [481, 459] width 642 height 72
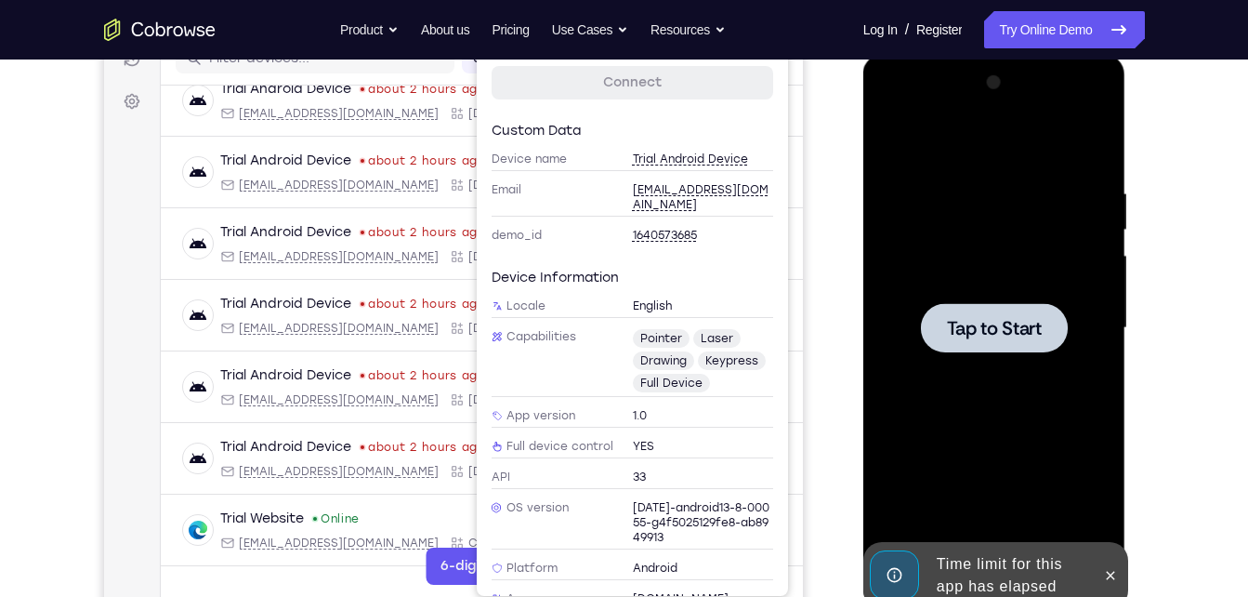
click at [808, 138] on div "Your Support Agent Your Customer Web iOS Android" at bounding box center [624, 268] width 1041 height 687
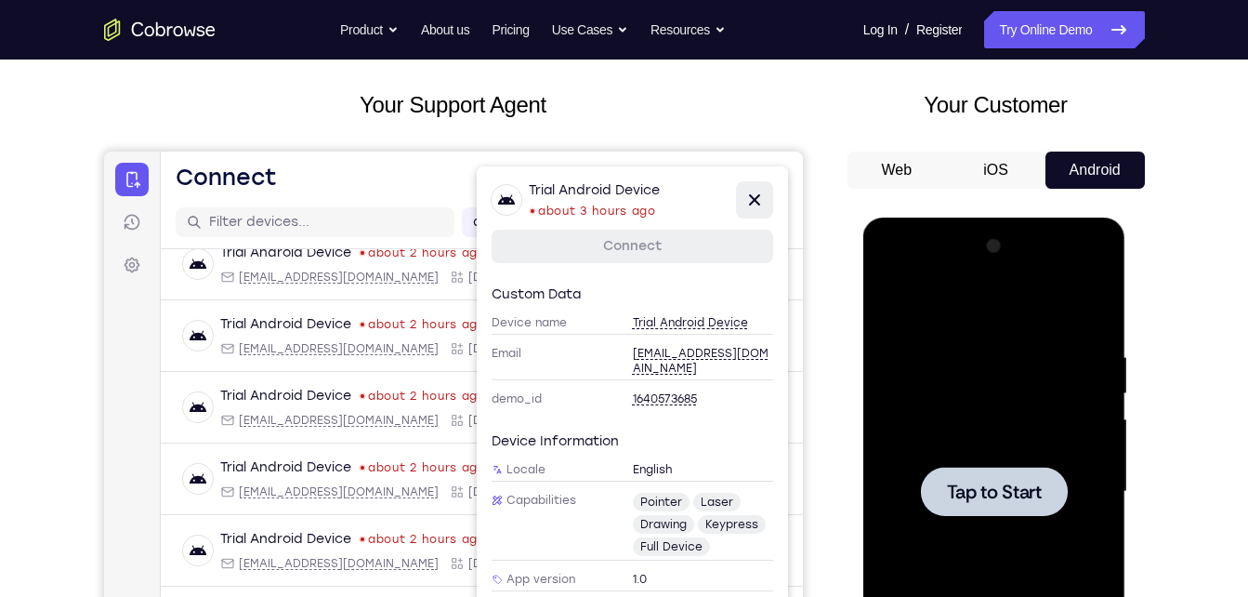
scroll to position [89, 0]
click at [760, 202] on icon at bounding box center [754, 201] width 22 height 22
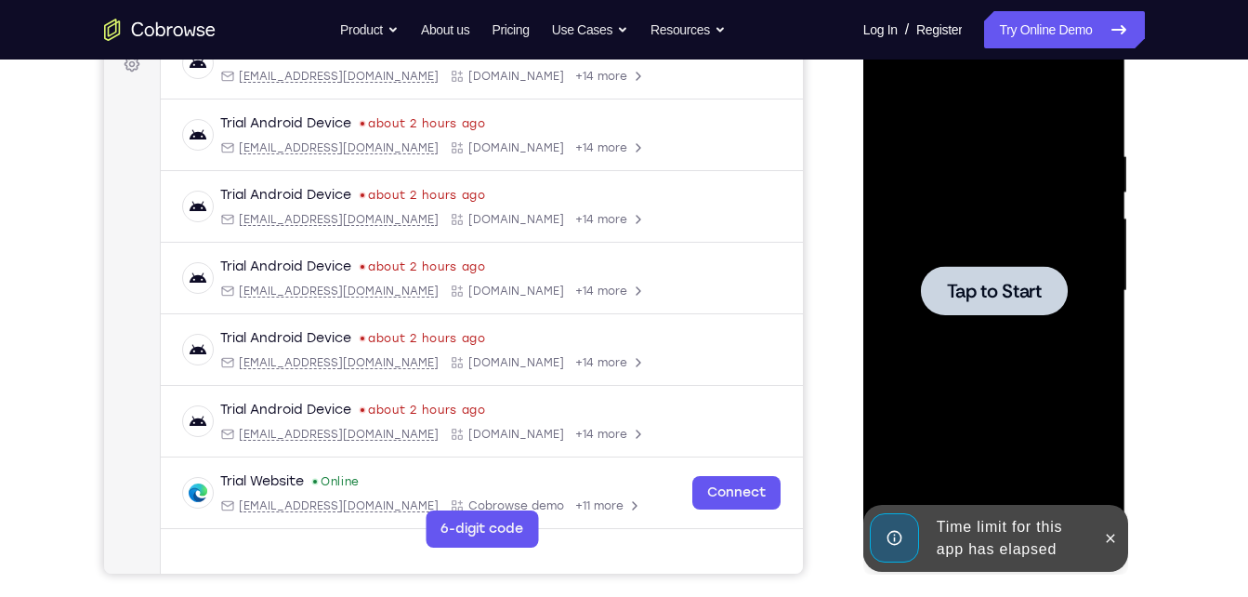
scroll to position [292, 0]
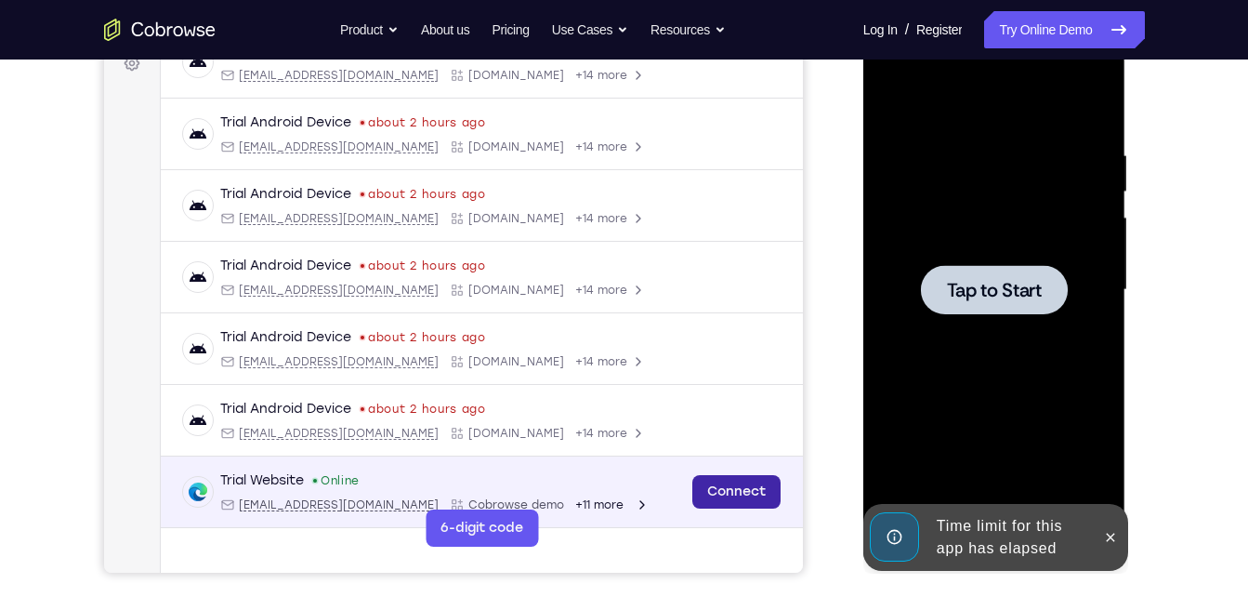
click at [720, 492] on link "Connect" at bounding box center [735, 491] width 88 height 33
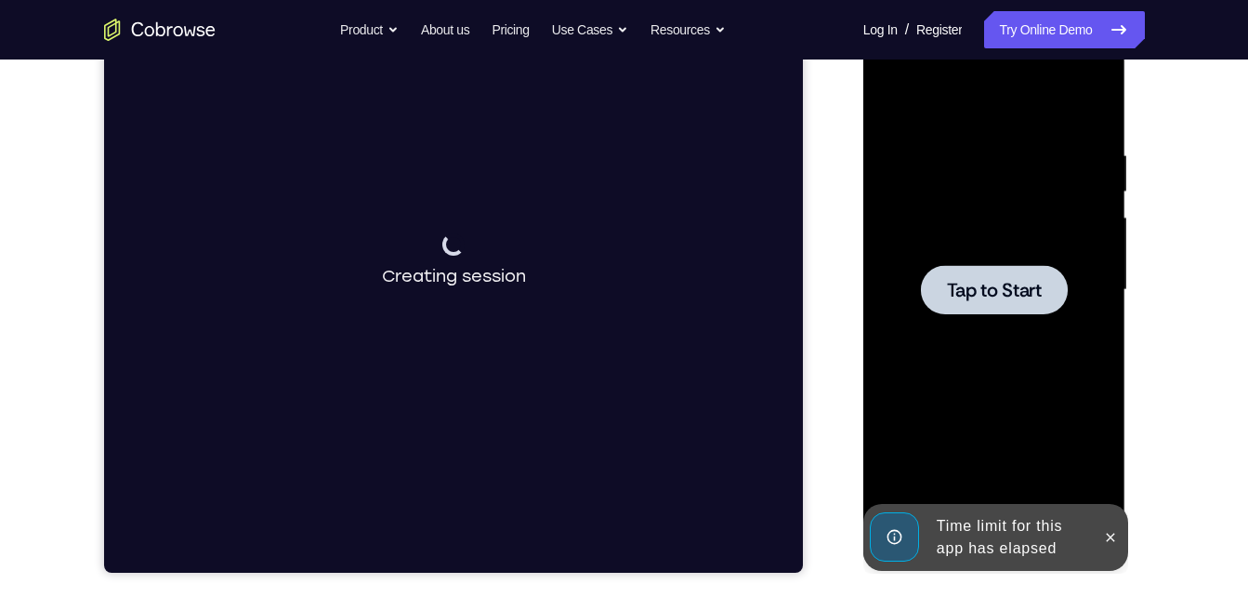
click at [1064, 313] on div at bounding box center [994, 289] width 147 height 49
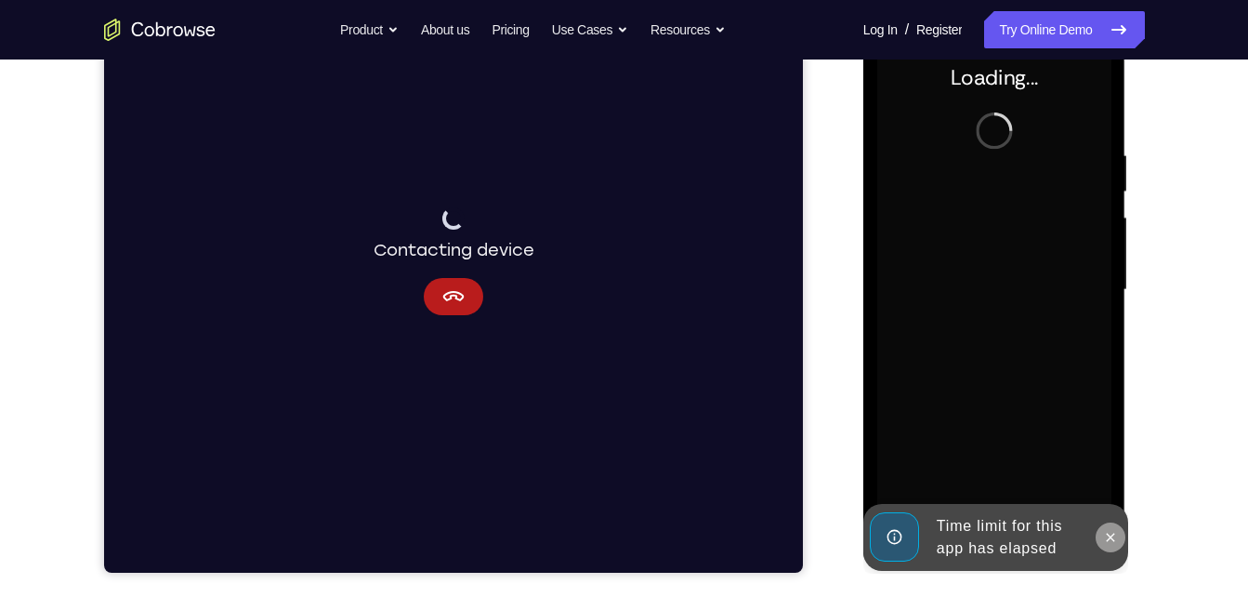
click at [1117, 545] on button at bounding box center [1111, 537] width 30 height 30
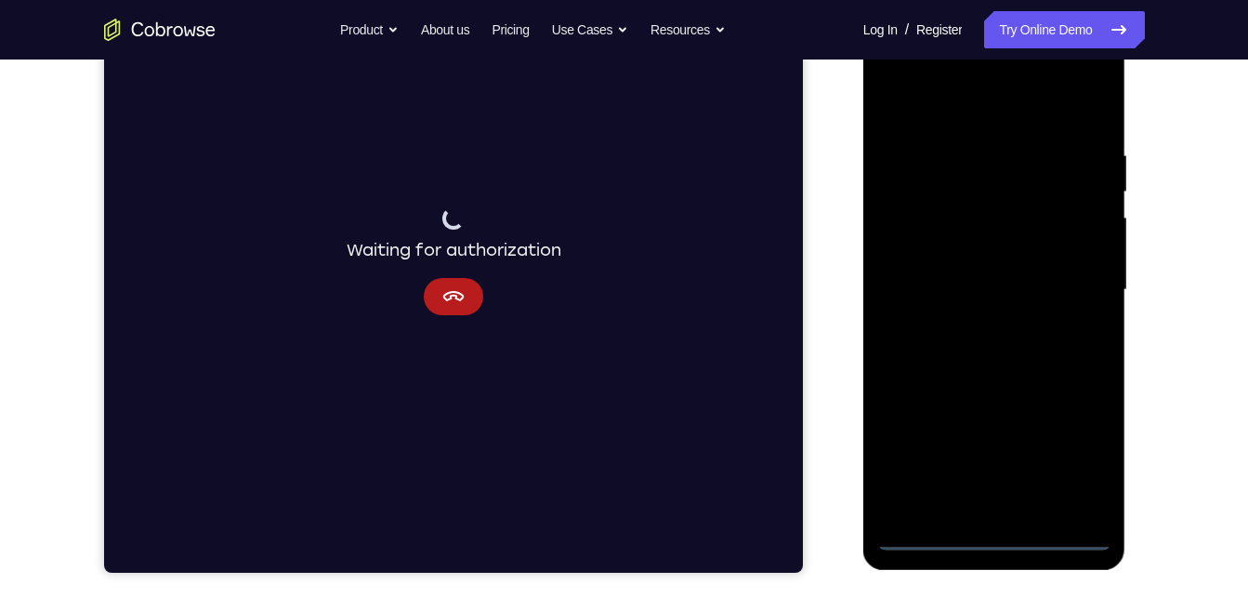
click at [980, 523] on div at bounding box center [994, 290] width 234 height 520
click at [991, 541] on div at bounding box center [994, 290] width 234 height 520
click at [1080, 459] on div at bounding box center [994, 290] width 234 height 520
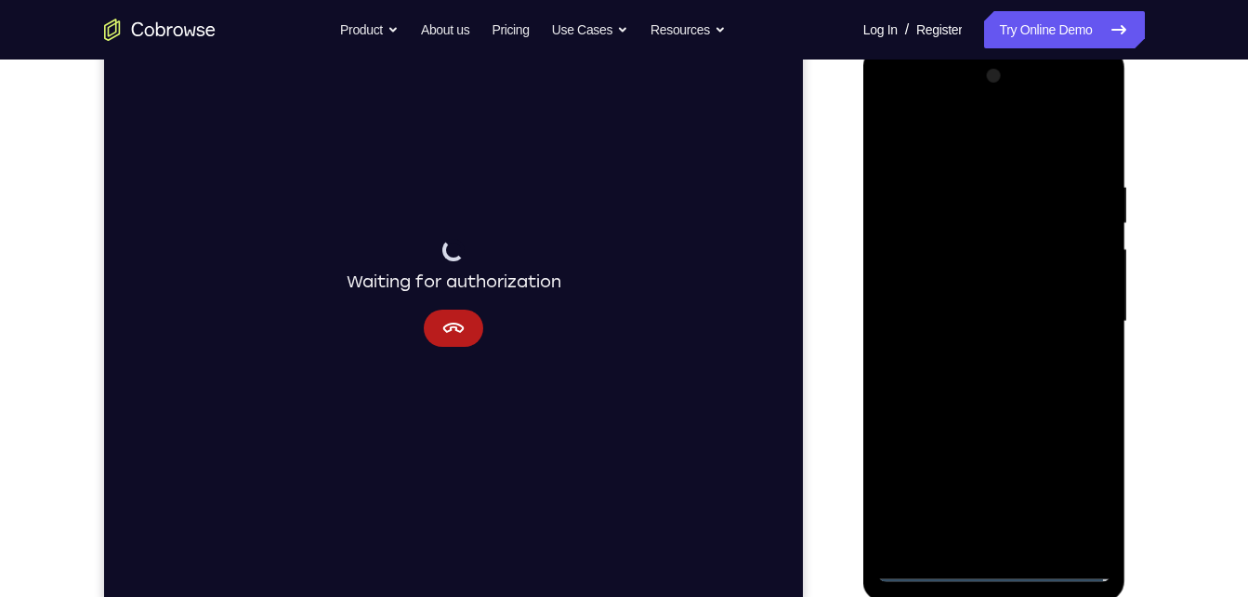
scroll to position [258, 0]
click at [962, 160] on div at bounding box center [994, 323] width 234 height 520
click at [1089, 314] on div at bounding box center [994, 323] width 234 height 520
click at [976, 358] on div at bounding box center [994, 323] width 234 height 520
click at [981, 309] on div at bounding box center [994, 323] width 234 height 520
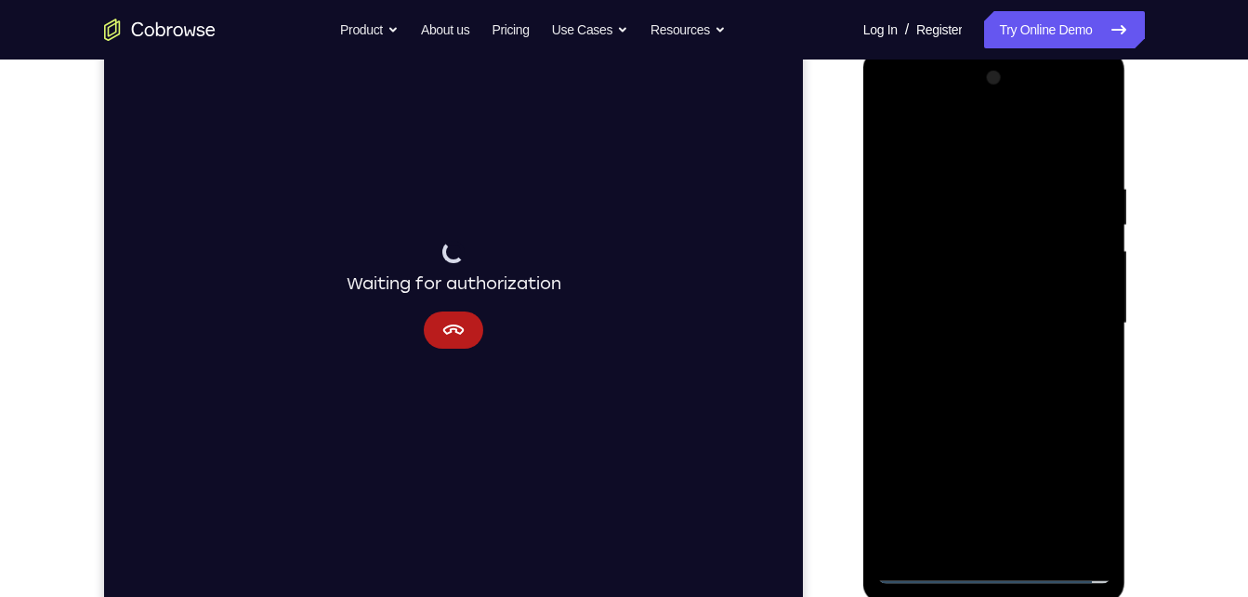
click at [987, 291] on div at bounding box center [994, 323] width 234 height 520
click at [974, 325] on div at bounding box center [994, 323] width 234 height 520
click at [978, 388] on div at bounding box center [994, 323] width 234 height 520
click at [971, 382] on div at bounding box center [994, 323] width 234 height 520
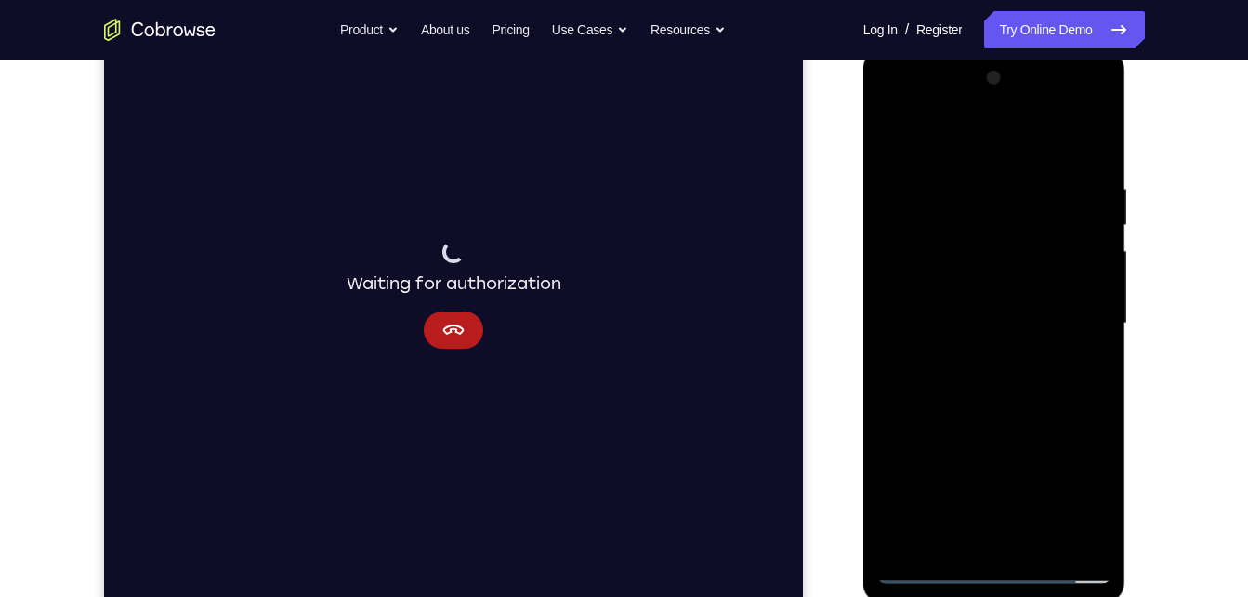
click at [959, 422] on div at bounding box center [994, 323] width 234 height 520
click at [1038, 546] on div at bounding box center [994, 323] width 234 height 520
click at [980, 417] on div at bounding box center [994, 323] width 234 height 520
click at [891, 127] on div at bounding box center [994, 323] width 234 height 520
click at [953, 533] on div at bounding box center [994, 323] width 234 height 520
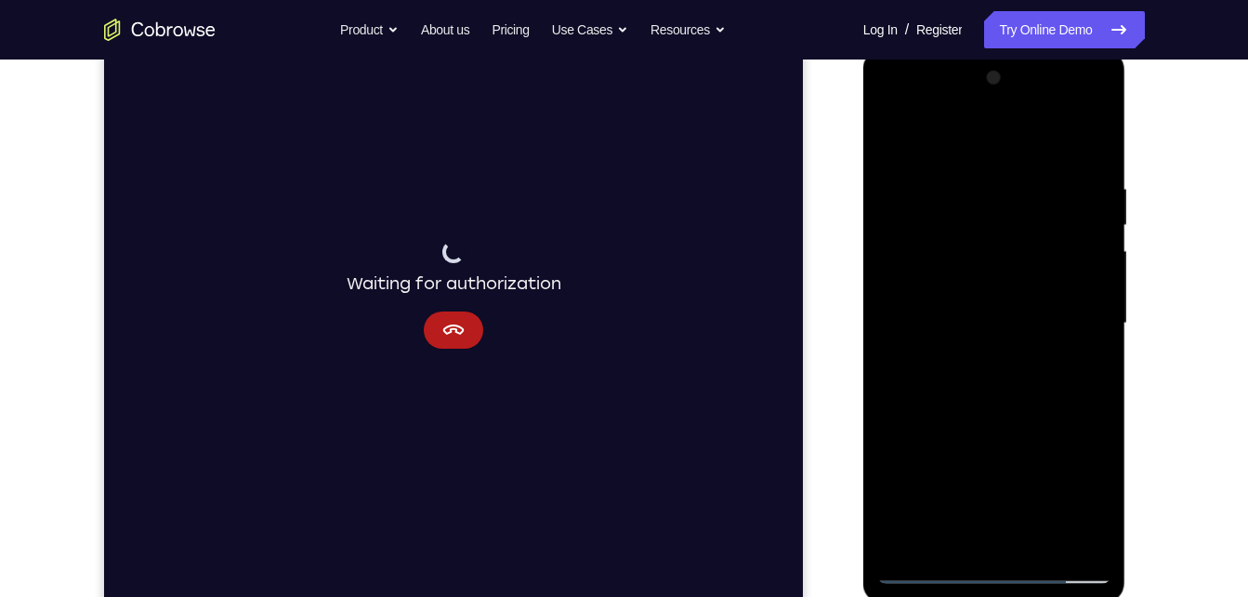
click at [1064, 139] on div at bounding box center [994, 323] width 234 height 520
click at [941, 222] on div at bounding box center [994, 323] width 234 height 520
drag, startPoint x: 941, startPoint y: 222, endPoint x: 956, endPoint y: 579, distance: 357.2
click at [956, 579] on div at bounding box center [994, 323] width 234 height 520
click at [905, 190] on div at bounding box center [994, 323] width 234 height 520
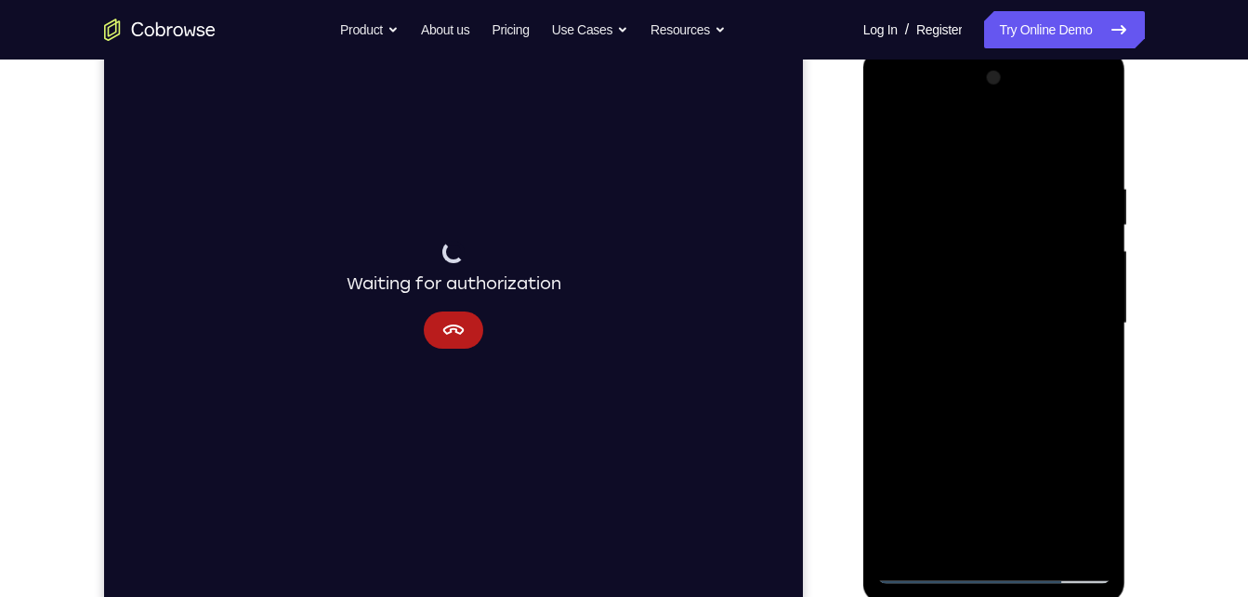
click at [905, 190] on div at bounding box center [994, 323] width 234 height 520
click at [897, 128] on div at bounding box center [994, 323] width 234 height 520
drag, startPoint x: 973, startPoint y: 205, endPoint x: 967, endPoint y: 644, distance: 438.7
click at [967, 596] on html "Online web based iOS Simulators and Android Emulators. Run iPhone, iPad, Mobile…" at bounding box center [995, 328] width 265 height 558
click at [944, 253] on div at bounding box center [994, 323] width 234 height 520
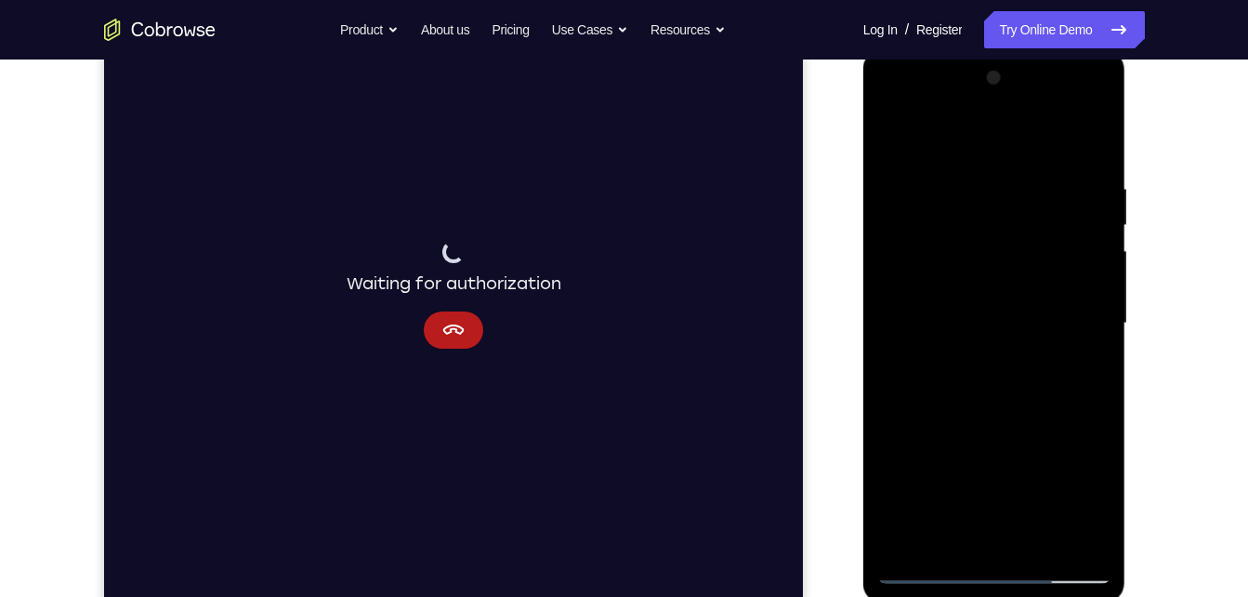
click at [926, 571] on div at bounding box center [994, 323] width 234 height 520
click at [975, 318] on div at bounding box center [994, 323] width 234 height 520
click at [902, 546] on div at bounding box center [994, 323] width 234 height 520
click at [1044, 549] on div at bounding box center [994, 323] width 234 height 520
click at [899, 137] on div at bounding box center [994, 323] width 234 height 520
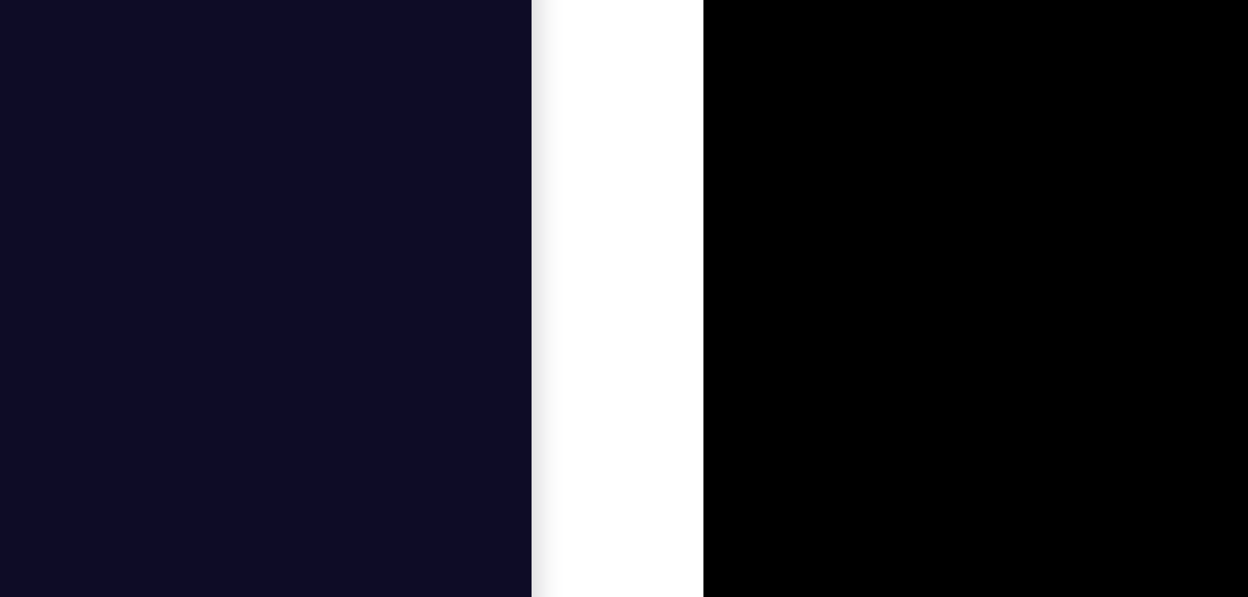
click at [860, 0] on div at bounding box center [834, 116] width 234 height 520
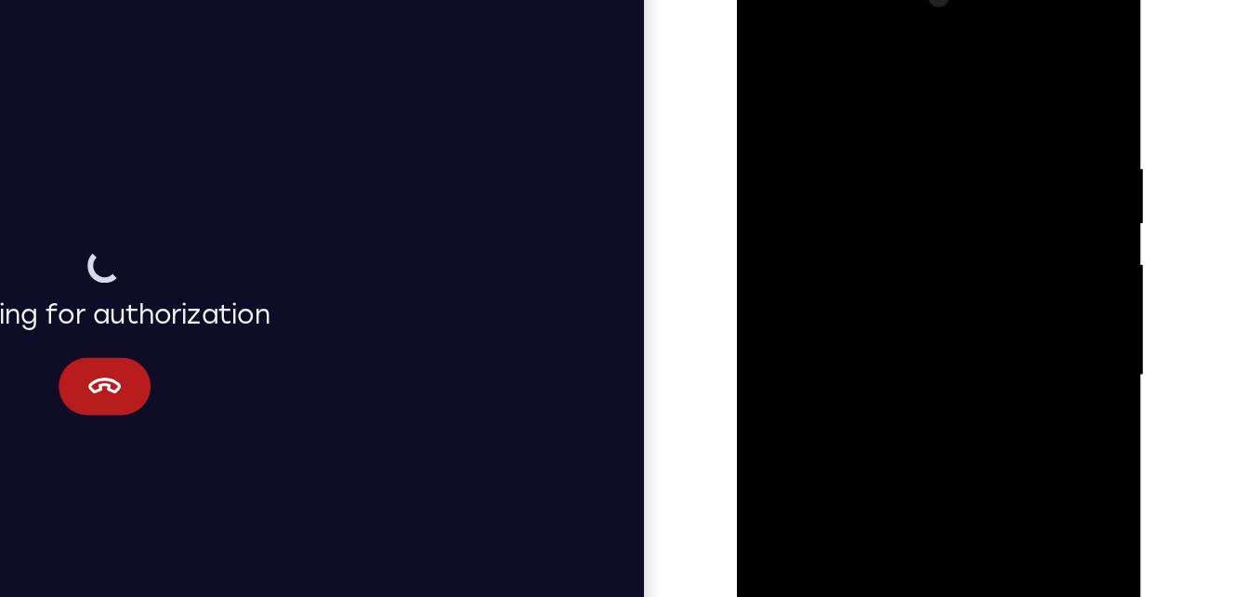
click at [968, 48] on div at bounding box center [868, 227] width 234 height 520
drag, startPoint x: 951, startPoint y: 85, endPoint x: 813, endPoint y: 95, distance: 137.9
click at [813, 95] on div at bounding box center [868, 227] width 234 height 520
drag, startPoint x: 919, startPoint y: 87, endPoint x: 757, endPoint y: 76, distance: 162.1
click at [757, 76] on div at bounding box center [868, 227] width 234 height 520
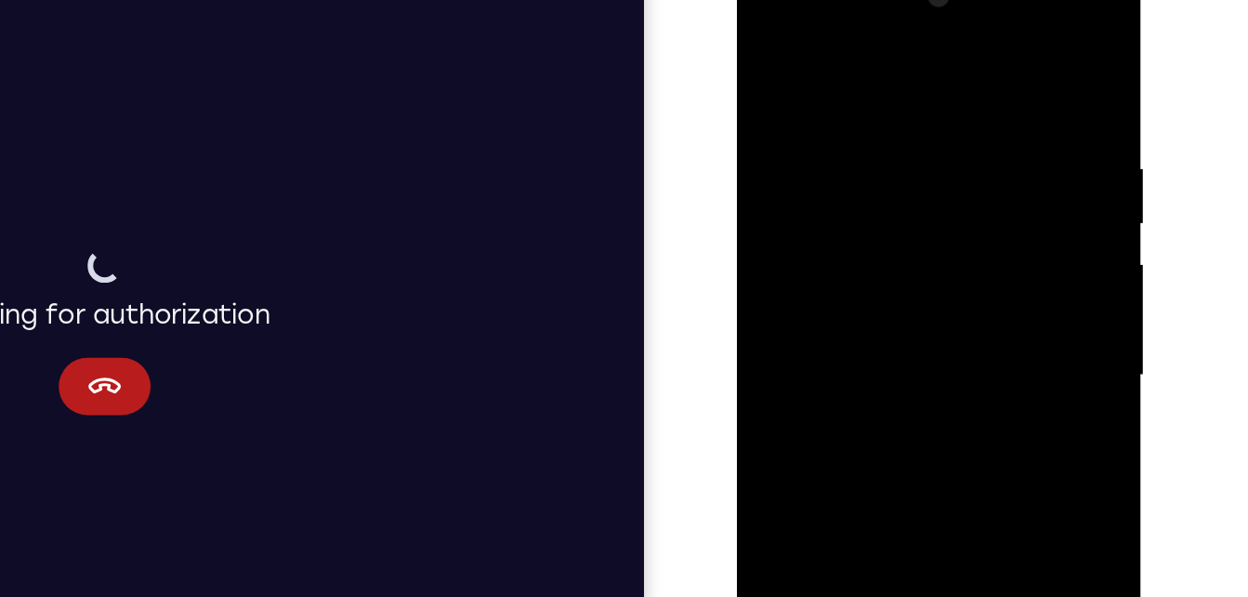
drag, startPoint x: 888, startPoint y: 95, endPoint x: 697, endPoint y: 102, distance: 191.6
click at [737, 102] on html "Online web based iOS Simulators and Android Emulators. Run iPhone, iPad, Mobile…" at bounding box center [869, 233] width 265 height 558
drag, startPoint x: 944, startPoint y: 87, endPoint x: 805, endPoint y: 111, distance: 141.3
click at [805, 111] on div at bounding box center [868, 227] width 234 height 520
drag, startPoint x: 941, startPoint y: 90, endPoint x: 666, endPoint y: 170, distance: 286.5
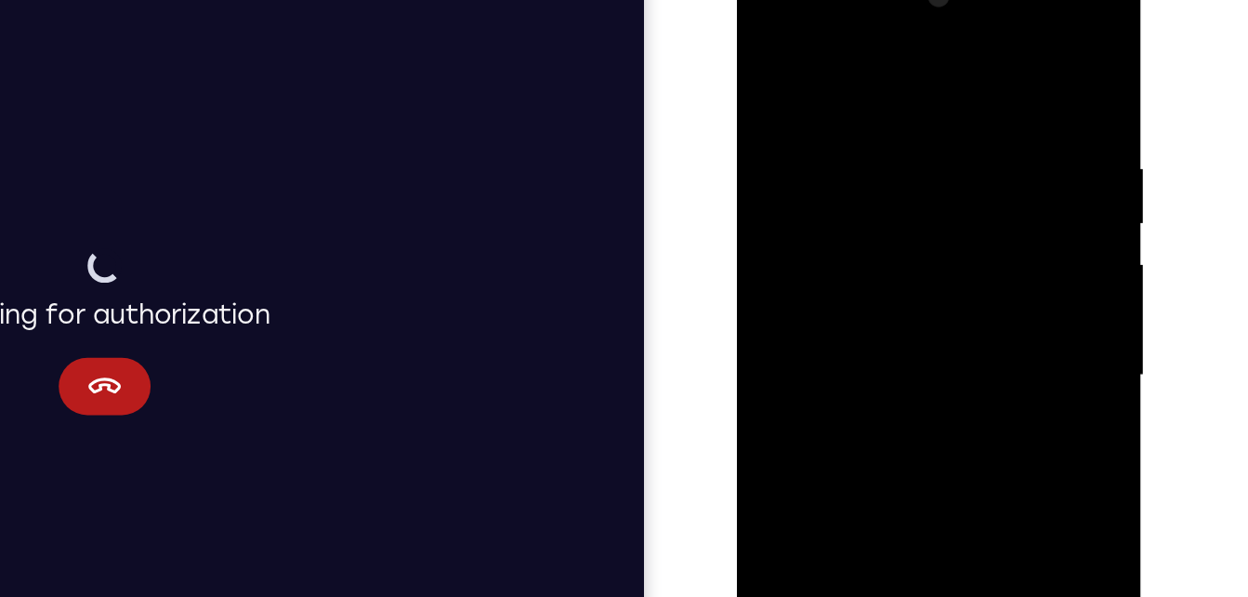
click at [737, 170] on html "Online web based iOS Simulators and Android Emulators. Run iPhone, iPad, Mobile…" at bounding box center [869, 233] width 265 height 558
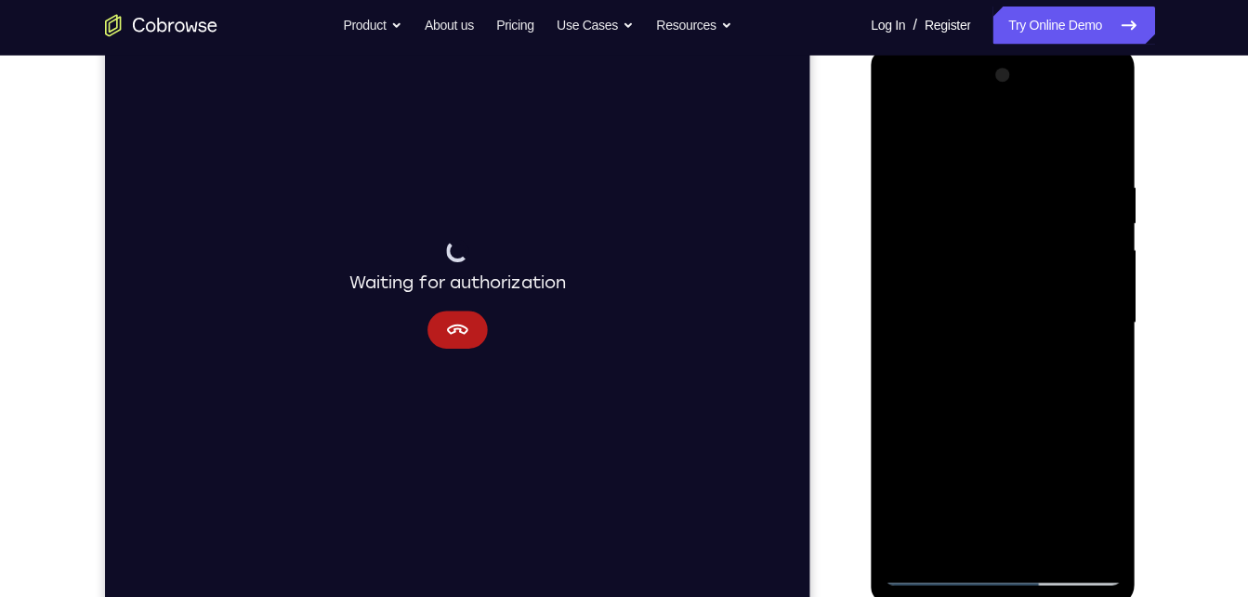
scroll to position [257, 0]
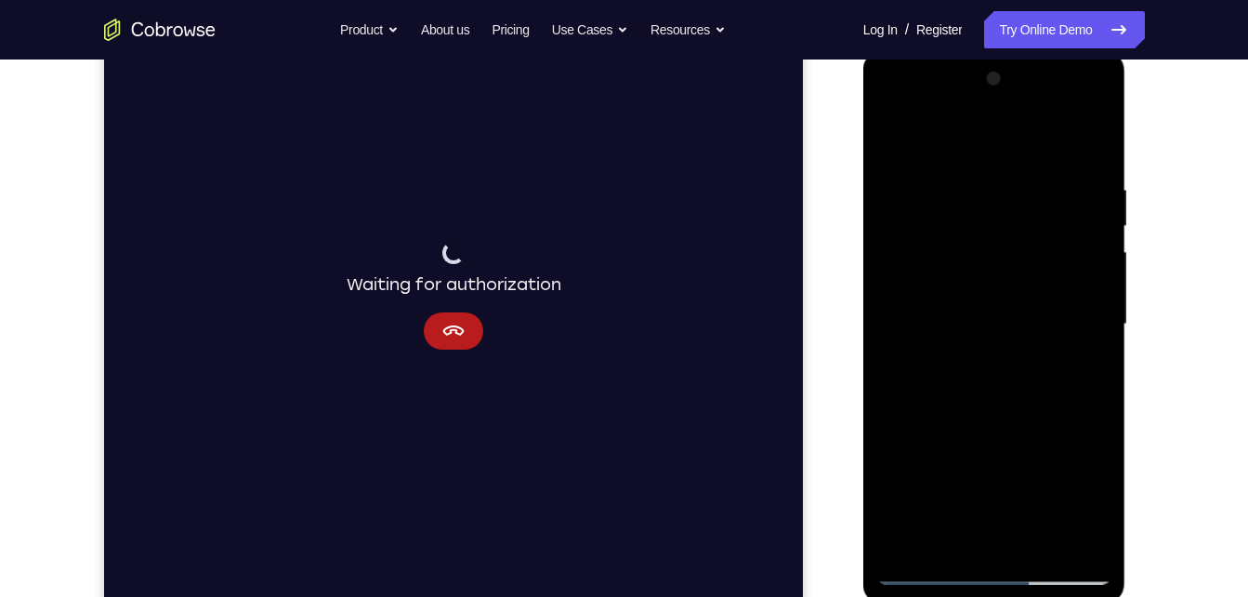
click at [1041, 552] on div at bounding box center [994, 324] width 234 height 520
click at [927, 587] on div at bounding box center [994, 327] width 263 height 554
click at [924, 571] on div at bounding box center [994, 324] width 234 height 520
click at [948, 545] on div at bounding box center [994, 324] width 234 height 520
click at [1040, 133] on div at bounding box center [994, 324] width 234 height 520
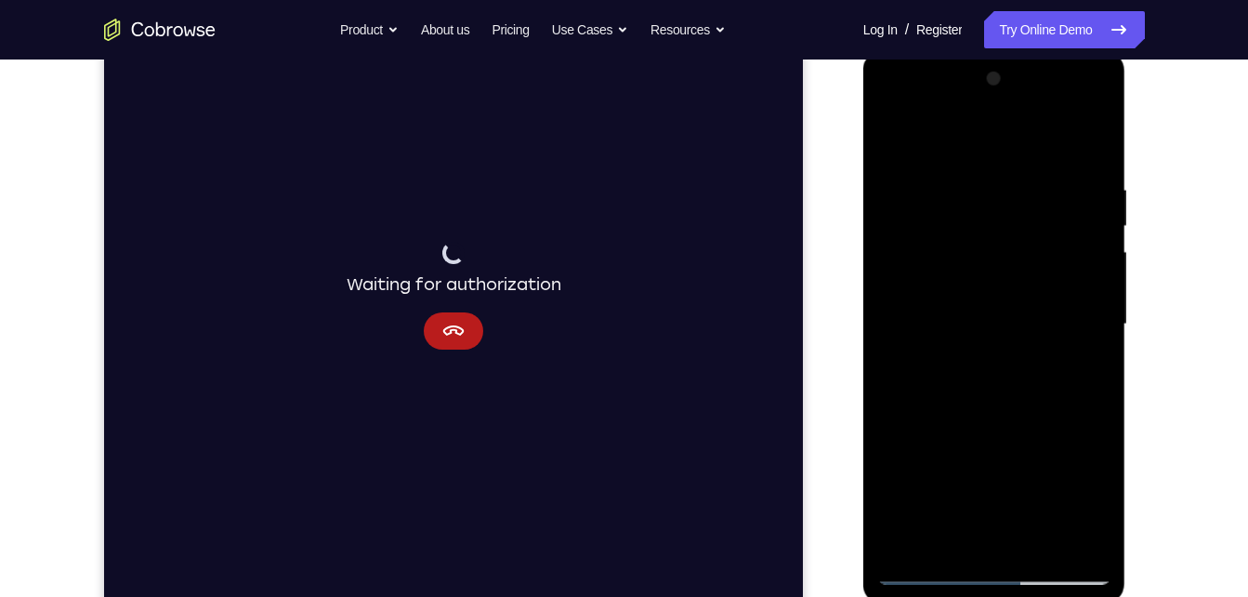
click at [1083, 131] on div at bounding box center [994, 324] width 234 height 520
click at [906, 545] on div at bounding box center [994, 324] width 234 height 520
drag, startPoint x: 932, startPoint y: 322, endPoint x: 894, endPoint y: 644, distance: 324.7
click at [894, 596] on html "Online web based iOS Simulators and Android Emulators. Run iPhone, iPad, Mobile…" at bounding box center [995, 329] width 265 height 558
drag, startPoint x: 1002, startPoint y: 240, endPoint x: 1032, endPoint y: 378, distance: 141.8
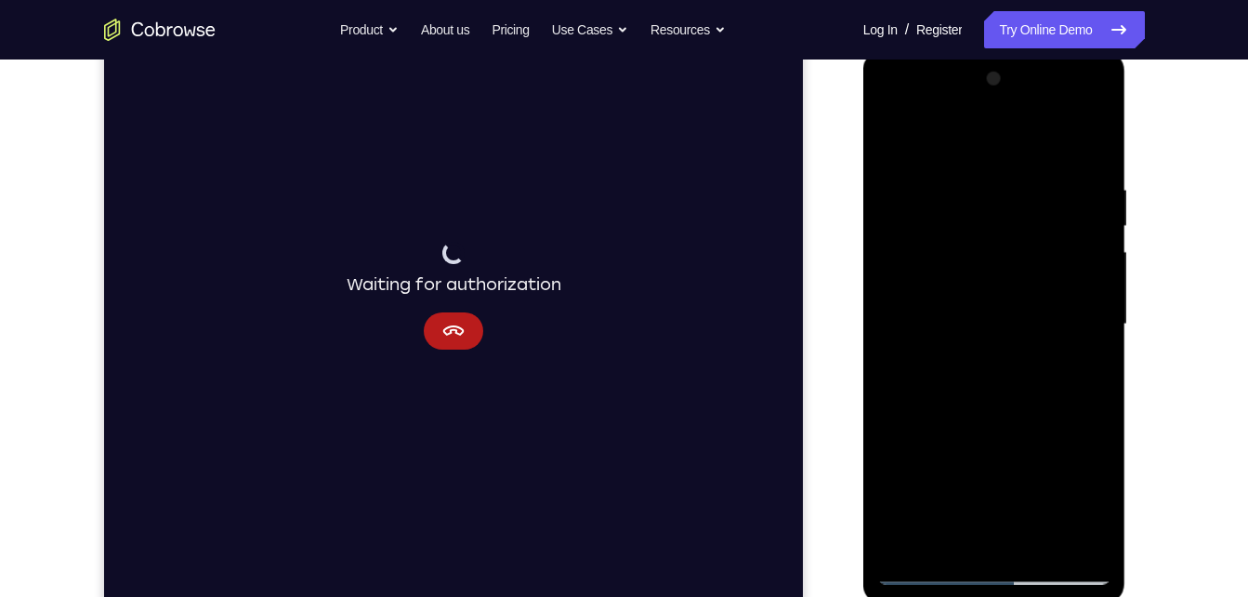
click at [1032, 378] on div at bounding box center [994, 324] width 234 height 520
drag, startPoint x: 1041, startPoint y: 229, endPoint x: 989, endPoint y: 379, distance: 159.3
click at [989, 379] on div at bounding box center [994, 324] width 234 height 520
drag, startPoint x: 1005, startPoint y: 240, endPoint x: 837, endPoint y: 642, distance: 435.8
click at [863, 596] on html "Online web based iOS Simulators and Android Emulators. Run iPhone, iPad, Mobile…" at bounding box center [995, 329] width 265 height 558
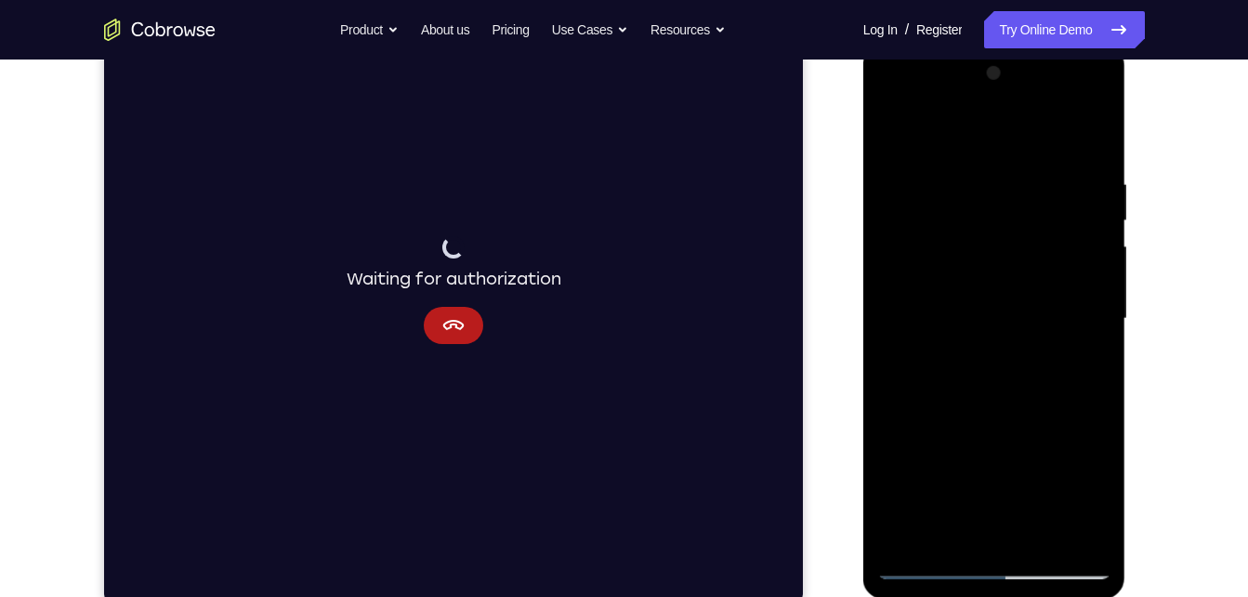
scroll to position [264, 0]
click at [1103, 515] on div at bounding box center [994, 318] width 234 height 520
click at [899, 532] on div at bounding box center [994, 318] width 234 height 520
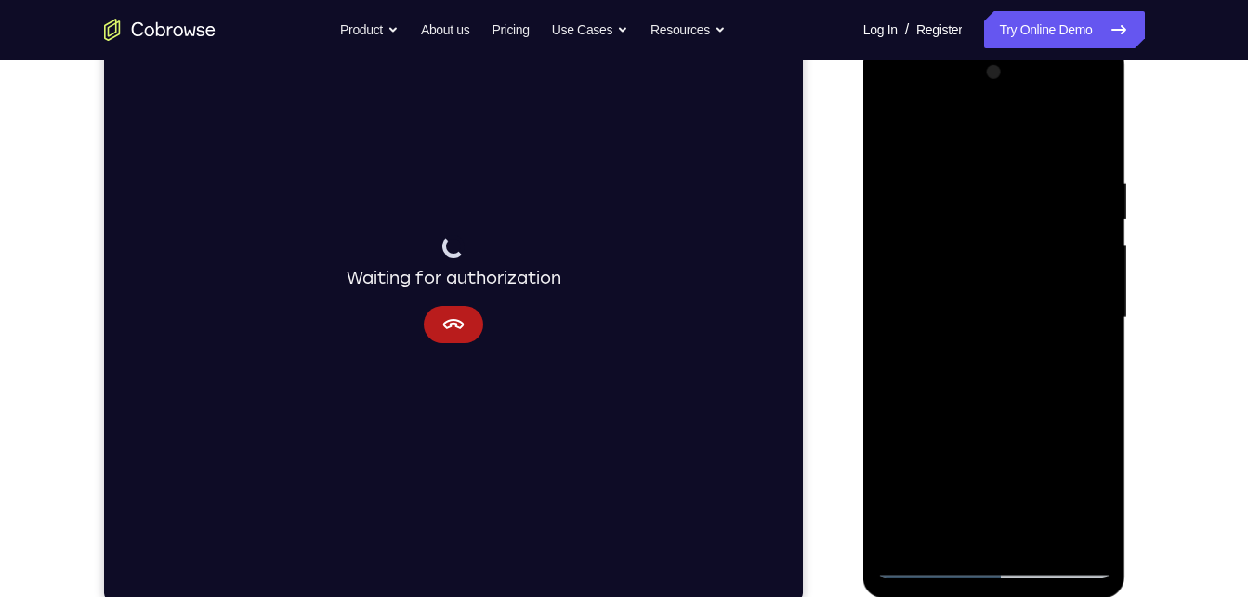
click at [899, 532] on div at bounding box center [994, 318] width 234 height 520
click at [904, 540] on div at bounding box center [994, 318] width 234 height 520
drag, startPoint x: 1100, startPoint y: 265, endPoint x: 1039, endPoint y: 584, distance: 324.6
click at [1039, 584] on div at bounding box center [994, 321] width 263 height 554
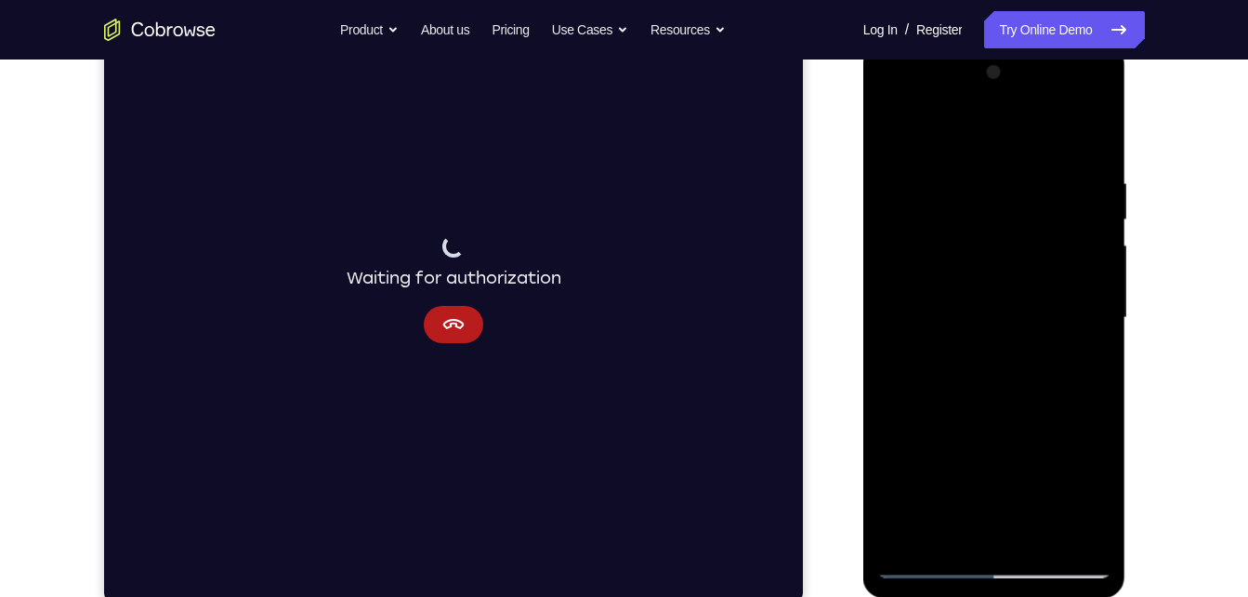
click at [1044, 541] on div at bounding box center [994, 318] width 234 height 520
click at [934, 561] on div at bounding box center [994, 318] width 234 height 520
click at [1037, 533] on div at bounding box center [994, 318] width 234 height 520
click at [931, 574] on div at bounding box center [994, 318] width 234 height 520
click at [951, 539] on div at bounding box center [994, 318] width 234 height 520
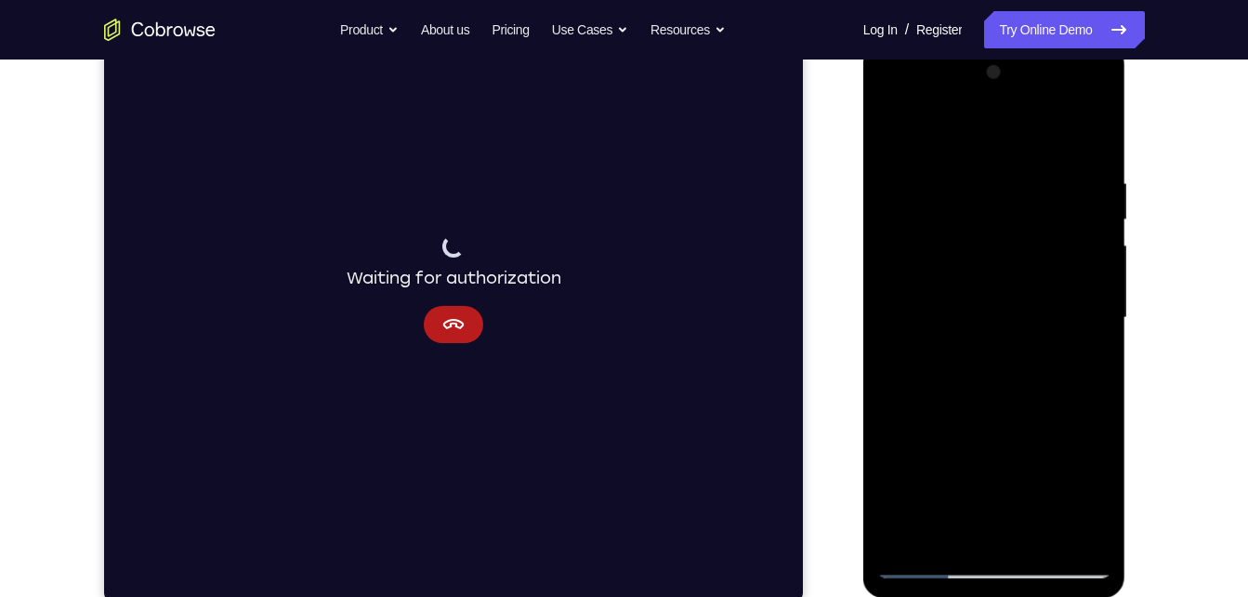
click at [1073, 128] on div at bounding box center [994, 318] width 234 height 520
click at [982, 135] on div at bounding box center [994, 318] width 234 height 520
click at [919, 245] on div at bounding box center [994, 318] width 234 height 520
click at [925, 252] on div at bounding box center [994, 318] width 234 height 520
drag, startPoint x: 936, startPoint y: 189, endPoint x: 1044, endPoint y: 624, distance: 448.1
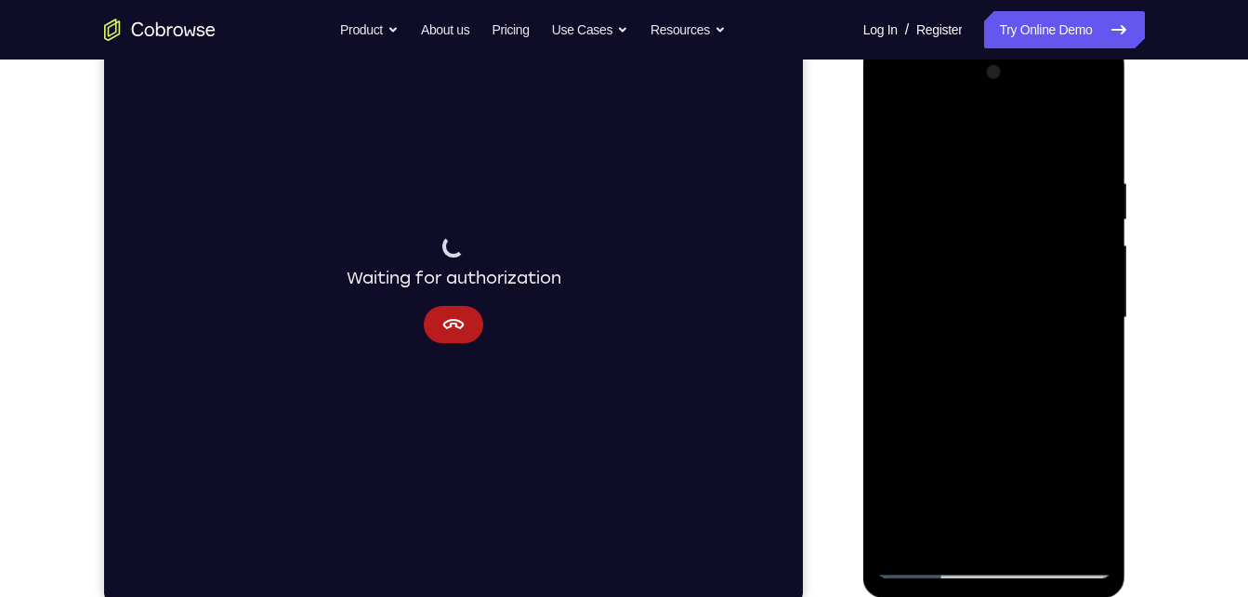
click at [1044, 596] on html "Online web based iOS Simulators and Android Emulators. Run iPhone, iPad, Mobile…" at bounding box center [995, 323] width 265 height 558
click at [897, 134] on div at bounding box center [994, 318] width 234 height 520
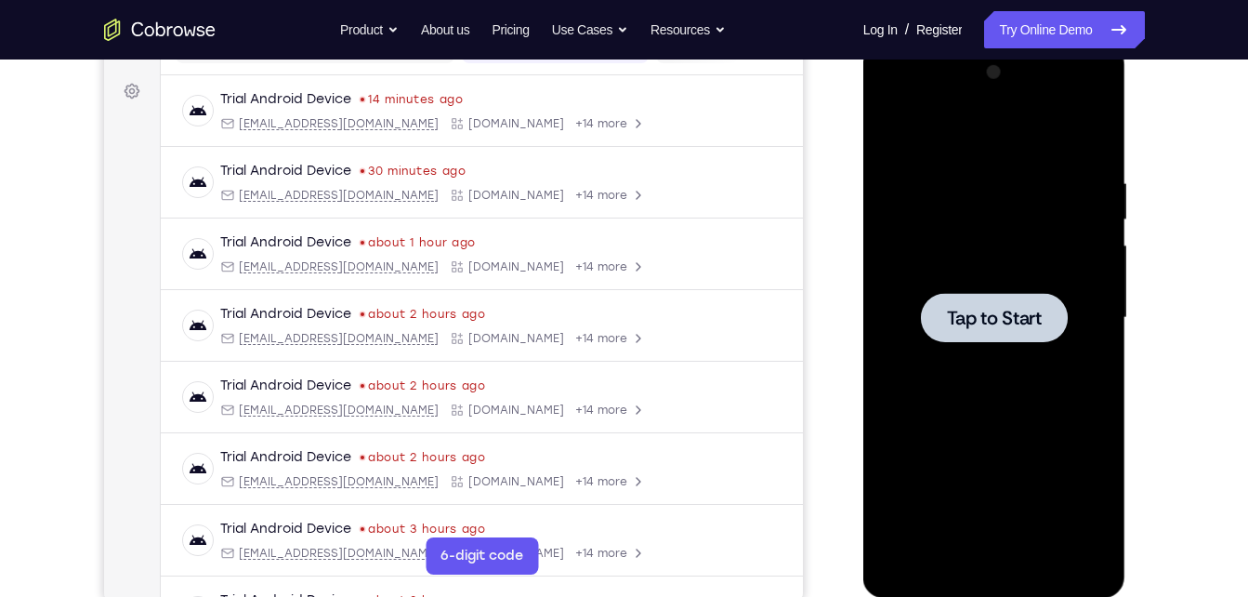
click at [909, 291] on div at bounding box center [994, 318] width 234 height 520
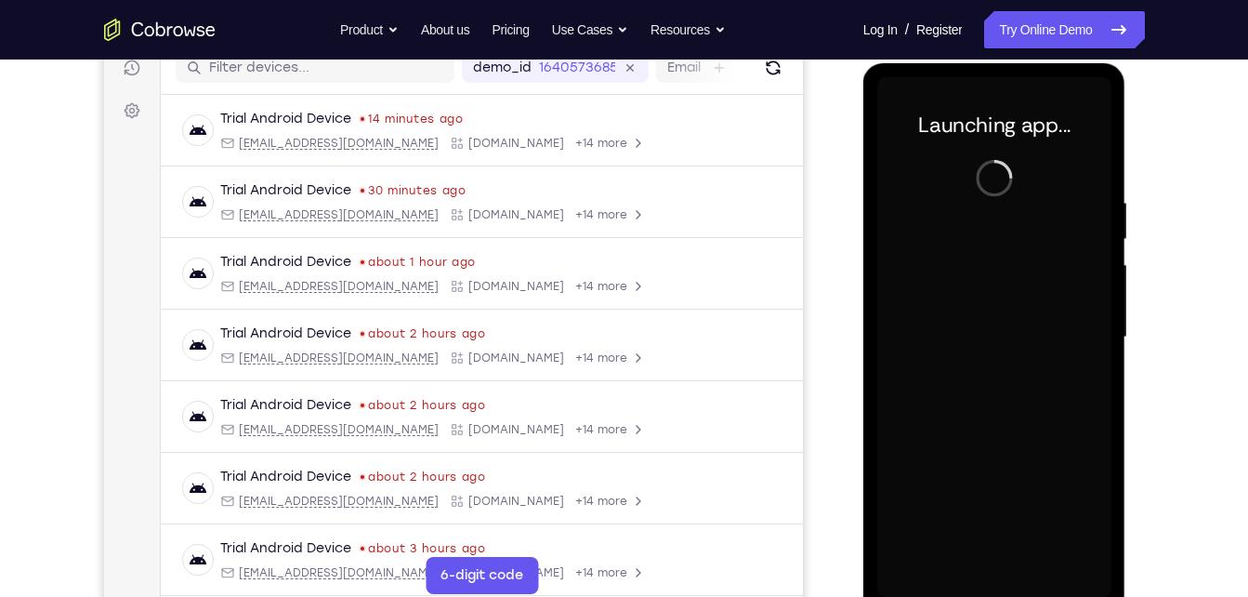
scroll to position [248, 0]
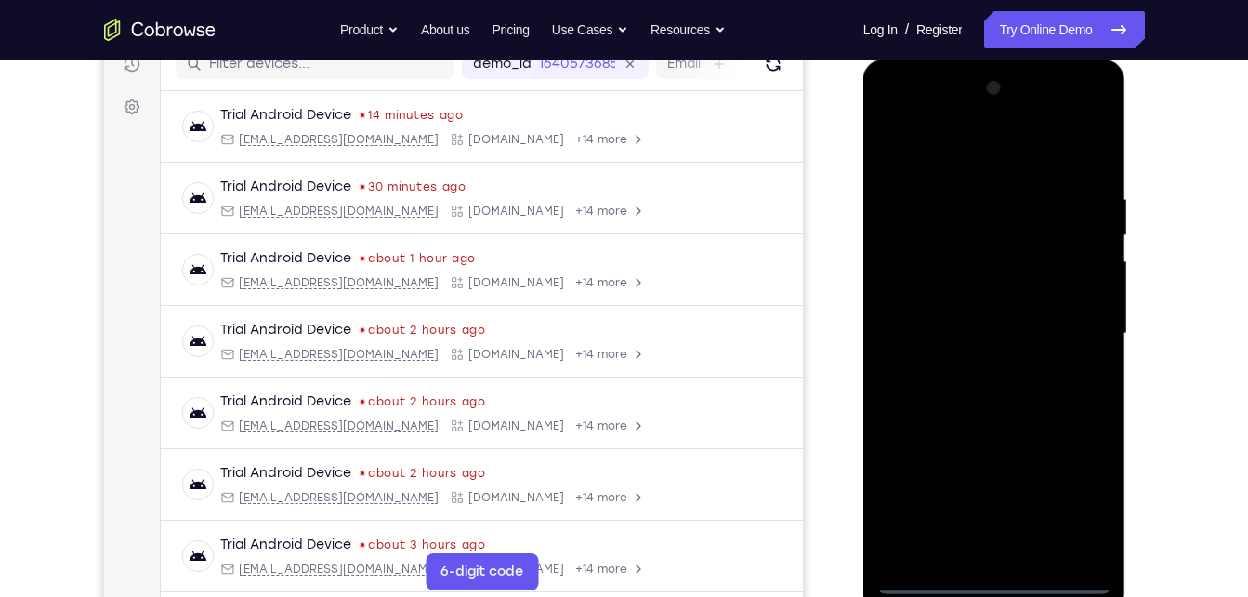
click at [1008, 574] on div at bounding box center [994, 333] width 234 height 520
click at [1077, 503] on div at bounding box center [994, 333] width 234 height 520
click at [990, 158] on div at bounding box center [994, 333] width 234 height 520
click at [1080, 329] on div at bounding box center [994, 333] width 234 height 520
click at [976, 366] on div at bounding box center [994, 333] width 234 height 520
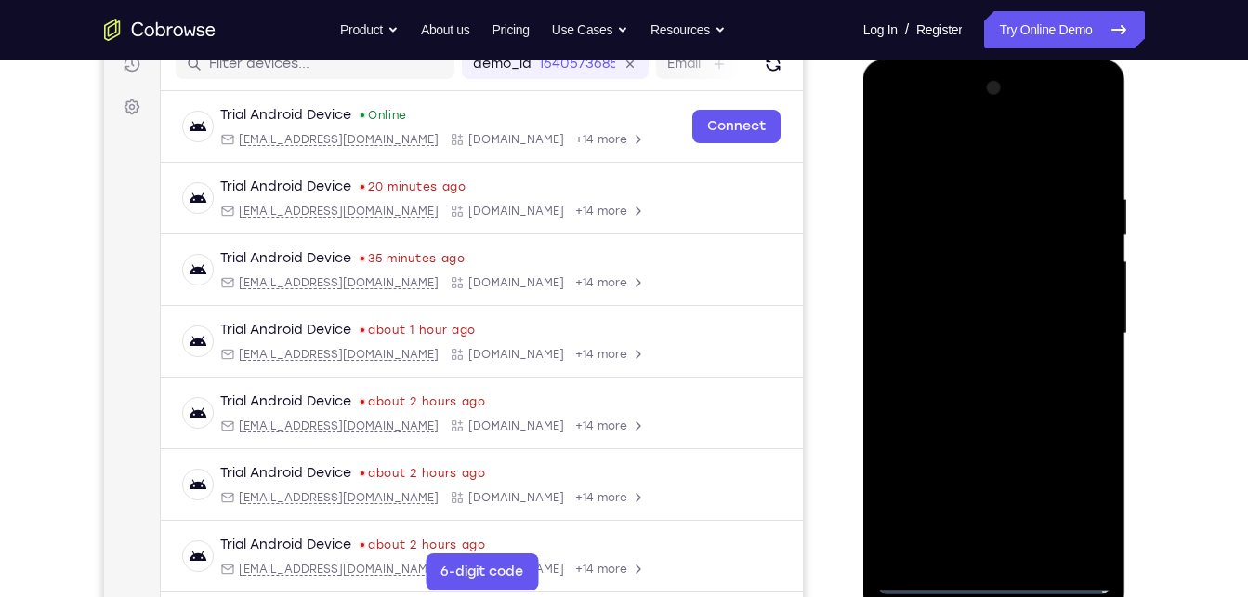
click at [949, 312] on div at bounding box center [994, 333] width 234 height 520
click at [956, 300] on div at bounding box center [994, 333] width 234 height 520
click at [970, 336] on div at bounding box center [994, 333] width 234 height 520
click at [966, 390] on div at bounding box center [994, 333] width 234 height 520
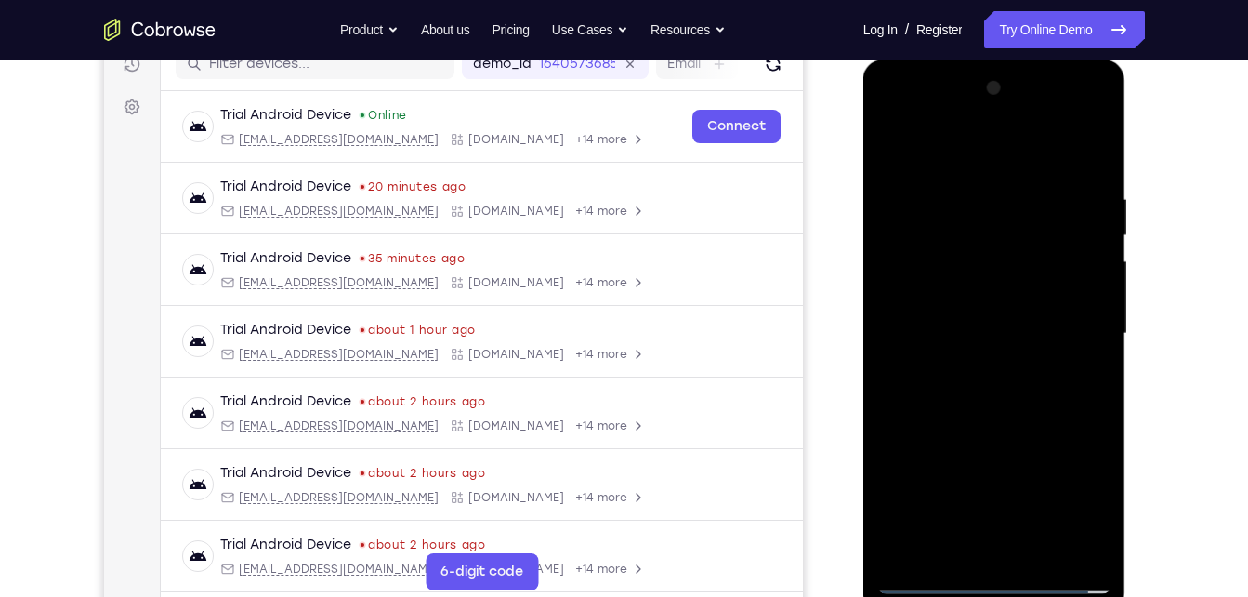
click at [1095, 145] on div at bounding box center [994, 333] width 234 height 520
drag, startPoint x: 1035, startPoint y: 240, endPoint x: 1086, endPoint y: 644, distance: 407.5
click at [1086, 596] on html "Online web based iOS Simulators and Android Emulators. Run iPhone, iPad, Mobile…" at bounding box center [995, 338] width 265 height 558
drag, startPoint x: 1032, startPoint y: 205, endPoint x: 972, endPoint y: 644, distance: 442.7
click at [972, 596] on html "Online web based iOS Simulators and Android Emulators. Run iPhone, iPad, Mobile…" at bounding box center [995, 338] width 265 height 558
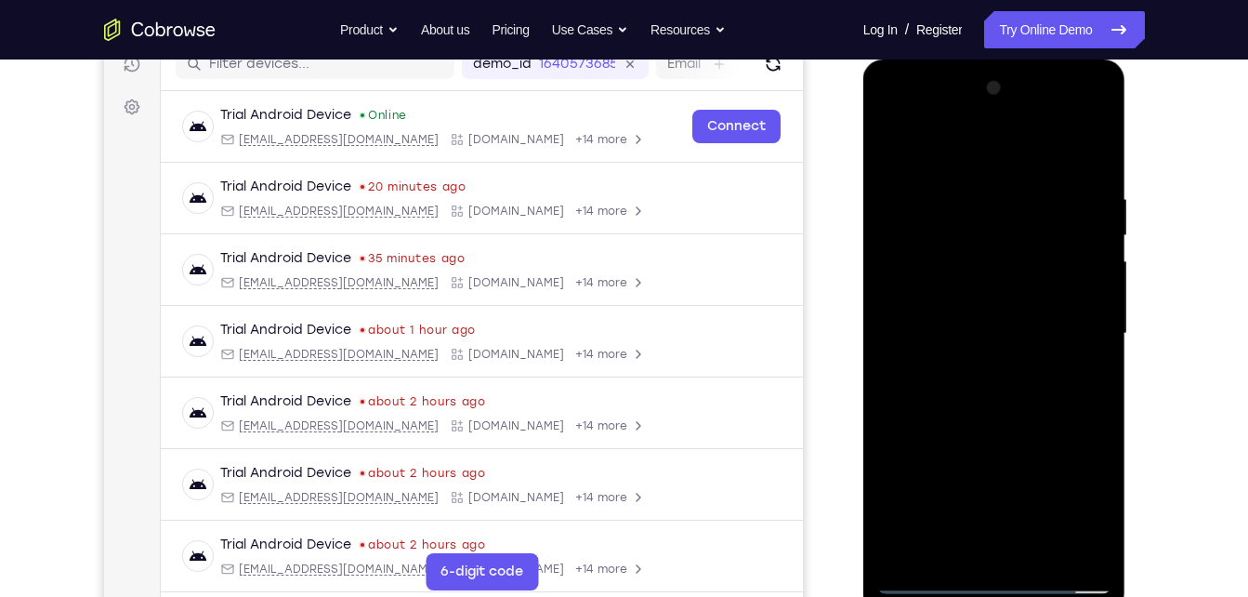
drag, startPoint x: 1071, startPoint y: 167, endPoint x: 1060, endPoint y: 195, distance: 29.7
click at [1060, 195] on div at bounding box center [994, 333] width 234 height 520
drag, startPoint x: 1060, startPoint y: 195, endPoint x: 987, endPoint y: 644, distance: 454.8
click at [987, 596] on html "Online web based iOS Simulators and Android Emulators. Run iPhone, iPad, Mobile…" at bounding box center [995, 338] width 265 height 558
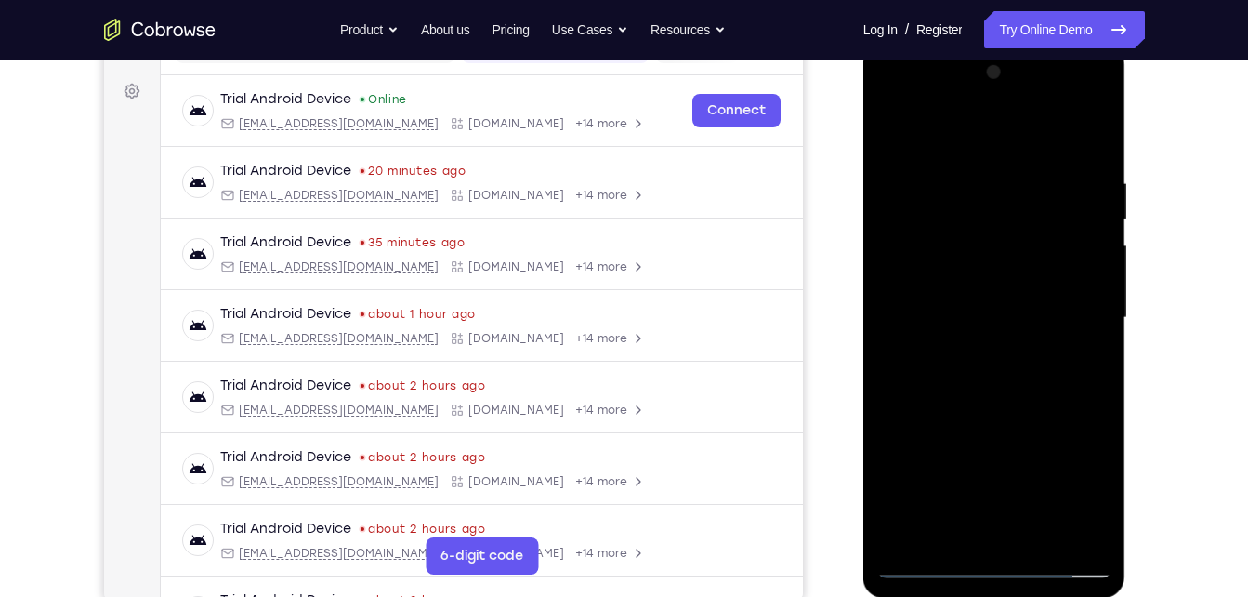
scroll to position [263, 0]
click at [1037, 534] on div at bounding box center [994, 319] width 234 height 520
click at [1037, 427] on div at bounding box center [994, 319] width 234 height 520
click at [898, 129] on div at bounding box center [994, 319] width 234 height 520
click at [948, 541] on div at bounding box center [994, 319] width 234 height 520
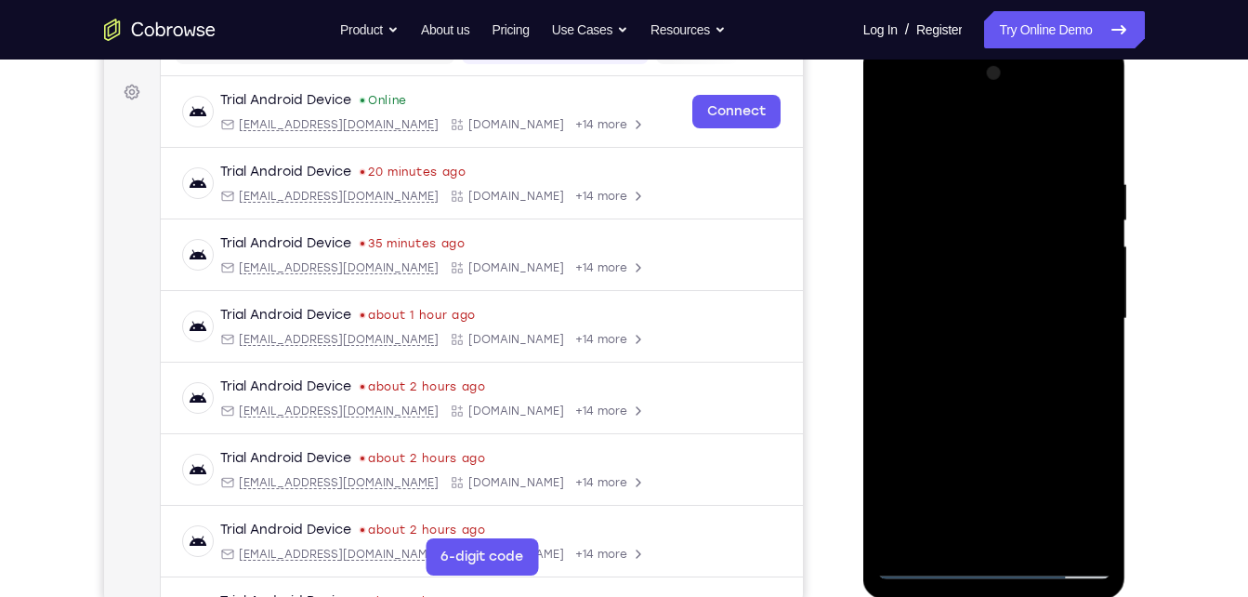
click at [1067, 132] on div at bounding box center [994, 319] width 234 height 520
click at [901, 176] on div at bounding box center [994, 319] width 234 height 520
click at [894, 215] on div at bounding box center [994, 319] width 234 height 520
click at [1098, 287] on div at bounding box center [994, 319] width 234 height 520
click at [914, 536] on div at bounding box center [994, 319] width 234 height 520
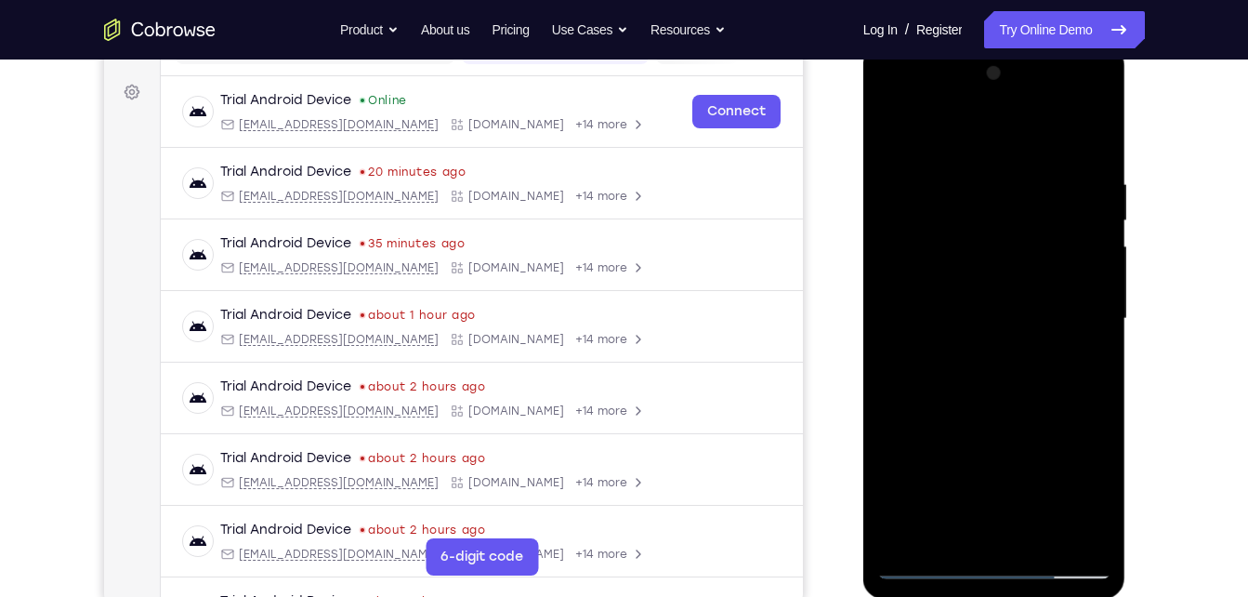
click at [948, 533] on div at bounding box center [994, 319] width 234 height 520
click at [1049, 531] on div at bounding box center [994, 319] width 234 height 520
click at [940, 570] on div at bounding box center [994, 319] width 234 height 520
click at [990, 531] on div at bounding box center [994, 319] width 234 height 520
drag, startPoint x: 926, startPoint y: 540, endPoint x: 940, endPoint y: 540, distance: 14.9
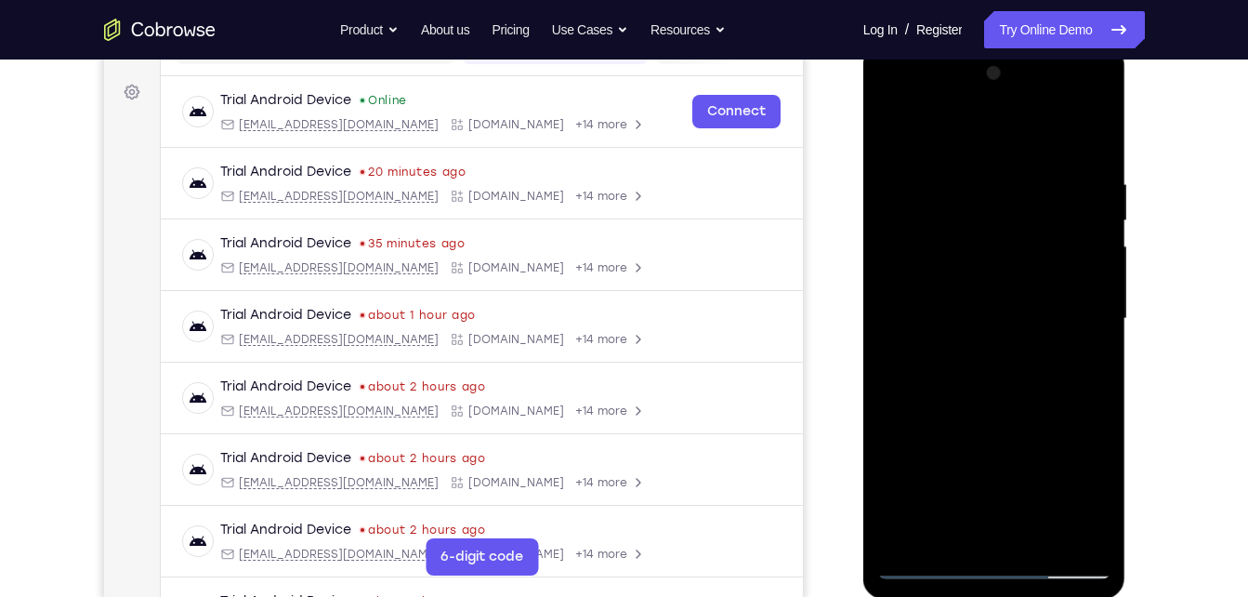
click at [940, 540] on div at bounding box center [994, 319] width 234 height 520
click at [938, 540] on div at bounding box center [994, 319] width 234 height 520
click at [1000, 539] on div at bounding box center [994, 319] width 234 height 520
drag, startPoint x: 1030, startPoint y: 397, endPoint x: 992, endPoint y: 110, distance: 289.7
click at [992, 110] on div at bounding box center [994, 319] width 234 height 520
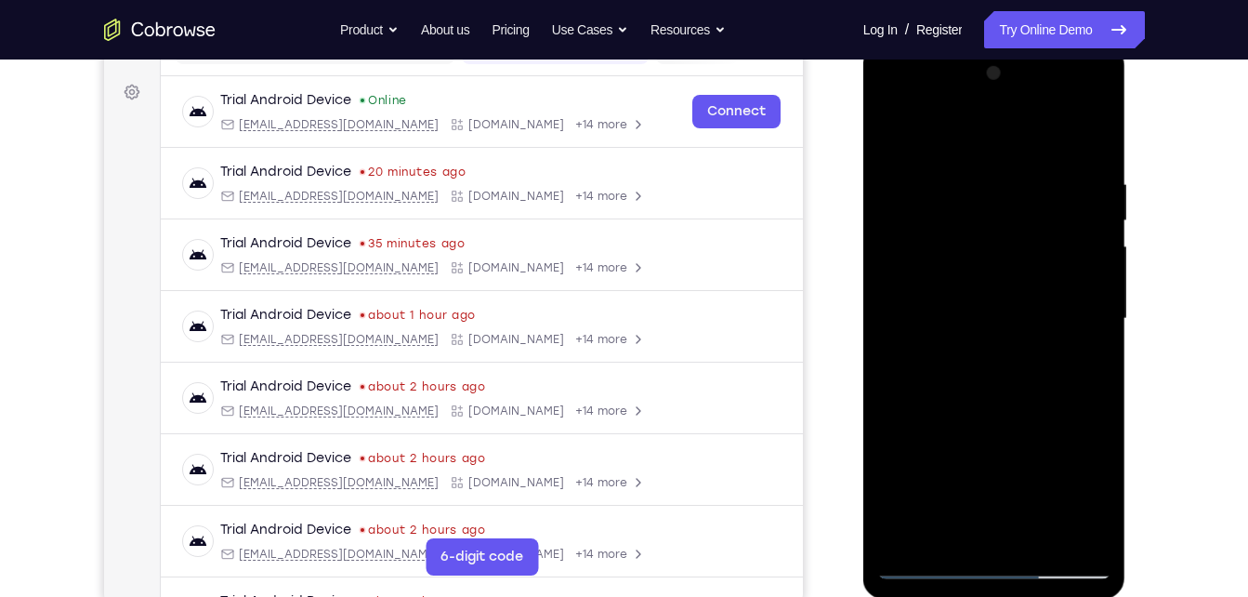
drag, startPoint x: 982, startPoint y: 408, endPoint x: 877, endPoint y: 140, distance: 287.5
click at [877, 140] on div at bounding box center [994, 319] width 234 height 520
drag, startPoint x: 995, startPoint y: 408, endPoint x: 923, endPoint y: 235, distance: 187.4
click at [923, 235] on div at bounding box center [994, 319] width 234 height 520
drag, startPoint x: 992, startPoint y: 151, endPoint x: 996, endPoint y: 99, distance: 52.2
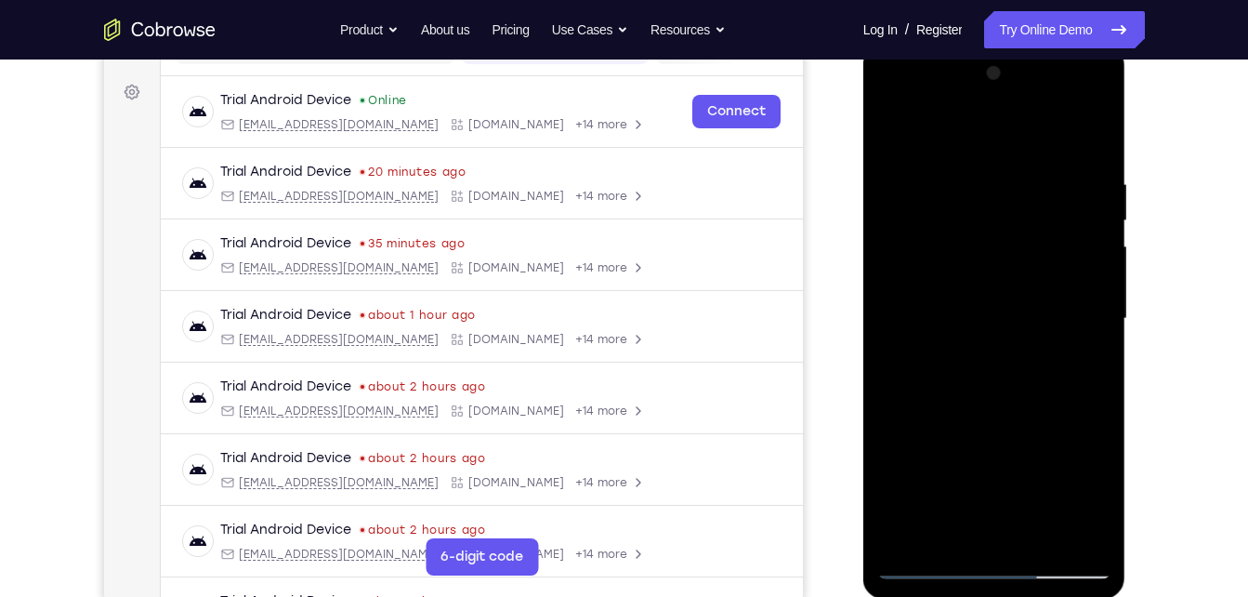
click at [996, 99] on div at bounding box center [994, 319] width 234 height 520
drag, startPoint x: 973, startPoint y: 388, endPoint x: 981, endPoint y: 37, distance: 350.5
click at [981, 45] on html "Online web based iOS Simulators and Android Emulators. Run iPhone, iPad, Mobile…" at bounding box center [995, 324] width 265 height 558
drag, startPoint x: 995, startPoint y: 391, endPoint x: 948, endPoint y: 132, distance: 263.6
click at [948, 132] on div at bounding box center [994, 319] width 234 height 520
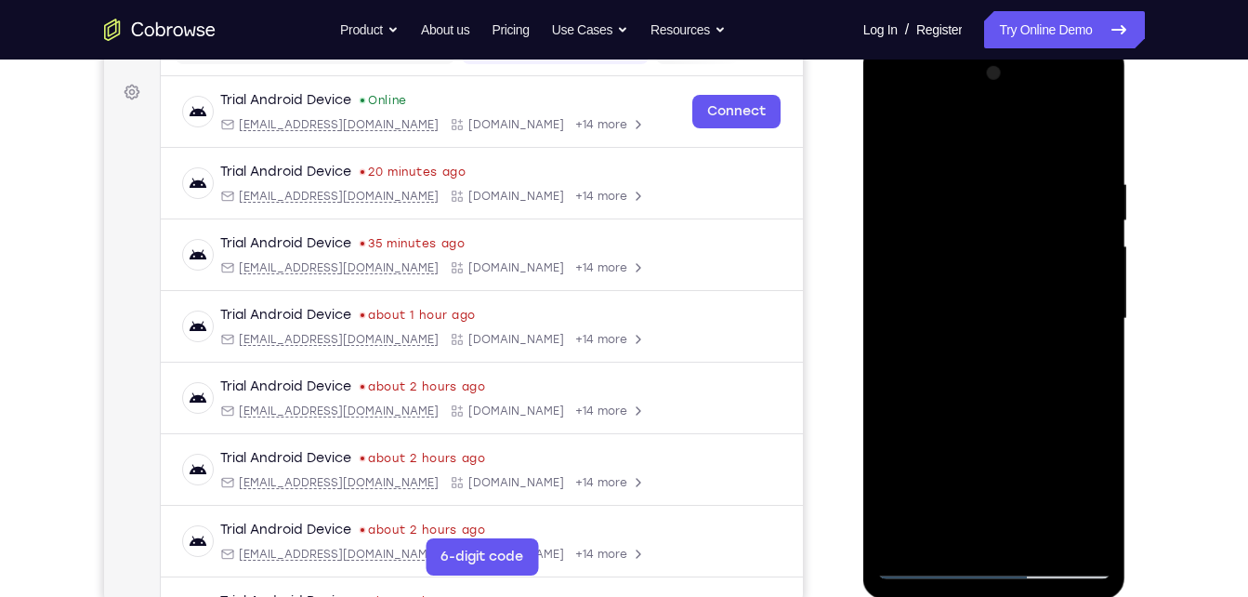
drag, startPoint x: 995, startPoint y: 402, endPoint x: 896, endPoint y: 79, distance: 338.3
click at [896, 79] on div at bounding box center [994, 319] width 234 height 520
drag, startPoint x: 1015, startPoint y: 387, endPoint x: 976, endPoint y: 57, distance: 332.2
click at [976, 57] on div at bounding box center [994, 322] width 263 height 554
drag, startPoint x: 974, startPoint y: 283, endPoint x: 957, endPoint y: 167, distance: 116.4
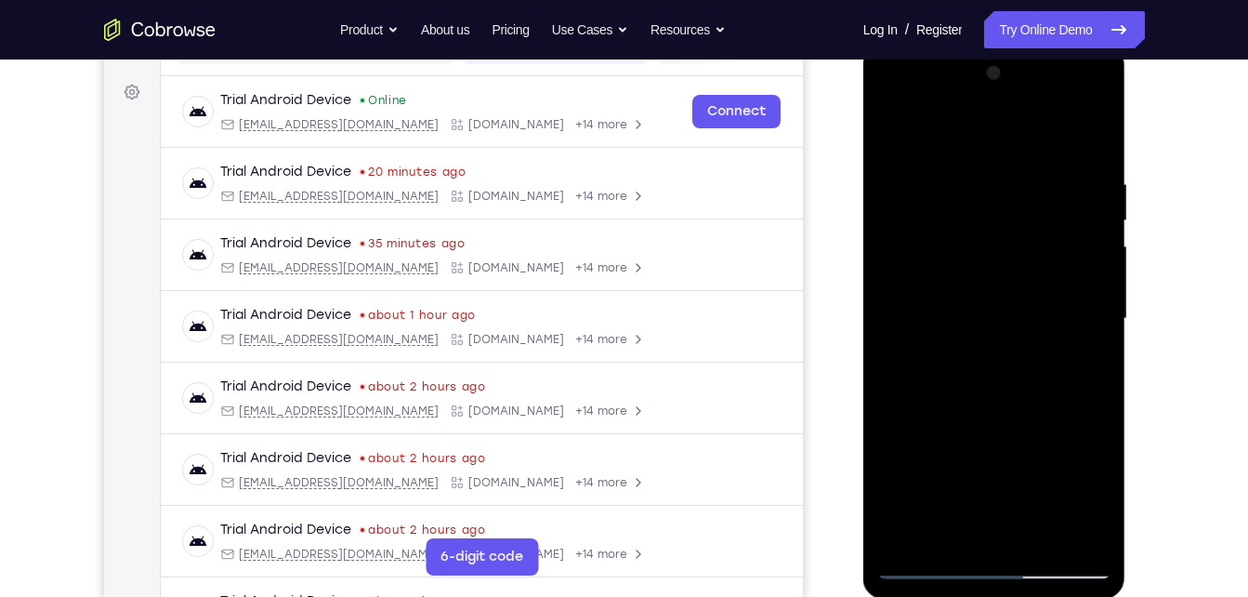
click at [957, 167] on div at bounding box center [994, 319] width 234 height 520
drag, startPoint x: 1022, startPoint y: 382, endPoint x: 1005, endPoint y: 218, distance: 164.5
click at [1005, 218] on div at bounding box center [994, 319] width 234 height 520
drag, startPoint x: 996, startPoint y: 405, endPoint x: 1026, endPoint y: 99, distance: 307.2
click at [1026, 99] on div at bounding box center [994, 319] width 234 height 520
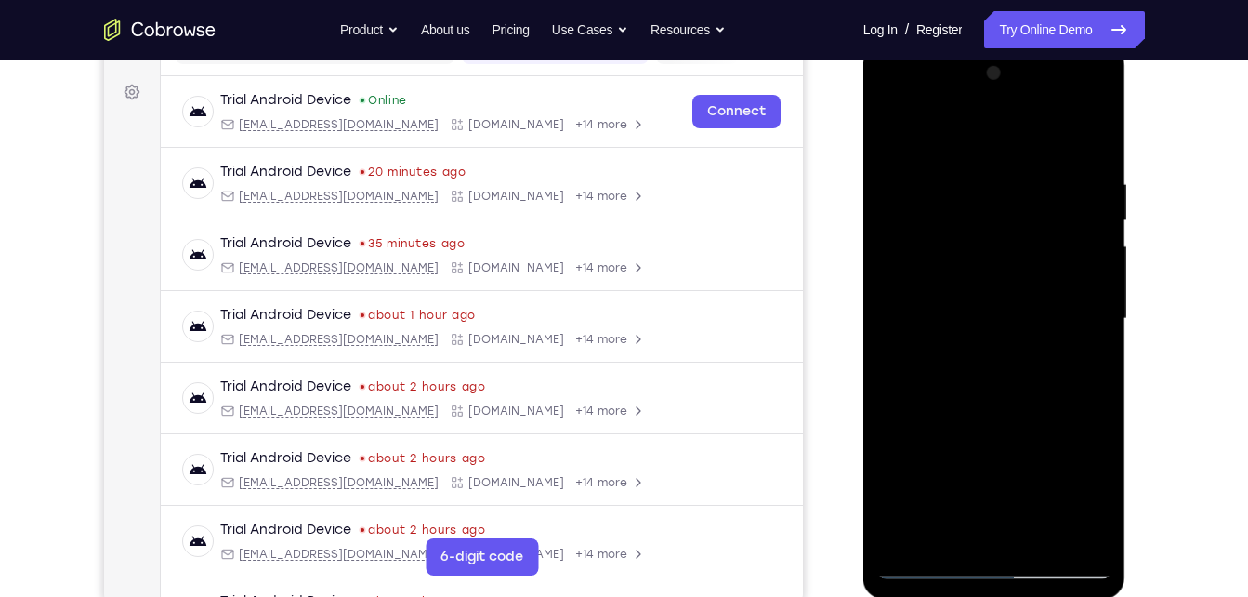
drag, startPoint x: 929, startPoint y: 378, endPoint x: 926, endPoint y: 64, distance: 314.1
click at [926, 64] on div at bounding box center [994, 319] width 234 height 520
drag, startPoint x: 1012, startPoint y: 395, endPoint x: 968, endPoint y: 137, distance: 262.0
click at [968, 137] on div at bounding box center [994, 319] width 234 height 520
drag, startPoint x: 991, startPoint y: 388, endPoint x: 985, endPoint y: 225, distance: 163.7
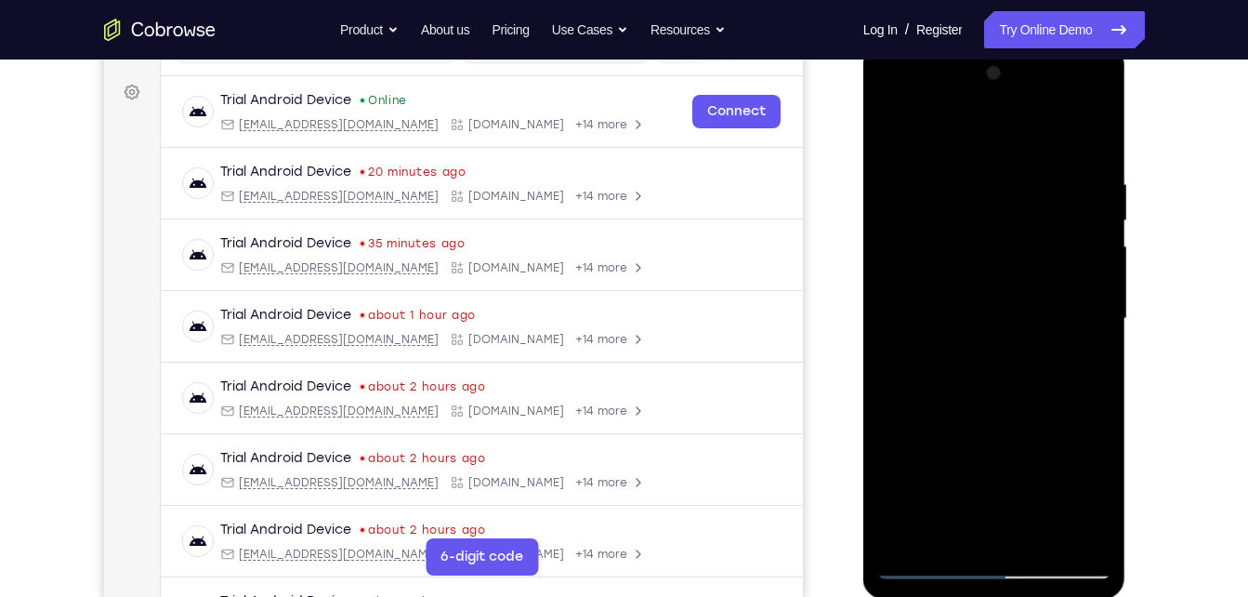
click at [985, 225] on div at bounding box center [994, 319] width 234 height 520
drag, startPoint x: 989, startPoint y: 372, endPoint x: 975, endPoint y: 159, distance: 213.3
click at [975, 159] on div at bounding box center [994, 319] width 234 height 520
drag, startPoint x: 1001, startPoint y: 400, endPoint x: 969, endPoint y: 231, distance: 171.1
click at [969, 231] on div at bounding box center [994, 319] width 234 height 520
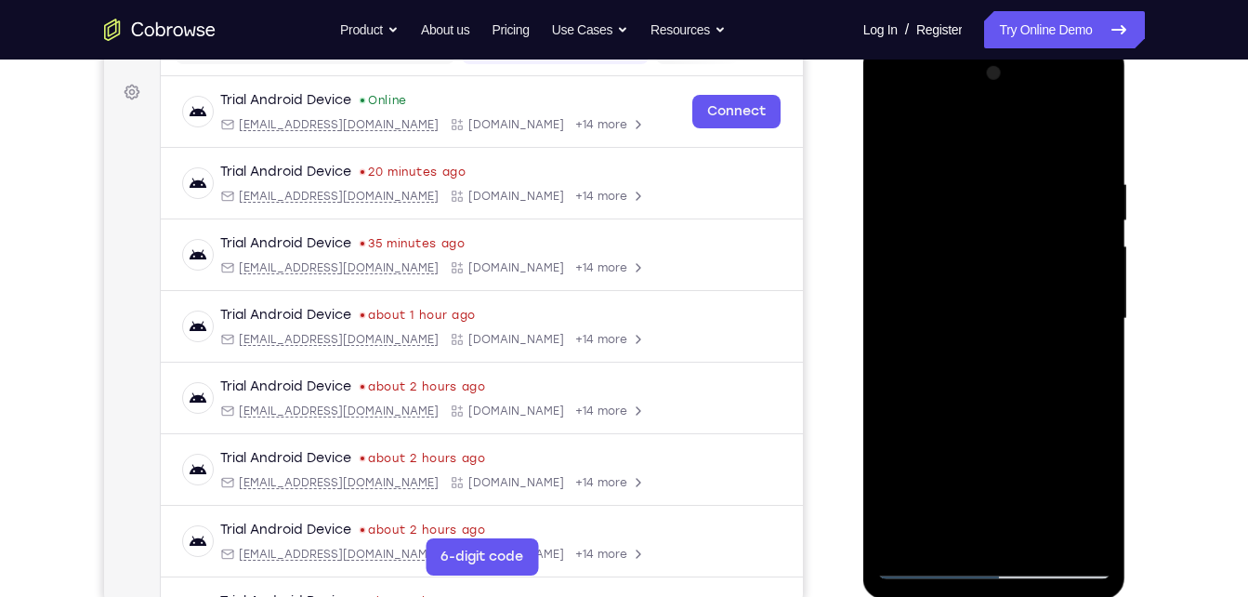
drag, startPoint x: 1018, startPoint y: 424, endPoint x: 1025, endPoint y: 151, distance: 273.3
click at [1025, 151] on div at bounding box center [994, 319] width 234 height 520
drag, startPoint x: 1022, startPoint y: 413, endPoint x: 1025, endPoint y: 116, distance: 296.5
click at [1025, 116] on div at bounding box center [994, 319] width 234 height 520
drag, startPoint x: 982, startPoint y: 438, endPoint x: 945, endPoint y: 132, distance: 308.0
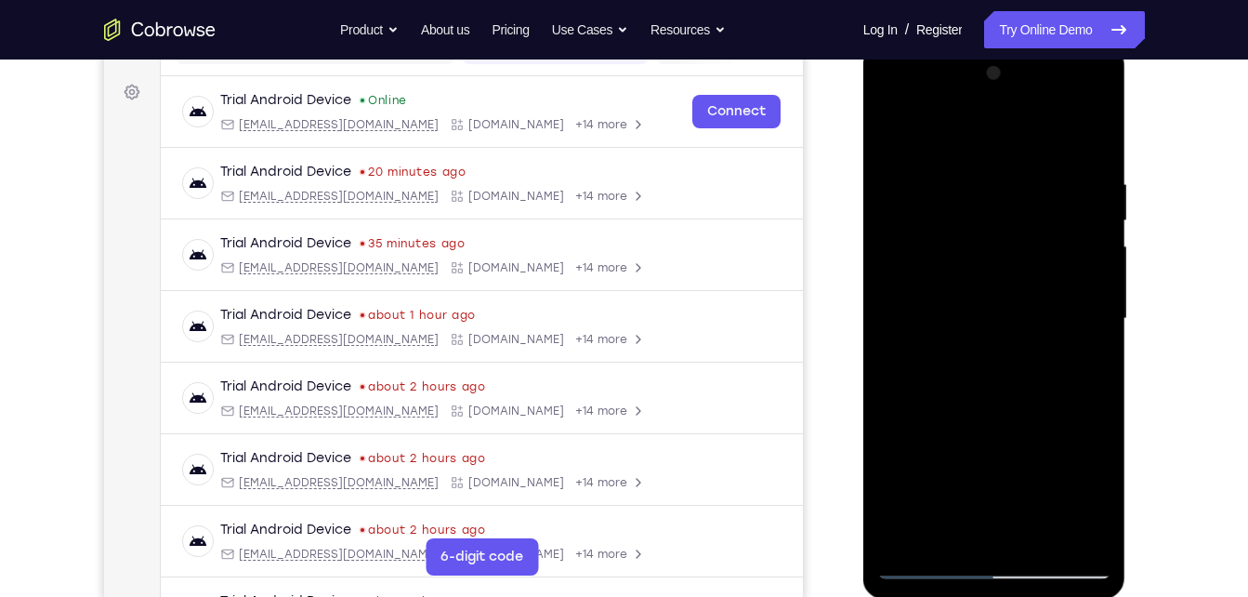
click at [945, 132] on div at bounding box center [994, 319] width 234 height 520
drag, startPoint x: 979, startPoint y: 413, endPoint x: 853, endPoint y: 47, distance: 386.2
click at [863, 47] on html "Online web based iOS Simulators and Android Emulators. Run iPhone, iPad, Mobile…" at bounding box center [995, 324] width 265 height 558
drag, startPoint x: 957, startPoint y: 308, endPoint x: 893, endPoint y: 91, distance: 225.8
click at [893, 91] on div at bounding box center [994, 319] width 234 height 520
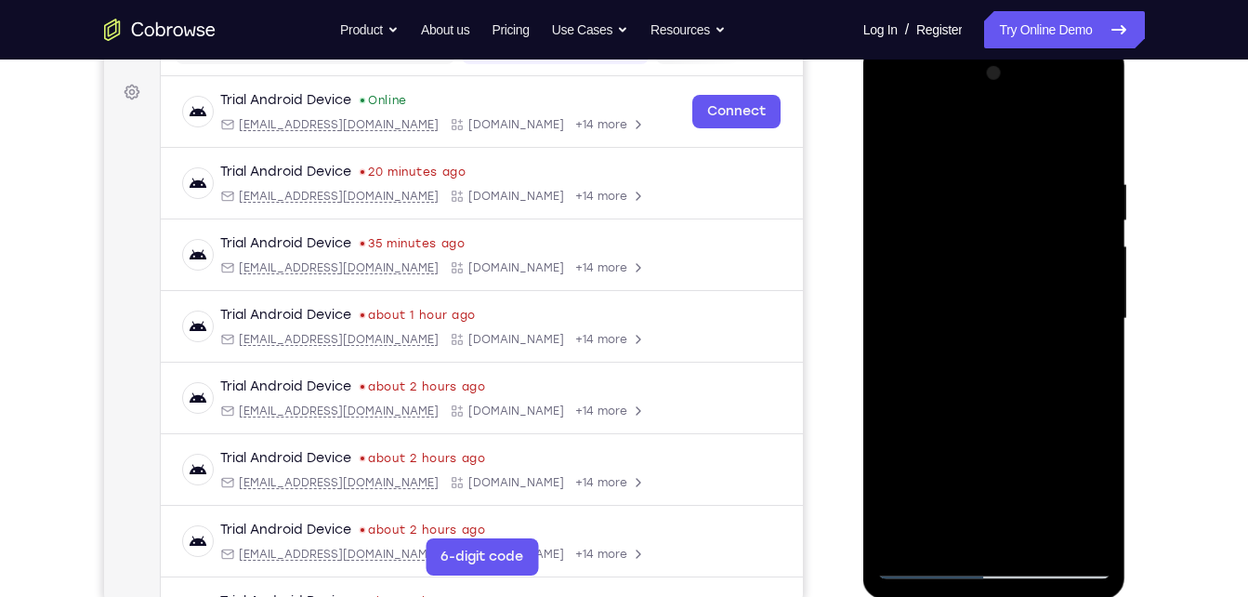
drag, startPoint x: 971, startPoint y: 392, endPoint x: 887, endPoint y: 220, distance: 191.6
click at [887, 220] on div at bounding box center [994, 319] width 234 height 520
drag, startPoint x: 1007, startPoint y: 396, endPoint x: 1028, endPoint y: 199, distance: 198.1
click at [1028, 199] on div at bounding box center [994, 319] width 234 height 520
drag, startPoint x: 1008, startPoint y: 446, endPoint x: 989, endPoint y: 138, distance: 309.2
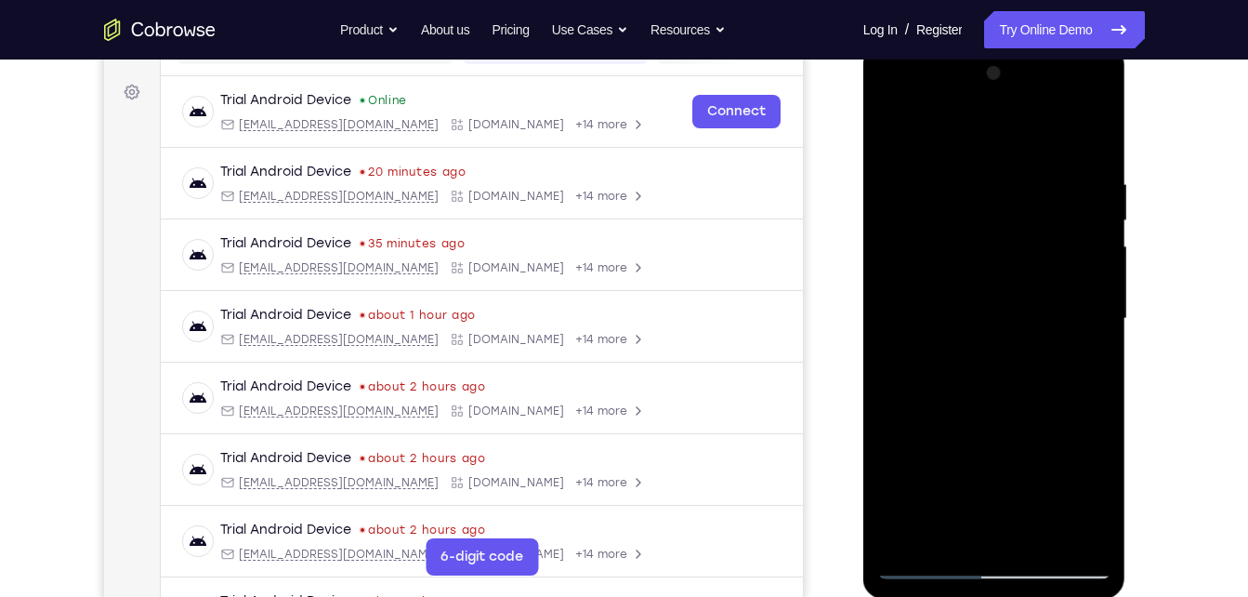
click at [989, 138] on div at bounding box center [994, 319] width 234 height 520
drag, startPoint x: 1046, startPoint y: 394, endPoint x: 1032, endPoint y: 231, distance: 163.3
click at [1032, 231] on div at bounding box center [994, 319] width 234 height 520
drag, startPoint x: 957, startPoint y: 423, endPoint x: 961, endPoint y: 283, distance: 139.4
click at [961, 283] on div at bounding box center [994, 319] width 234 height 520
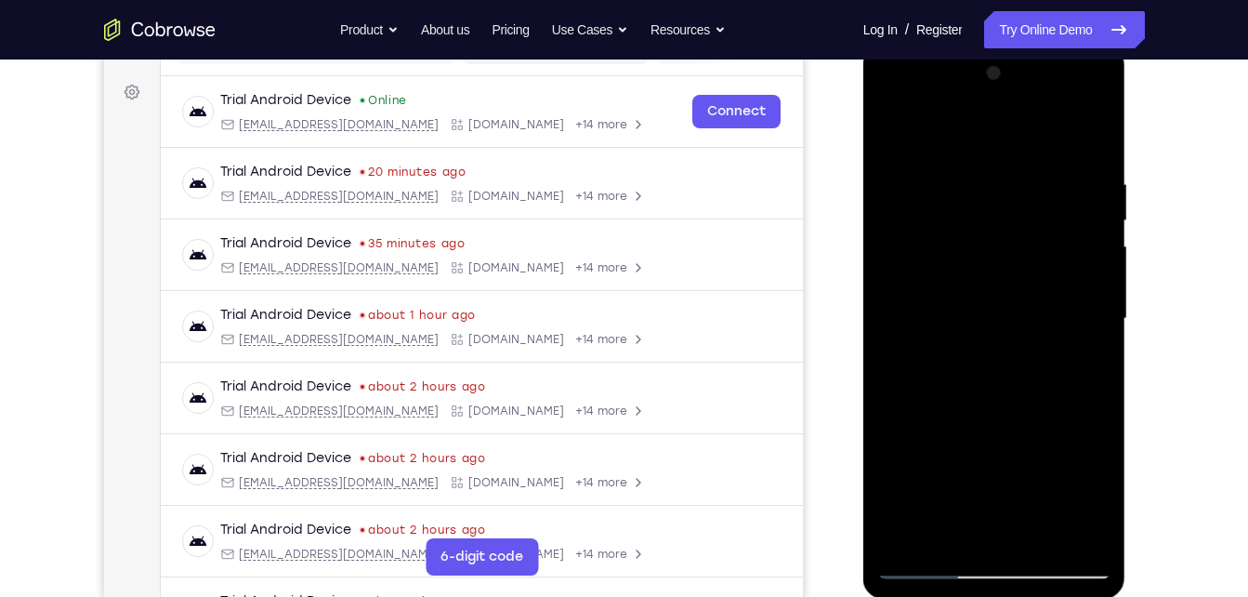
drag, startPoint x: 982, startPoint y: 424, endPoint x: 1021, endPoint y: 72, distance: 354.4
click at [1021, 72] on div at bounding box center [994, 319] width 234 height 520
drag, startPoint x: 1052, startPoint y: 405, endPoint x: 993, endPoint y: 127, distance: 284.0
click at [993, 127] on div at bounding box center [994, 319] width 234 height 520
click at [908, 547] on div at bounding box center [994, 319] width 234 height 520
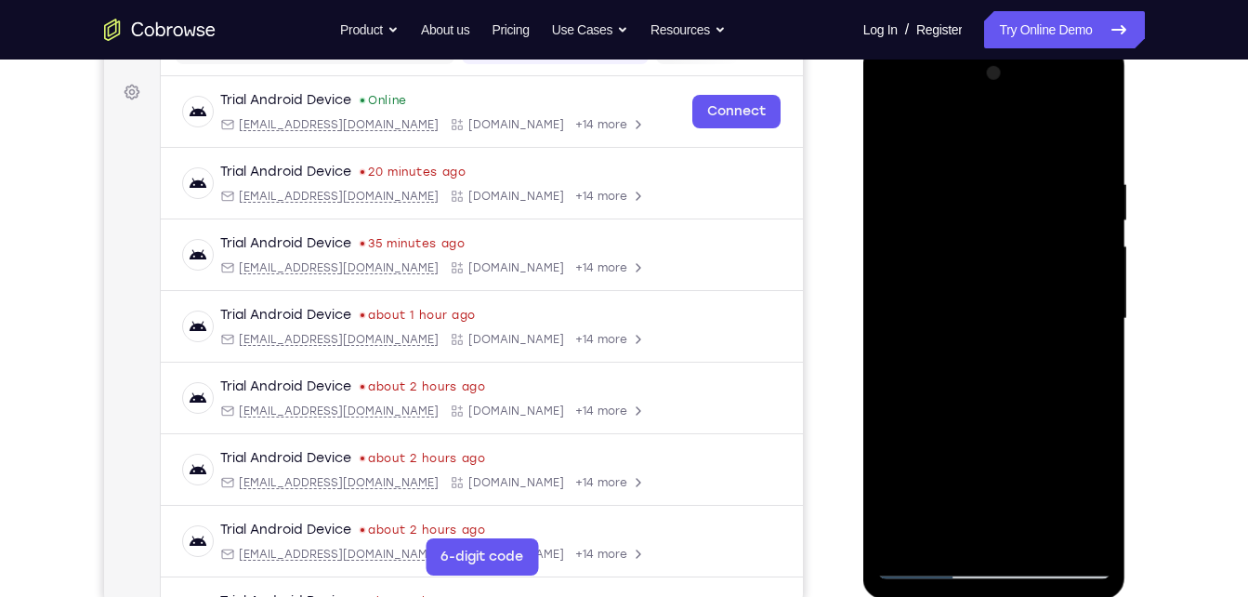
click at [947, 541] on div at bounding box center [994, 319] width 234 height 520
click at [1035, 117] on div at bounding box center [994, 319] width 234 height 520
click at [1010, 230] on div at bounding box center [994, 319] width 234 height 520
click at [978, 143] on div at bounding box center [994, 319] width 234 height 520
click at [978, 130] on div at bounding box center [994, 319] width 234 height 520
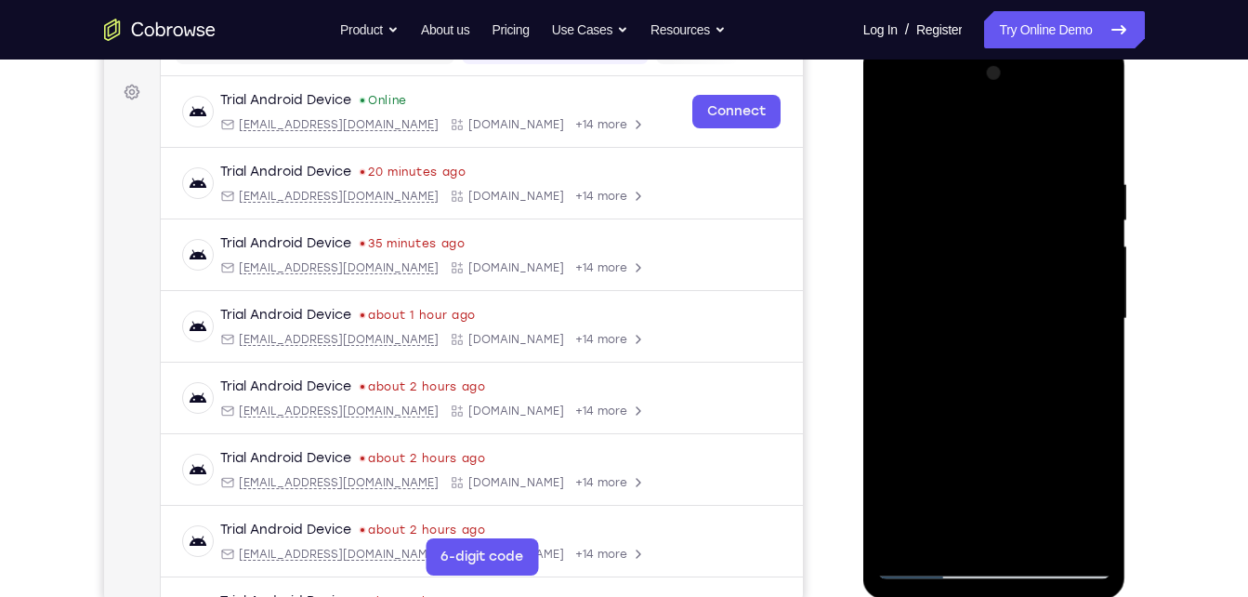
click at [1079, 125] on div at bounding box center [994, 319] width 234 height 520
click at [1049, 131] on div at bounding box center [994, 319] width 234 height 520
click at [903, 188] on div at bounding box center [994, 319] width 234 height 520
click at [903, 206] on div at bounding box center [994, 319] width 234 height 520
click at [937, 559] on div at bounding box center [994, 319] width 234 height 520
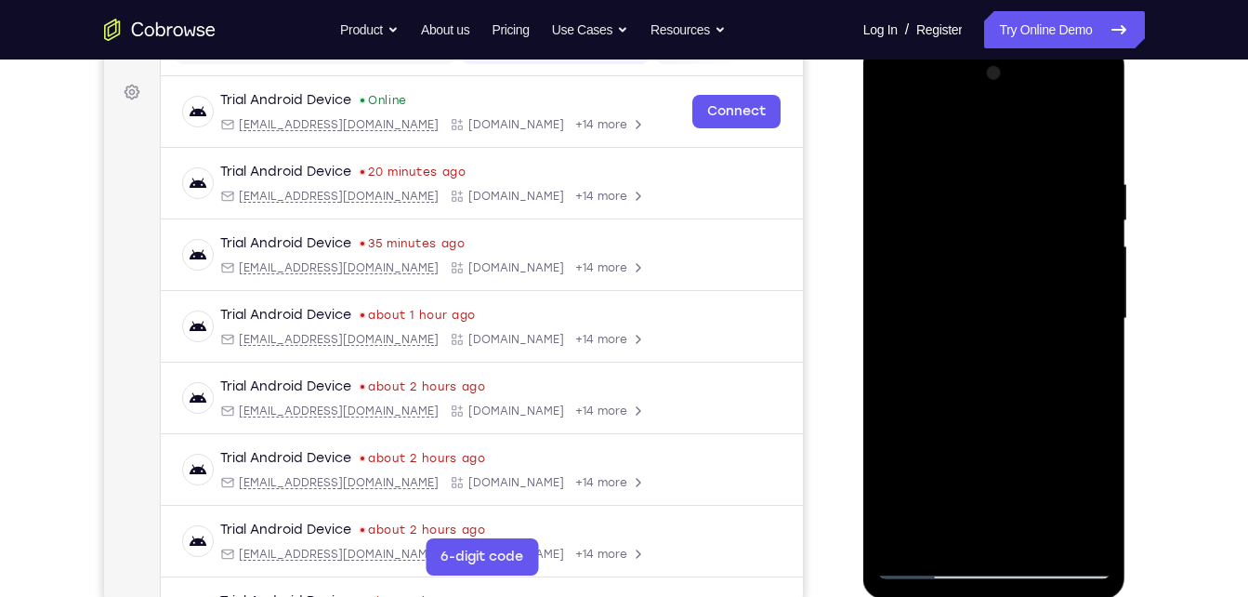
click at [903, 544] on div at bounding box center [994, 319] width 234 height 520
click at [1038, 533] on div at bounding box center [994, 319] width 234 height 520
click at [925, 573] on div at bounding box center [994, 319] width 234 height 520
click at [1080, 534] on div at bounding box center [994, 319] width 234 height 520
click at [896, 298] on div at bounding box center [994, 319] width 234 height 520
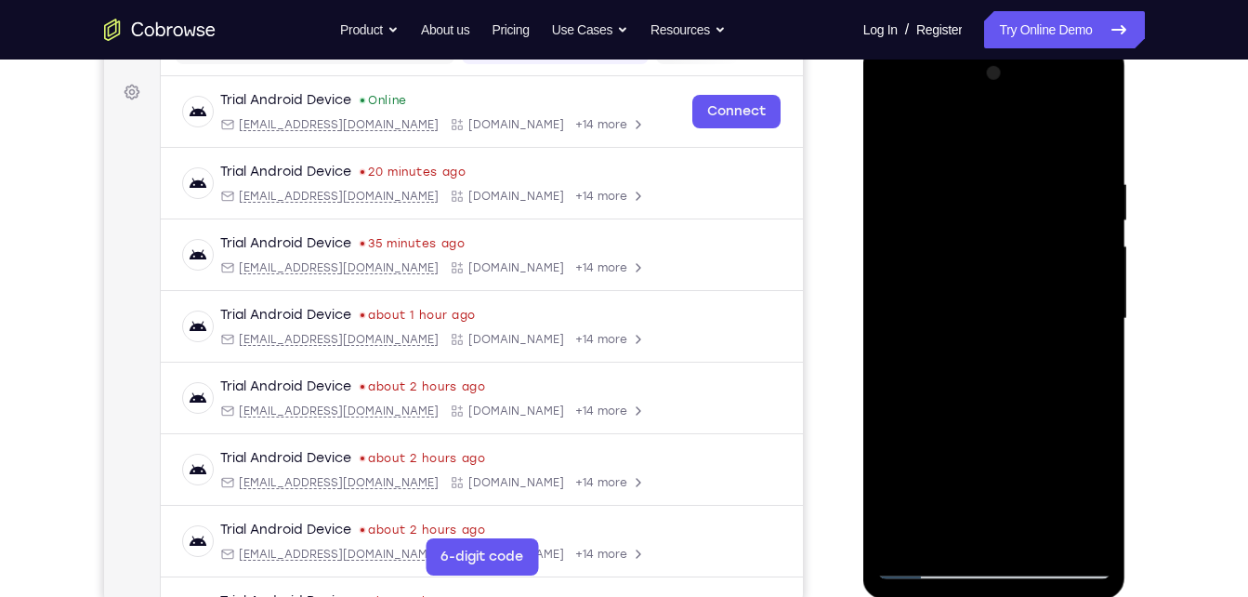
click at [1078, 542] on div at bounding box center [994, 319] width 234 height 520
click at [903, 301] on div at bounding box center [994, 319] width 234 height 520
click at [1081, 260] on div at bounding box center [994, 319] width 234 height 520
click at [915, 313] on div at bounding box center [994, 319] width 234 height 520
click at [1073, 264] on div at bounding box center [994, 319] width 234 height 520
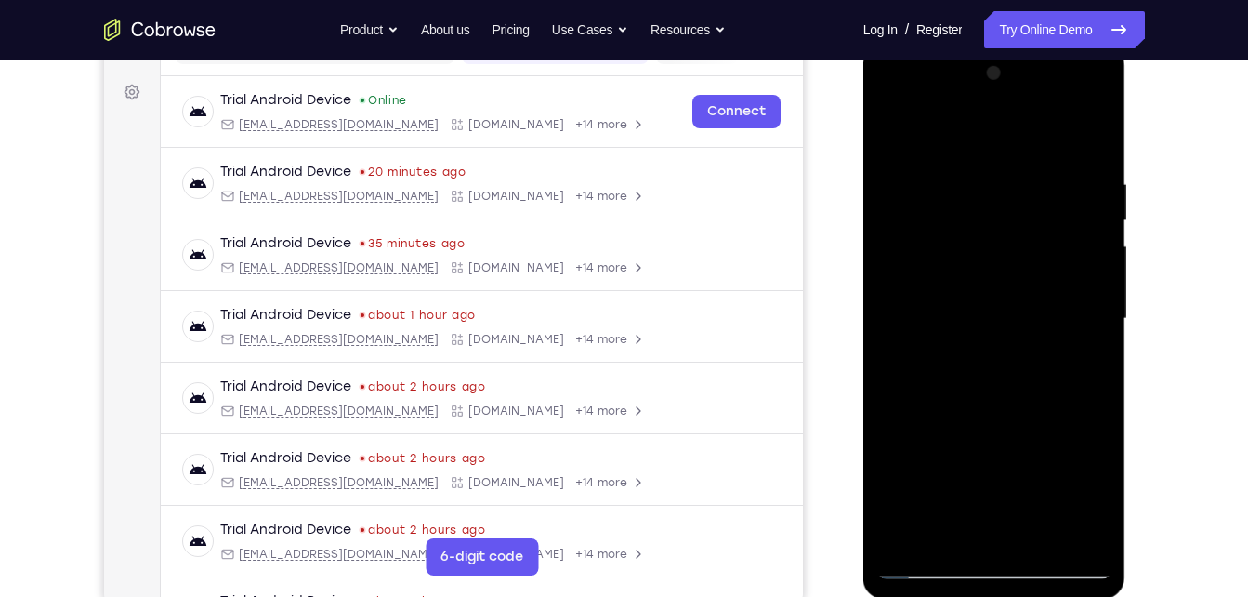
click at [1073, 264] on div at bounding box center [994, 319] width 234 height 520
click at [1086, 550] on div at bounding box center [994, 319] width 234 height 520
click at [960, 293] on div at bounding box center [994, 319] width 234 height 520
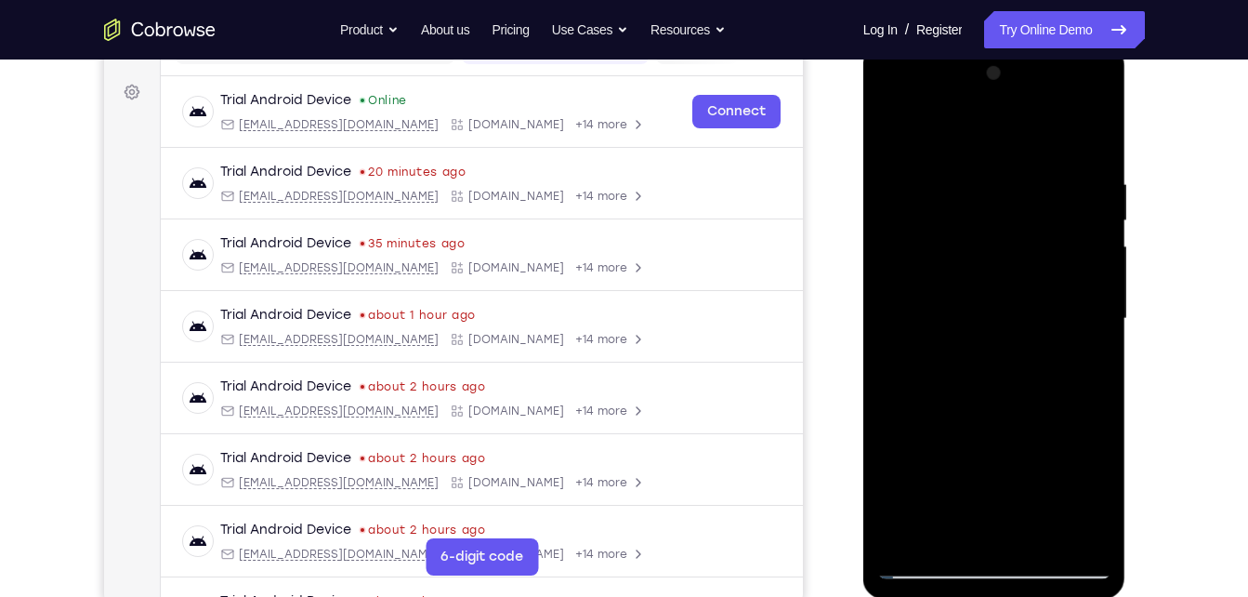
click at [933, 572] on div at bounding box center [994, 319] width 234 height 520
click at [940, 298] on div at bounding box center [994, 319] width 234 height 520
click at [979, 229] on div at bounding box center [994, 319] width 234 height 520
click at [1089, 551] on div at bounding box center [994, 319] width 234 height 520
click at [1004, 295] on div at bounding box center [994, 319] width 234 height 520
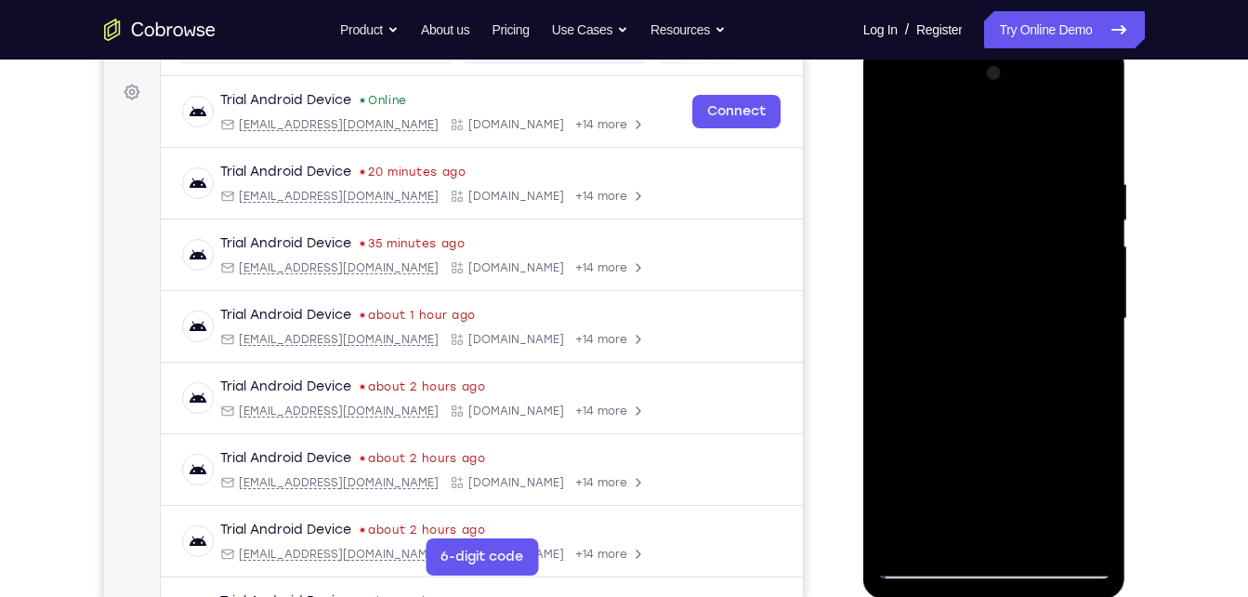
drag, startPoint x: 990, startPoint y: 394, endPoint x: 1024, endPoint y: 644, distance: 252.3
click at [1024, 596] on html "Online web based iOS Simulators and Android Emulators. Run iPhone, iPad, Mobile…" at bounding box center [995, 324] width 265 height 558
drag, startPoint x: 1042, startPoint y: 311, endPoint x: 1066, endPoint y: 618, distance: 307.6
click at [1066, 596] on html "Online web based iOS Simulators and Android Emulators. Run iPhone, iPad, Mobile…" at bounding box center [995, 324] width 265 height 558
click at [1048, 189] on div at bounding box center [994, 319] width 234 height 520
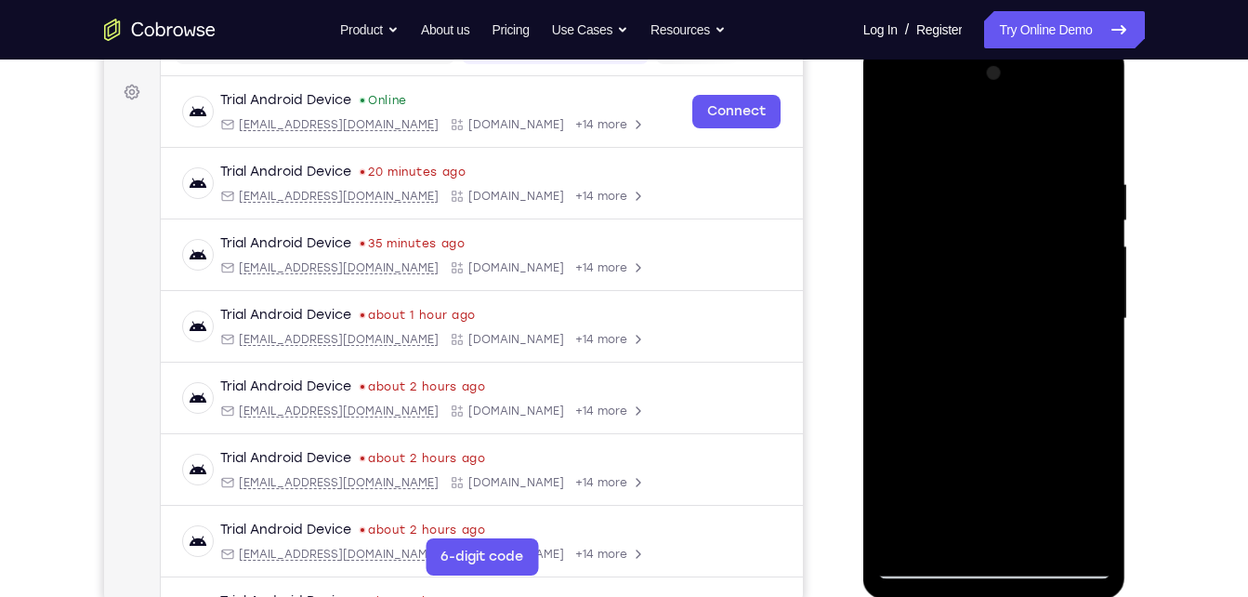
click at [1045, 534] on div at bounding box center [994, 319] width 234 height 520
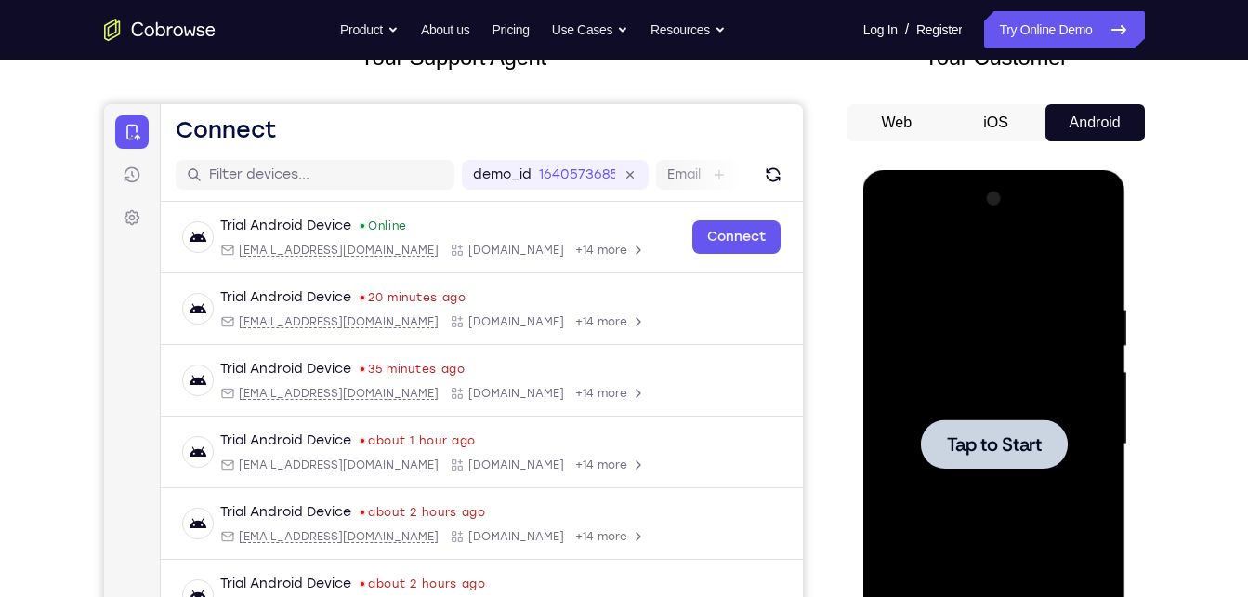
scroll to position [136, 0]
